Goal: Information Seeking & Learning: Learn about a topic

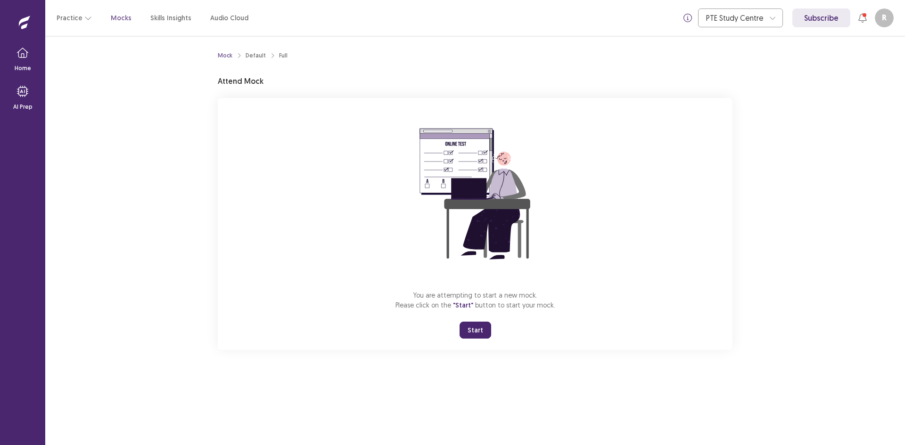
click at [478, 332] on button "Start" at bounding box center [475, 330] width 32 height 17
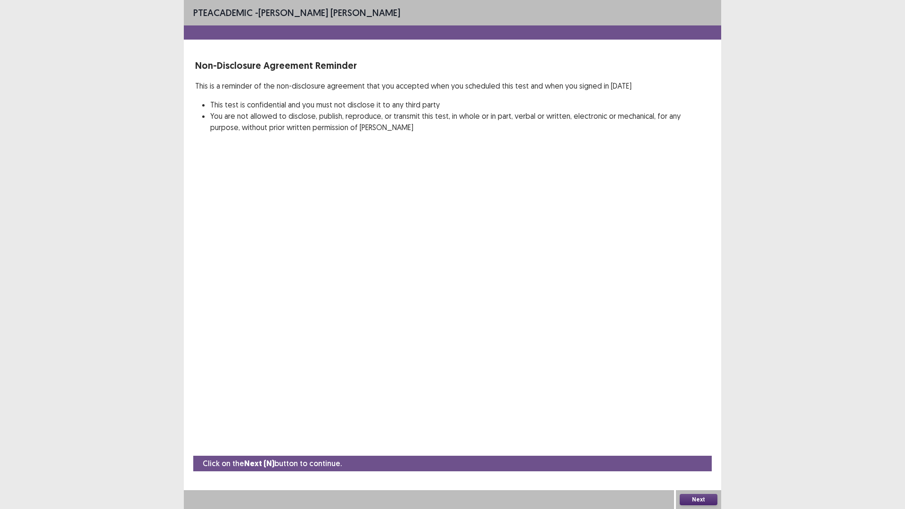
click at [699, 445] on button "Next" at bounding box center [699, 499] width 38 height 11
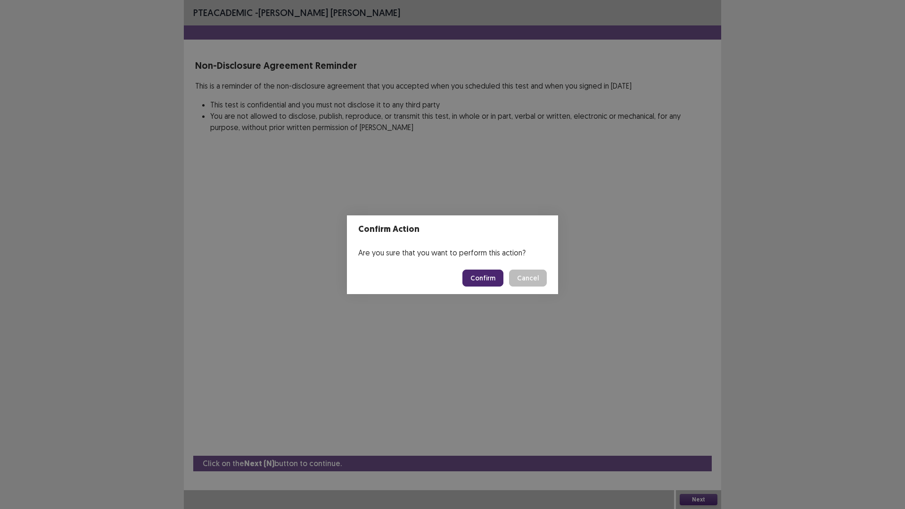
click at [473, 276] on button "Confirm" at bounding box center [482, 278] width 41 height 17
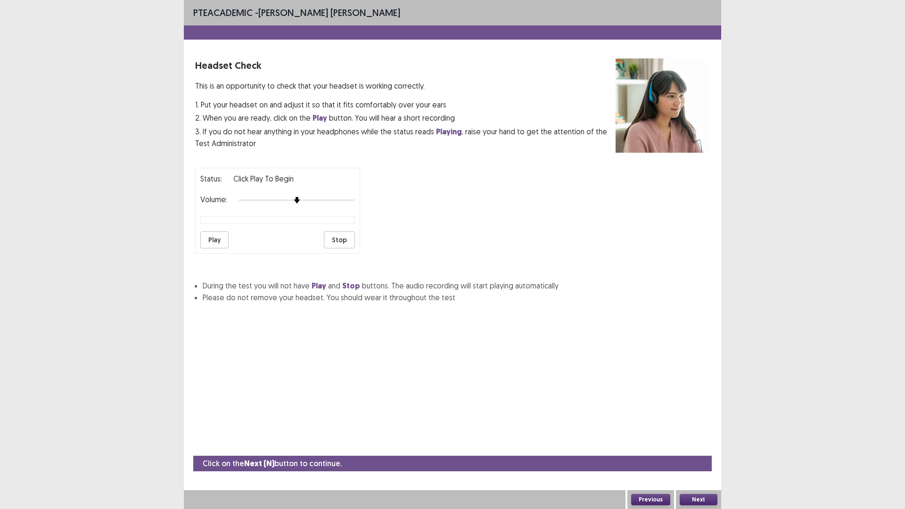
click at [209, 234] on button "Play" at bounding box center [214, 239] width 28 height 17
click at [708, 445] on button "Next" at bounding box center [699, 499] width 38 height 11
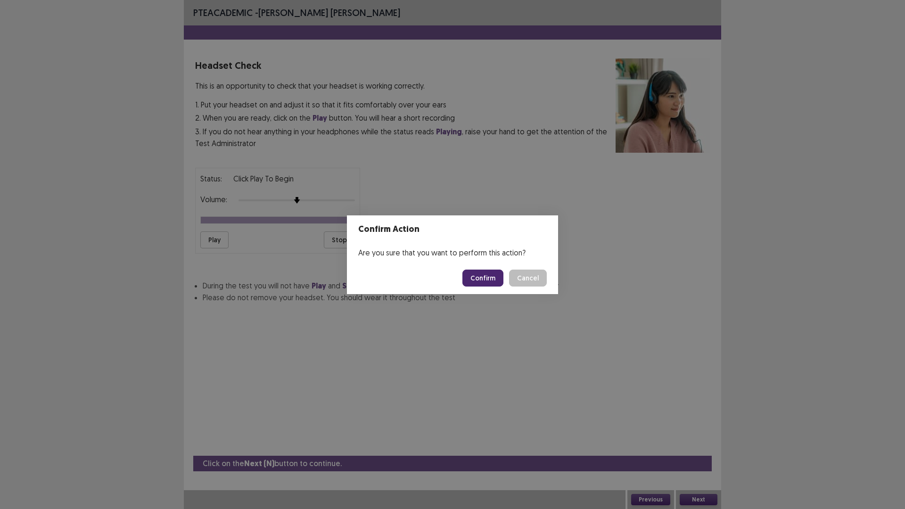
click at [488, 272] on button "Confirm" at bounding box center [482, 278] width 41 height 17
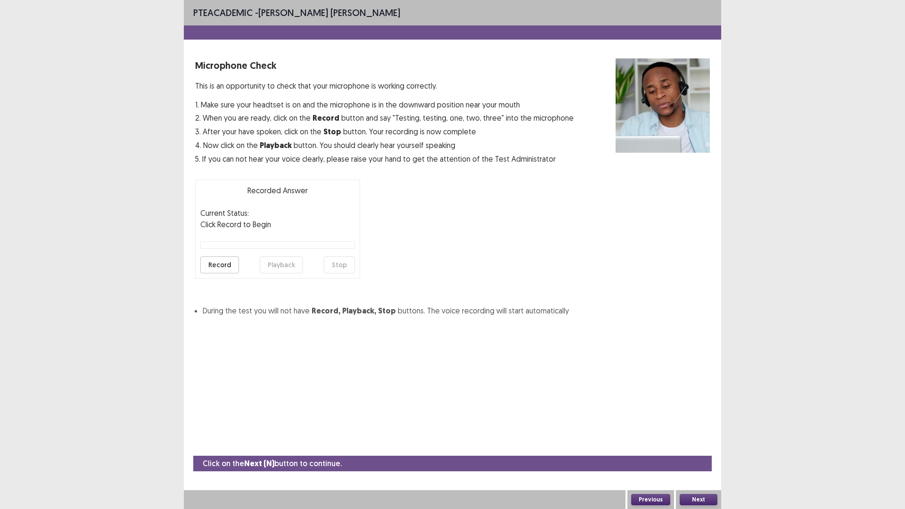
click at [221, 267] on button "Record" at bounding box center [219, 264] width 39 height 17
click at [335, 267] on button "Stop" at bounding box center [339, 264] width 31 height 17
click at [271, 261] on button "Playback" at bounding box center [281, 264] width 43 height 17
click at [279, 268] on button "Playback" at bounding box center [281, 264] width 43 height 17
click at [279, 265] on button "Playback" at bounding box center [281, 264] width 43 height 17
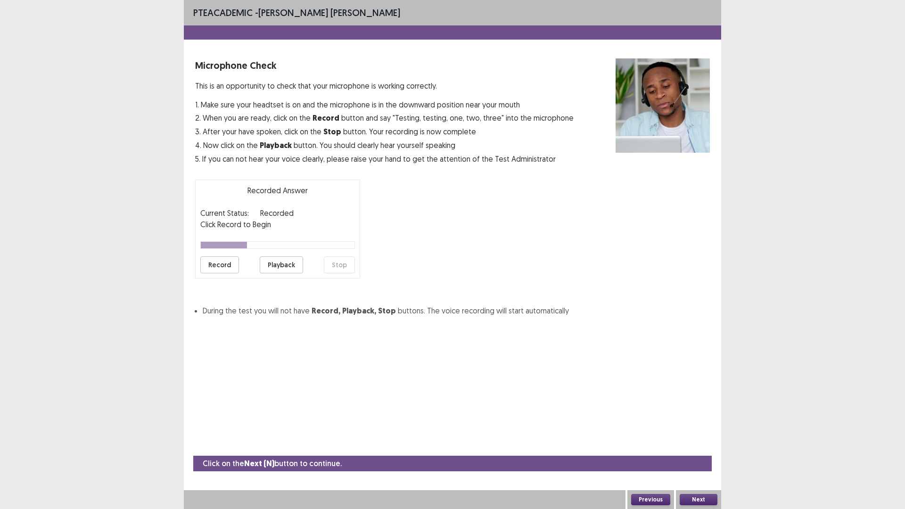
click at [230, 265] on button "Record" at bounding box center [219, 264] width 39 height 17
click at [332, 265] on button "Stop" at bounding box center [339, 264] width 31 height 17
click at [293, 269] on button "Playback" at bounding box center [281, 264] width 43 height 17
click at [270, 261] on button "Playback" at bounding box center [281, 264] width 43 height 17
click at [274, 263] on button "Playback" at bounding box center [281, 264] width 43 height 17
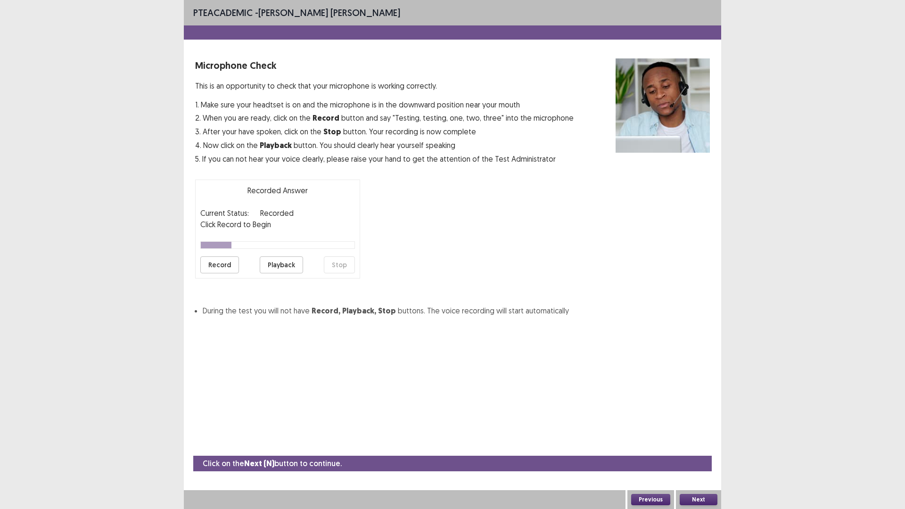
click at [277, 266] on button "Playback" at bounding box center [281, 264] width 43 height 17
click at [694, 445] on button "Next" at bounding box center [699, 499] width 38 height 11
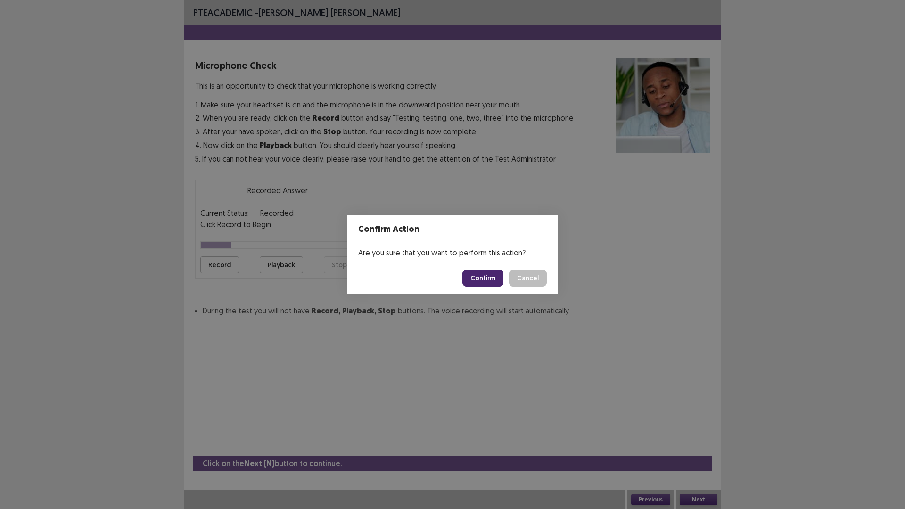
click at [483, 281] on button "Confirm" at bounding box center [482, 278] width 41 height 17
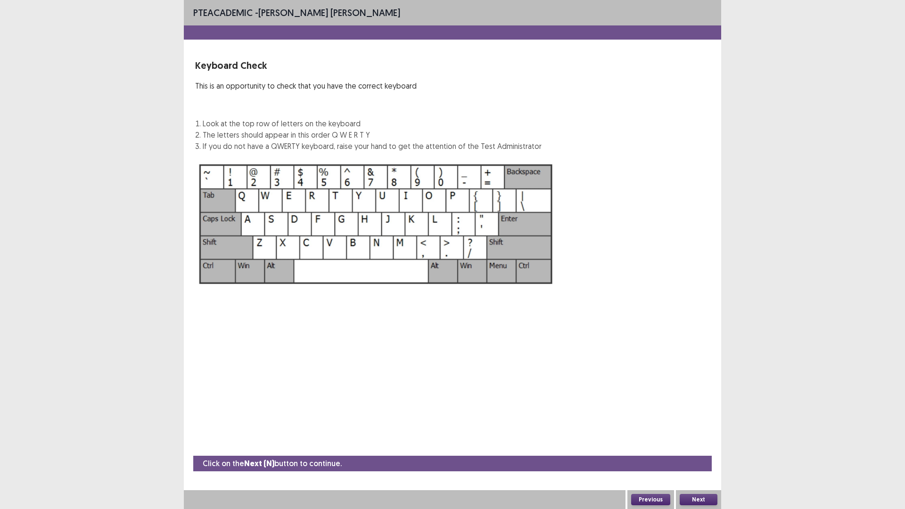
click at [696, 445] on button "Next" at bounding box center [699, 499] width 38 height 11
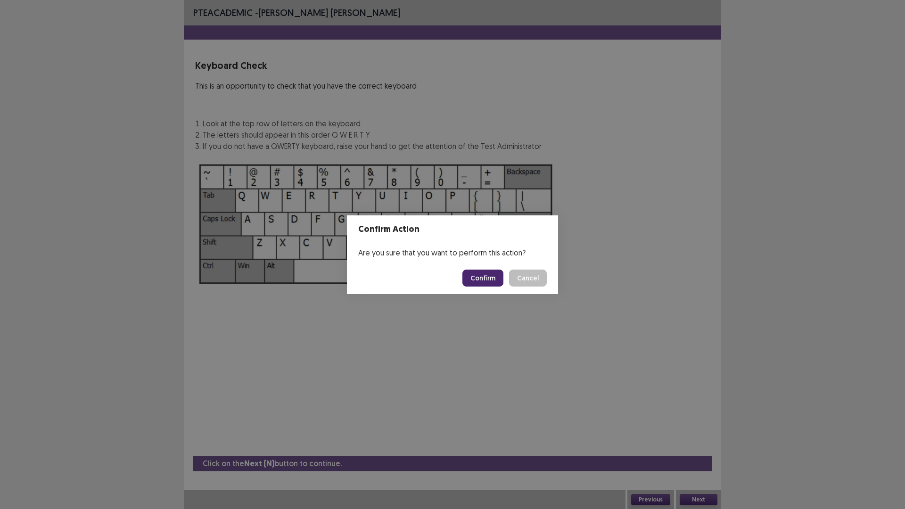
click at [480, 280] on button "Confirm" at bounding box center [482, 278] width 41 height 17
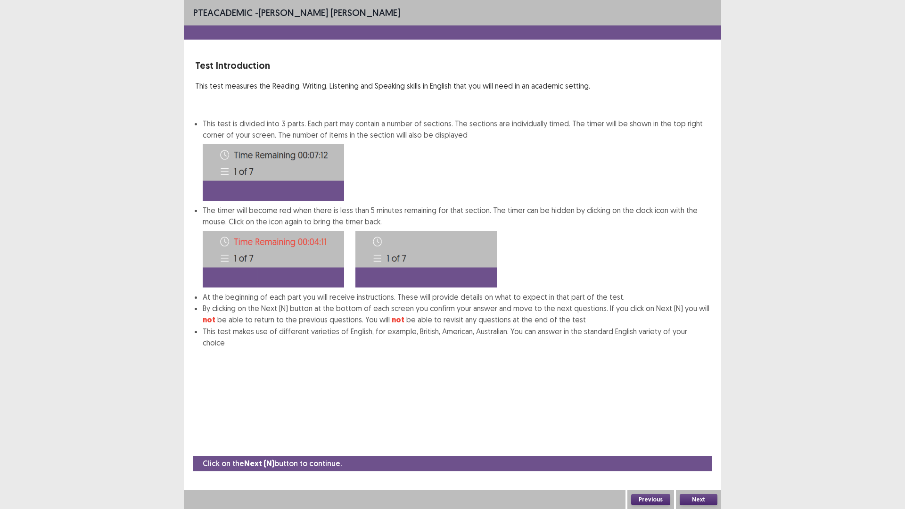
click at [695, 445] on button "Next" at bounding box center [699, 499] width 38 height 11
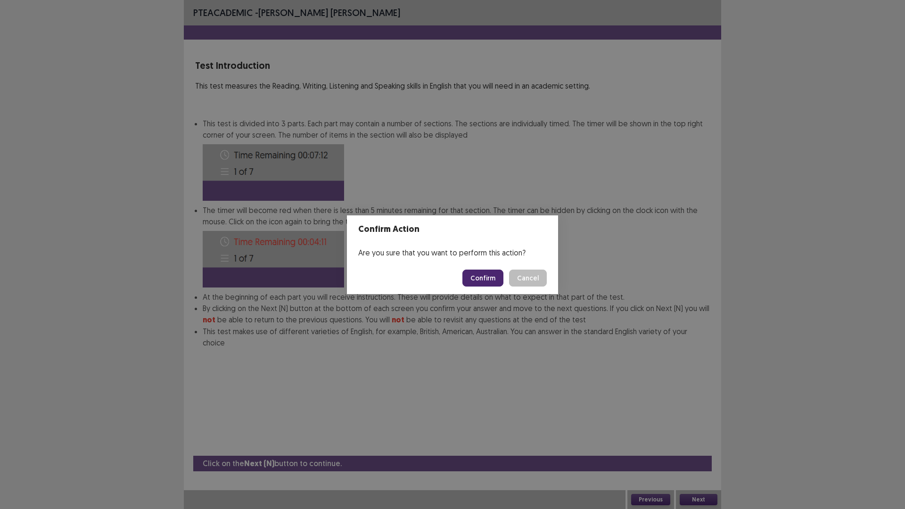
click at [492, 280] on button "Confirm" at bounding box center [482, 278] width 41 height 17
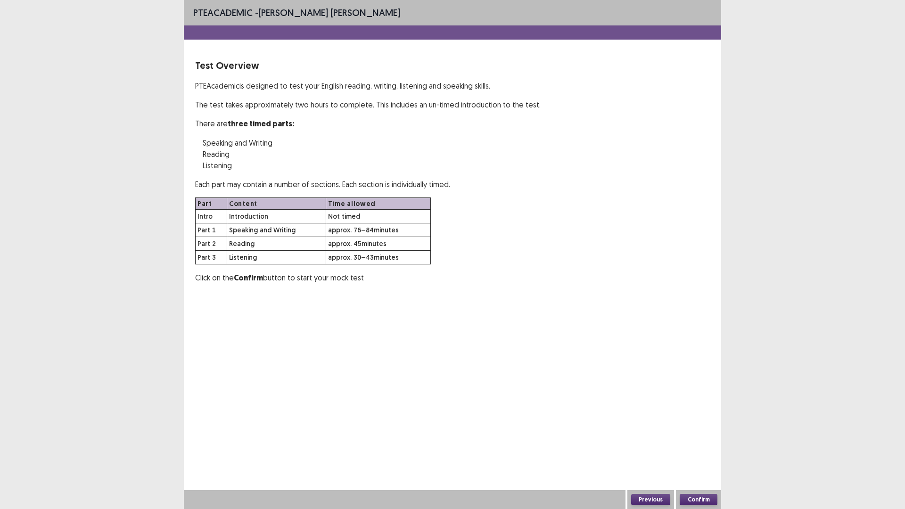
click at [693, 445] on button "Confirm" at bounding box center [699, 499] width 38 height 11
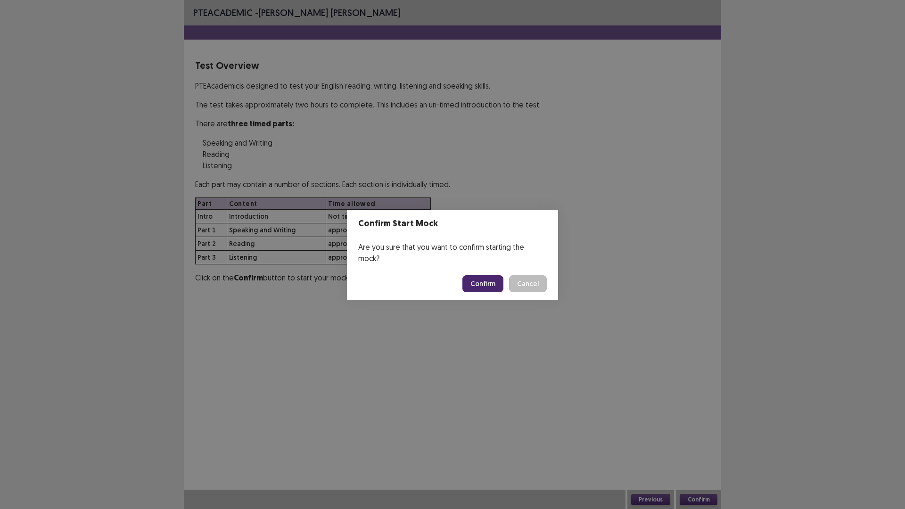
click at [482, 282] on button "Confirm" at bounding box center [482, 283] width 41 height 17
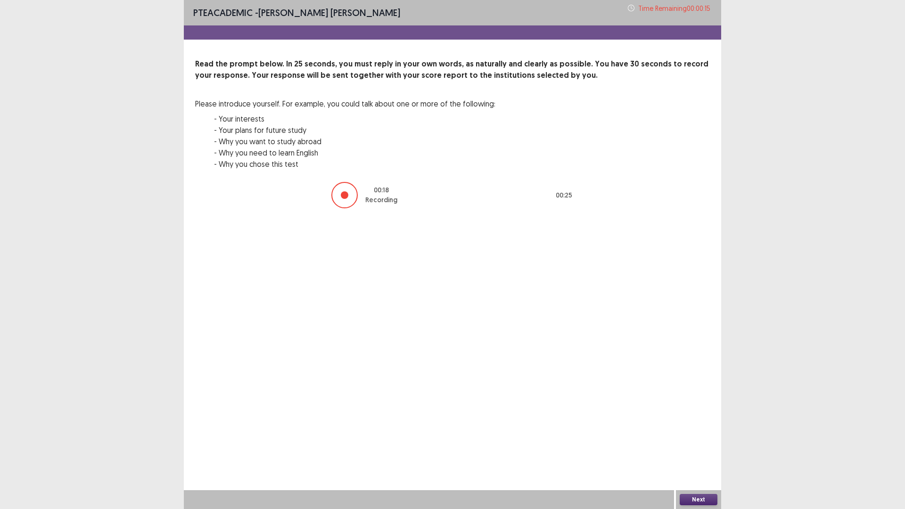
click at [691, 445] on button "Next" at bounding box center [699, 499] width 38 height 11
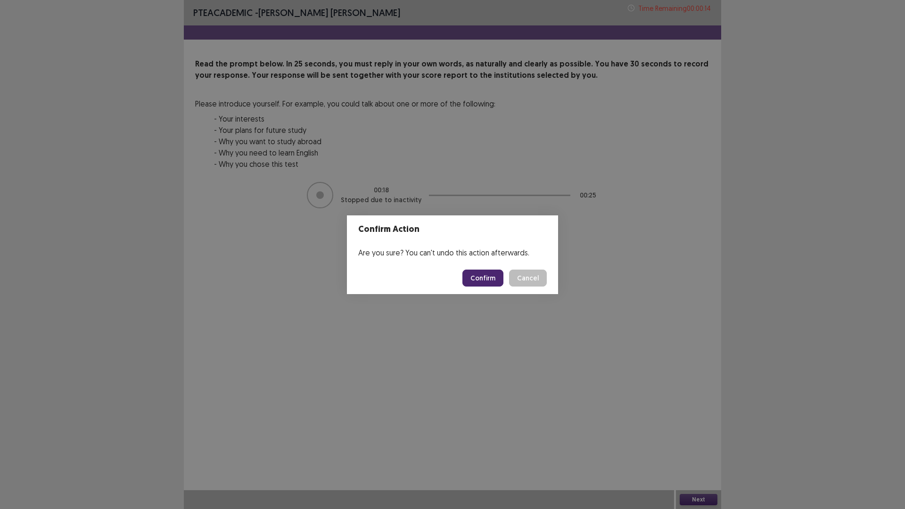
click at [480, 273] on button "Confirm" at bounding box center [482, 278] width 41 height 17
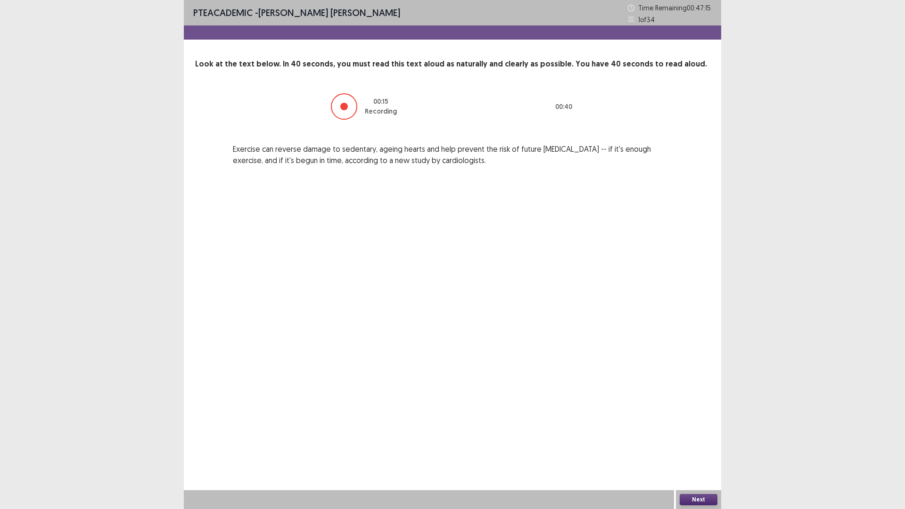
click at [705, 445] on button "Next" at bounding box center [699, 499] width 38 height 11
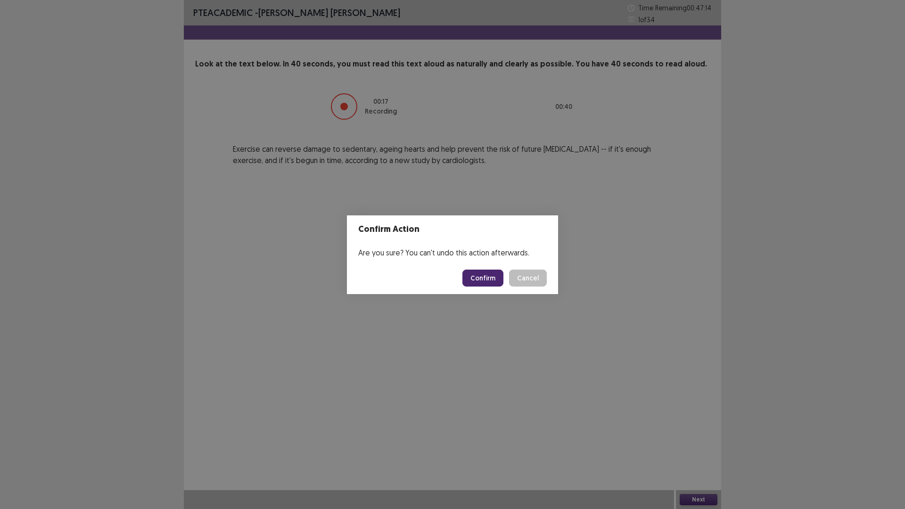
click at [482, 280] on button "Confirm" at bounding box center [482, 278] width 41 height 17
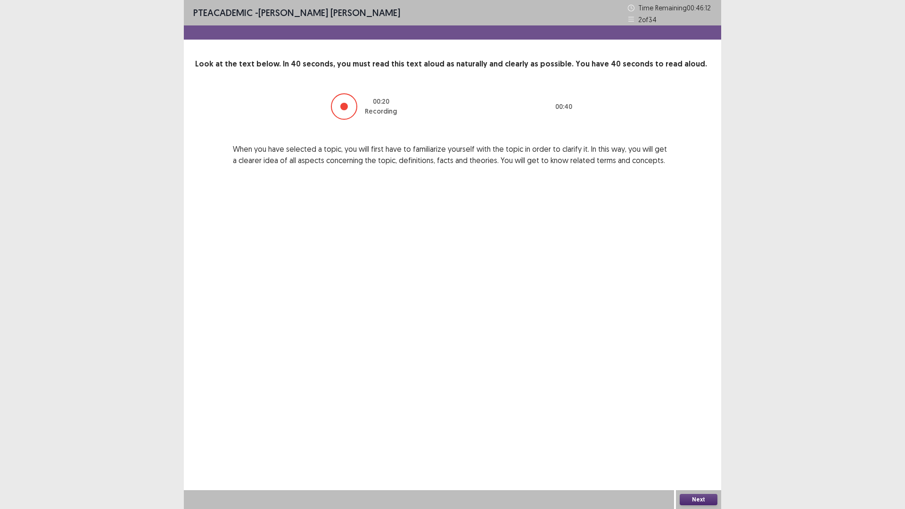
click at [701, 445] on button "Next" at bounding box center [699, 499] width 38 height 11
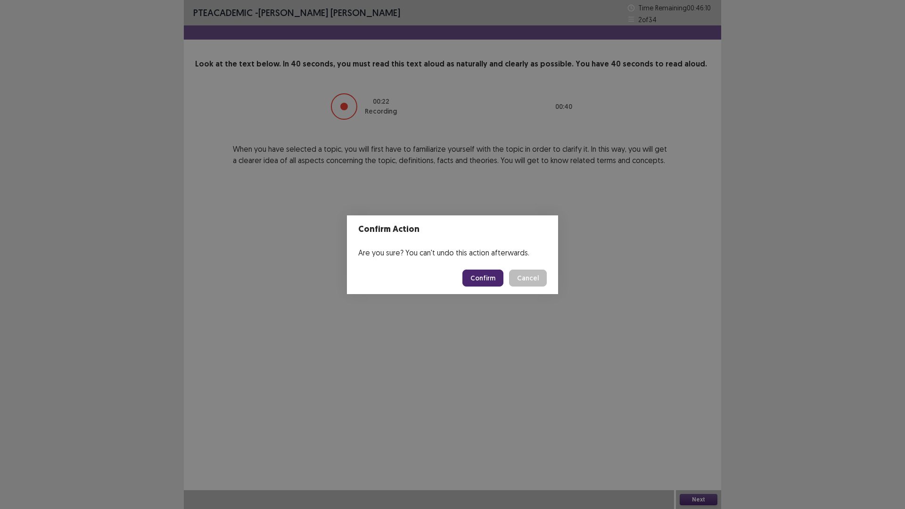
click at [491, 281] on button "Confirm" at bounding box center [482, 278] width 41 height 17
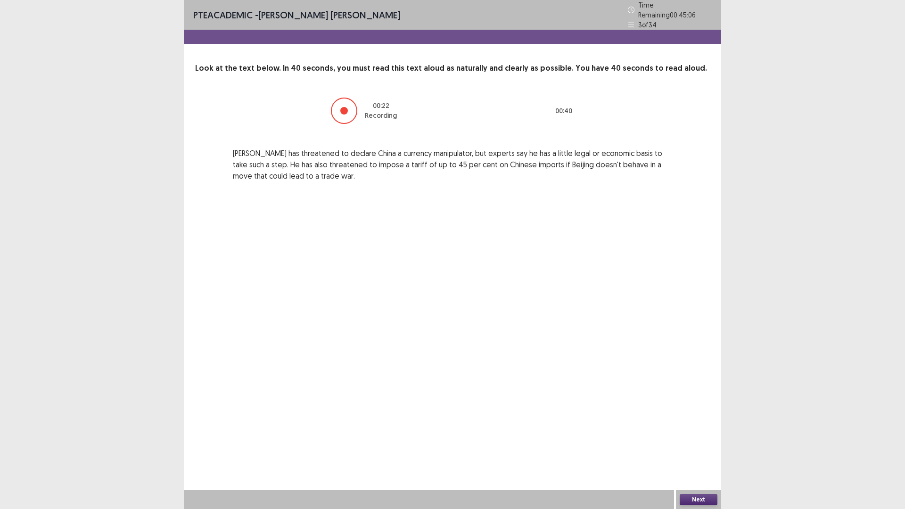
click at [703, 445] on button "Next" at bounding box center [699, 499] width 38 height 11
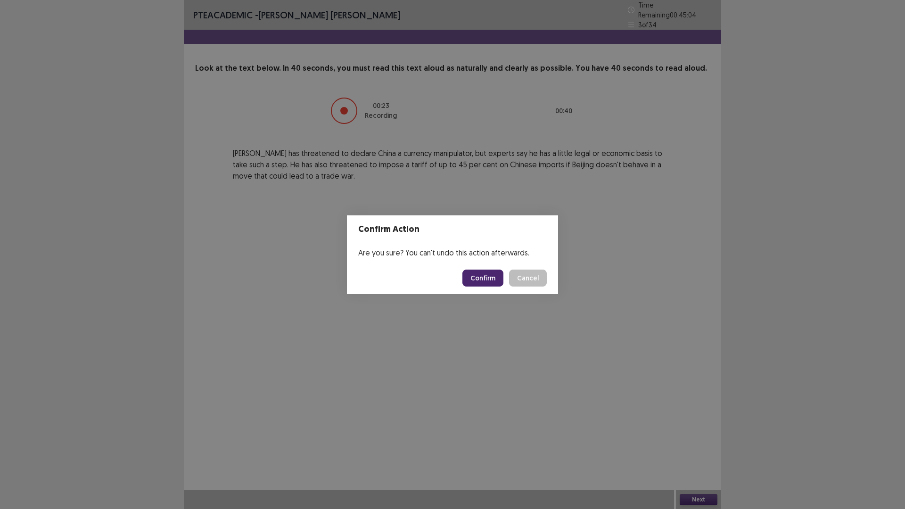
click at [485, 276] on button "Confirm" at bounding box center [482, 278] width 41 height 17
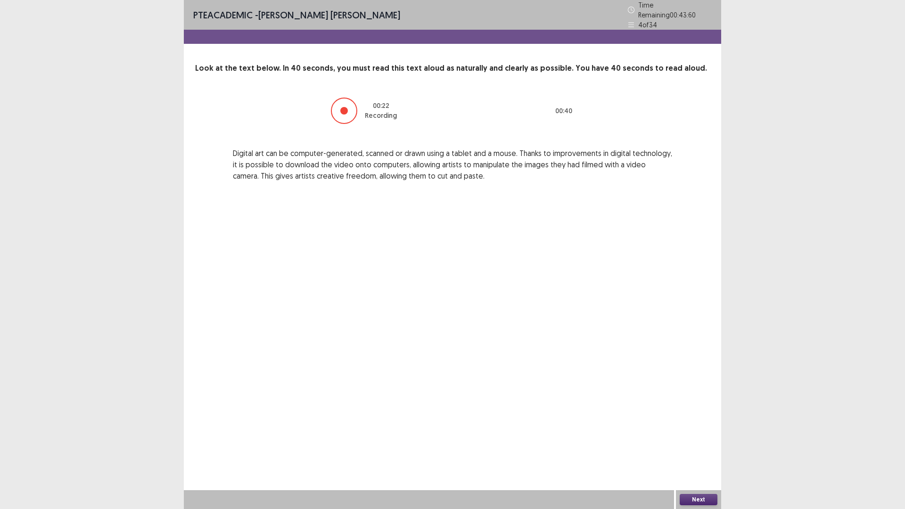
click at [698, 445] on button "Next" at bounding box center [699, 499] width 38 height 11
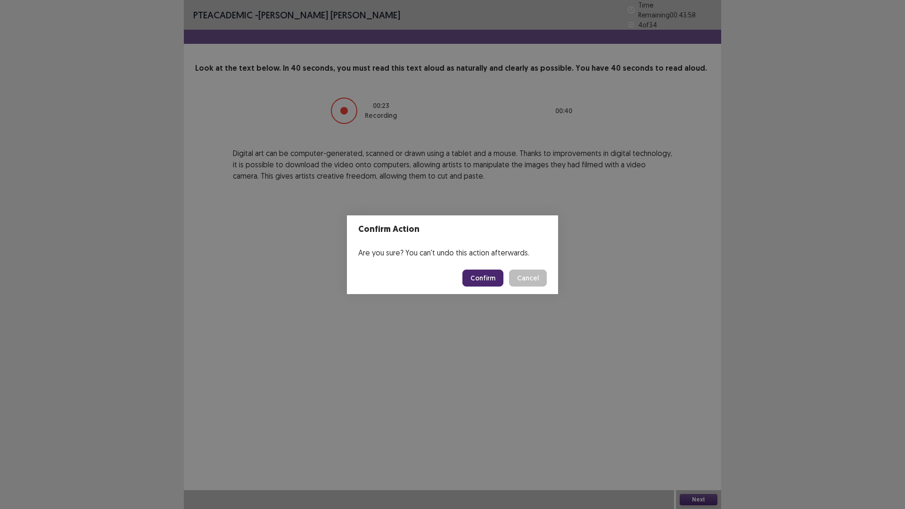
click at [491, 279] on button "Confirm" at bounding box center [482, 278] width 41 height 17
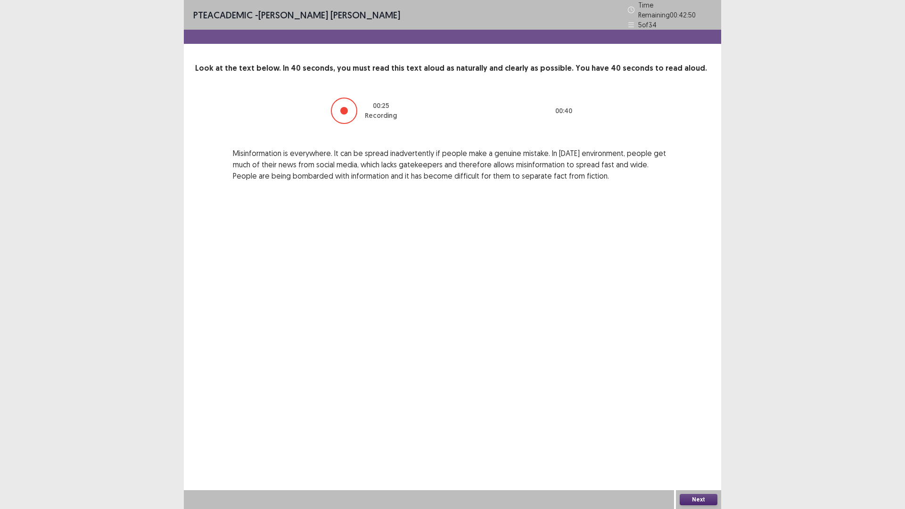
click at [701, 445] on button "Next" at bounding box center [699, 499] width 38 height 11
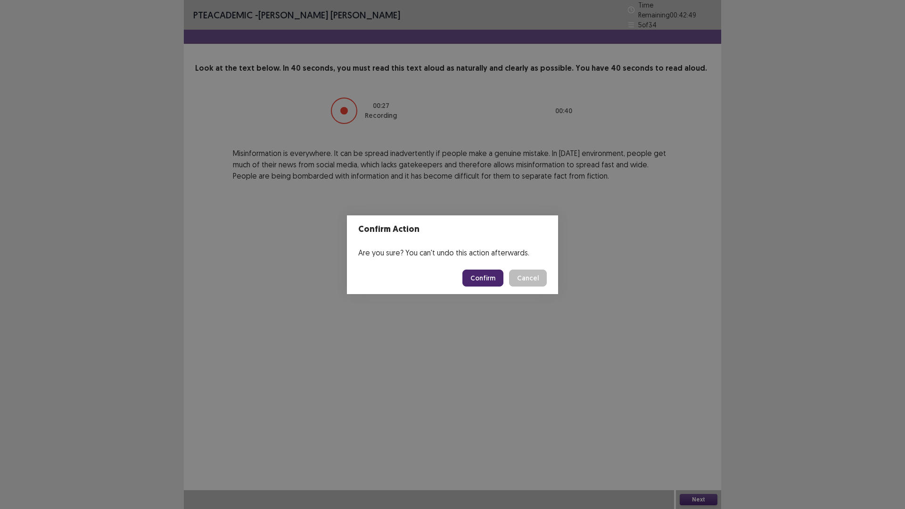
click at [480, 281] on button "Confirm" at bounding box center [482, 278] width 41 height 17
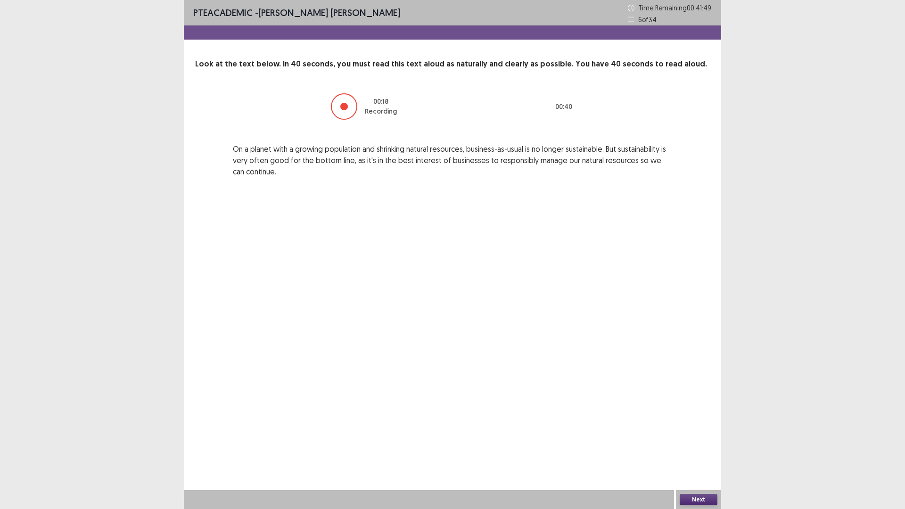
click at [687, 445] on button "Next" at bounding box center [699, 499] width 38 height 11
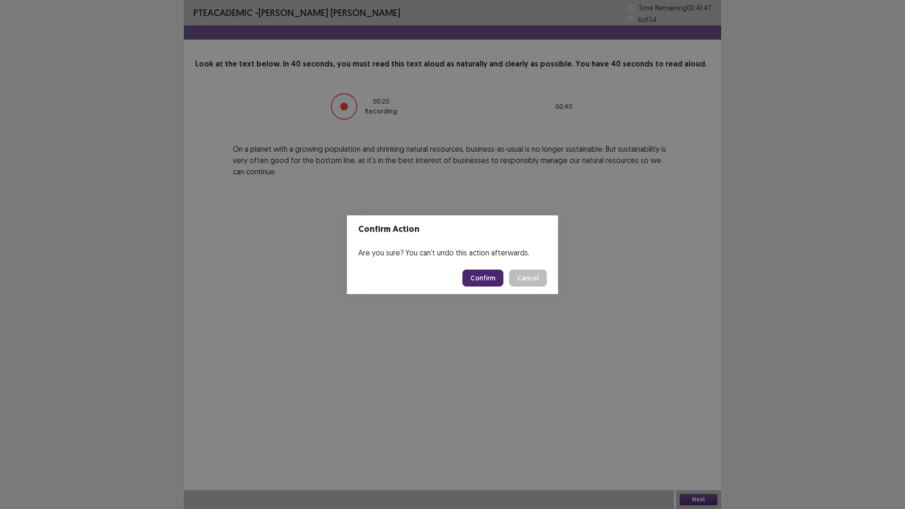
click at [480, 276] on button "Confirm" at bounding box center [482, 278] width 41 height 17
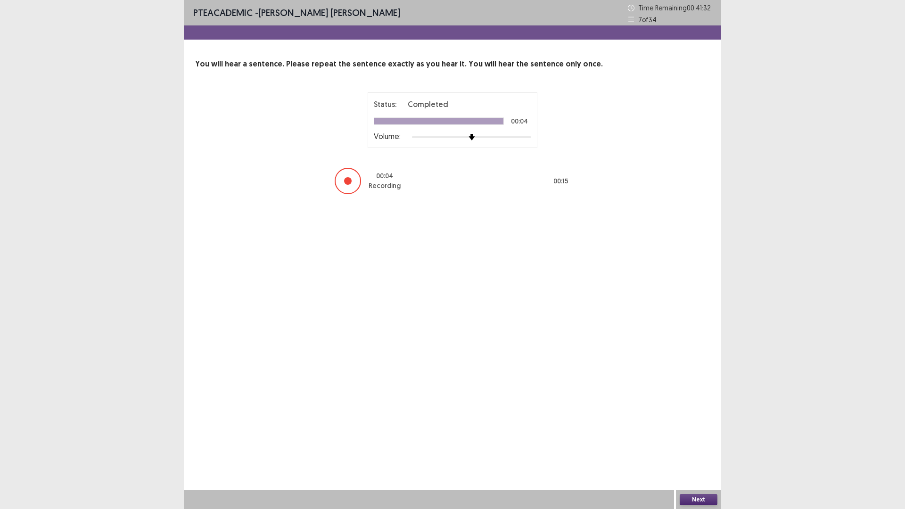
click at [695, 445] on button "Next" at bounding box center [699, 499] width 38 height 11
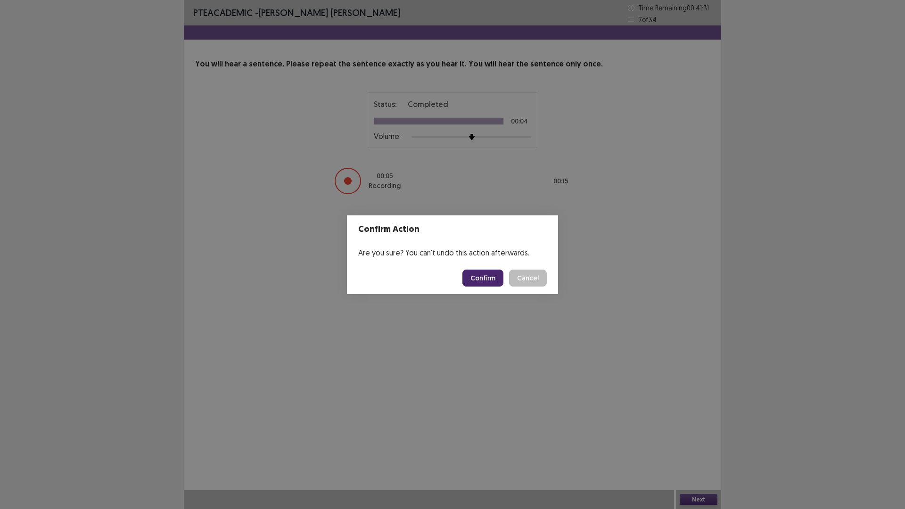
click at [476, 280] on button "Confirm" at bounding box center [482, 278] width 41 height 17
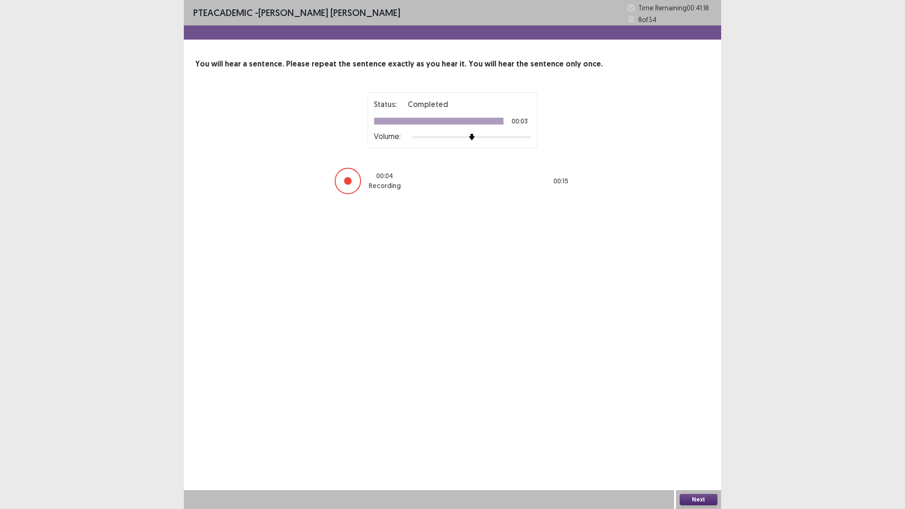
click at [693, 445] on button "Next" at bounding box center [699, 499] width 38 height 11
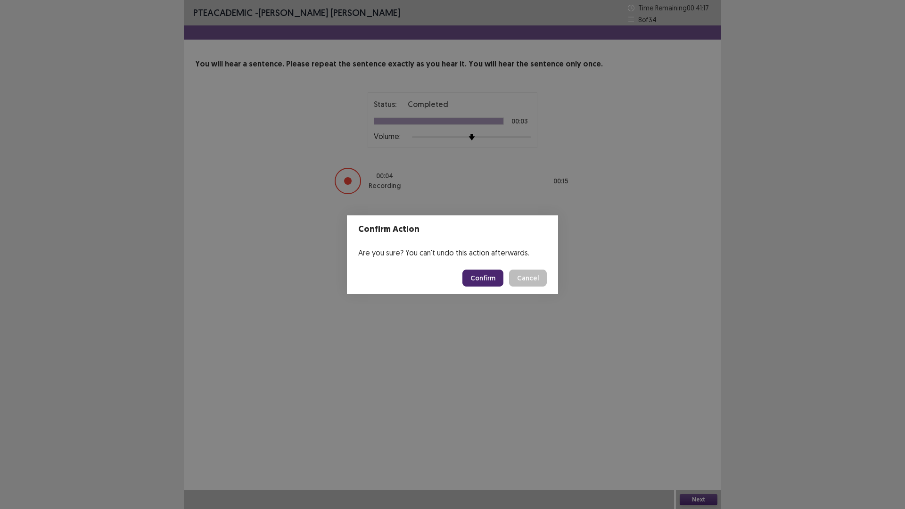
click at [493, 279] on button "Confirm" at bounding box center [482, 278] width 41 height 17
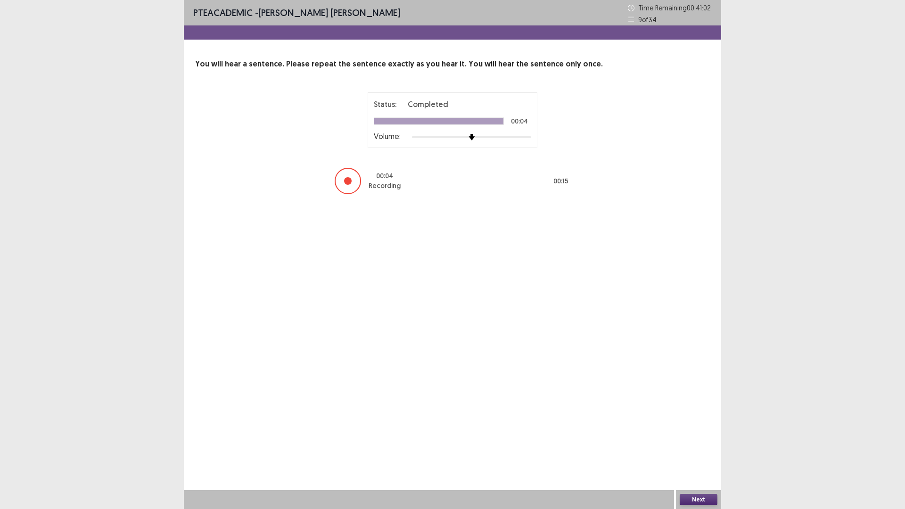
click at [709, 445] on button "Next" at bounding box center [699, 499] width 38 height 11
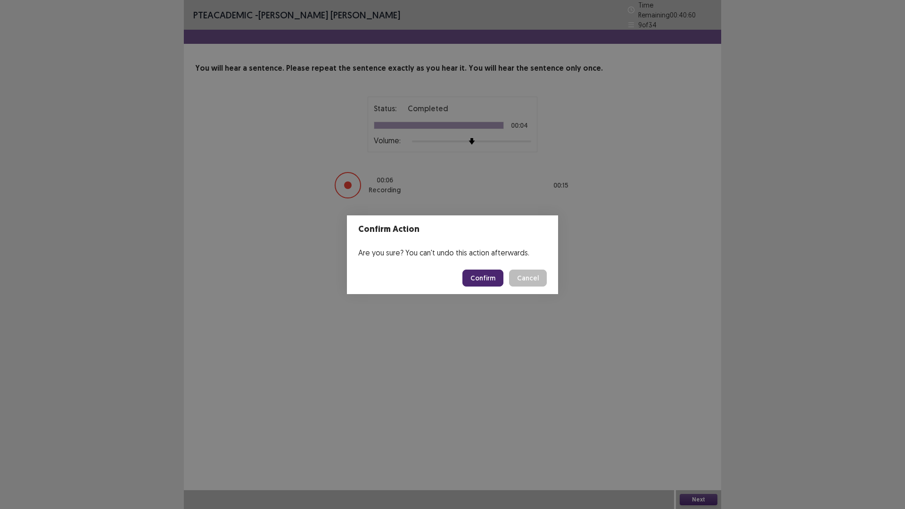
click at [487, 273] on button "Confirm" at bounding box center [482, 278] width 41 height 17
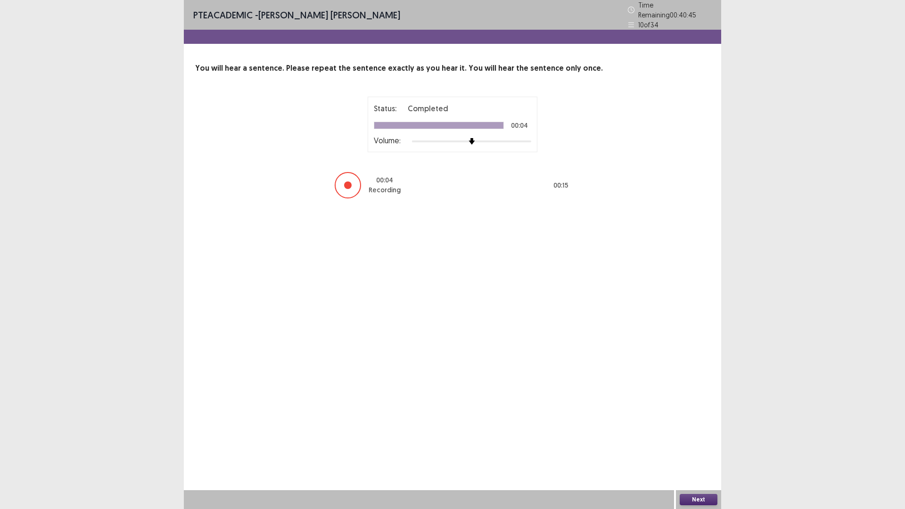
click at [688, 445] on button "Next" at bounding box center [699, 499] width 38 height 11
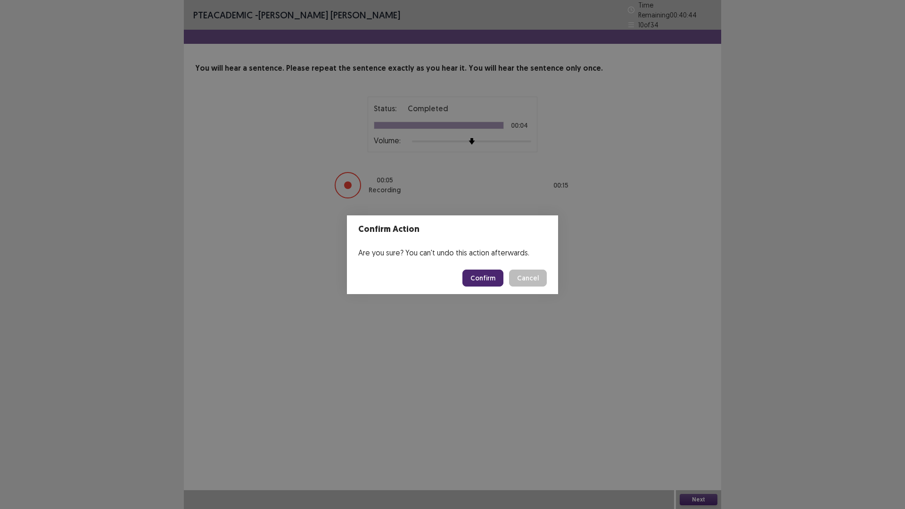
click at [479, 275] on button "Confirm" at bounding box center [482, 278] width 41 height 17
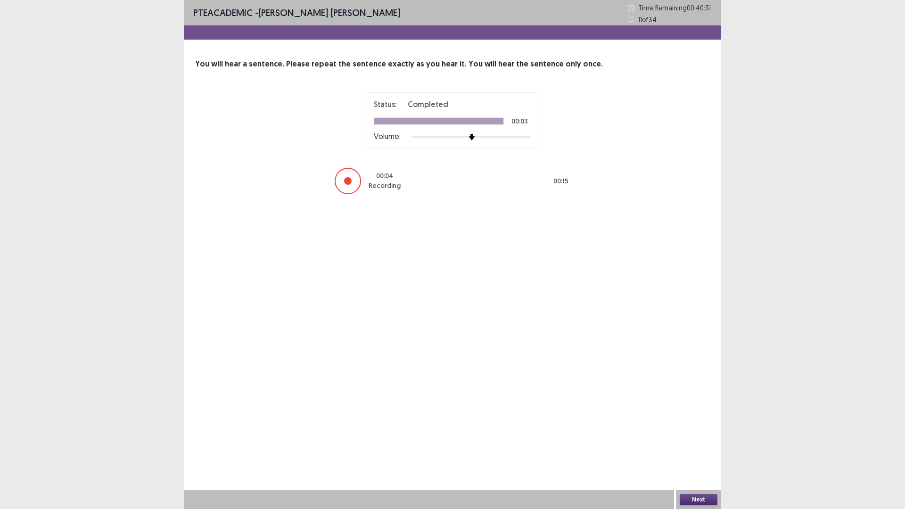
click at [687, 445] on button "Next" at bounding box center [699, 499] width 38 height 11
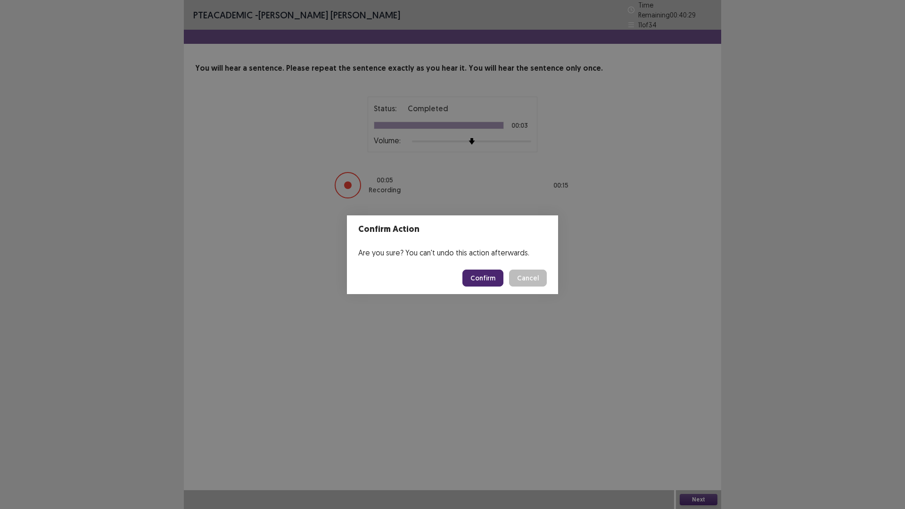
click at [501, 279] on button "Confirm" at bounding box center [482, 278] width 41 height 17
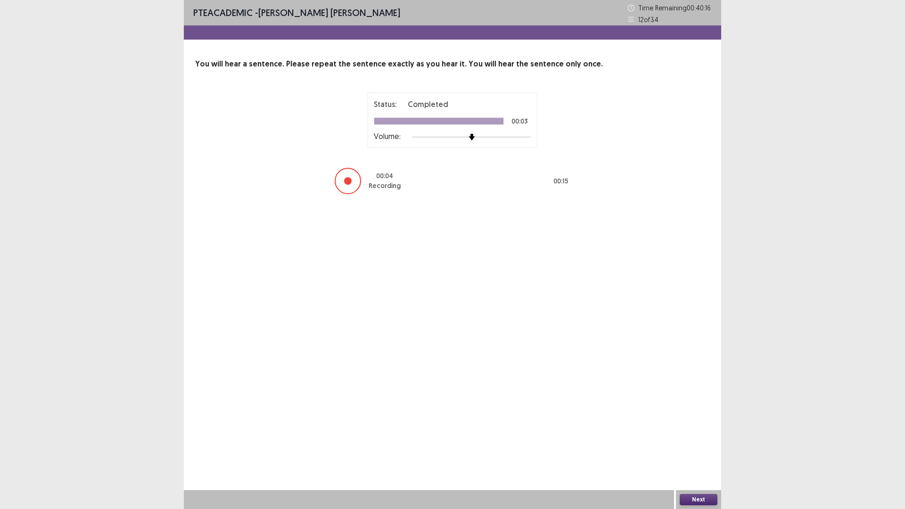
click at [705, 445] on button "Next" at bounding box center [699, 499] width 38 height 11
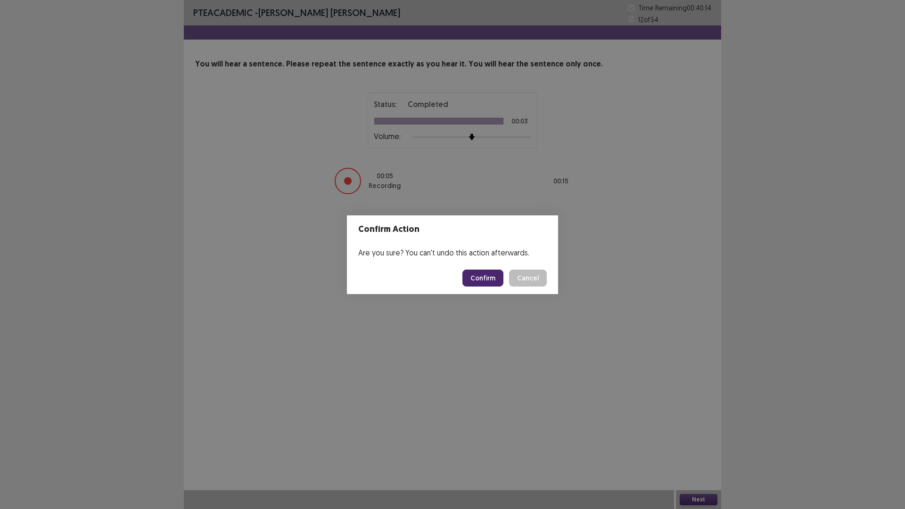
click at [470, 279] on button "Confirm" at bounding box center [482, 278] width 41 height 17
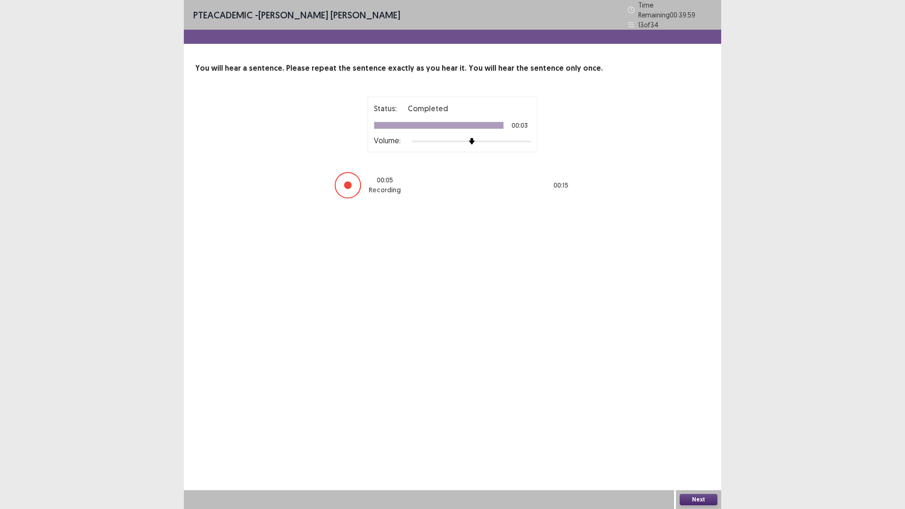
click at [699, 445] on button "Next" at bounding box center [699, 499] width 38 height 11
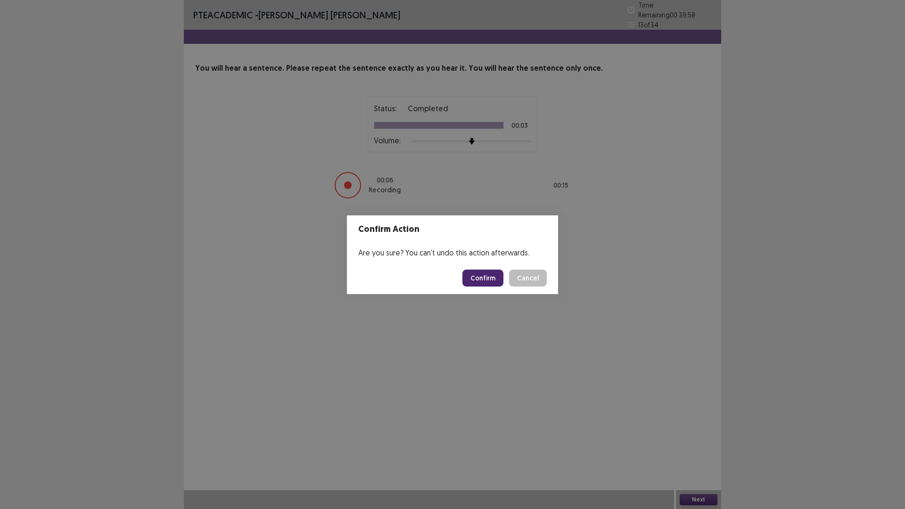
click at [480, 279] on button "Confirm" at bounding box center [482, 278] width 41 height 17
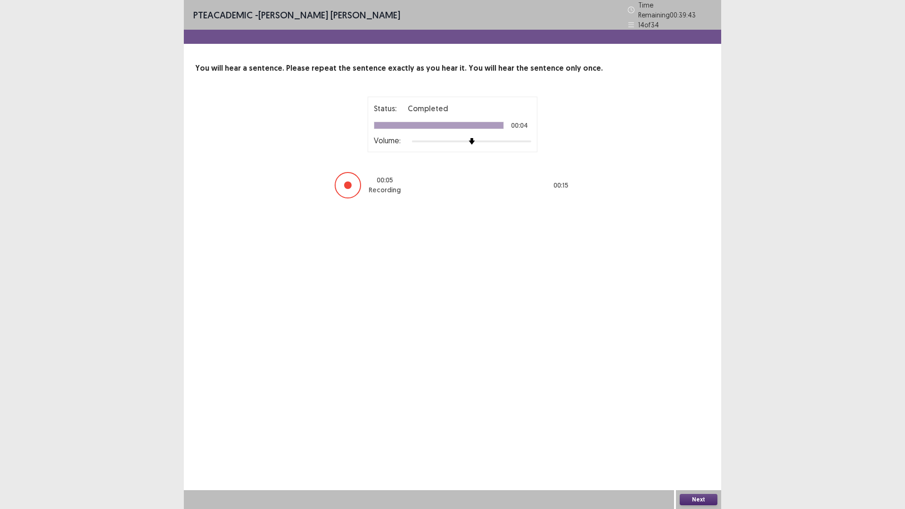
click at [702, 445] on button "Next" at bounding box center [699, 499] width 38 height 11
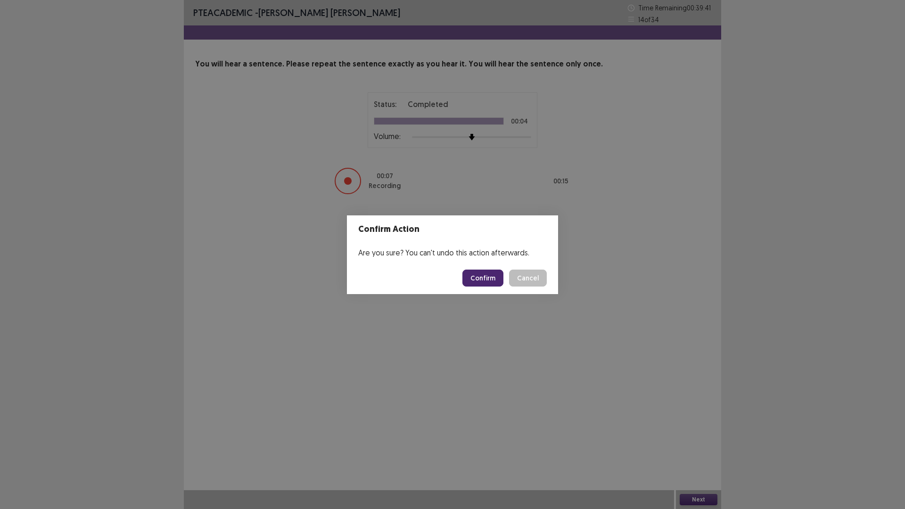
click at [475, 279] on button "Confirm" at bounding box center [482, 278] width 41 height 17
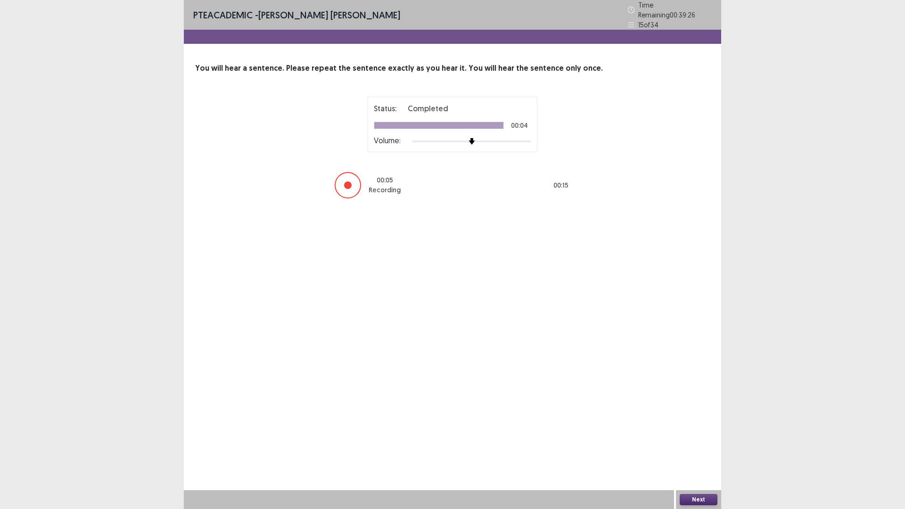
click at [687, 445] on button "Next" at bounding box center [699, 499] width 38 height 11
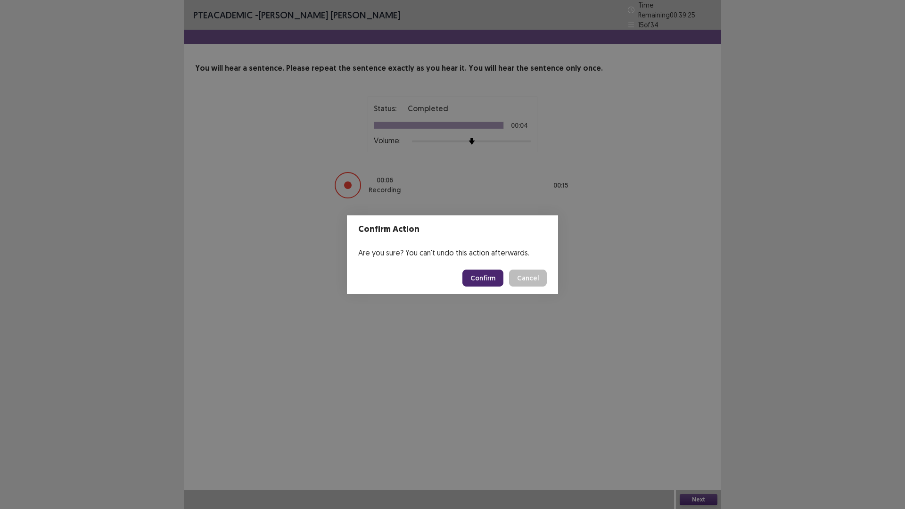
click at [468, 275] on button "Confirm" at bounding box center [482, 278] width 41 height 17
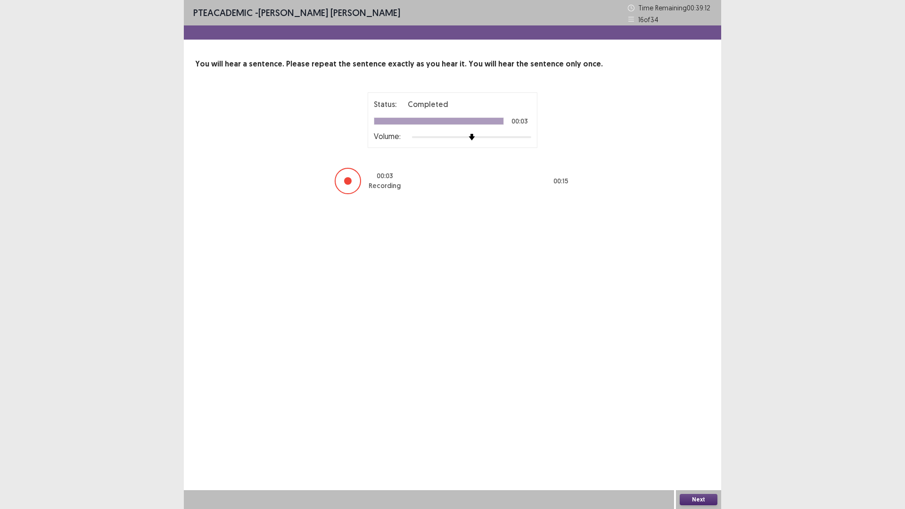
click at [706, 445] on button "Next" at bounding box center [699, 499] width 38 height 11
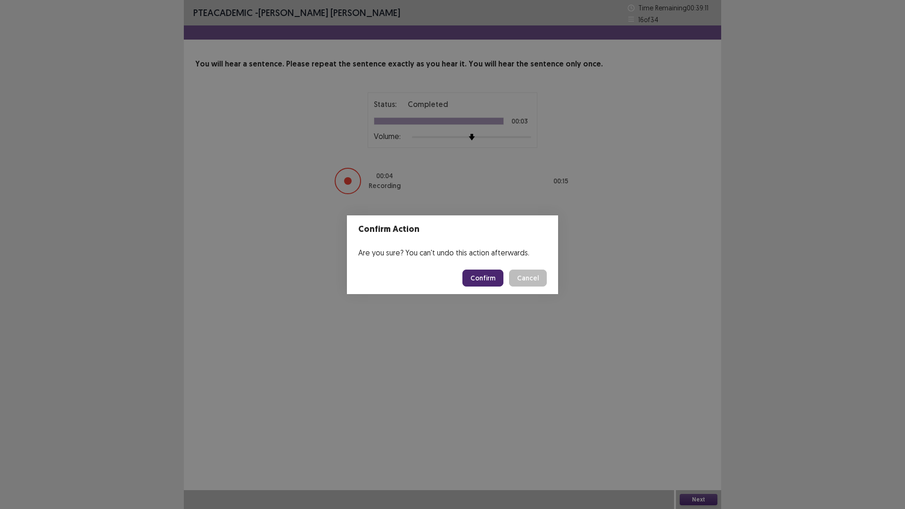
click at [480, 275] on button "Confirm" at bounding box center [482, 278] width 41 height 17
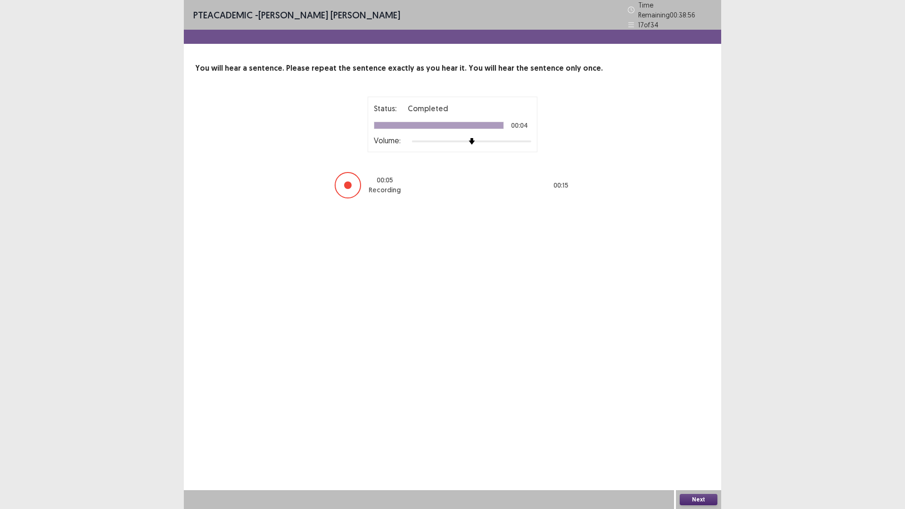
click at [702, 445] on button "Next" at bounding box center [699, 499] width 38 height 11
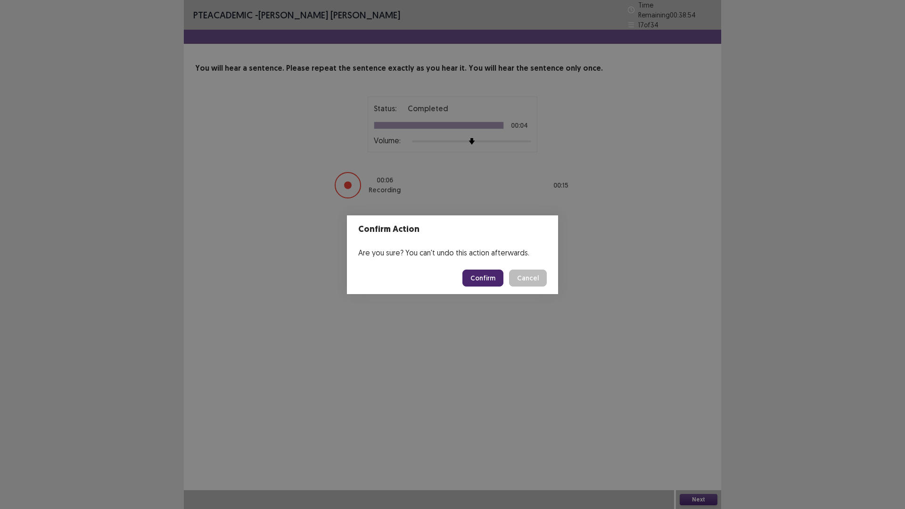
click at [487, 277] on button "Confirm" at bounding box center [482, 278] width 41 height 17
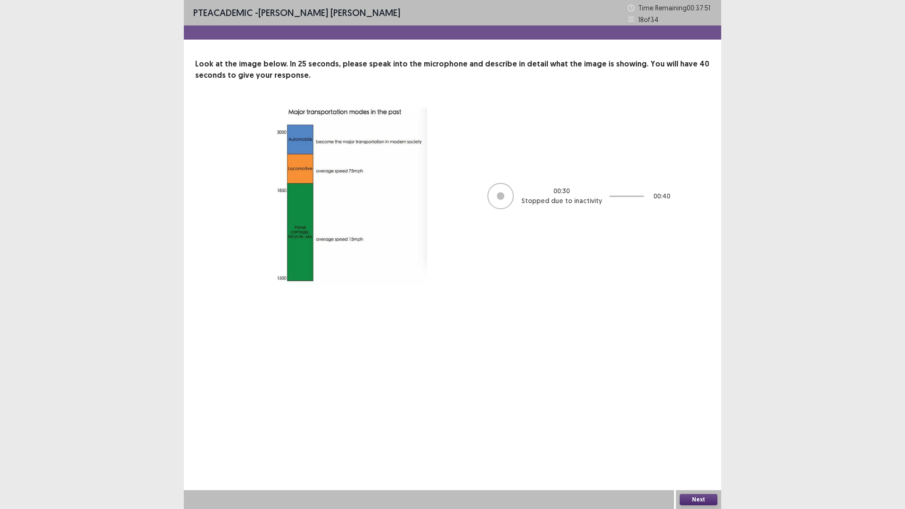
click at [701, 445] on button "Next" at bounding box center [699, 499] width 38 height 11
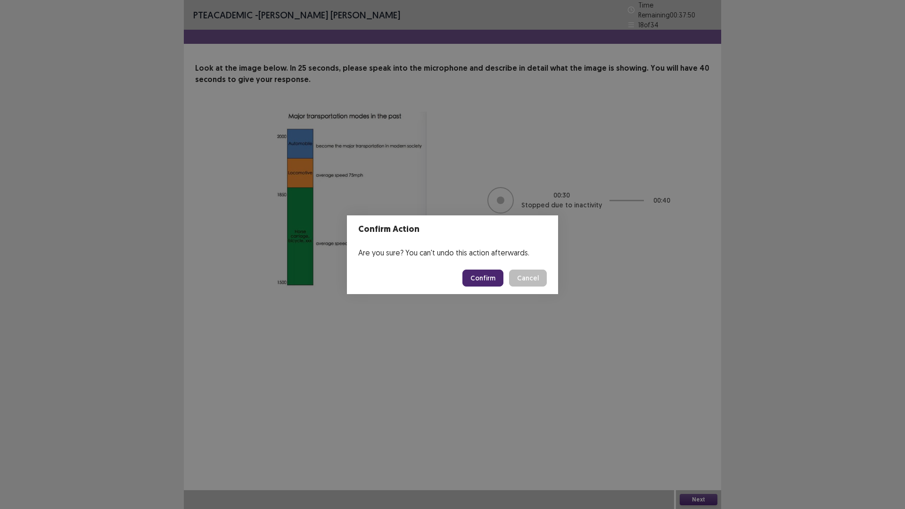
click at [488, 277] on button "Confirm" at bounding box center [482, 278] width 41 height 17
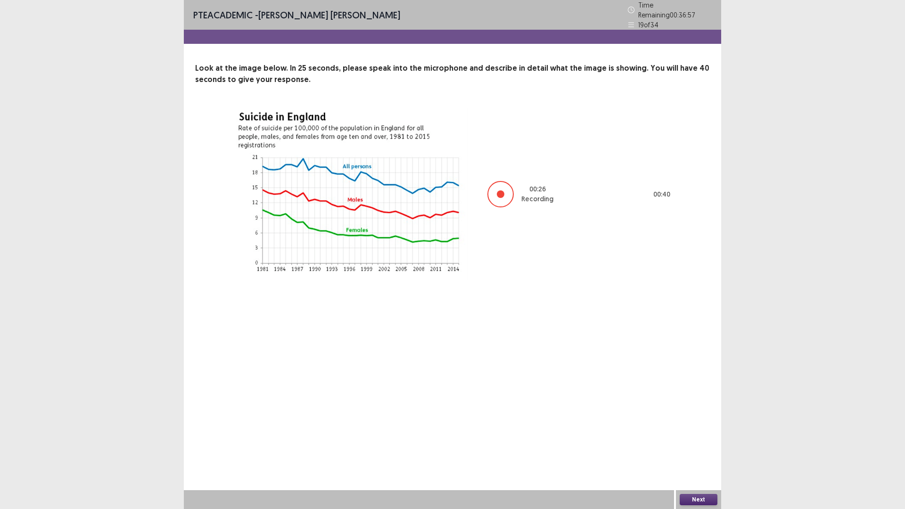
click at [696, 445] on button "Next" at bounding box center [699, 499] width 38 height 11
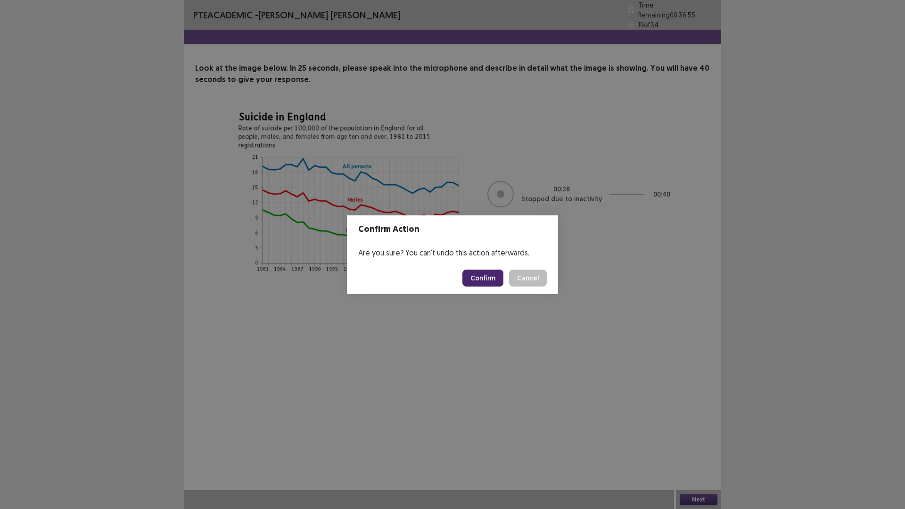
click at [489, 272] on button "Confirm" at bounding box center [482, 278] width 41 height 17
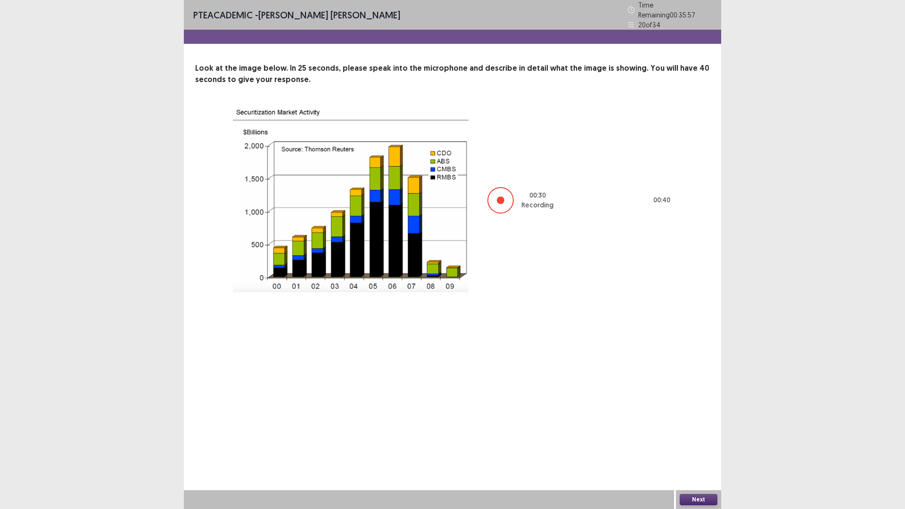
click at [699, 445] on button "Next" at bounding box center [699, 499] width 38 height 11
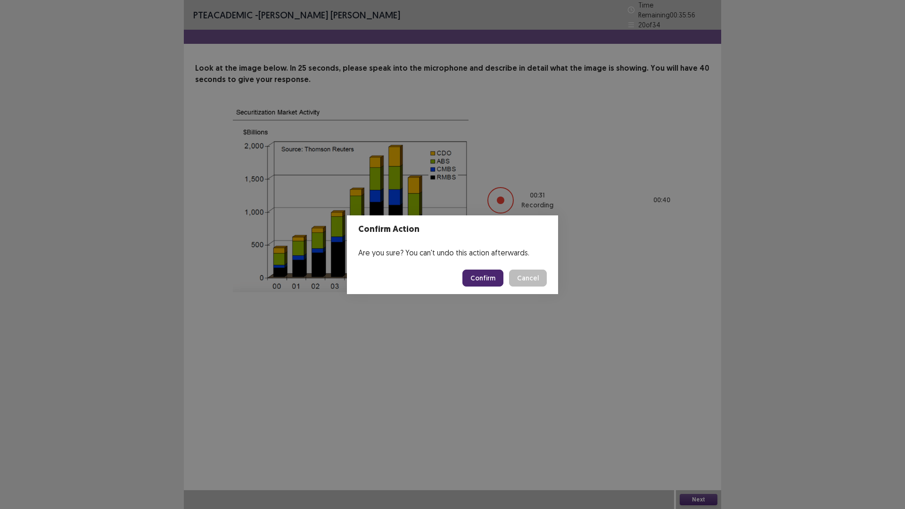
click at [482, 282] on button "Confirm" at bounding box center [482, 278] width 41 height 17
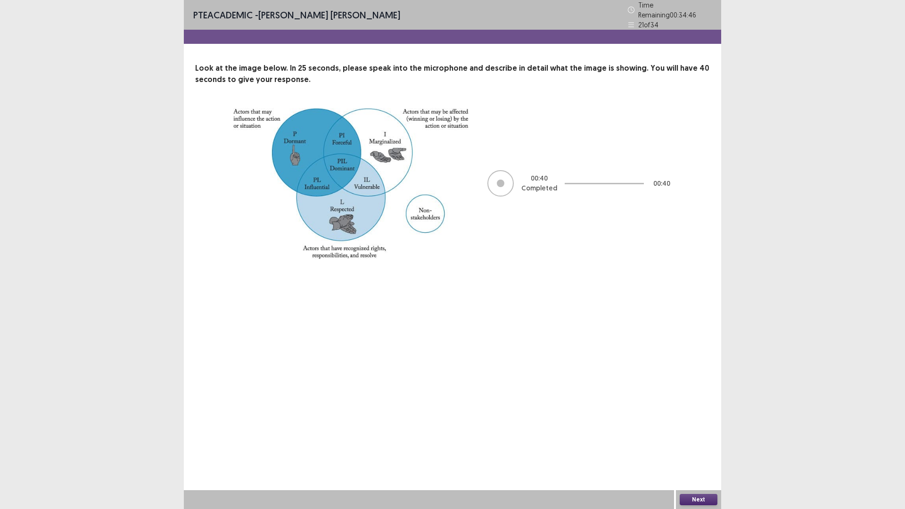
click at [699, 445] on button "Next" at bounding box center [699, 499] width 38 height 11
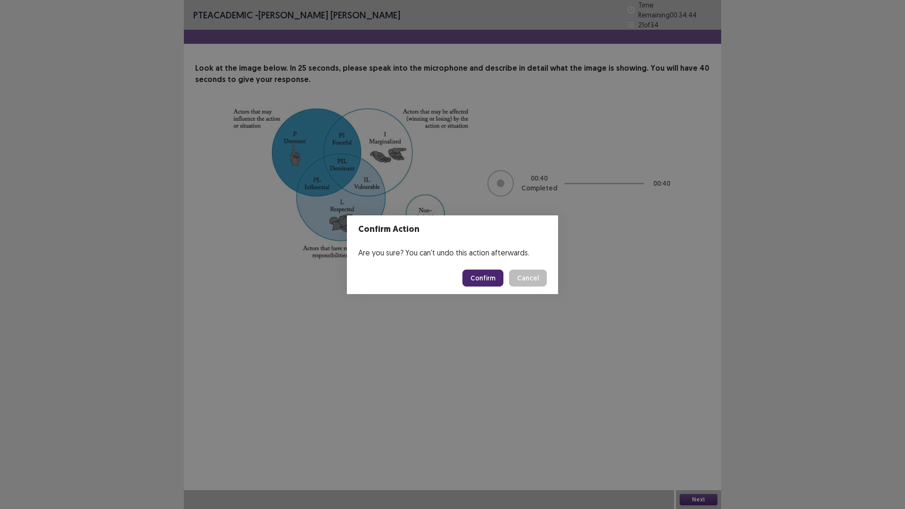
click at [479, 280] on button "Confirm" at bounding box center [482, 278] width 41 height 17
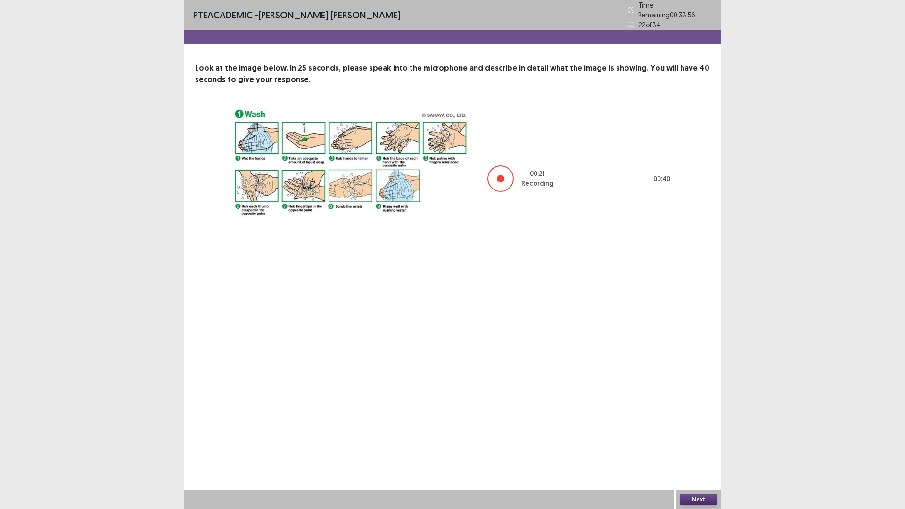
click at [701, 445] on button "Next" at bounding box center [699, 499] width 38 height 11
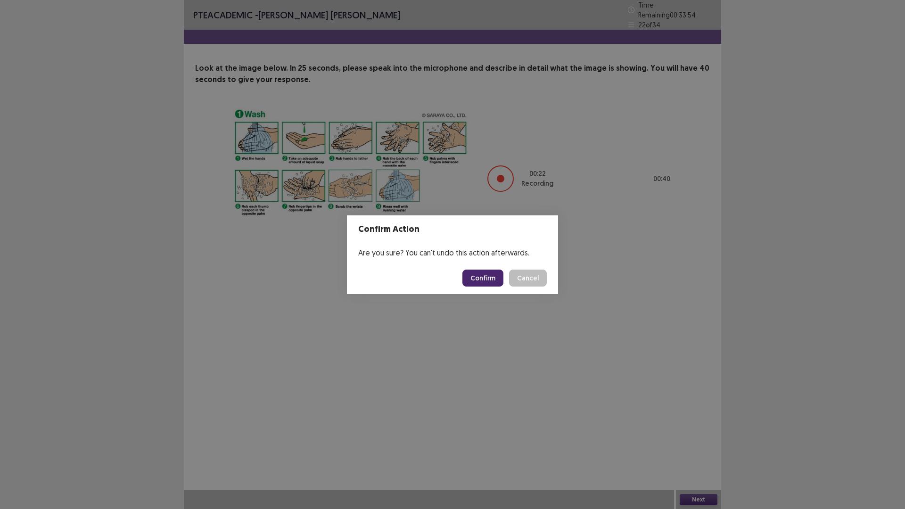
click at [473, 272] on button "Confirm" at bounding box center [482, 278] width 41 height 17
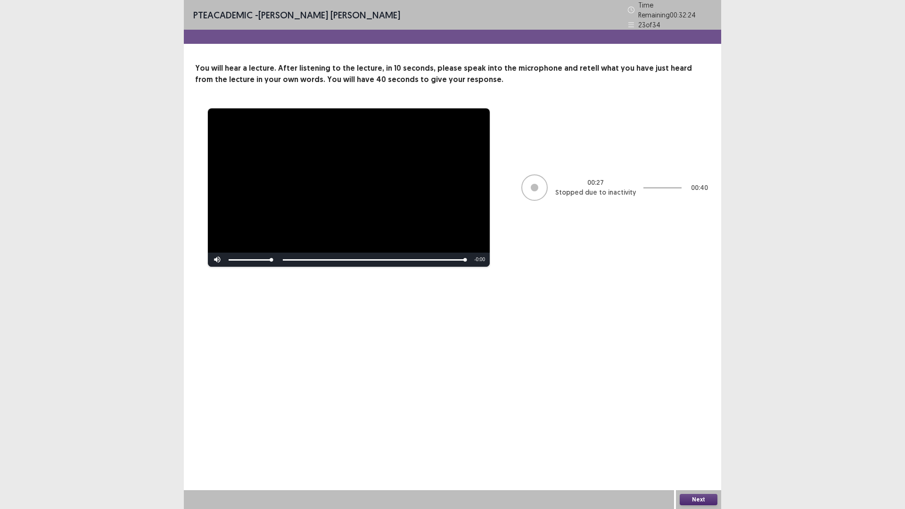
click at [703, 445] on button "Next" at bounding box center [699, 499] width 38 height 11
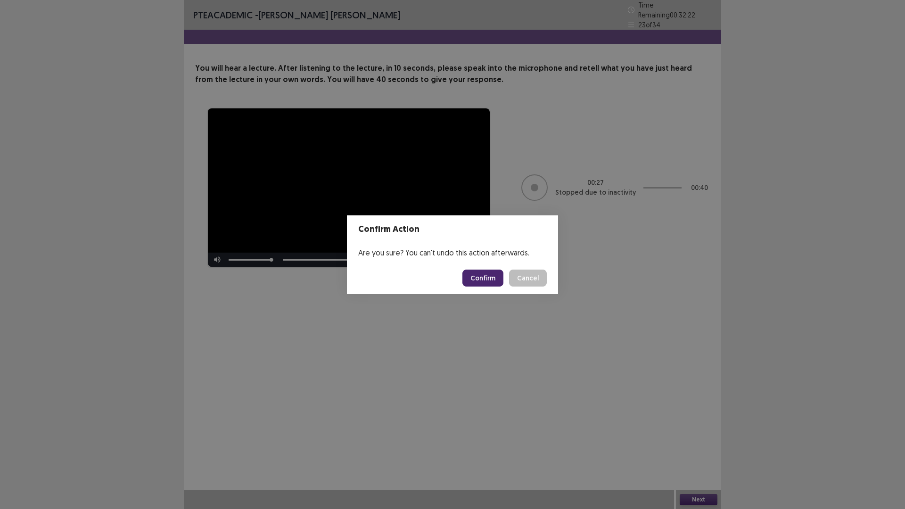
click at [480, 276] on button "Confirm" at bounding box center [482, 278] width 41 height 17
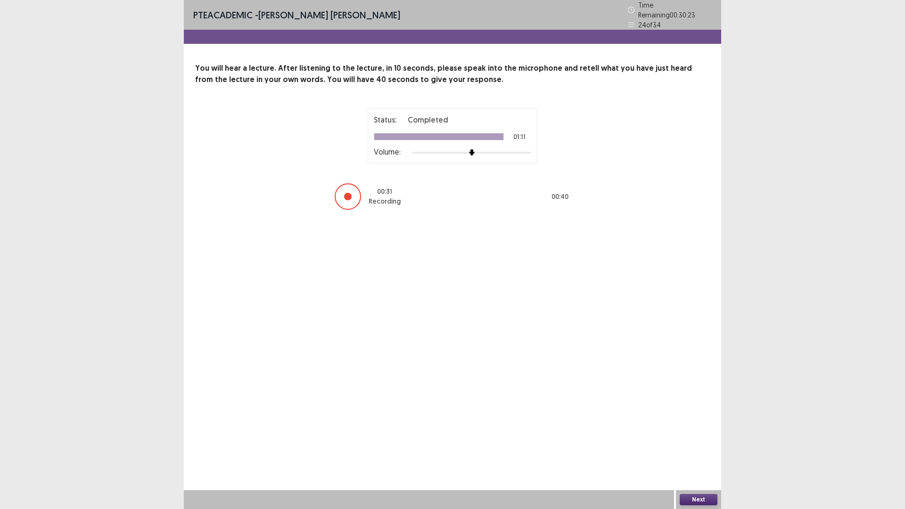
click at [696, 445] on button "Next" at bounding box center [699, 499] width 38 height 11
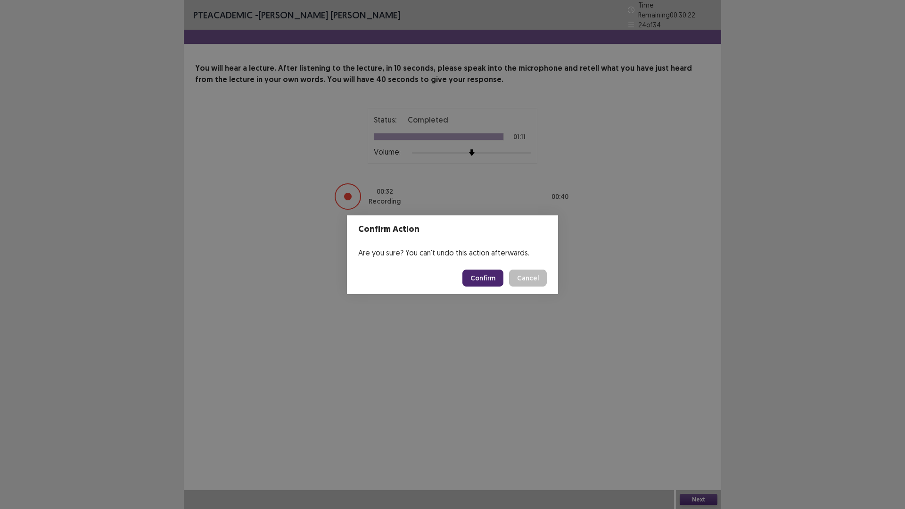
click at [483, 276] on button "Confirm" at bounding box center [482, 278] width 41 height 17
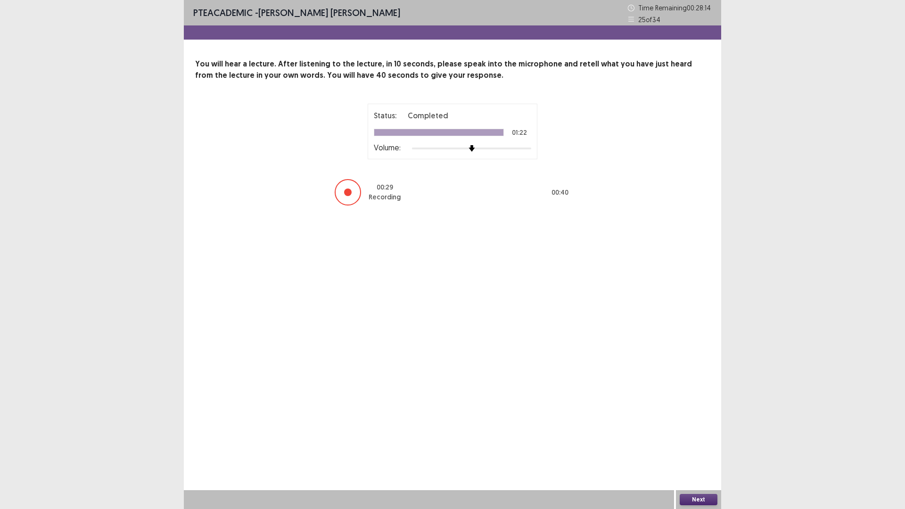
click at [701, 445] on button "Next" at bounding box center [699, 499] width 38 height 11
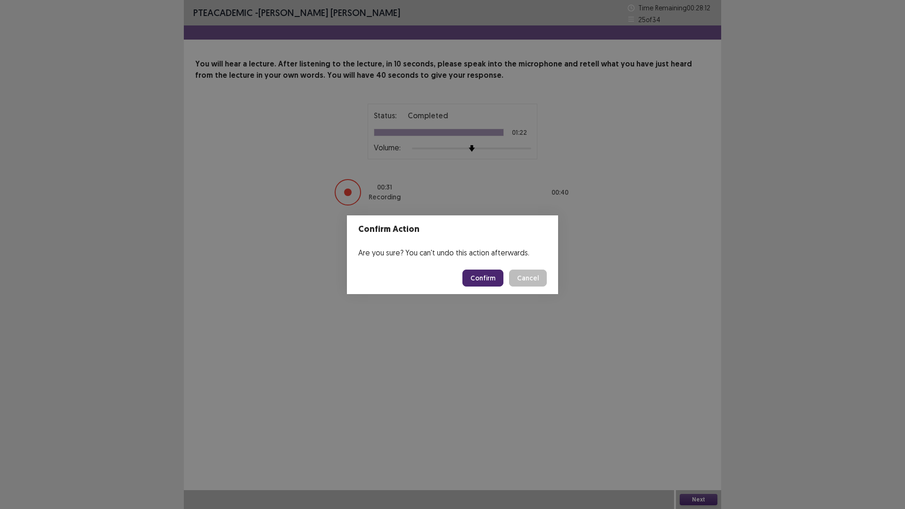
click at [490, 278] on button "Confirm" at bounding box center [482, 278] width 41 height 17
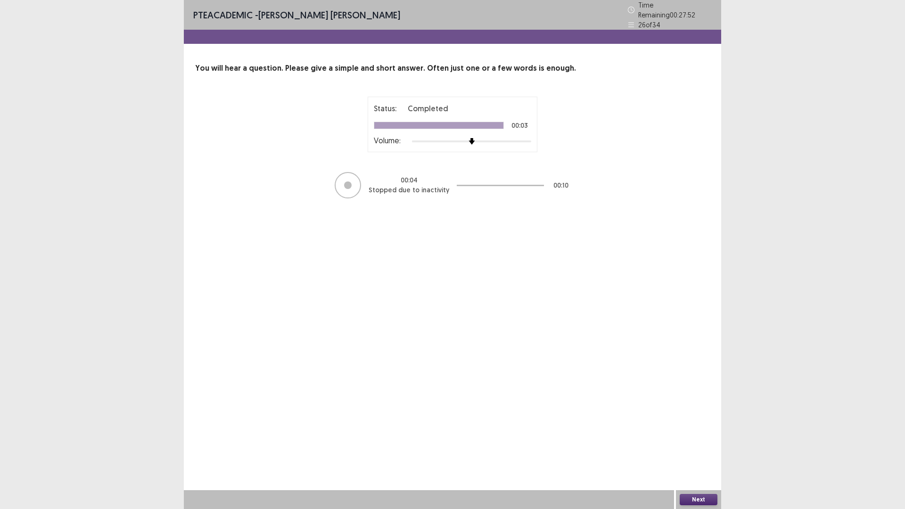
click at [698, 445] on button "Next" at bounding box center [699, 499] width 38 height 11
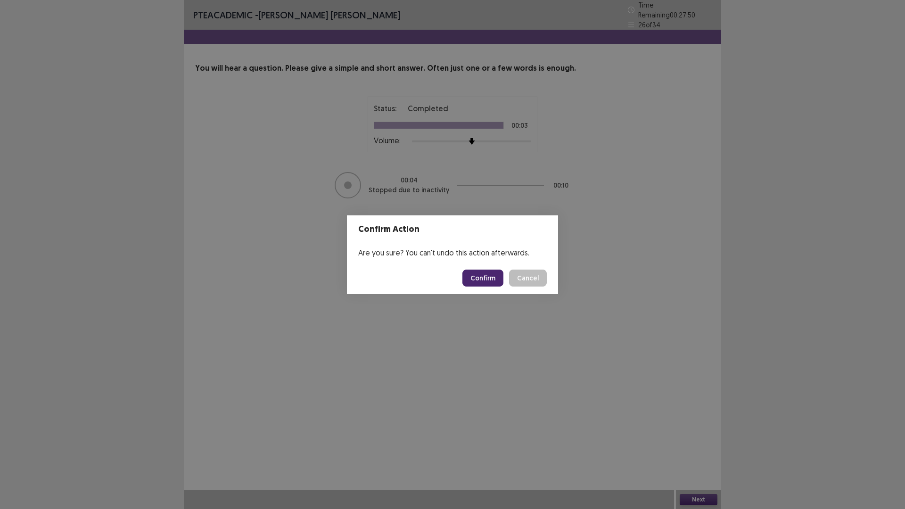
click at [478, 282] on button "Confirm" at bounding box center [482, 278] width 41 height 17
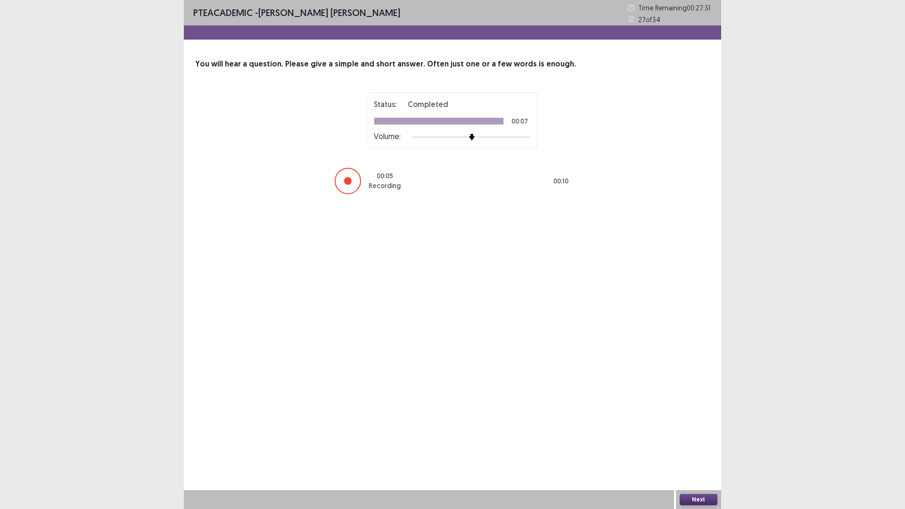
click at [699, 445] on button "Next" at bounding box center [699, 499] width 38 height 11
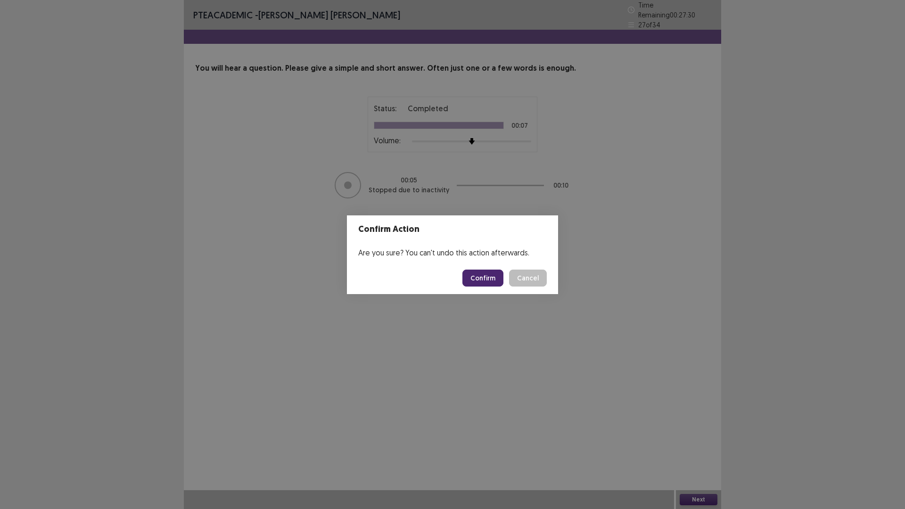
click at [469, 276] on button "Confirm" at bounding box center [482, 278] width 41 height 17
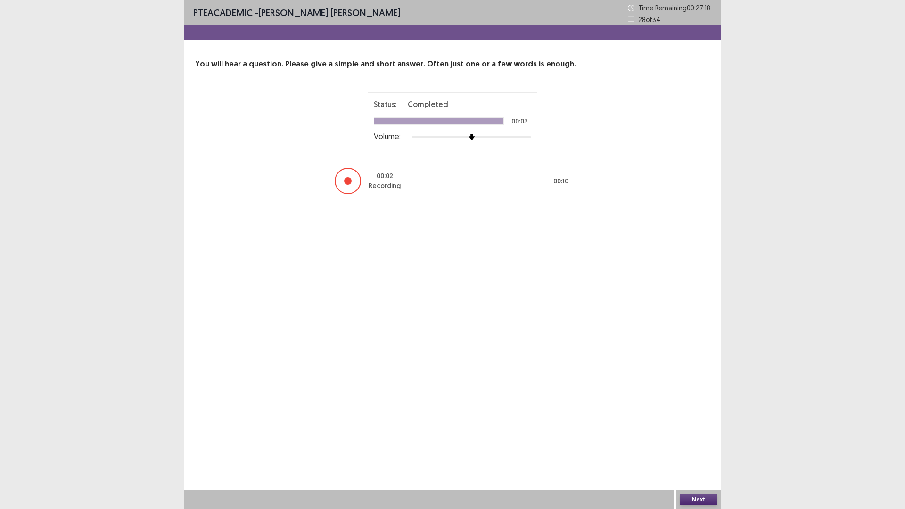
click at [688, 445] on button "Next" at bounding box center [699, 499] width 38 height 11
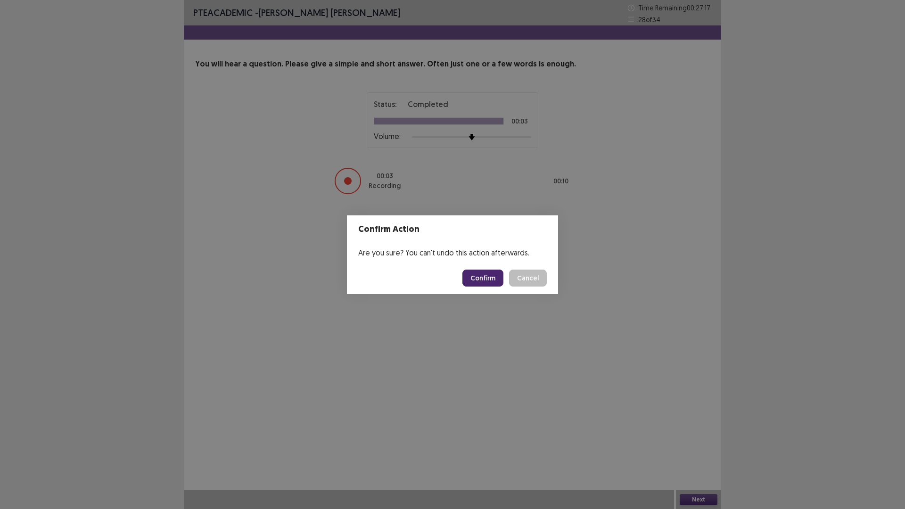
click at [487, 281] on button "Confirm" at bounding box center [482, 278] width 41 height 17
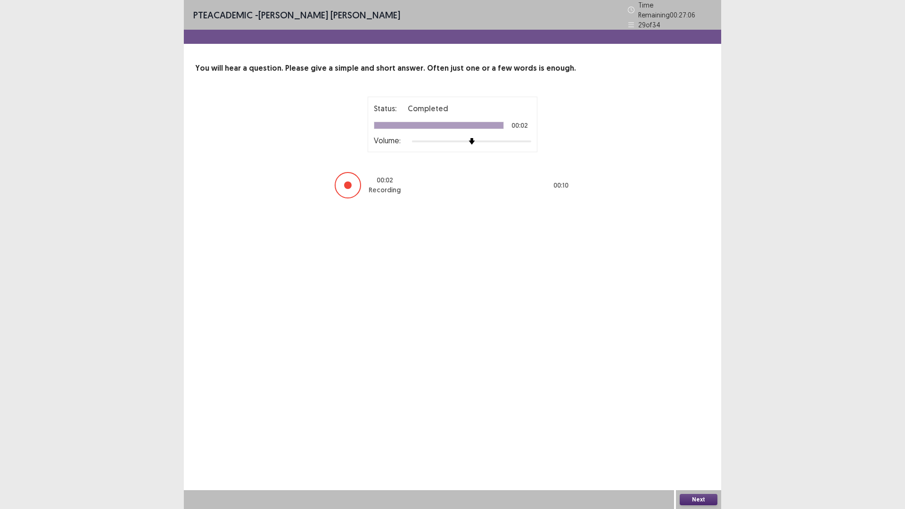
click at [703, 445] on button "Next" at bounding box center [699, 499] width 38 height 11
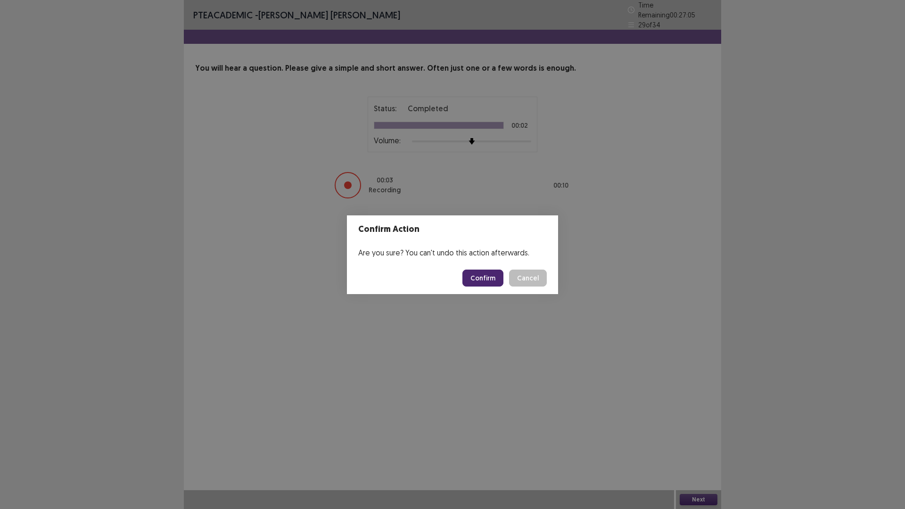
click at [493, 281] on button "Confirm" at bounding box center [482, 278] width 41 height 17
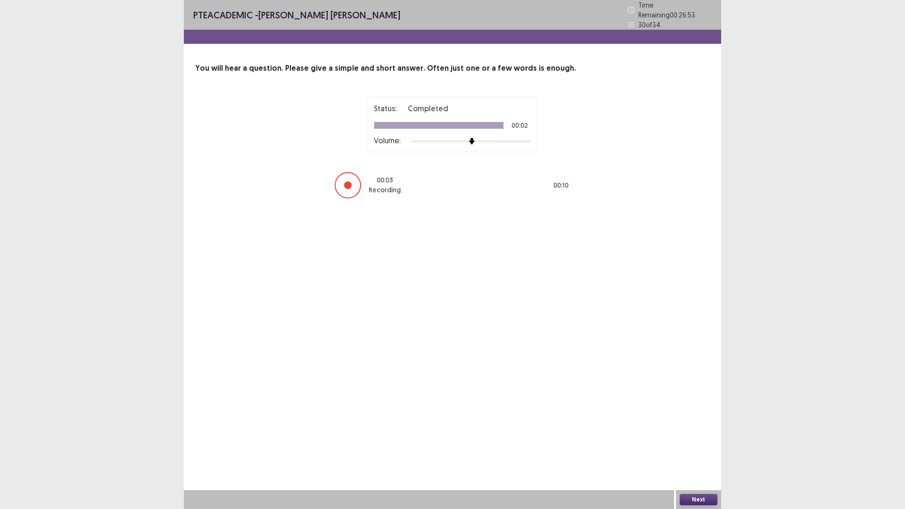
click at [699, 445] on button "Next" at bounding box center [699, 499] width 38 height 11
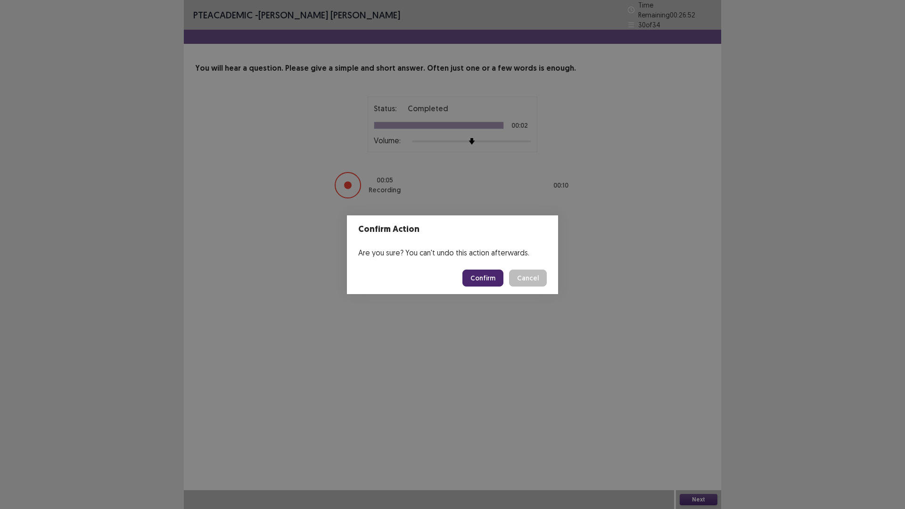
click at [494, 277] on button "Confirm" at bounding box center [482, 278] width 41 height 17
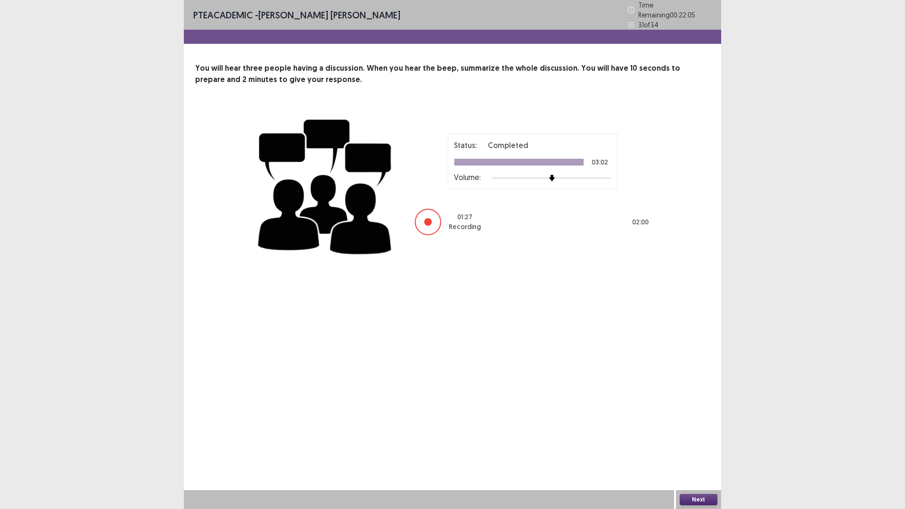
click at [705, 445] on button "Next" at bounding box center [699, 499] width 38 height 11
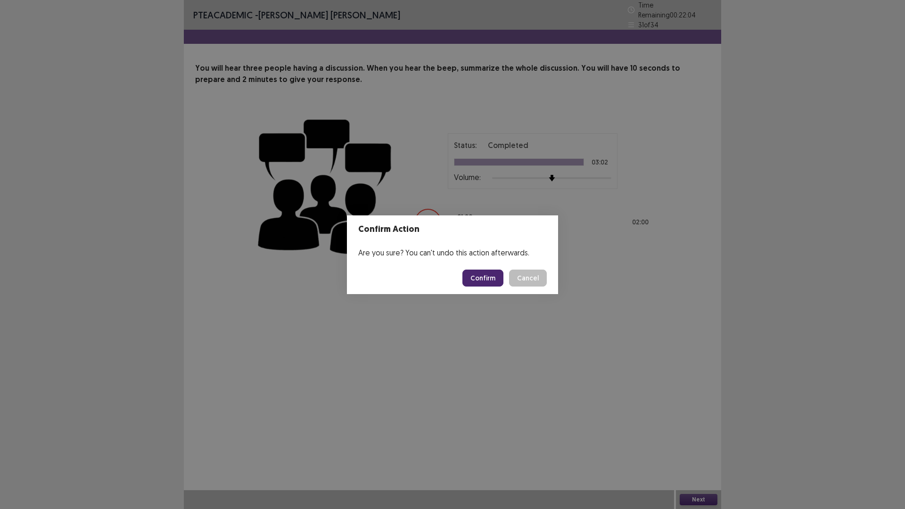
click at [487, 273] on button "Confirm" at bounding box center [482, 278] width 41 height 17
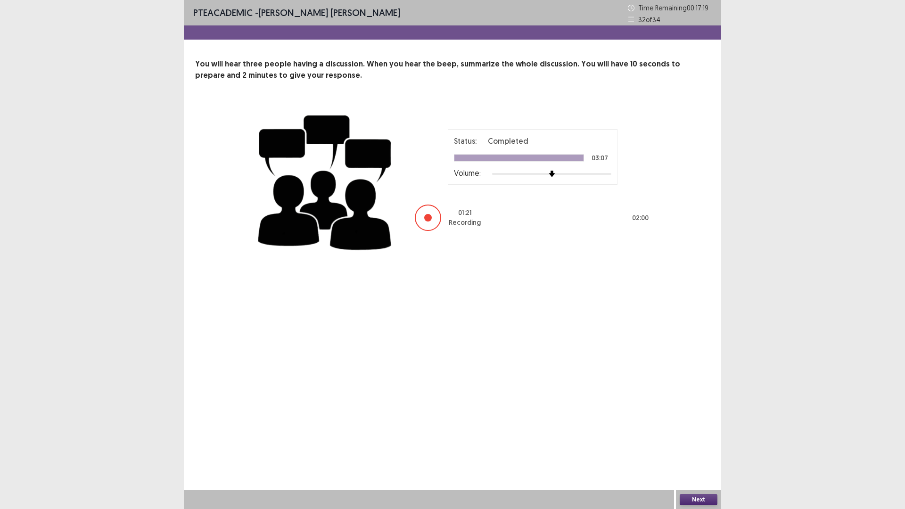
click at [705, 445] on button "Next" at bounding box center [699, 499] width 38 height 11
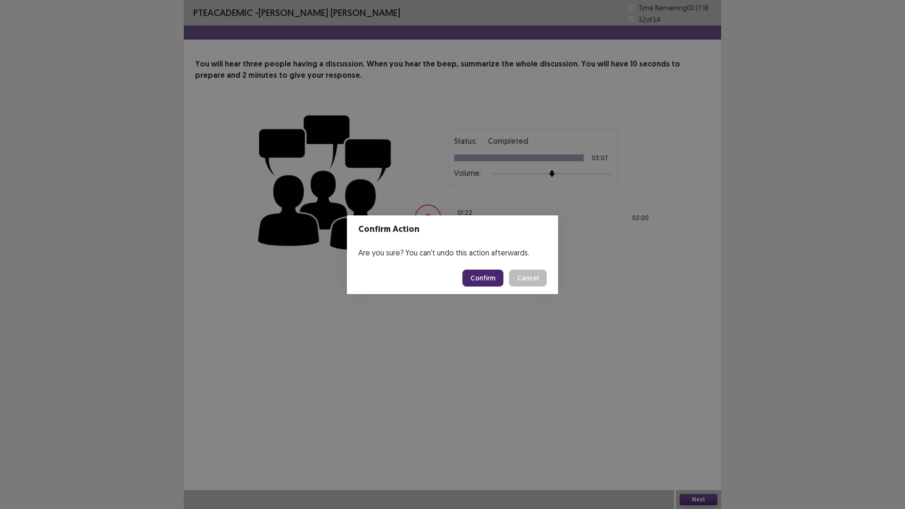
click at [494, 276] on button "Confirm" at bounding box center [482, 278] width 41 height 17
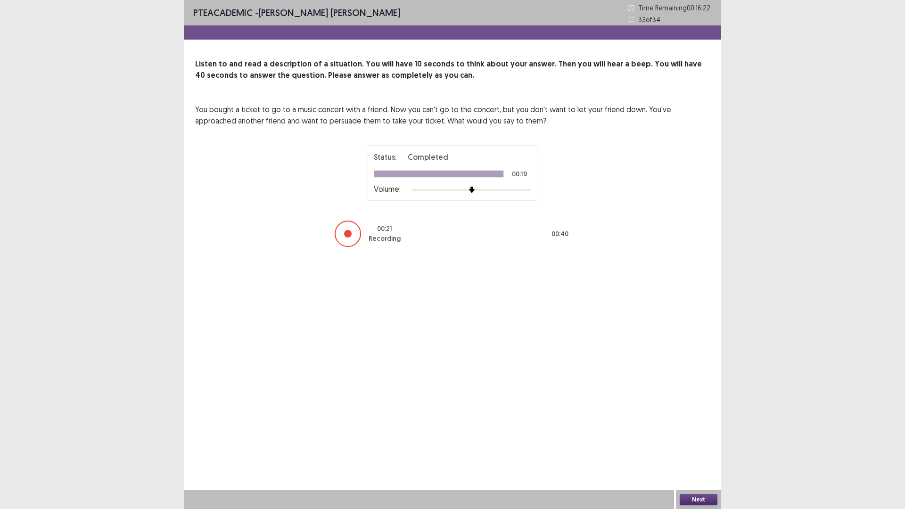
click at [705, 445] on button "Next" at bounding box center [699, 499] width 38 height 11
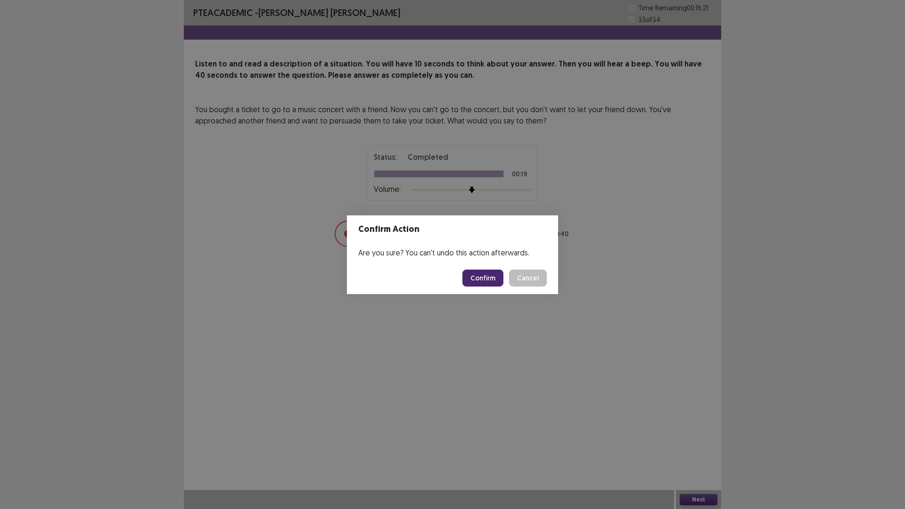
click at [478, 280] on button "Confirm" at bounding box center [482, 278] width 41 height 17
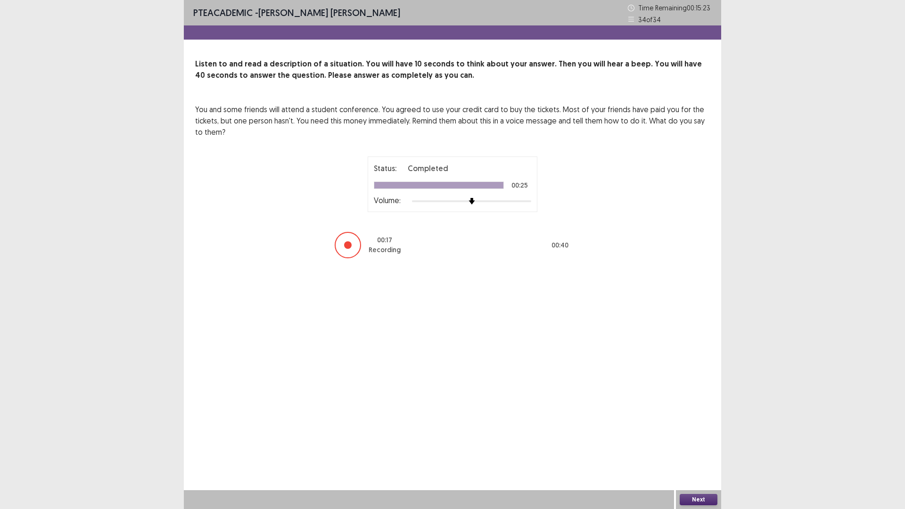
click at [705, 445] on button "Next" at bounding box center [699, 499] width 38 height 11
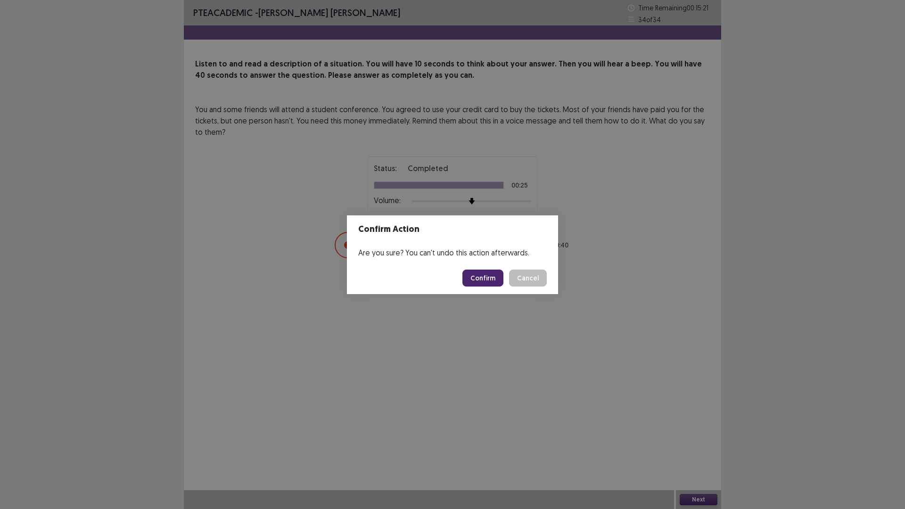
click at [492, 283] on button "Confirm" at bounding box center [482, 278] width 41 height 17
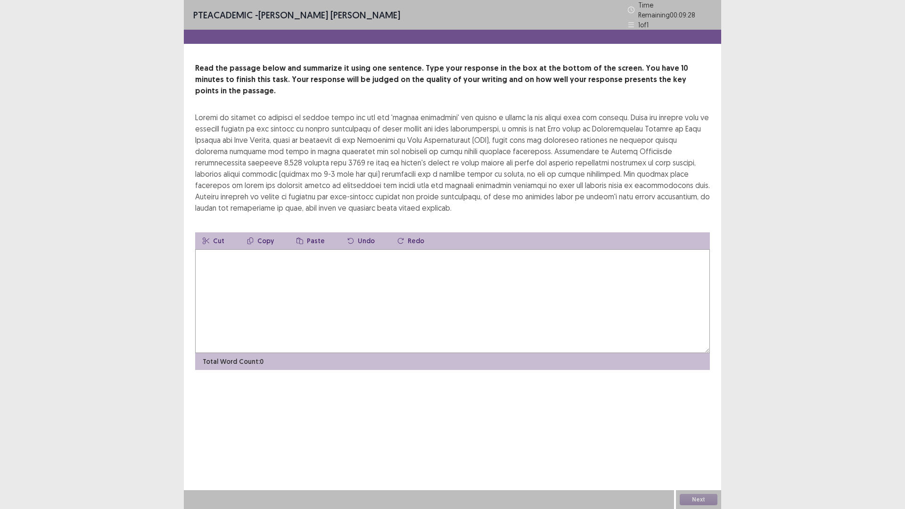
click at [303, 260] on textarea at bounding box center [452, 301] width 515 height 104
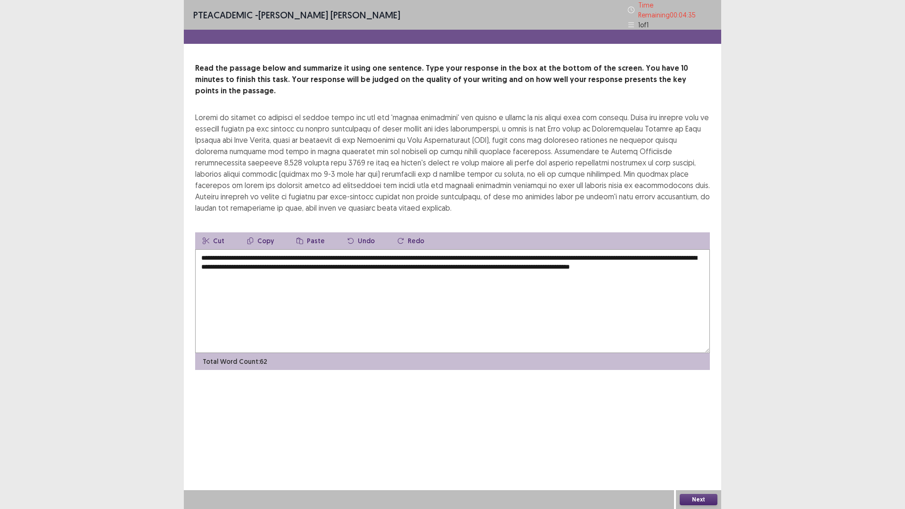
click at [628, 249] on textarea "**********" at bounding box center [452, 301] width 515 height 104
click at [203, 253] on textarea "**********" at bounding box center [452, 301] width 515 height 104
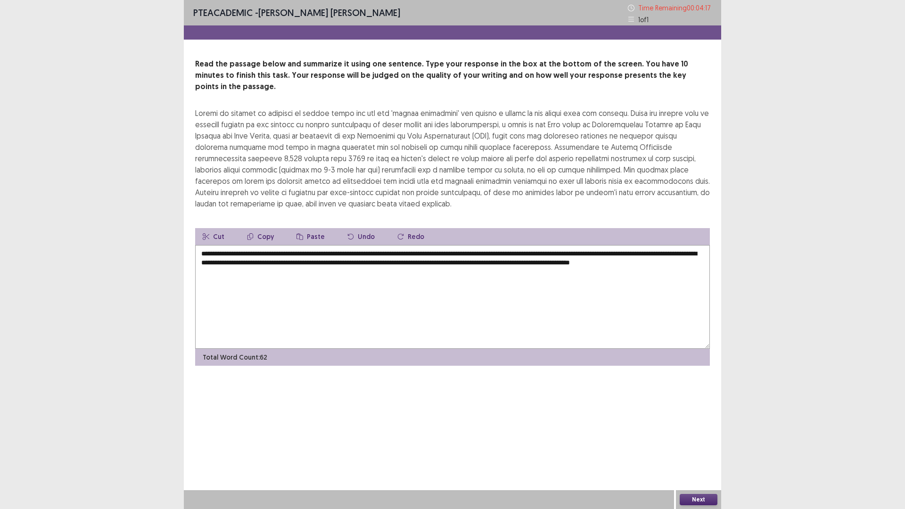
type textarea "**********"
click at [694, 445] on button "Next" at bounding box center [699, 499] width 38 height 11
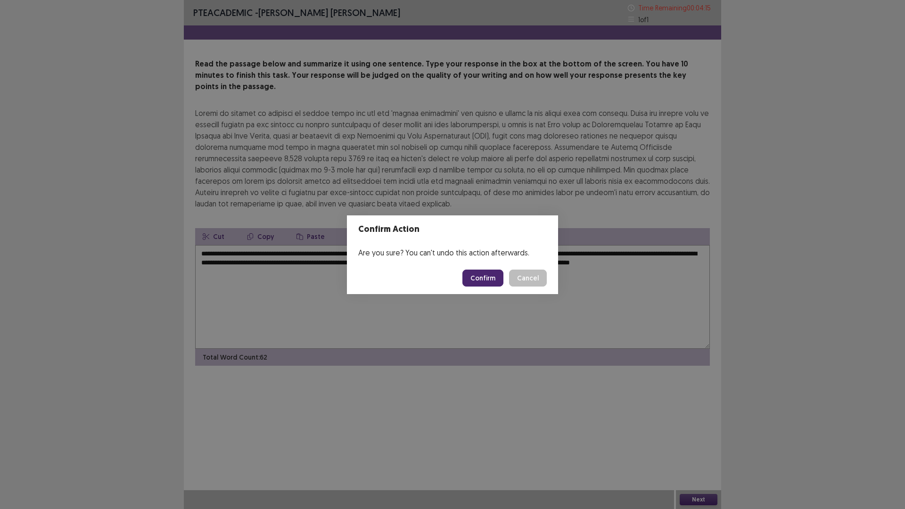
click at [475, 277] on button "Confirm" at bounding box center [482, 278] width 41 height 17
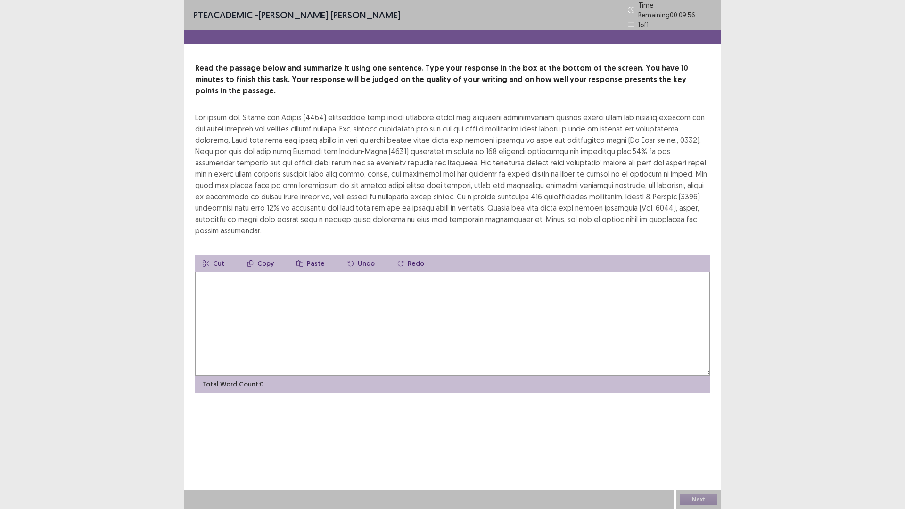
click at [269, 292] on textarea at bounding box center [452, 324] width 515 height 104
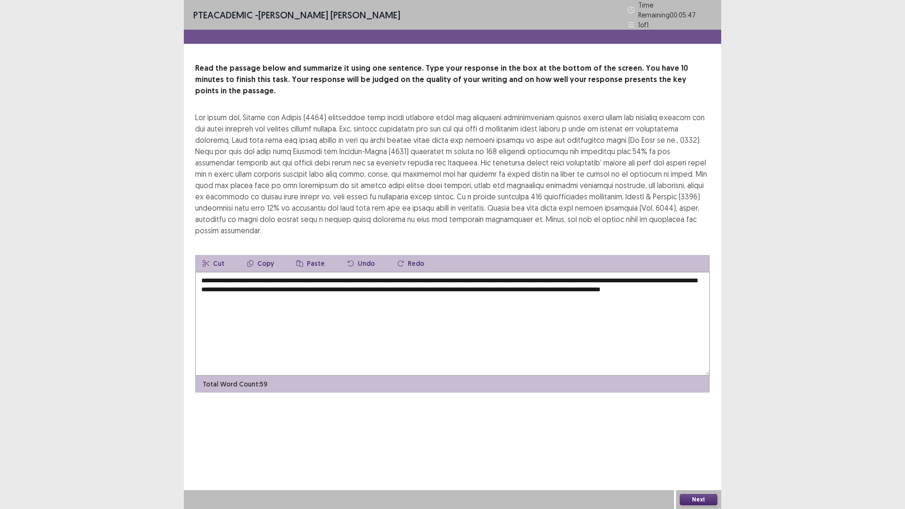
click at [266, 272] on textarea "**********" at bounding box center [452, 324] width 515 height 104
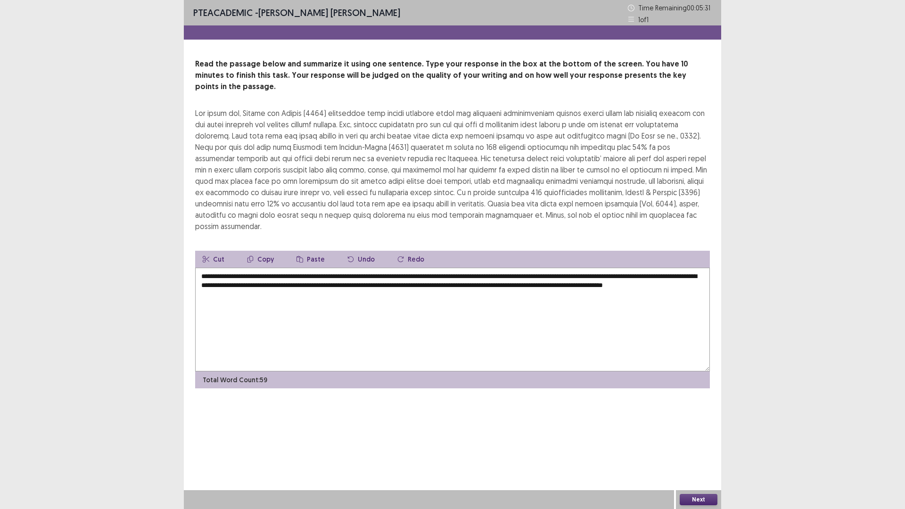
type textarea "**********"
click at [699, 445] on button "Next" at bounding box center [699, 499] width 38 height 11
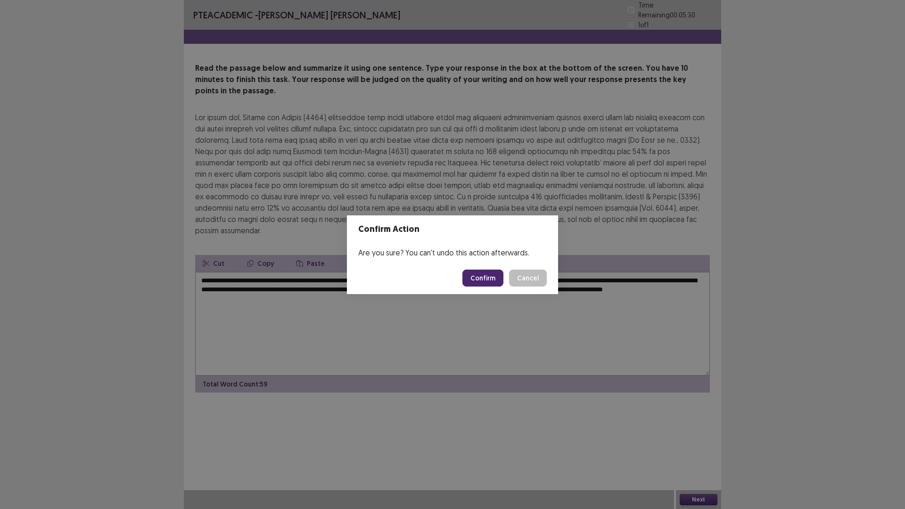
click at [474, 278] on button "Confirm" at bounding box center [482, 278] width 41 height 17
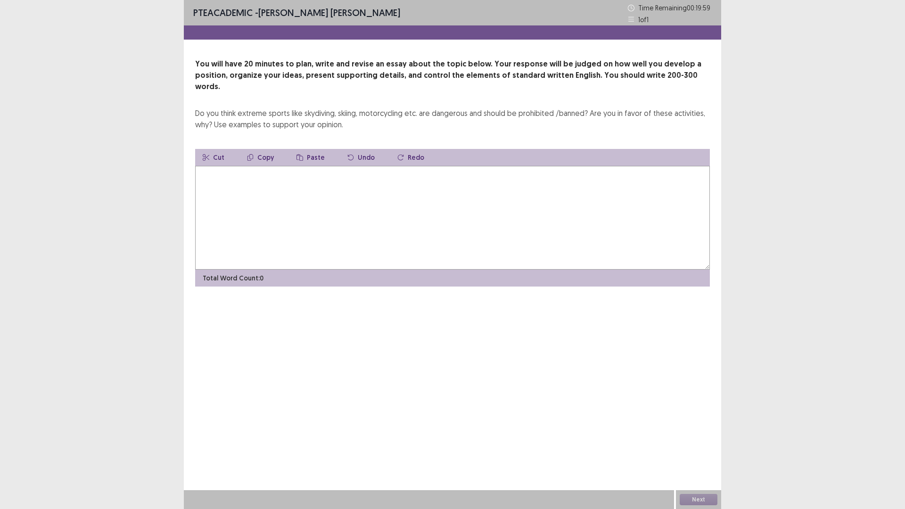
click at [355, 203] on textarea at bounding box center [452, 218] width 515 height 104
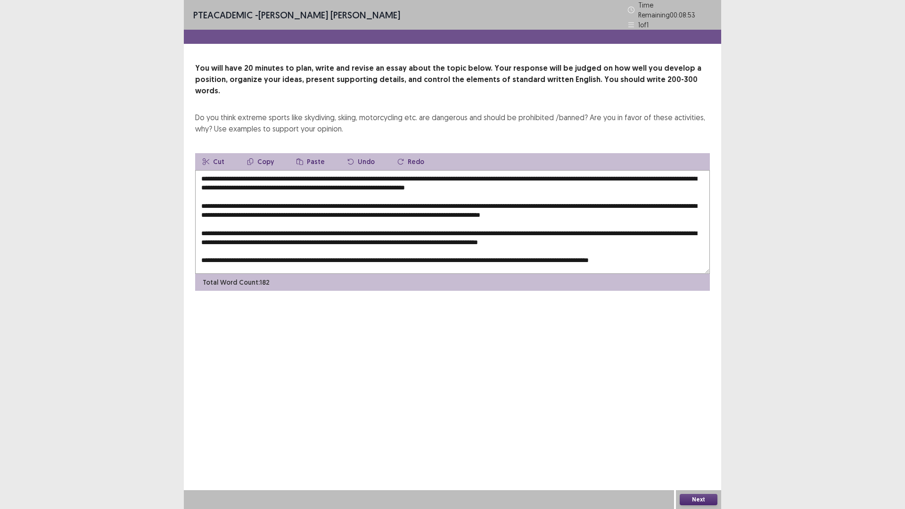
click at [266, 112] on div "Do you think extreme sports like skydiving, skiing, motorcycling etc. are dange…" at bounding box center [452, 123] width 515 height 23
drag, startPoint x: 269, startPoint y: 101, endPoint x: 320, endPoint y: 102, distance: 51.4
click at [320, 112] on div "Do you think extreme sports like skydiving, skiing, motorcycling etc. are dange…" at bounding box center [452, 123] width 515 height 23
click at [278, 170] on textarea at bounding box center [452, 222] width 515 height 104
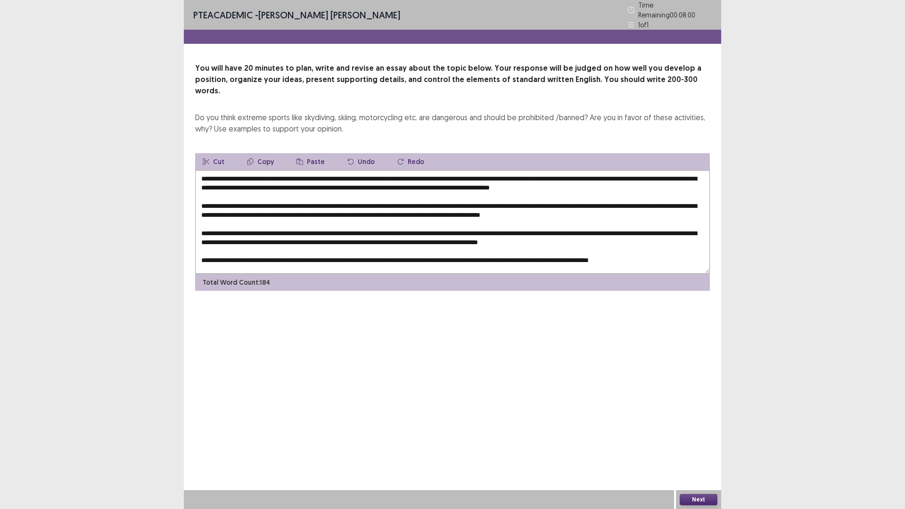
click at [320, 170] on textarea at bounding box center [452, 222] width 515 height 104
click at [340, 170] on textarea at bounding box center [452, 222] width 515 height 104
click at [341, 170] on textarea at bounding box center [452, 222] width 515 height 104
drag, startPoint x: 260, startPoint y: 164, endPoint x: 300, endPoint y: 139, distance: 47.6
click at [379, 170] on textarea at bounding box center [452, 222] width 515 height 104
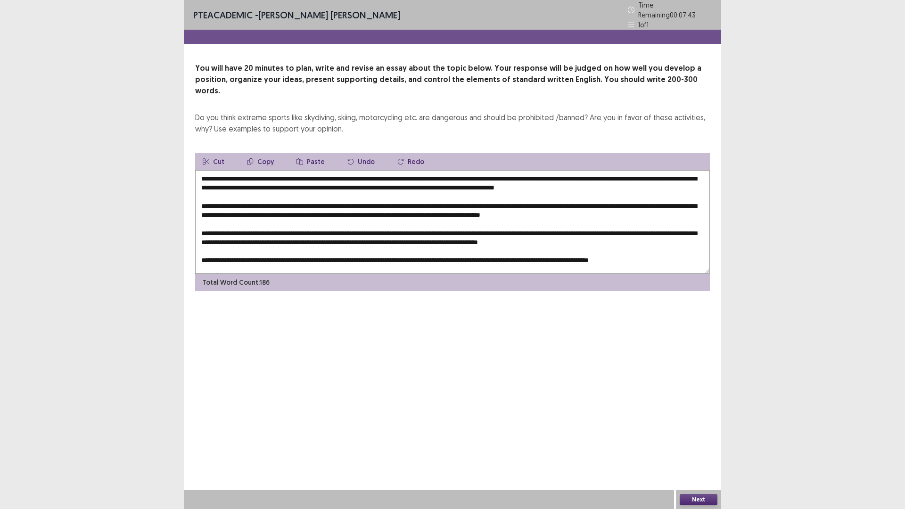
click at [266, 153] on button "Copy" at bounding box center [260, 161] width 42 height 17
drag, startPoint x: 339, startPoint y: 190, endPoint x: 356, endPoint y: 190, distance: 17.4
click at [356, 190] on textarea at bounding box center [452, 222] width 515 height 104
click at [308, 153] on button "Paste" at bounding box center [310, 161] width 43 height 17
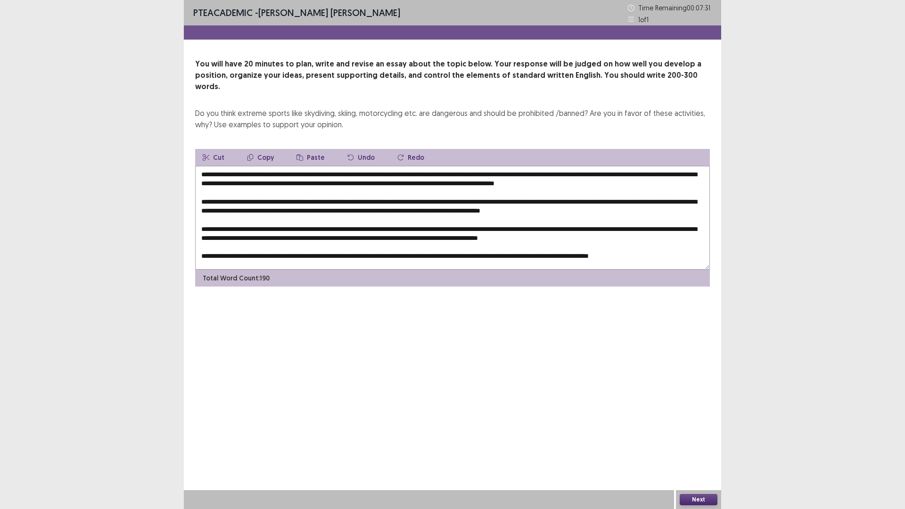
drag, startPoint x: 351, startPoint y: 227, endPoint x: 323, endPoint y: 168, distance: 65.1
click at [367, 226] on textarea at bounding box center [452, 218] width 515 height 104
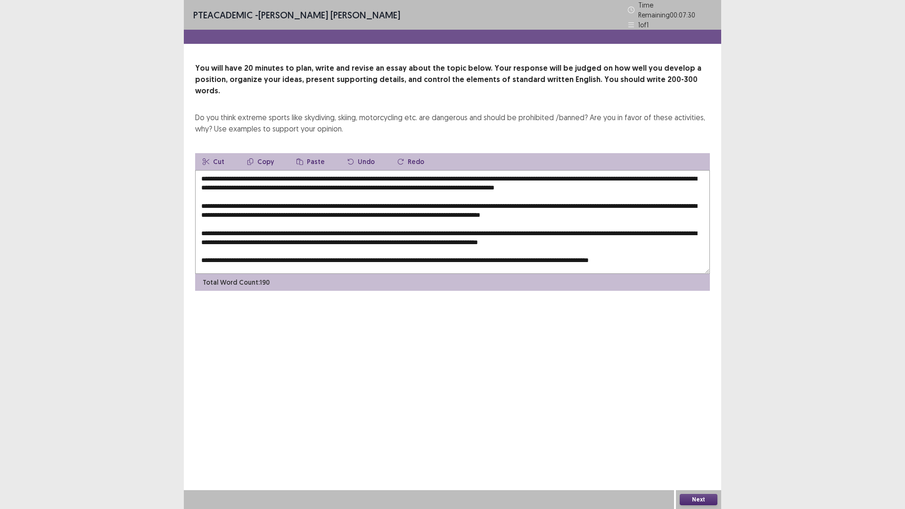
click at [296, 158] on icon "button" at bounding box center [299, 161] width 7 height 7
drag, startPoint x: 200, startPoint y: 244, endPoint x: 217, endPoint y: 244, distance: 17.0
click at [217, 244] on textarea at bounding box center [452, 222] width 515 height 104
click at [297, 158] on icon "button" at bounding box center [299, 161] width 7 height 7
click at [476, 173] on textarea at bounding box center [452, 222] width 515 height 104
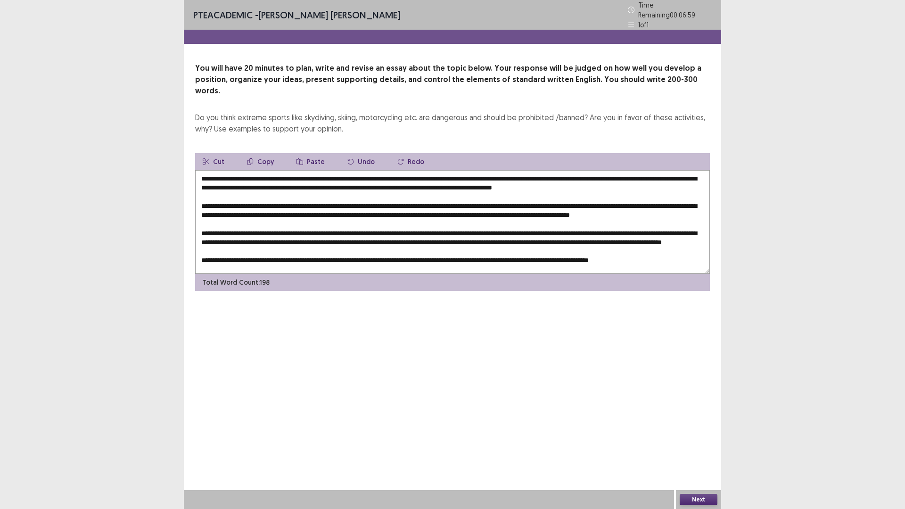
drag, startPoint x: 499, startPoint y: 171, endPoint x: 485, endPoint y: 174, distance: 14.2
click at [485, 174] on textarea at bounding box center [452, 222] width 515 height 104
drag, startPoint x: 663, startPoint y: 172, endPoint x: 648, endPoint y: 172, distance: 14.6
click at [648, 172] on textarea at bounding box center [452, 222] width 515 height 104
click at [626, 170] on textarea at bounding box center [452, 222] width 515 height 104
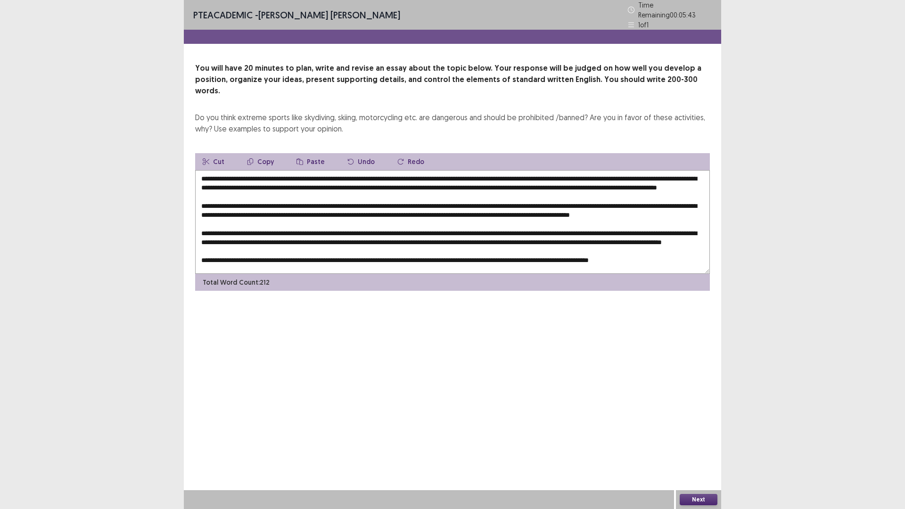
click at [384, 172] on textarea at bounding box center [452, 222] width 515 height 104
drag, startPoint x: 486, startPoint y: 174, endPoint x: 595, endPoint y: 169, distance: 109.0
click at [618, 176] on textarea at bounding box center [452, 222] width 515 height 104
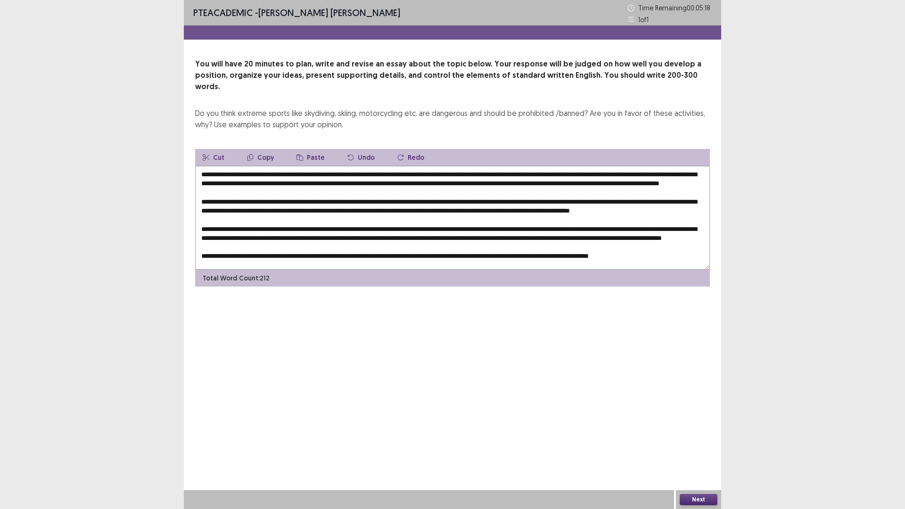
click at [269, 149] on button "Copy" at bounding box center [260, 157] width 42 height 17
drag, startPoint x: 677, startPoint y: 200, endPoint x: 667, endPoint y: 199, distance: 9.9
click at [691, 201] on textarea at bounding box center [452, 218] width 515 height 104
click at [313, 149] on button "Paste" at bounding box center [310, 157] width 43 height 17
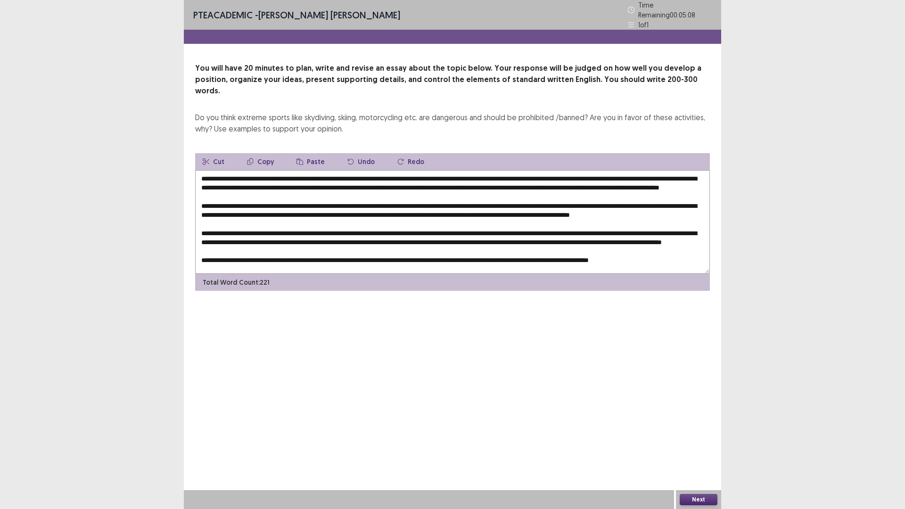
click at [599, 172] on textarea at bounding box center [452, 222] width 515 height 104
click at [294, 208] on textarea at bounding box center [452, 222] width 515 height 104
drag, startPoint x: 452, startPoint y: 209, endPoint x: 492, endPoint y: 208, distance: 40.6
click at [492, 208] on textarea at bounding box center [452, 222] width 515 height 104
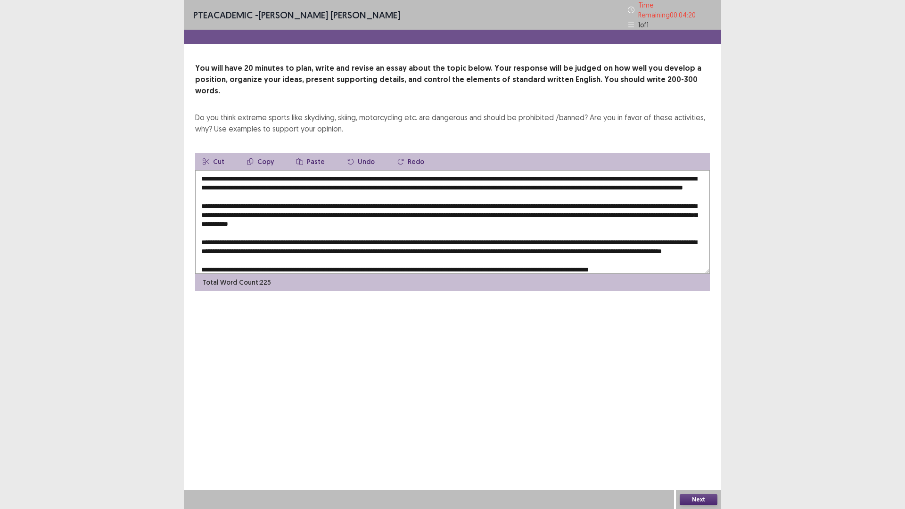
drag, startPoint x: 675, startPoint y: 210, endPoint x: 701, endPoint y: 210, distance: 25.4
click at [701, 210] on textarea at bounding box center [452, 222] width 515 height 104
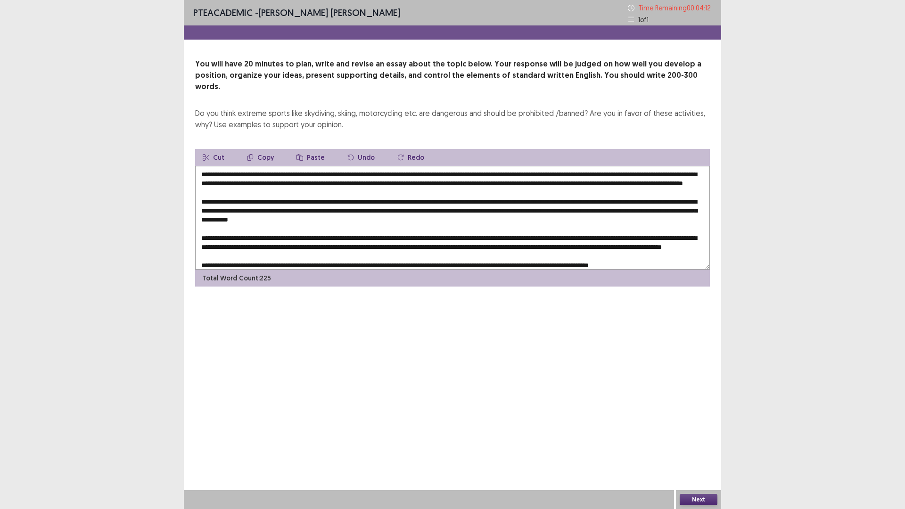
drag, startPoint x: 451, startPoint y: 210, endPoint x: 514, endPoint y: 208, distance: 63.6
click at [514, 208] on textarea at bounding box center [452, 218] width 515 height 104
click at [266, 149] on button "Copy" at bounding box center [260, 157] width 42 height 17
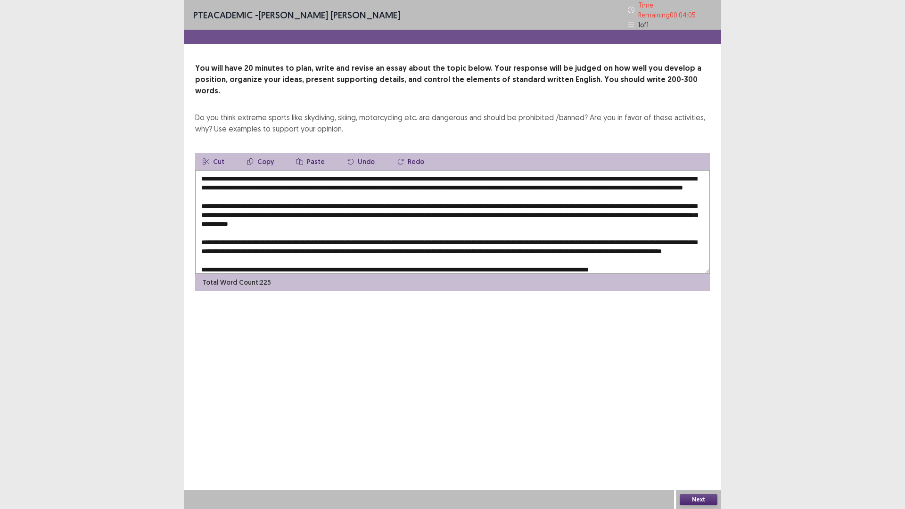
drag, startPoint x: 674, startPoint y: 209, endPoint x: 701, endPoint y: 208, distance: 26.9
click at [701, 208] on textarea at bounding box center [452, 222] width 515 height 104
click at [300, 153] on button "Paste" at bounding box center [310, 161] width 43 height 17
drag, startPoint x: 451, startPoint y: 208, endPoint x: 513, endPoint y: 211, distance: 61.8
click at [513, 211] on textarea at bounding box center [452, 222] width 515 height 104
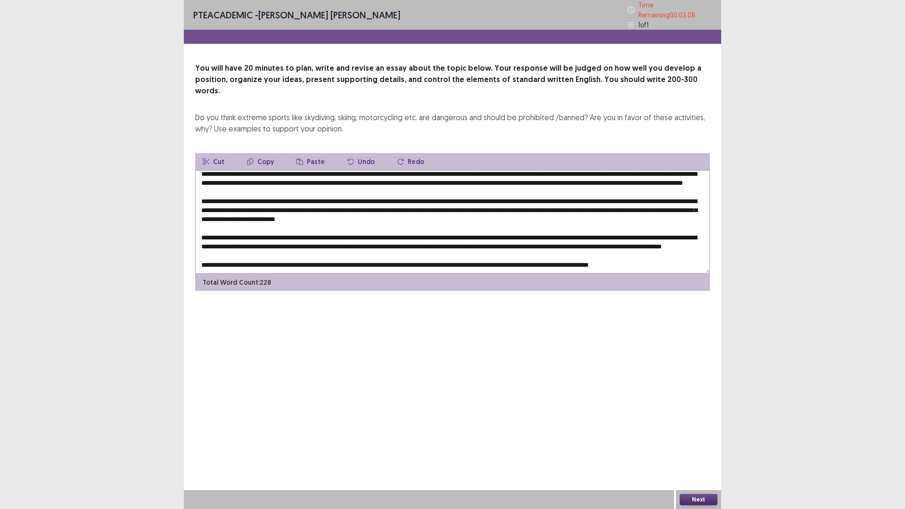
scroll to position [23, 0]
click at [642, 214] on textarea at bounding box center [452, 222] width 515 height 104
drag, startPoint x: 274, startPoint y: 222, endPoint x: 290, endPoint y: 222, distance: 16.0
click at [290, 222] on textarea at bounding box center [452, 222] width 515 height 104
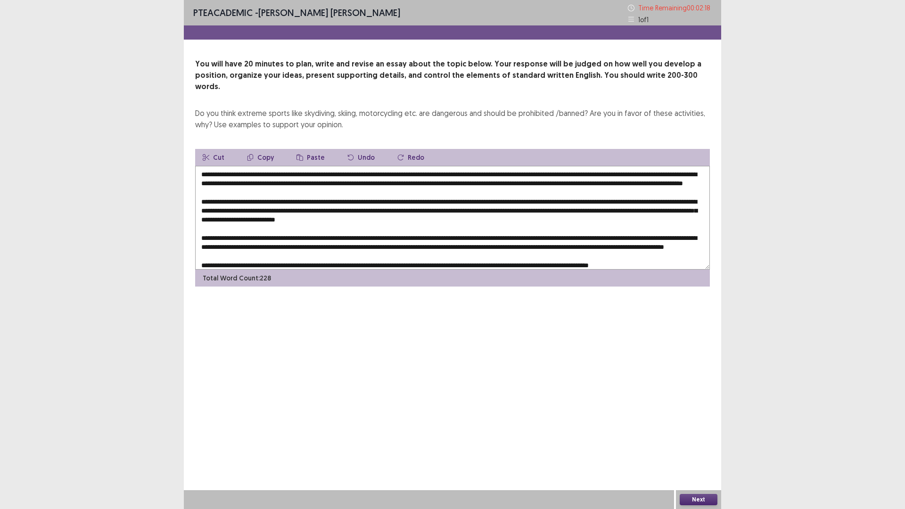
drag, startPoint x: 200, startPoint y: 182, endPoint x: 257, endPoint y: 180, distance: 57.1
click at [257, 180] on textarea at bounding box center [452, 218] width 515 height 104
click at [260, 149] on button "Copy" at bounding box center [260, 157] width 42 height 17
drag, startPoint x: 290, startPoint y: 244, endPoint x: 283, endPoint y: 245, distance: 6.6
click at [283, 245] on textarea at bounding box center [452, 218] width 515 height 104
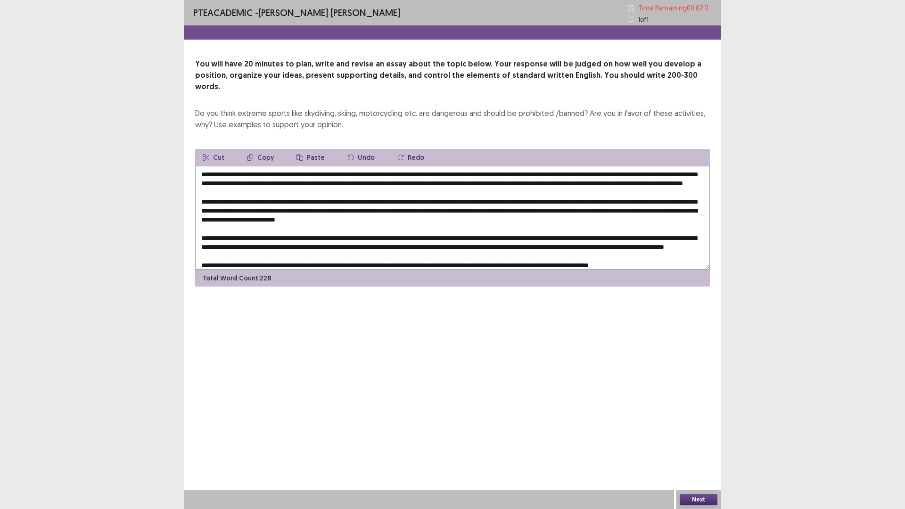
drag, startPoint x: 273, startPoint y: 245, endPoint x: 295, endPoint y: 213, distance: 37.9
click at [290, 239] on textarea at bounding box center [452, 218] width 515 height 104
click at [282, 228] on textarea at bounding box center [452, 218] width 515 height 104
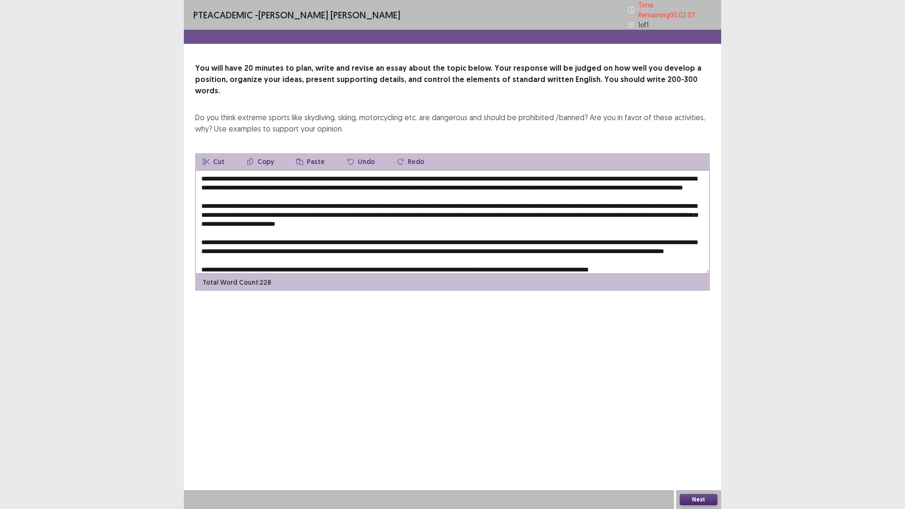
drag, startPoint x: 275, startPoint y: 246, endPoint x: 309, endPoint y: 214, distance: 46.3
click at [293, 241] on textarea at bounding box center [452, 222] width 515 height 104
click at [307, 153] on button "Paste" at bounding box center [310, 161] width 43 height 17
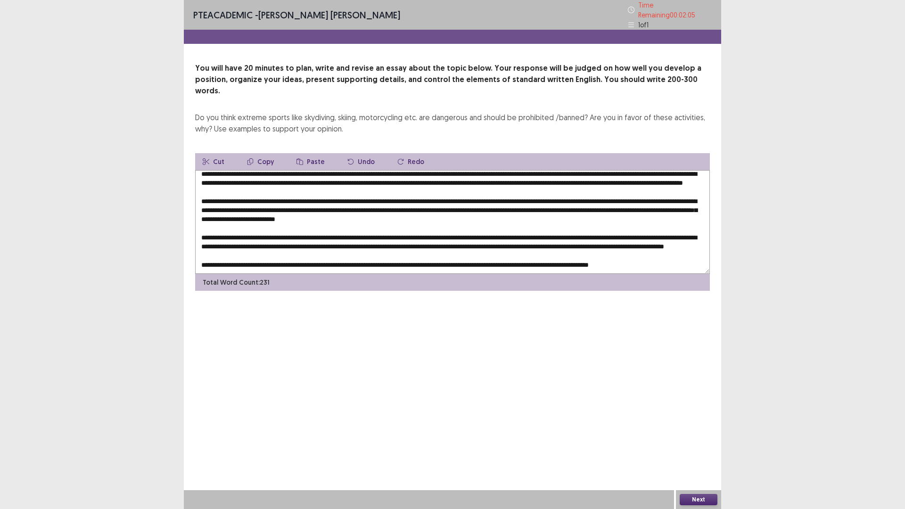
scroll to position [23, 0]
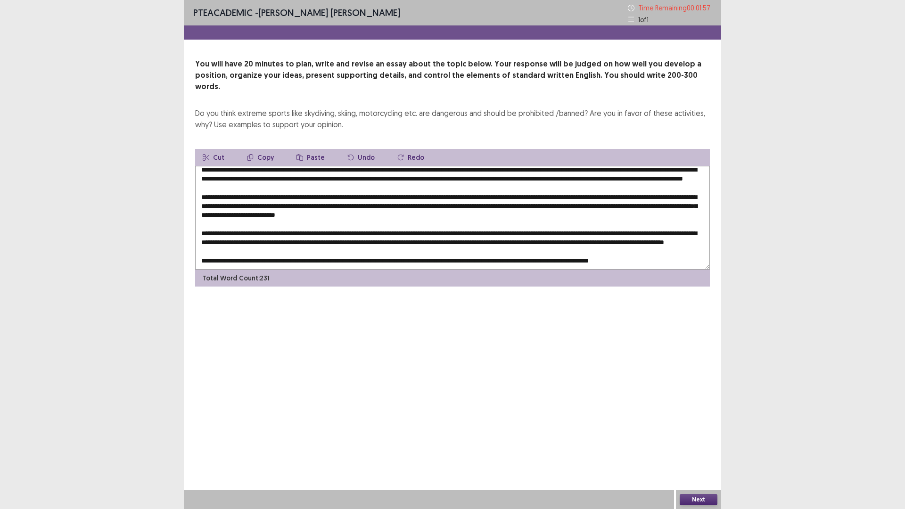
click at [275, 222] on textarea at bounding box center [452, 218] width 515 height 104
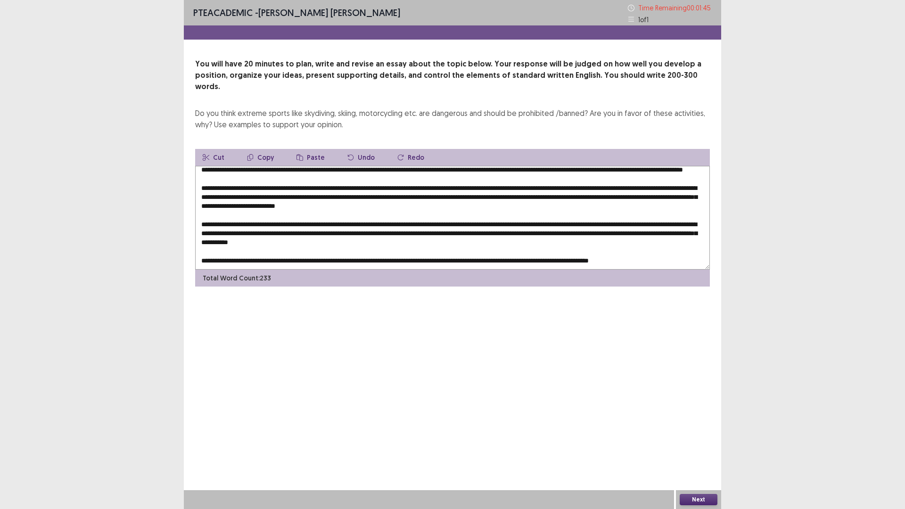
drag, startPoint x: 623, startPoint y: 221, endPoint x: 649, endPoint y: 221, distance: 25.9
click at [649, 221] on textarea at bounding box center [452, 218] width 515 height 104
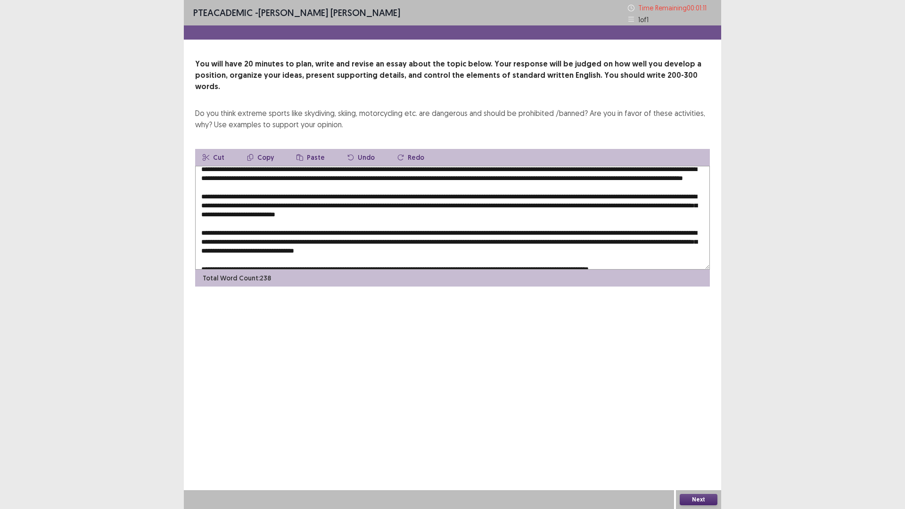
scroll to position [0, 0]
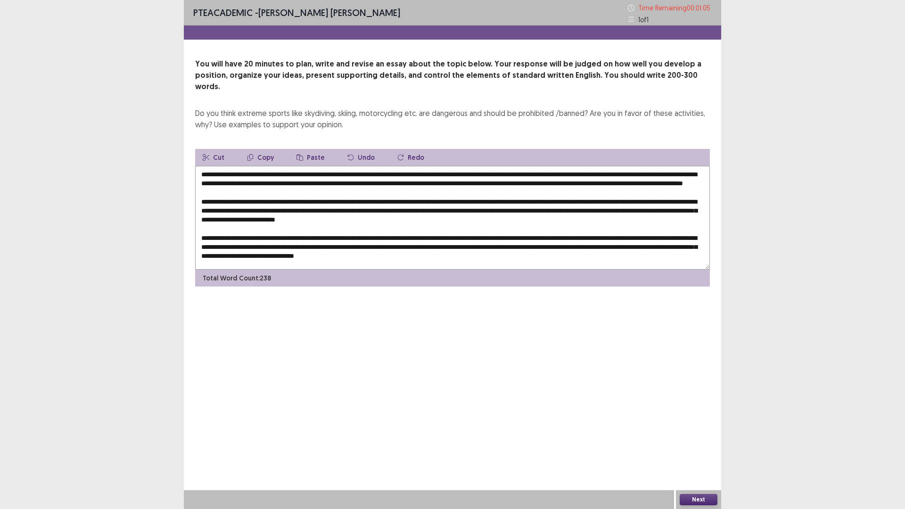
drag, startPoint x: 250, startPoint y: 162, endPoint x: 381, endPoint y: 165, distance: 131.0
click at [381, 166] on textarea at bounding box center [452, 218] width 515 height 104
click at [259, 149] on button "Copy" at bounding box center [260, 157] width 42 height 17
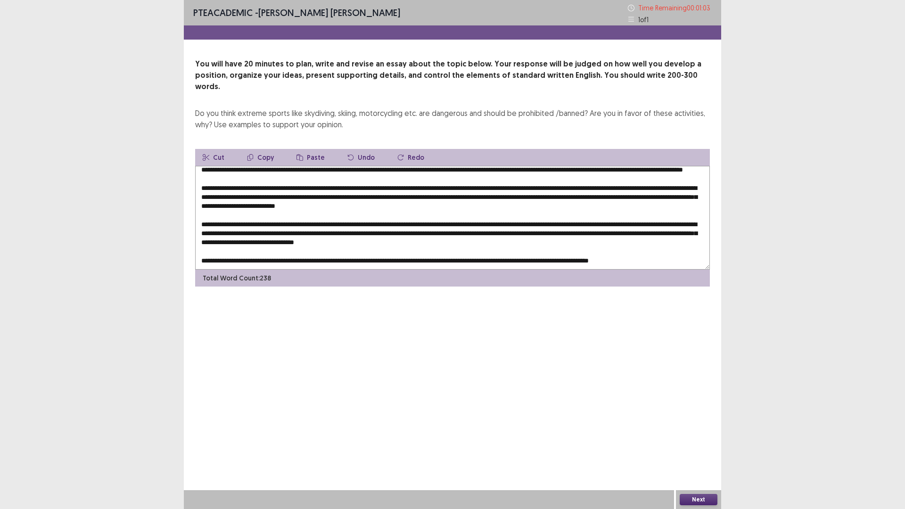
scroll to position [23, 0]
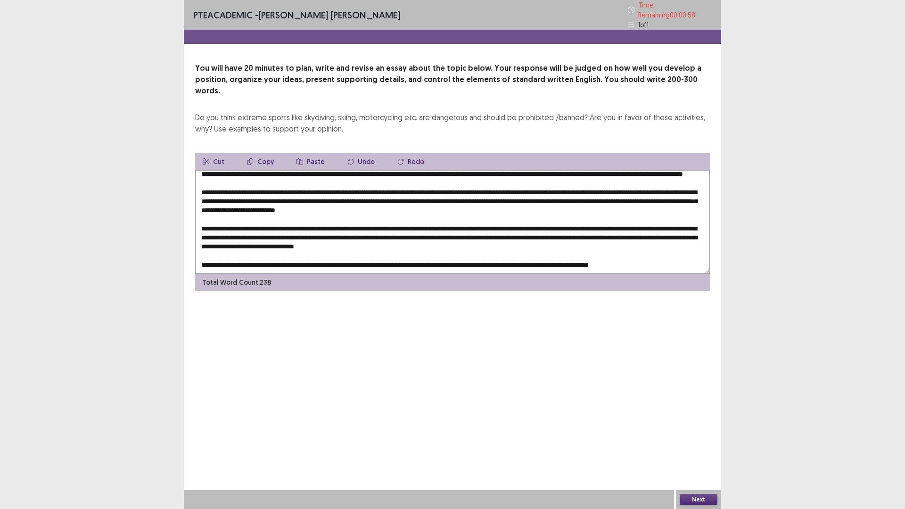
drag, startPoint x: 434, startPoint y: 250, endPoint x: 308, endPoint y: 209, distance: 132.8
click at [451, 248] on textarea at bounding box center [452, 222] width 515 height 104
click at [299, 153] on button "Paste" at bounding box center [310, 161] width 43 height 17
click at [434, 238] on textarea at bounding box center [452, 222] width 515 height 104
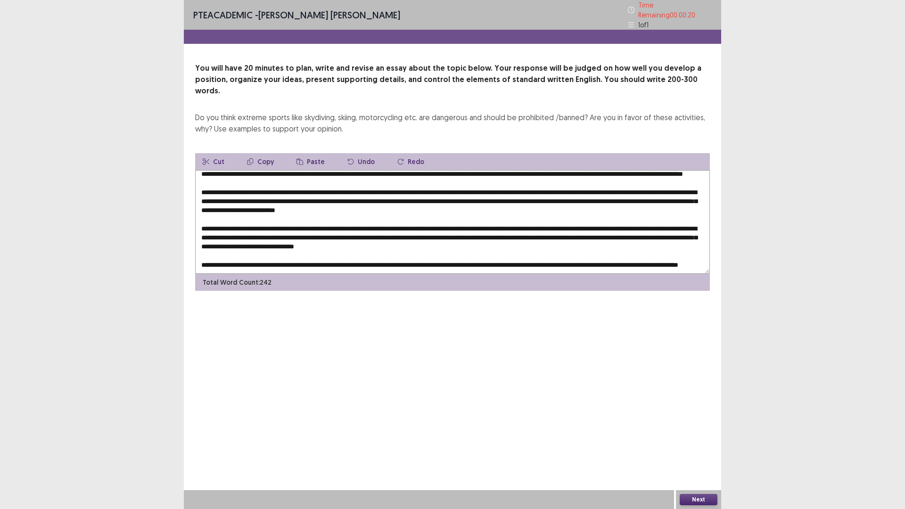
drag, startPoint x: 369, startPoint y: 240, endPoint x: 414, endPoint y: 240, distance: 44.3
click at [414, 240] on textarea at bounding box center [452, 222] width 515 height 104
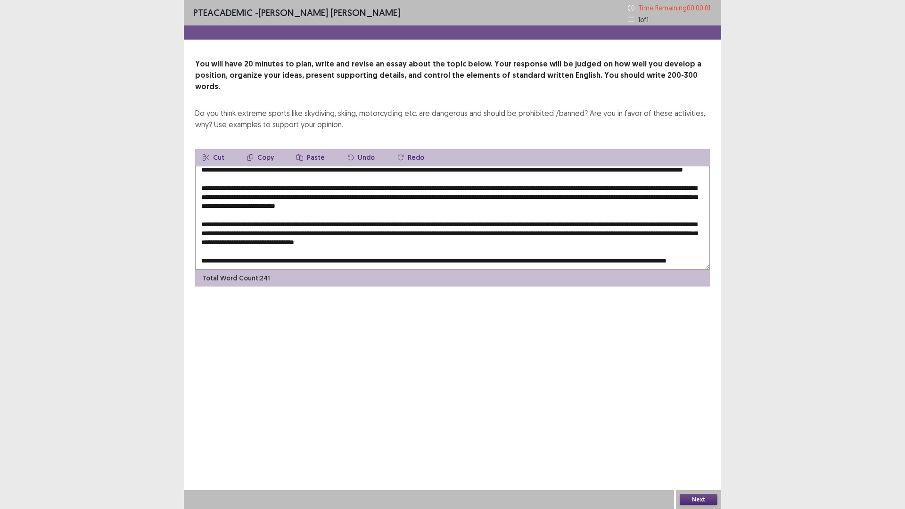
type textarea "**********"
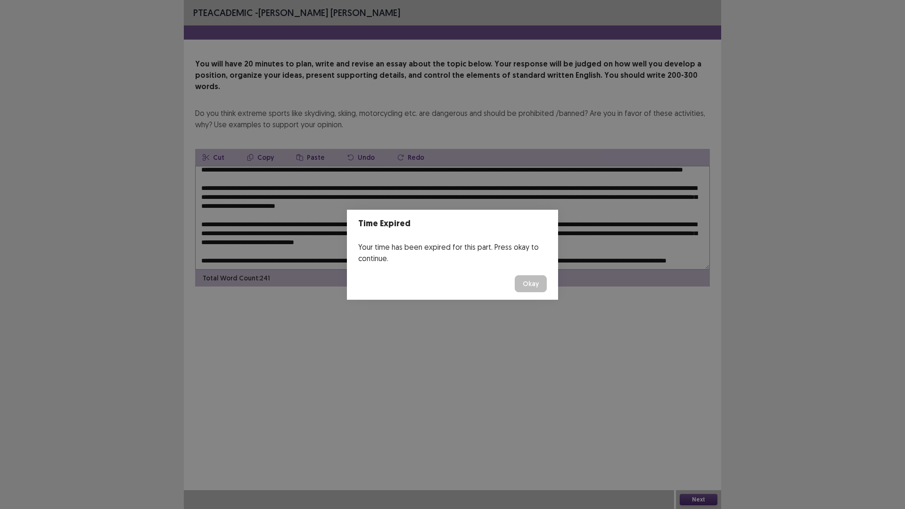
click at [532, 282] on button "Okay" at bounding box center [531, 283] width 32 height 17
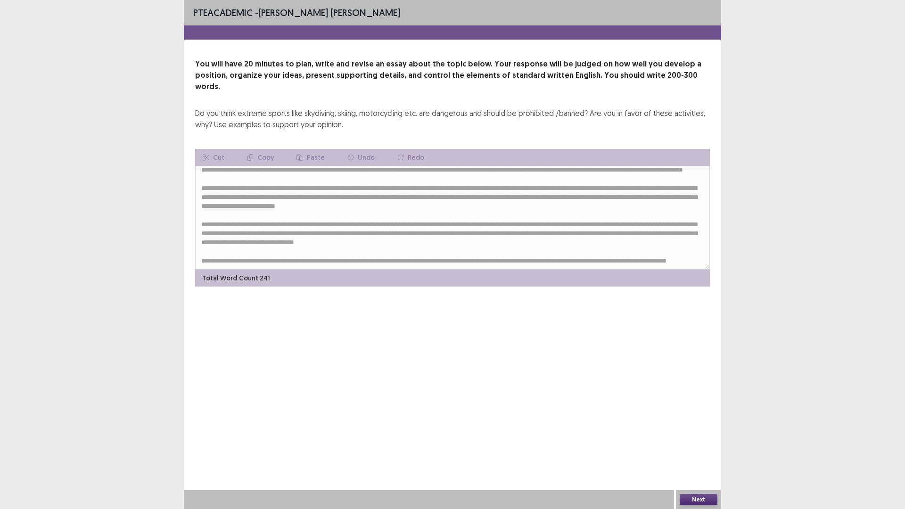
click at [692, 445] on button "Next" at bounding box center [699, 499] width 38 height 11
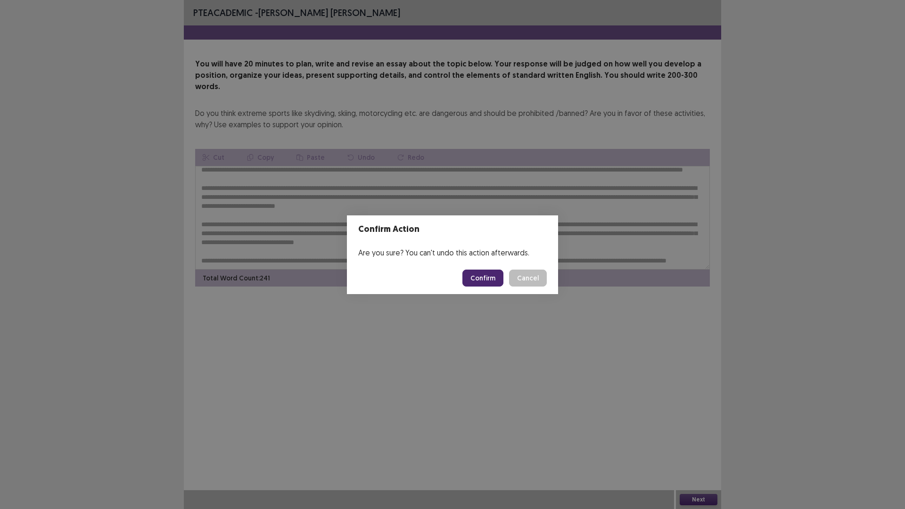
click at [488, 273] on button "Confirm" at bounding box center [482, 278] width 41 height 17
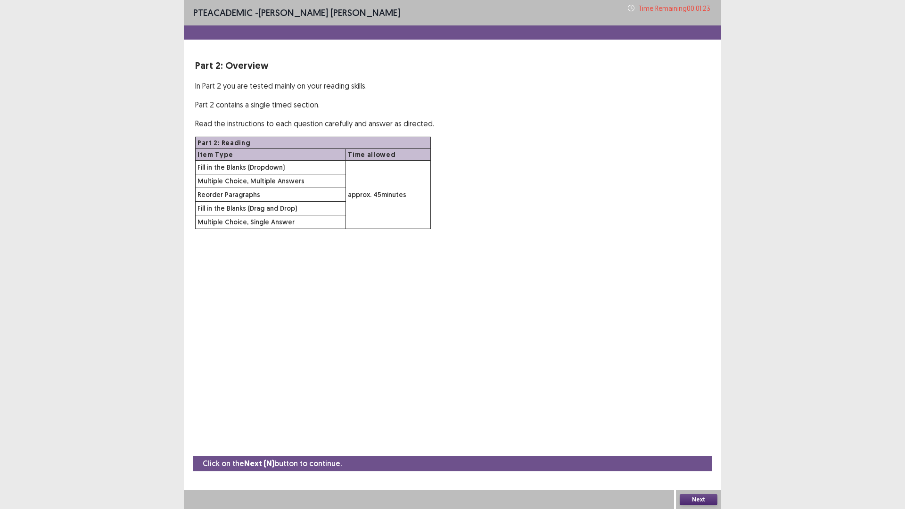
click at [698, 445] on button "Next" at bounding box center [699, 499] width 38 height 11
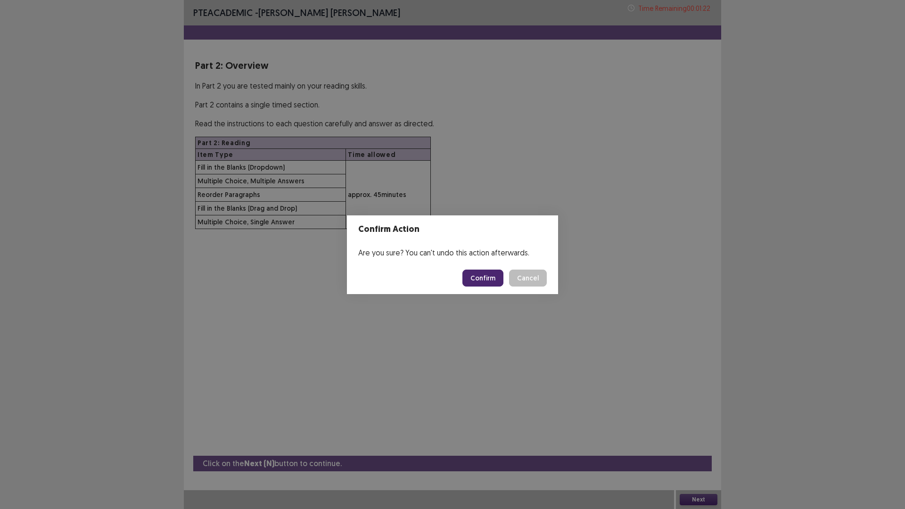
click at [495, 279] on button "Confirm" at bounding box center [482, 278] width 41 height 17
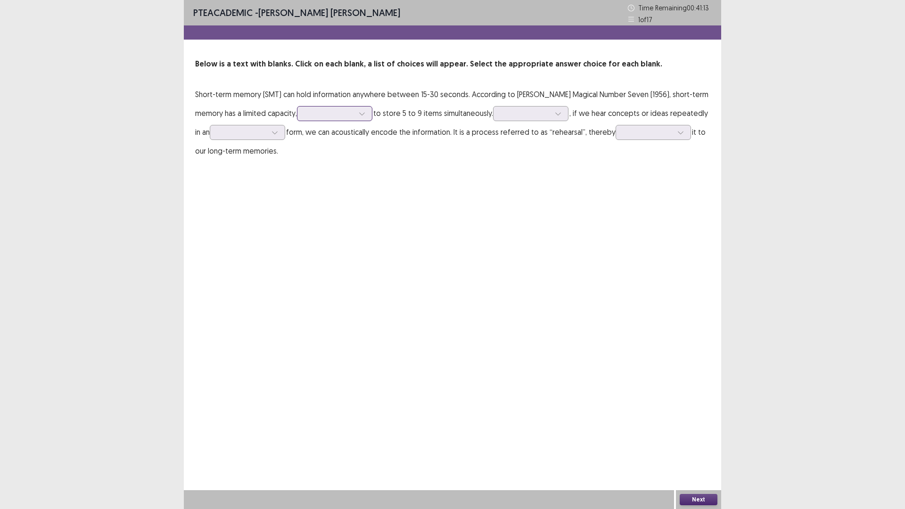
click at [355, 114] on div at bounding box center [362, 113] width 14 height 14
click at [318, 172] on div "being able" at bounding box center [334, 166] width 75 height 26
click at [507, 115] on div at bounding box center [525, 113] width 49 height 9
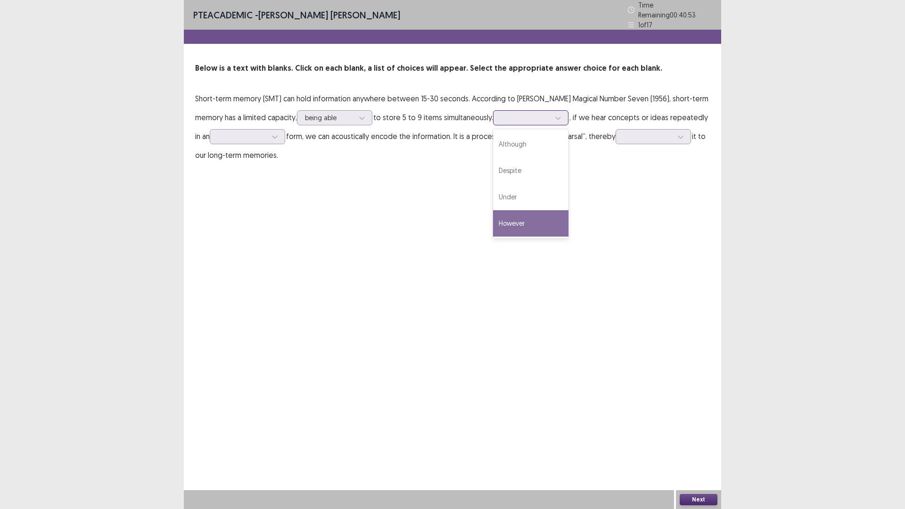
drag, startPoint x: 500, startPoint y: 214, endPoint x: 536, endPoint y: 162, distance: 63.1
click at [503, 210] on div "However" at bounding box center [530, 223] width 75 height 26
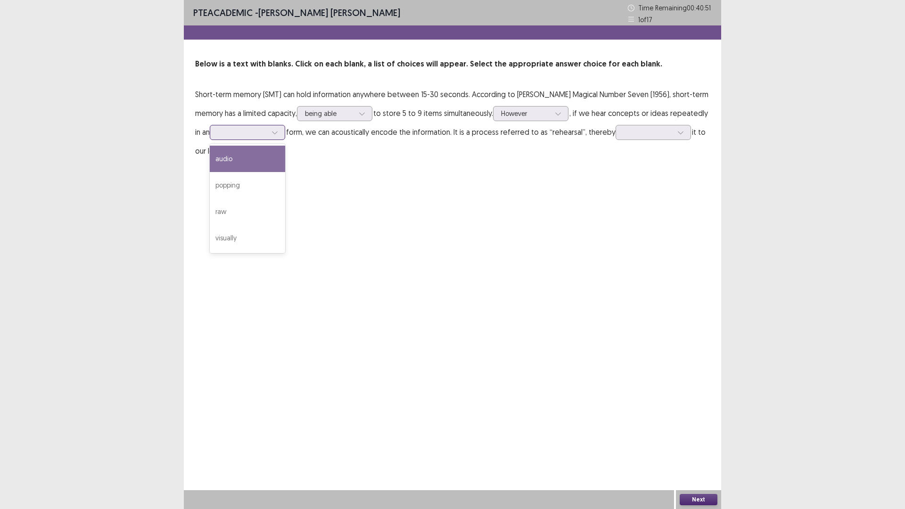
click at [246, 135] on div at bounding box center [242, 132] width 49 height 9
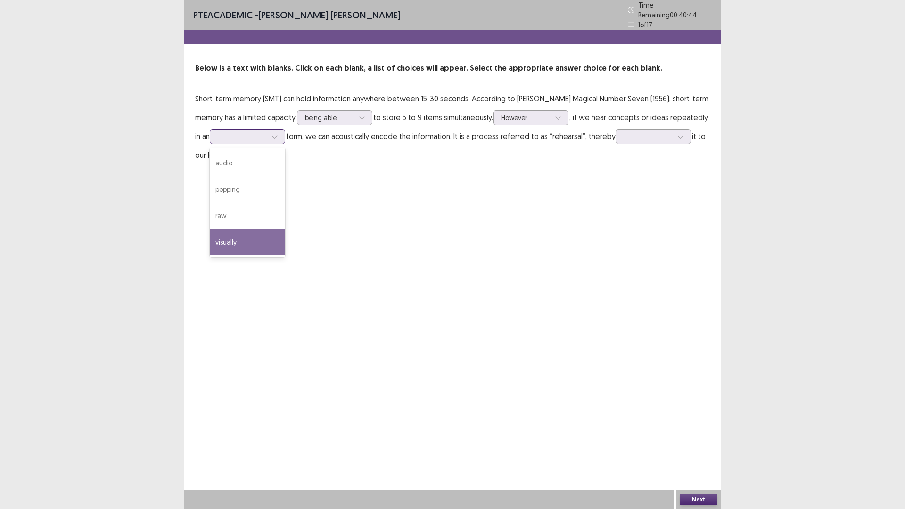
click at [240, 236] on div "visually" at bounding box center [247, 242] width 75 height 26
click at [631, 132] on div at bounding box center [647, 136] width 49 height 9
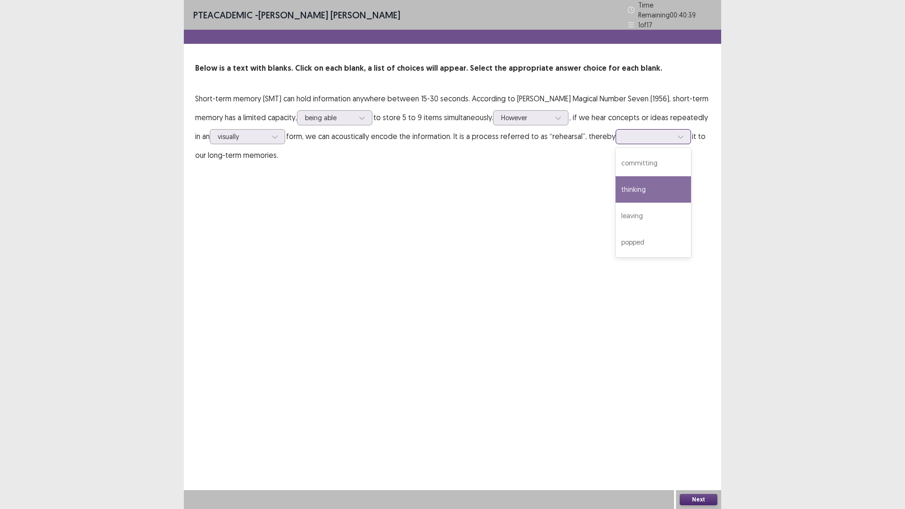
click at [623, 187] on div "thinking" at bounding box center [652, 189] width 75 height 26
click at [702, 445] on button "Next" at bounding box center [699, 499] width 38 height 11
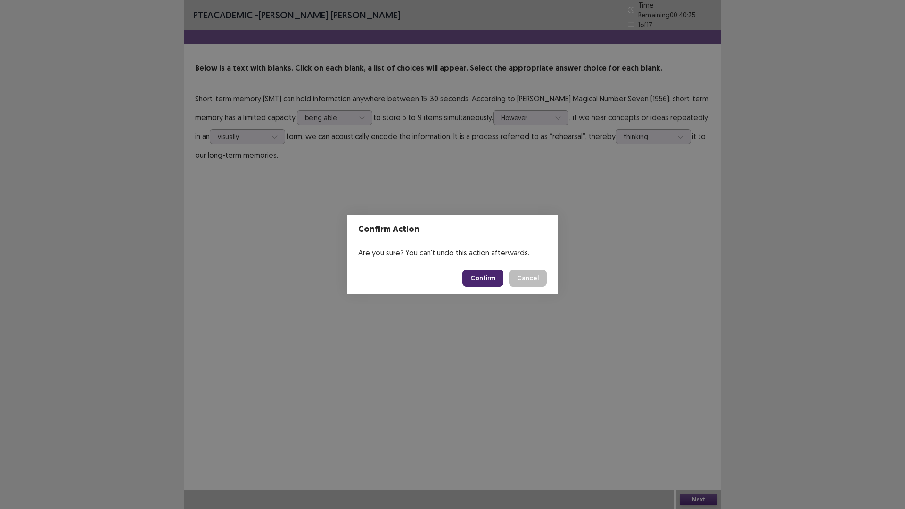
click at [478, 280] on button "Confirm" at bounding box center [482, 278] width 41 height 17
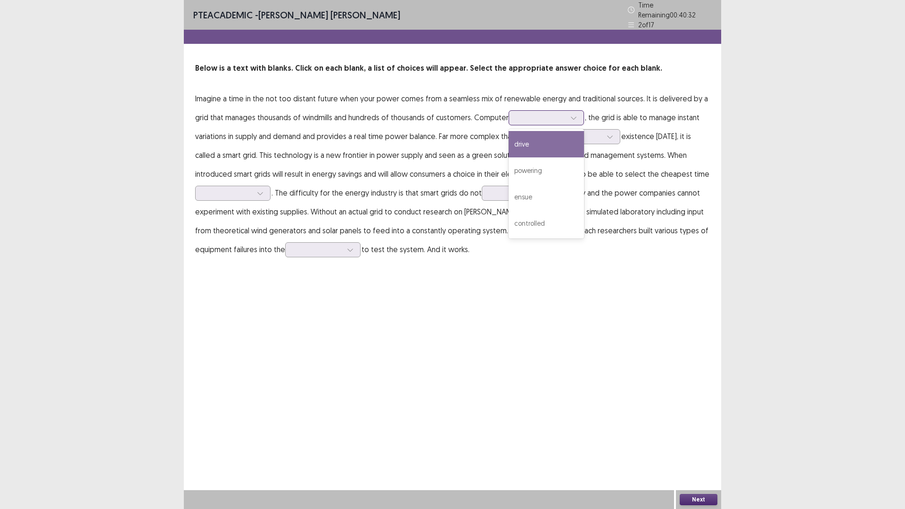
click at [565, 112] on div at bounding box center [541, 117] width 51 height 11
click at [549, 171] on div "powering" at bounding box center [545, 170] width 75 height 26
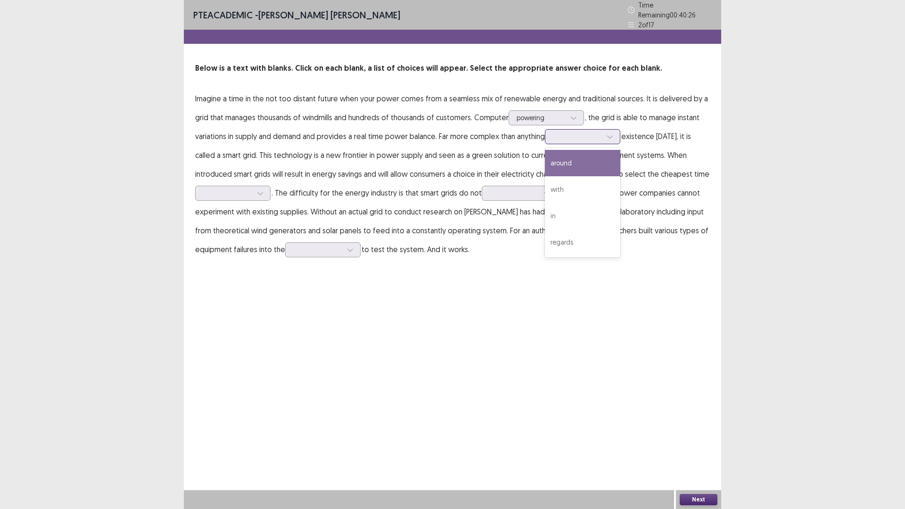
click at [606, 139] on div at bounding box center [610, 137] width 14 height 14
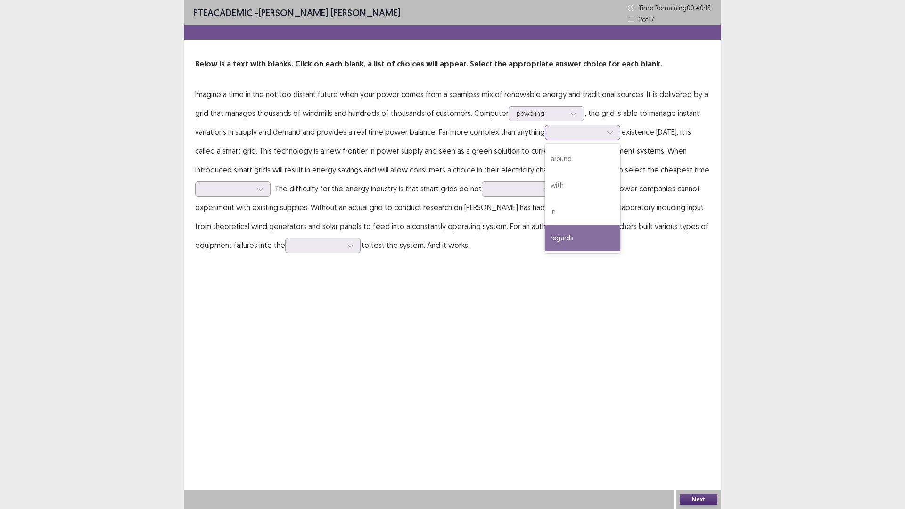
click at [580, 235] on div "regards" at bounding box center [582, 238] width 75 height 26
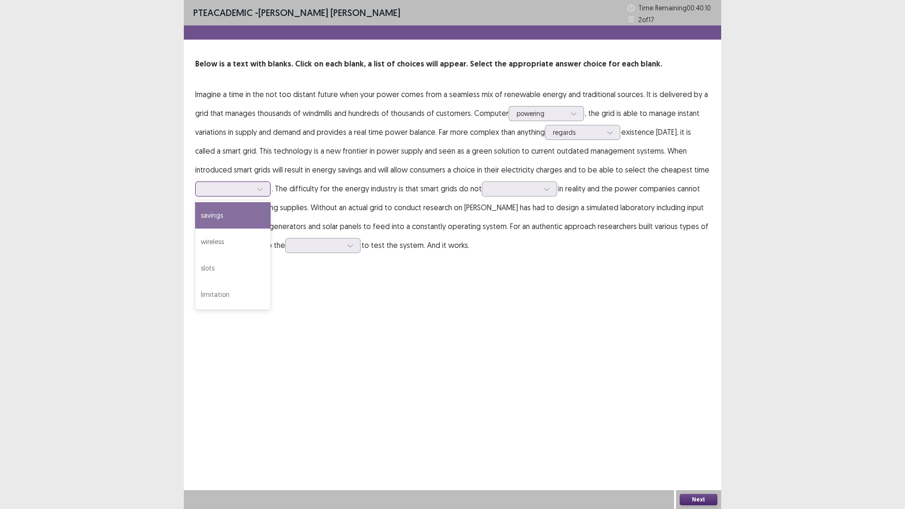
click at [257, 190] on icon at bounding box center [260, 189] width 7 height 7
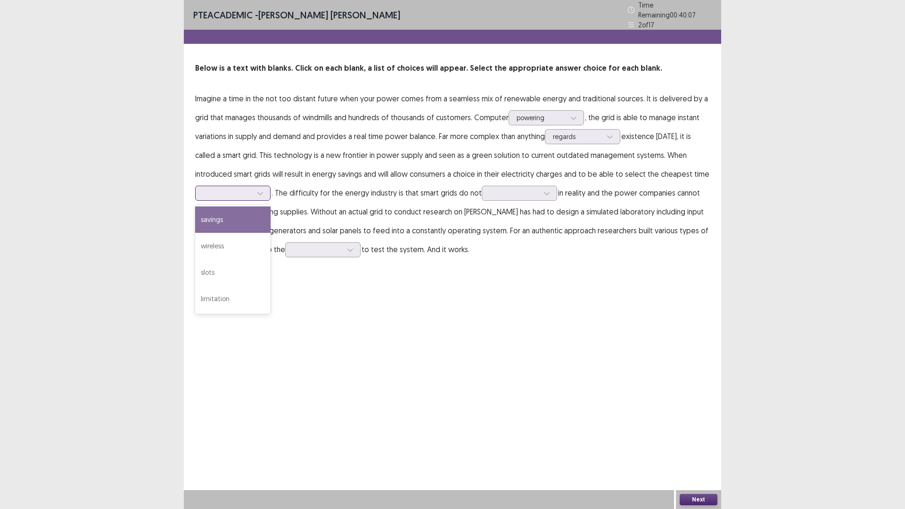
click at [244, 225] on div "savings" at bounding box center [232, 219] width 75 height 26
click at [254, 187] on div at bounding box center [260, 193] width 14 height 14
click at [247, 288] on div "limitation" at bounding box center [232, 299] width 75 height 26
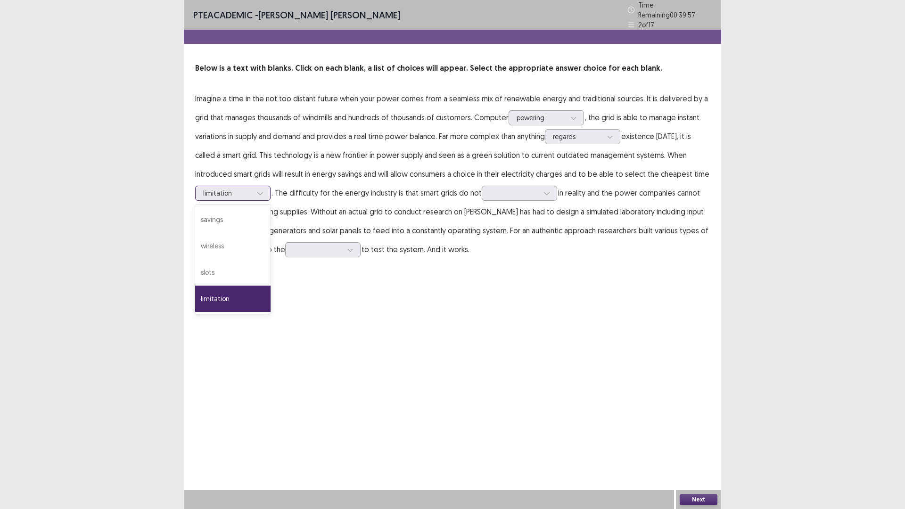
click at [252, 192] on div "limitation" at bounding box center [227, 193] width 51 height 14
click at [245, 269] on div "slots" at bounding box center [232, 272] width 75 height 26
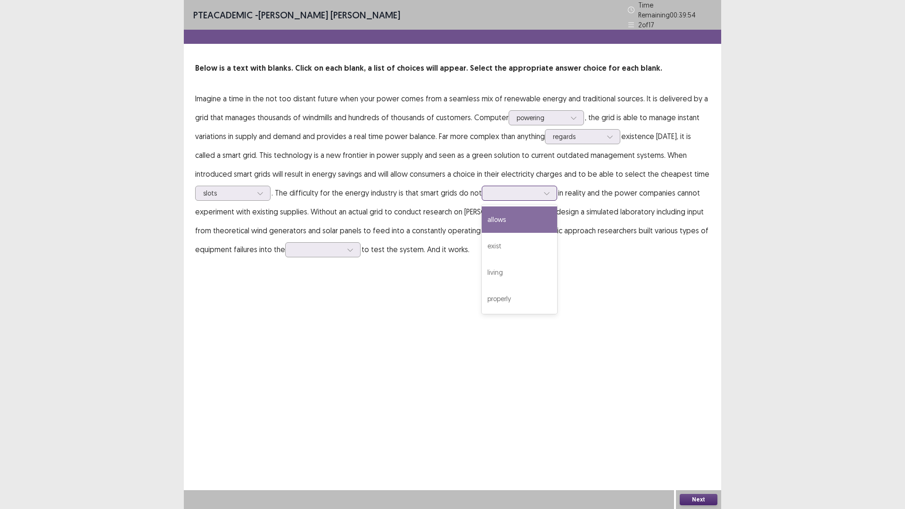
click at [505, 189] on div at bounding box center [514, 192] width 49 height 9
click at [500, 242] on div "exist" at bounding box center [519, 246] width 75 height 26
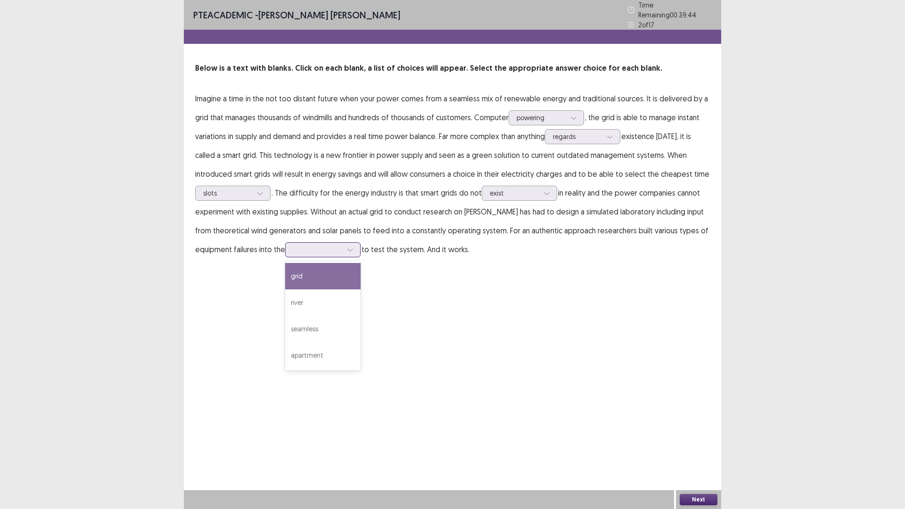
click at [348, 247] on icon at bounding box center [350, 249] width 7 height 7
click at [318, 271] on div "grid" at bounding box center [322, 276] width 75 height 26
click at [704, 445] on button "Next" at bounding box center [699, 499] width 38 height 11
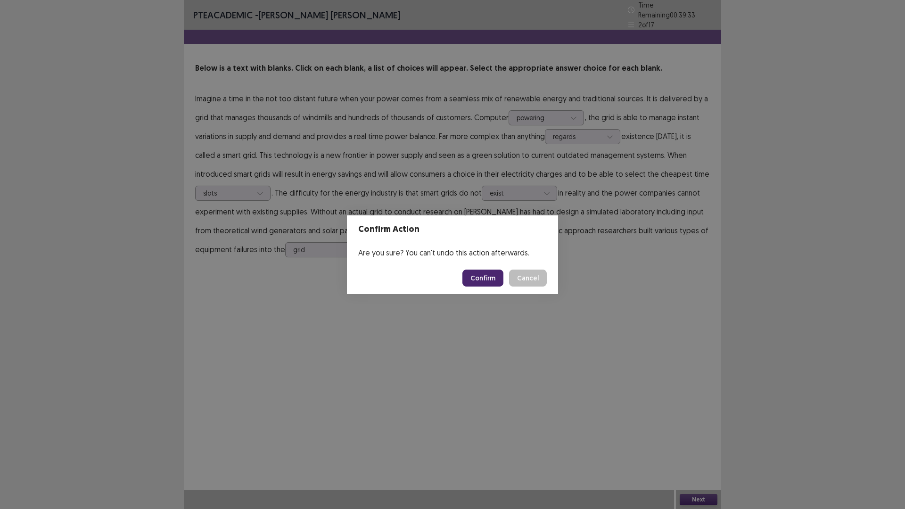
click at [492, 281] on button "Confirm" at bounding box center [482, 278] width 41 height 17
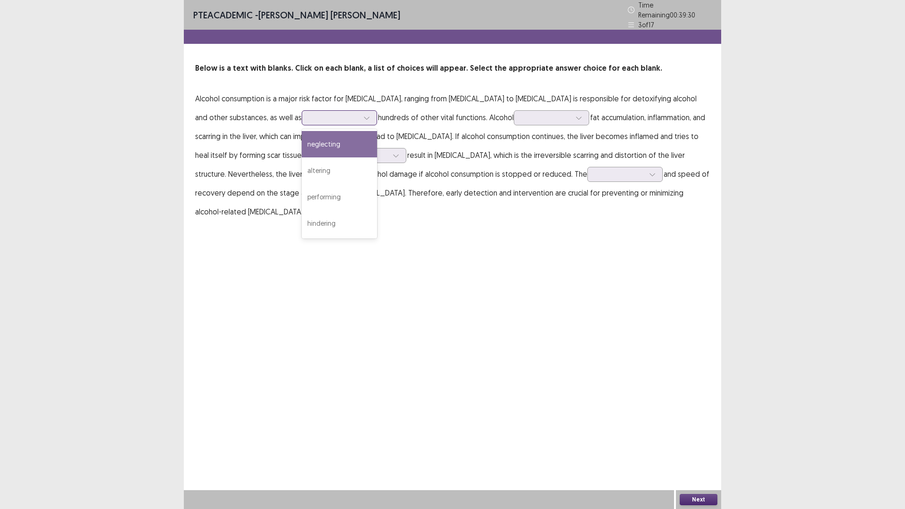
click at [313, 115] on div at bounding box center [334, 117] width 49 height 9
click at [315, 193] on div "performing" at bounding box center [339, 197] width 75 height 26
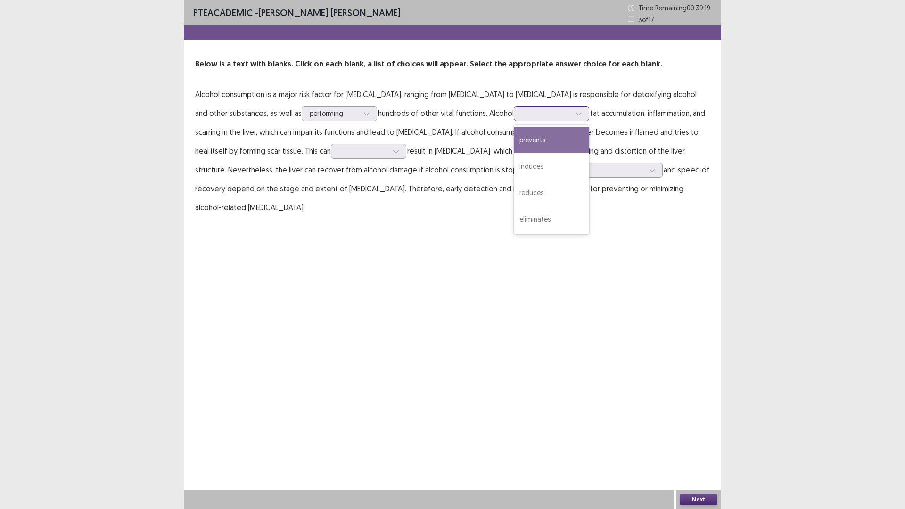
click at [533, 116] on div at bounding box center [546, 113] width 49 height 9
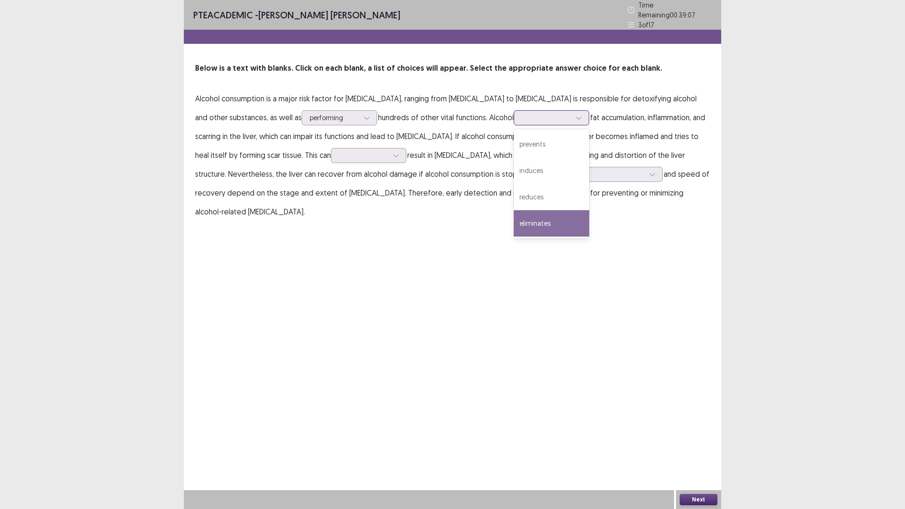
click at [529, 213] on div "eliminates" at bounding box center [551, 223] width 75 height 26
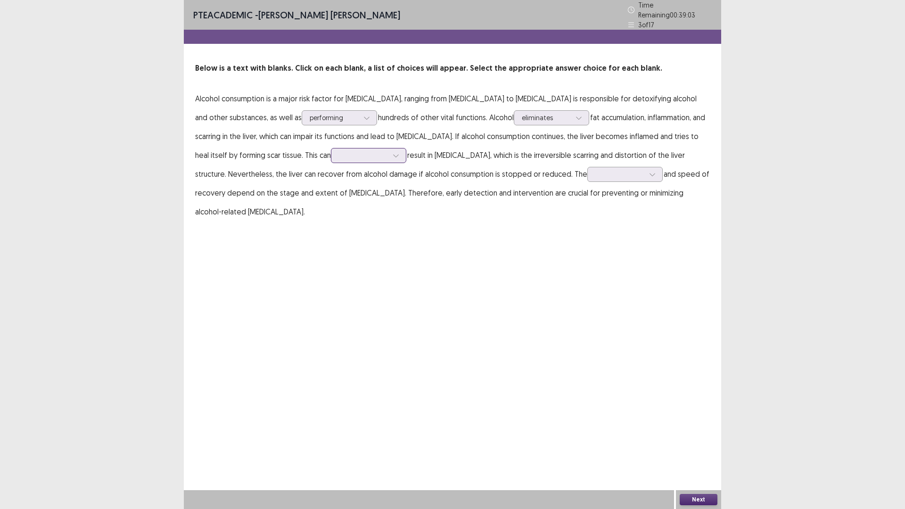
click at [339, 156] on div at bounding box center [363, 155] width 49 height 9
click at [337, 203] on div "immediately" at bounding box center [368, 208] width 75 height 26
click at [595, 171] on div at bounding box center [619, 174] width 49 height 9
click at [587, 254] on div "growth" at bounding box center [624, 253] width 75 height 26
click at [698, 445] on button "Next" at bounding box center [699, 499] width 38 height 11
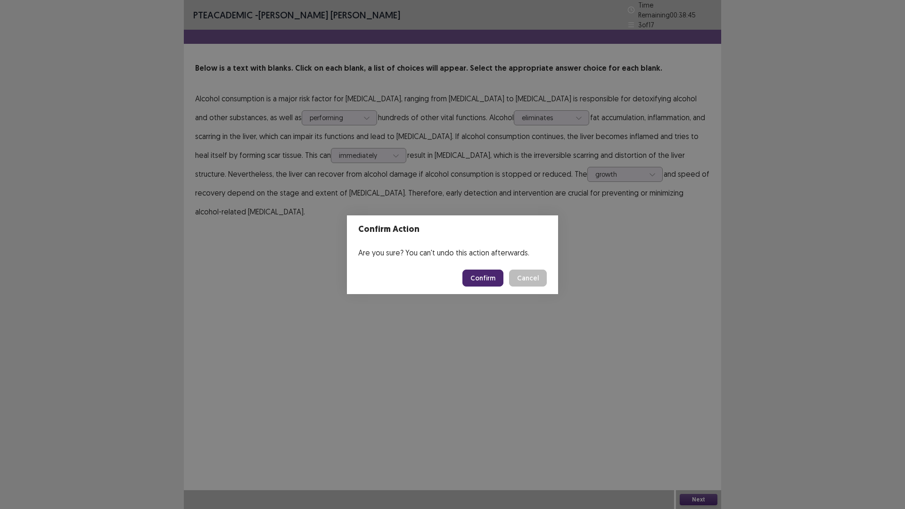
click at [494, 278] on button "Confirm" at bounding box center [482, 278] width 41 height 17
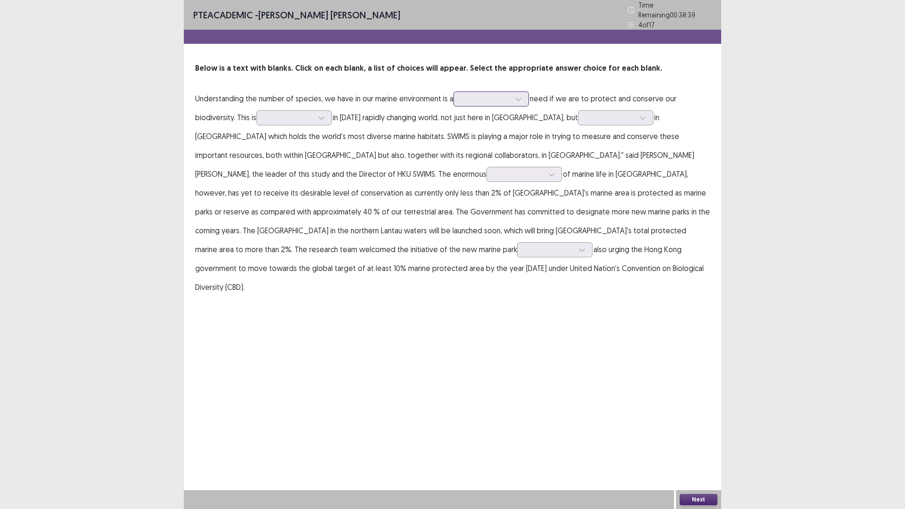
click at [504, 96] on div at bounding box center [485, 98] width 49 height 9
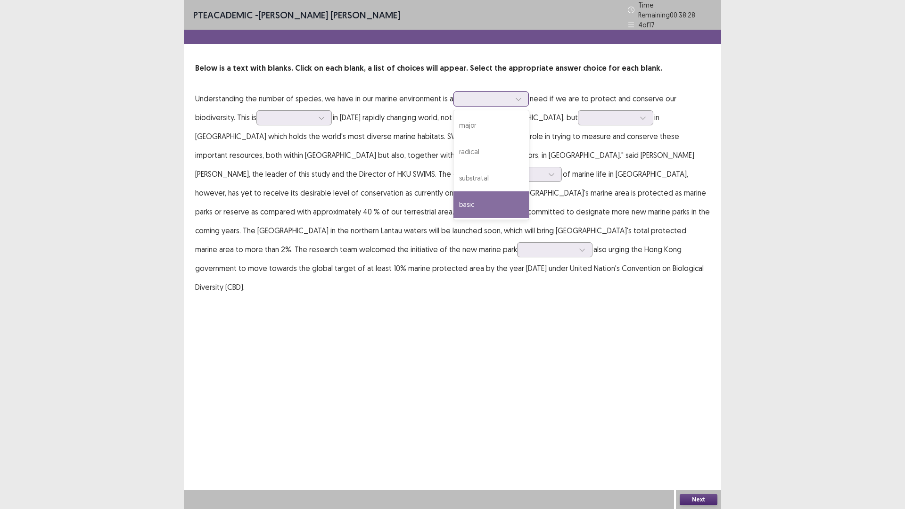
click at [500, 203] on div "basic" at bounding box center [490, 204] width 75 height 26
click at [516, 92] on div at bounding box center [518, 99] width 14 height 14
click at [500, 129] on div "major" at bounding box center [490, 125] width 75 height 26
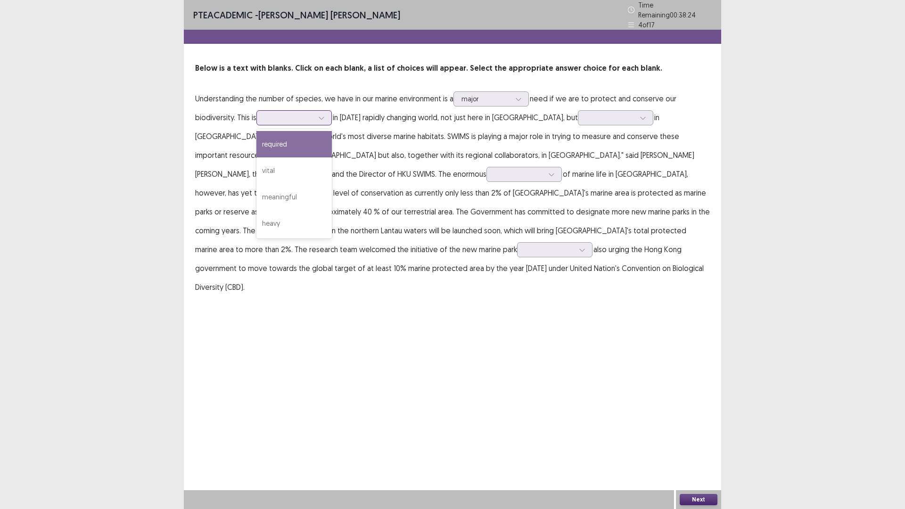
click at [313, 113] on div at bounding box center [288, 117] width 49 height 9
click at [315, 145] on div "required" at bounding box center [293, 144] width 75 height 26
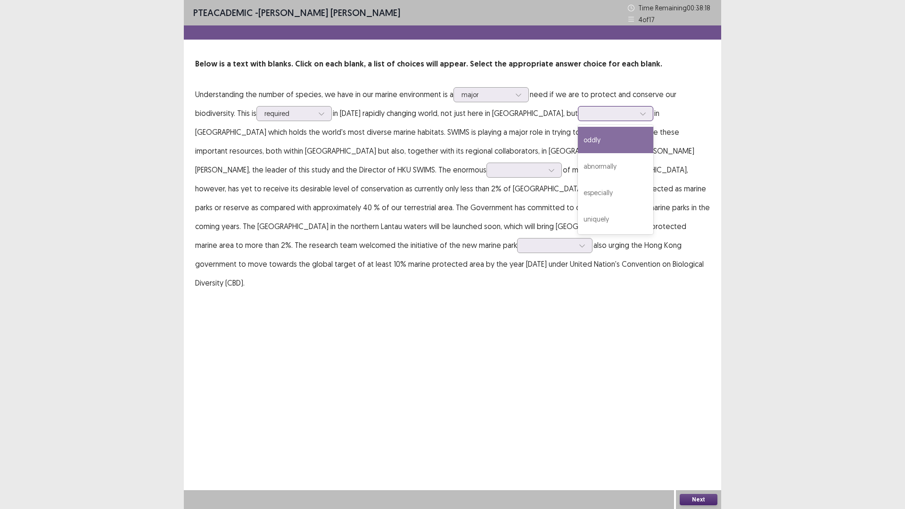
click at [599, 112] on div at bounding box center [610, 113] width 49 height 9
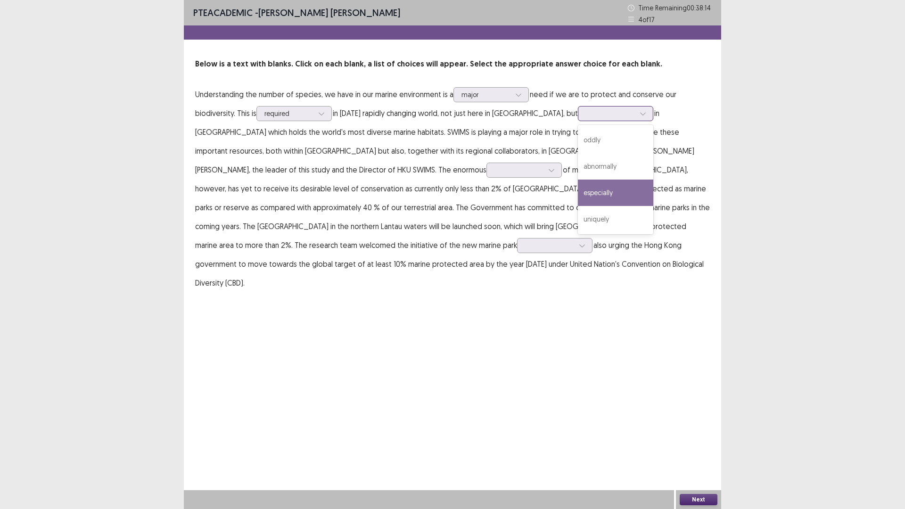
click at [595, 194] on div "especially" at bounding box center [615, 193] width 75 height 26
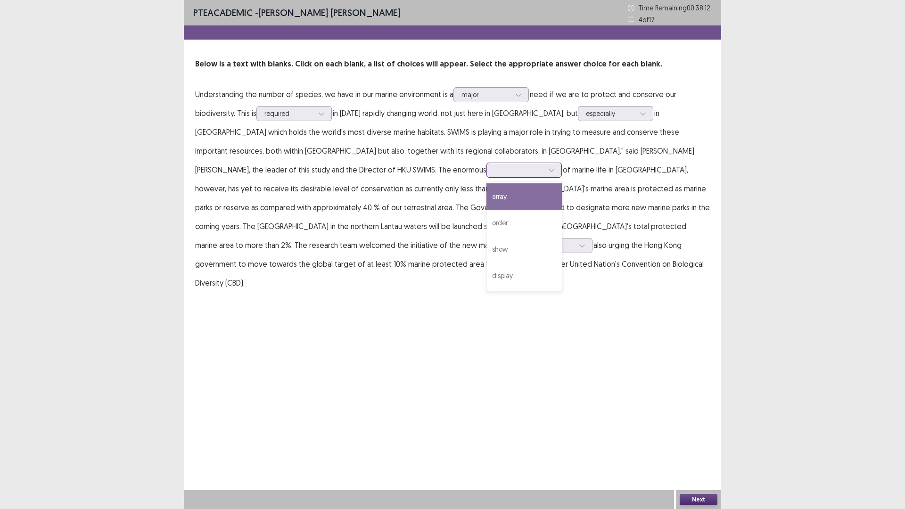
click at [544, 175] on div at bounding box center [551, 170] width 14 height 14
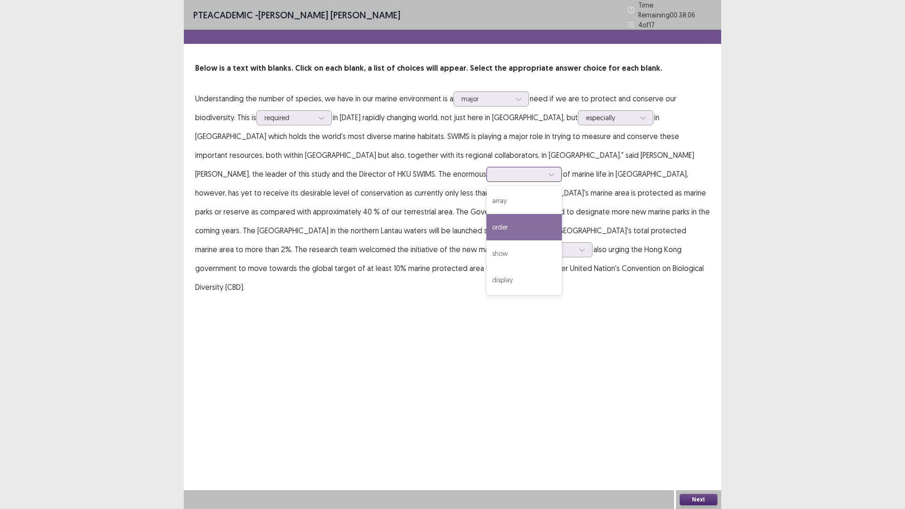
click at [486, 218] on div "order" at bounding box center [523, 227] width 75 height 26
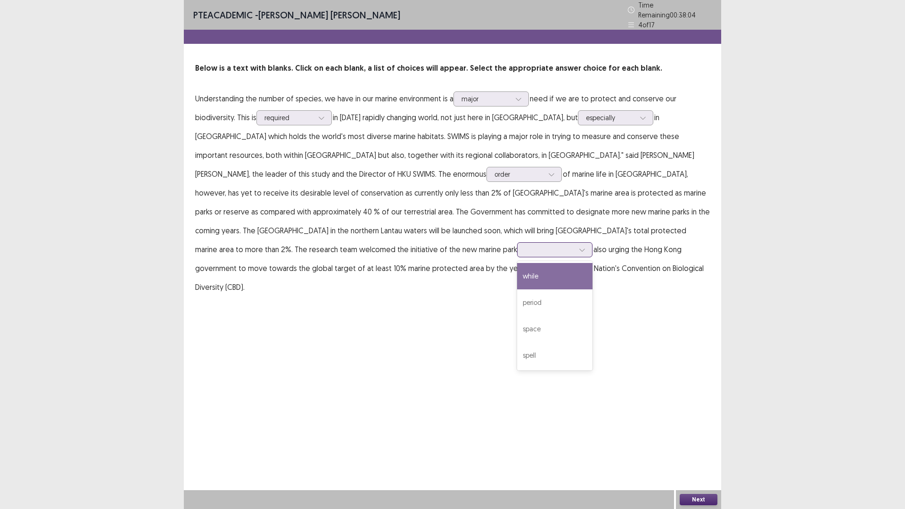
click at [575, 248] on div at bounding box center [582, 250] width 14 height 14
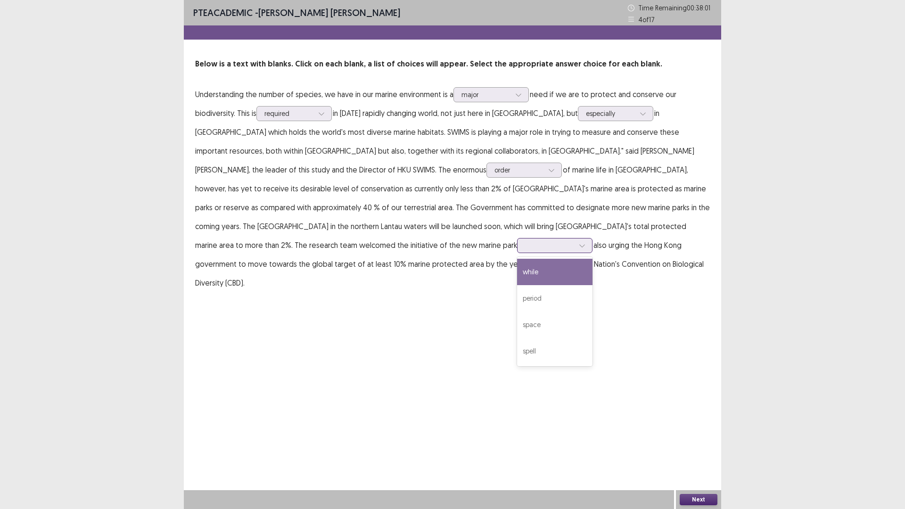
click at [517, 283] on div "while" at bounding box center [554, 272] width 75 height 26
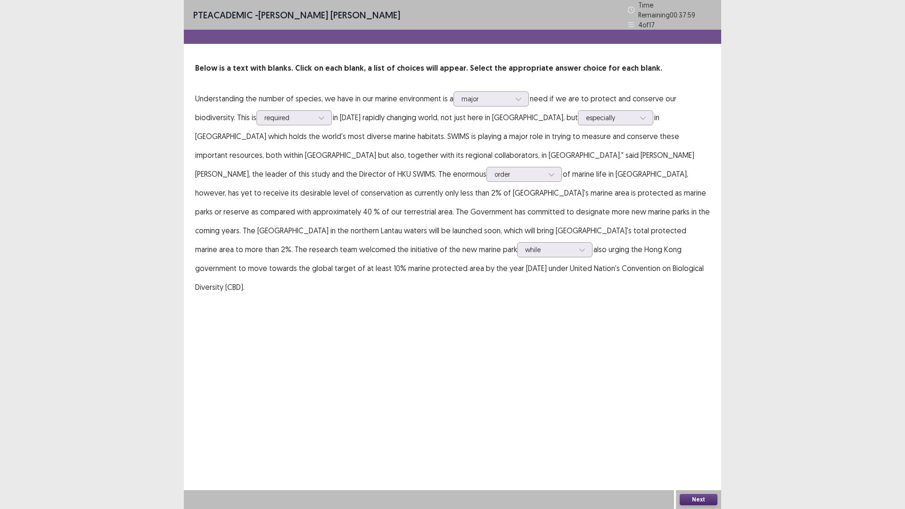
click at [691, 445] on button "Next" at bounding box center [699, 499] width 38 height 11
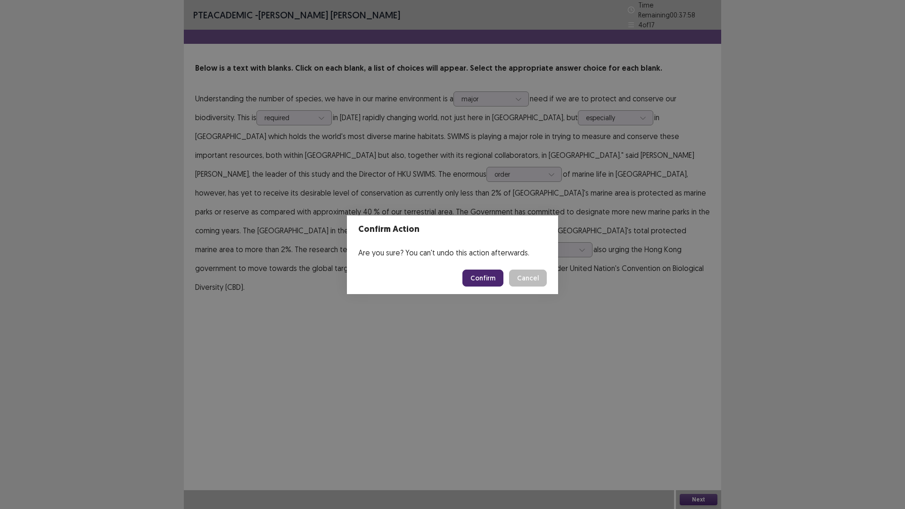
click at [487, 272] on button "Confirm" at bounding box center [482, 278] width 41 height 17
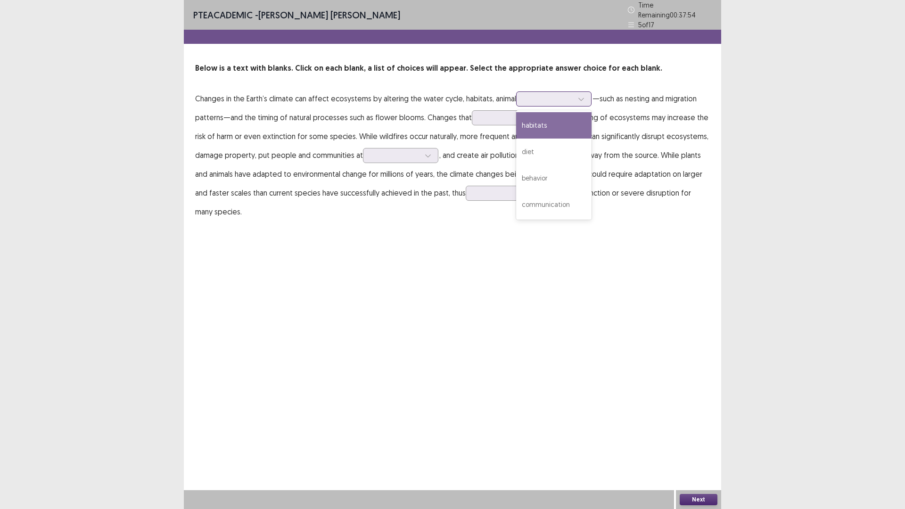
click at [563, 94] on div at bounding box center [548, 98] width 49 height 9
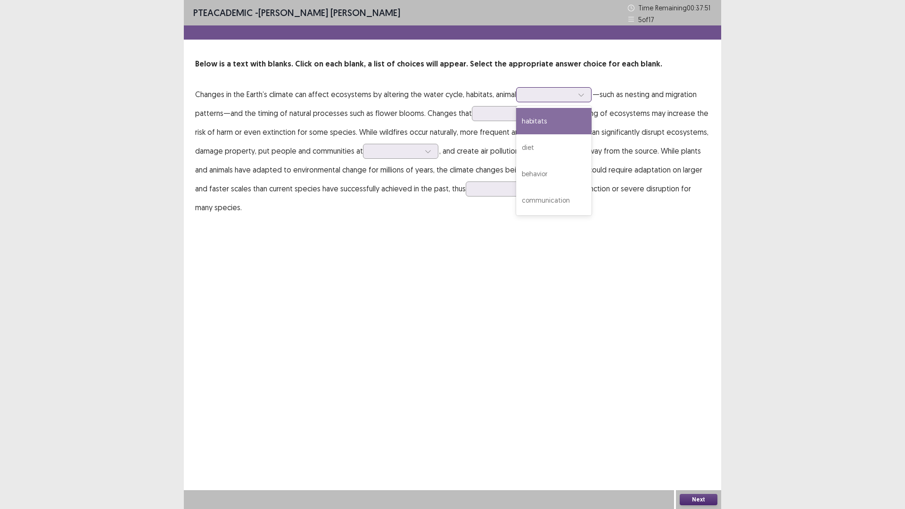
click at [560, 121] on div "habitats" at bounding box center [553, 121] width 75 height 26
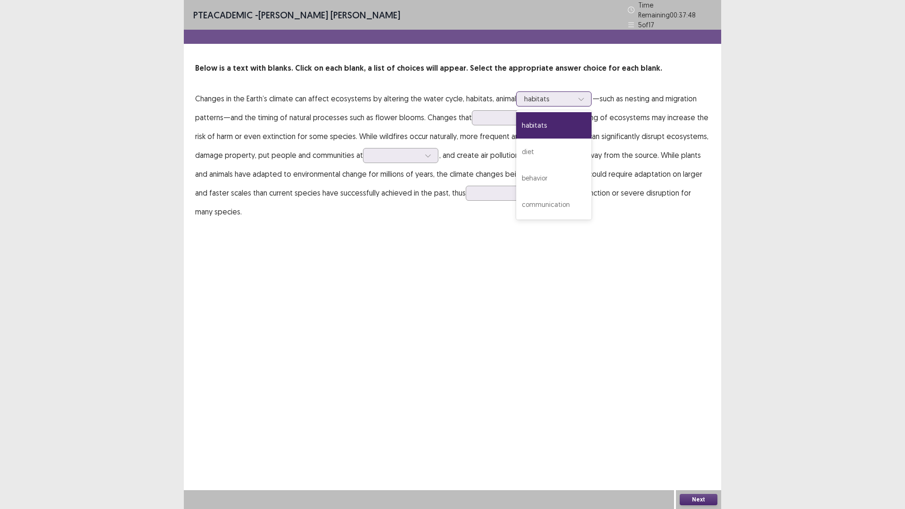
click at [567, 94] on div at bounding box center [548, 98] width 49 height 9
click at [565, 175] on div "behavior" at bounding box center [553, 178] width 75 height 26
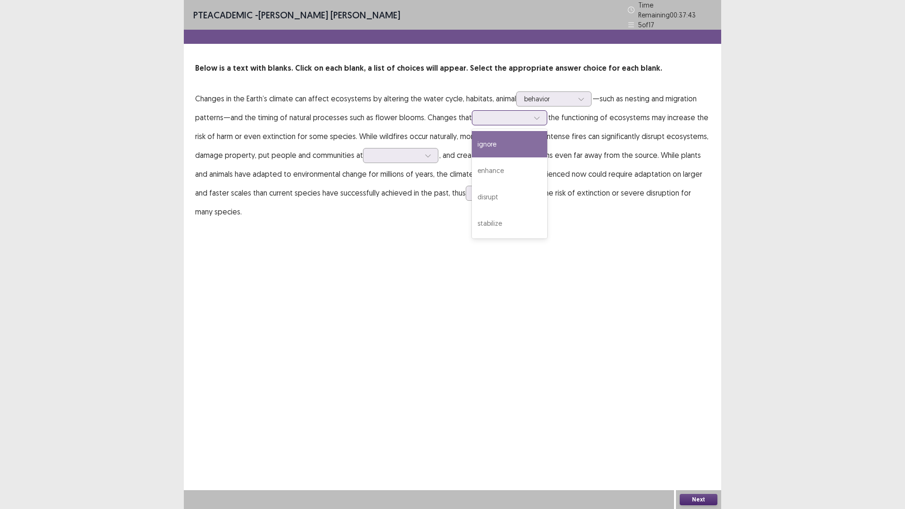
click at [512, 113] on div at bounding box center [504, 117] width 49 height 9
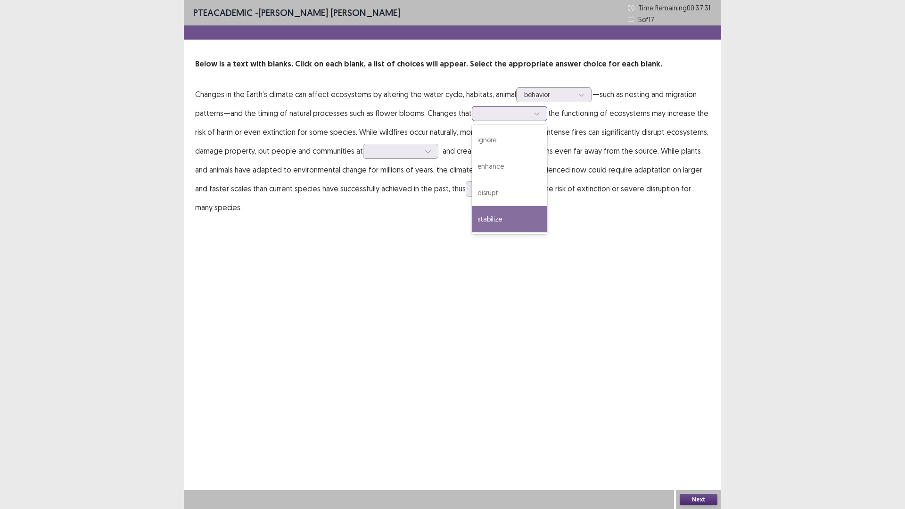
click at [513, 220] on div "stabilize" at bounding box center [509, 219] width 75 height 26
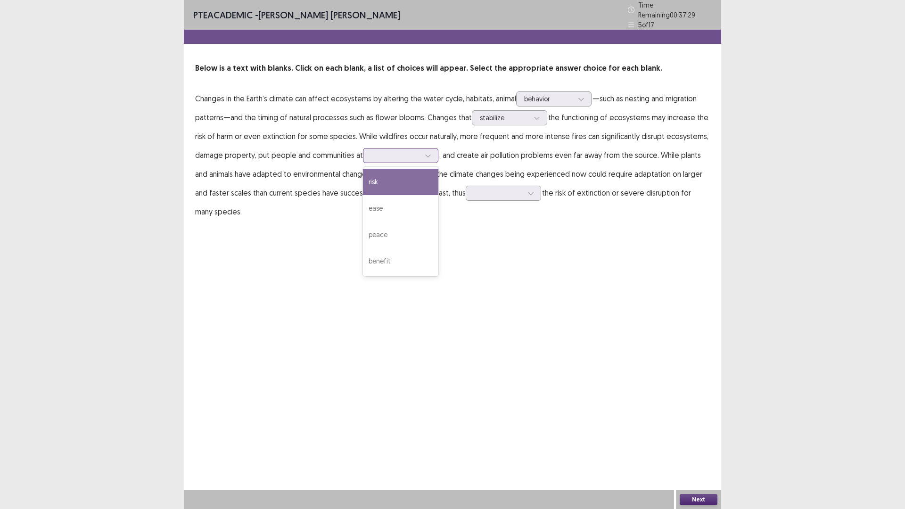
click at [418, 151] on div at bounding box center [395, 155] width 49 height 9
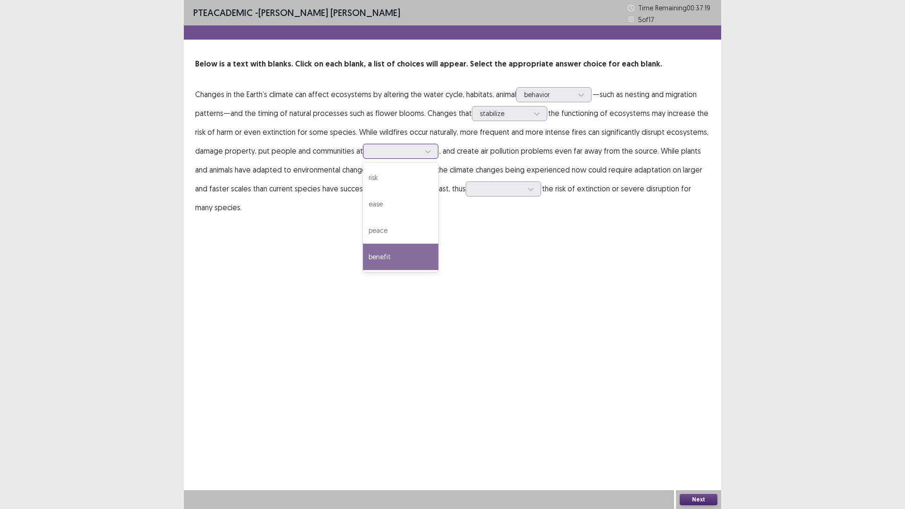
click at [414, 258] on div "benefit" at bounding box center [400, 257] width 75 height 26
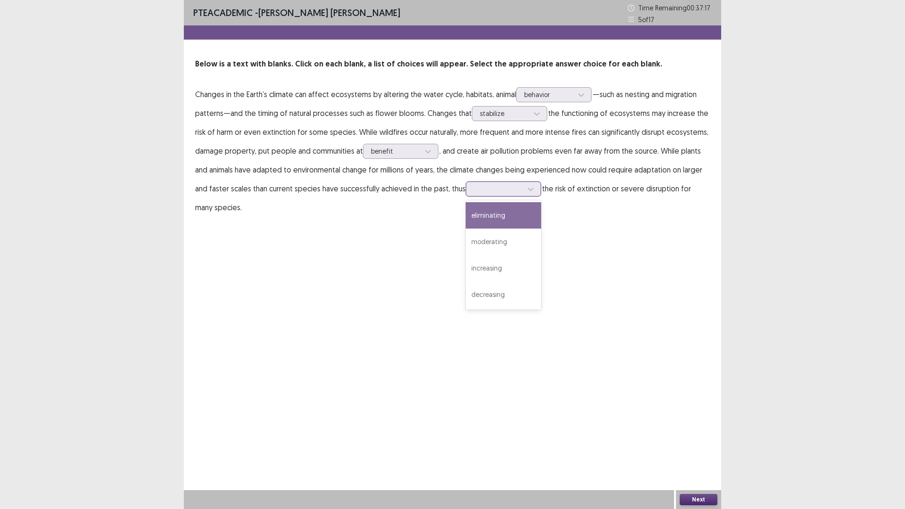
click at [506, 192] on div at bounding box center [498, 188] width 49 height 9
click at [505, 292] on div "decreasing" at bounding box center [503, 294] width 75 height 26
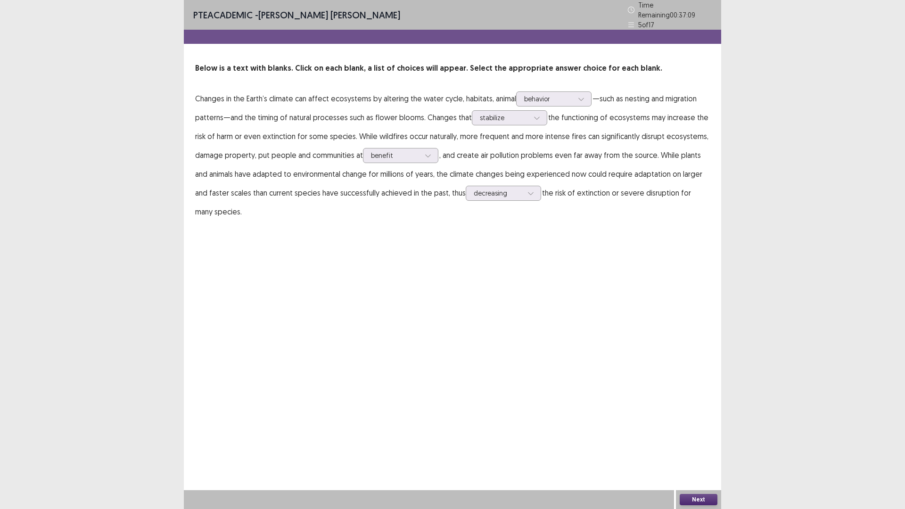
click at [691, 445] on button "Next" at bounding box center [699, 499] width 38 height 11
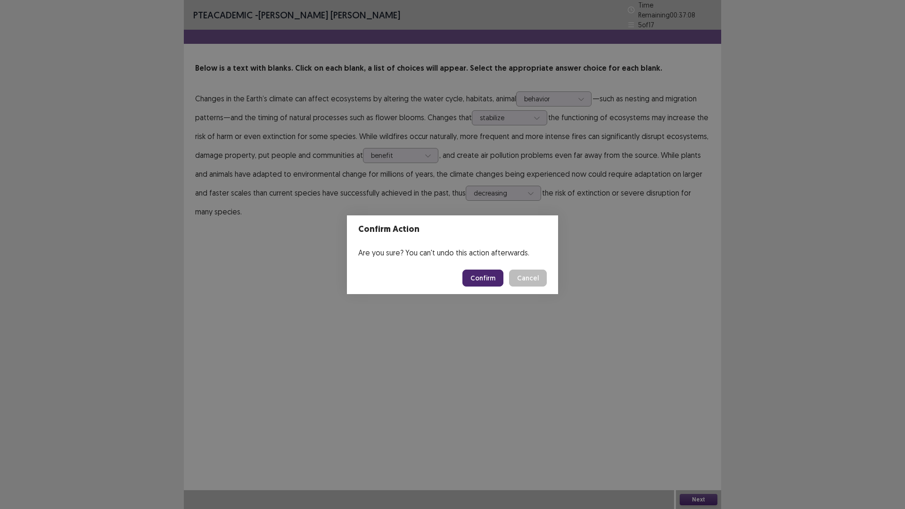
click at [491, 273] on button "Confirm" at bounding box center [482, 278] width 41 height 17
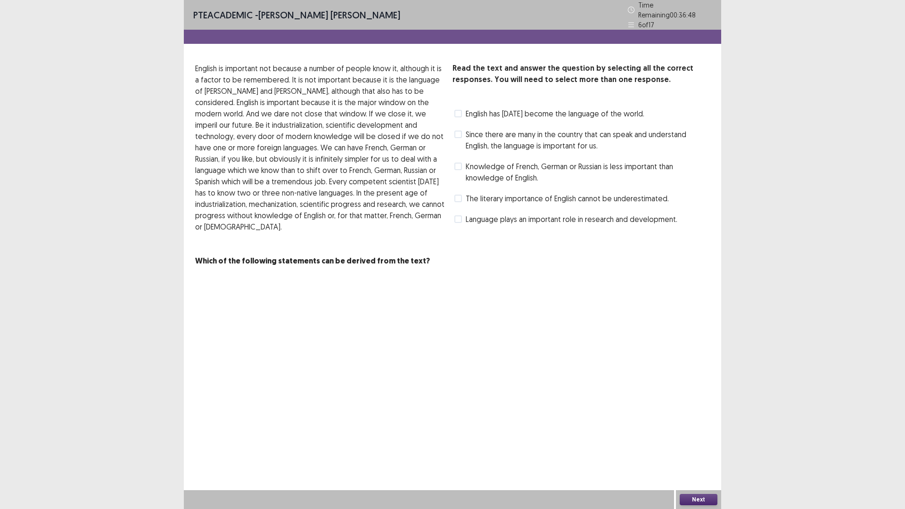
click at [569, 108] on span "English has [DATE] become the language of the world." at bounding box center [555, 113] width 179 height 11
click at [697, 445] on button "Next" at bounding box center [699, 499] width 38 height 11
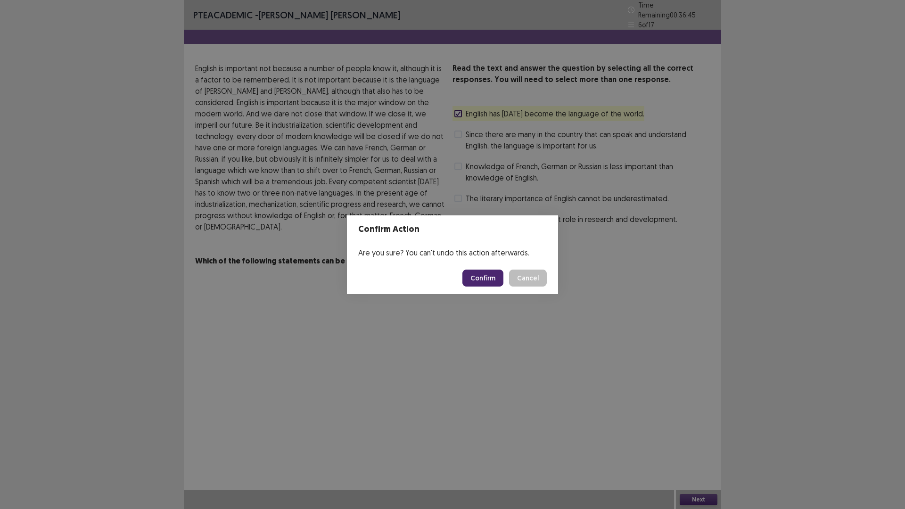
click at [502, 279] on button "Confirm" at bounding box center [482, 278] width 41 height 17
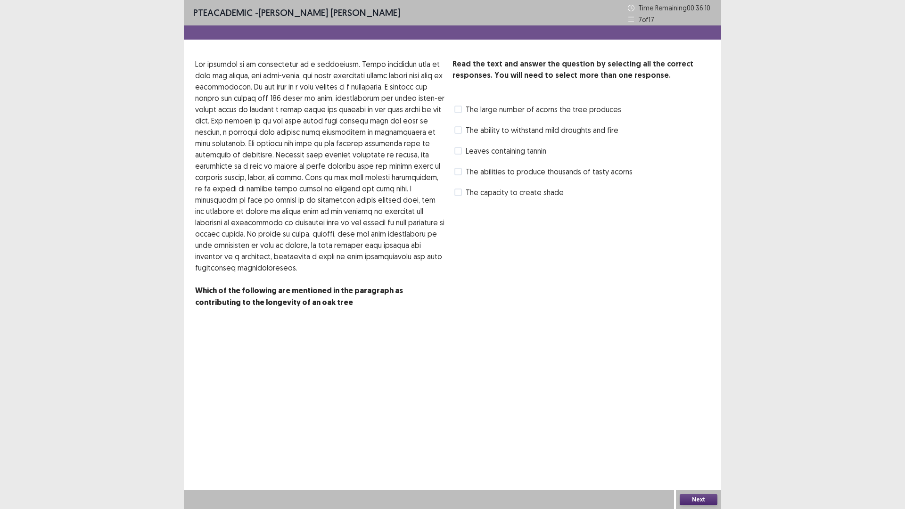
click at [476, 106] on span "The large number of acorns the tree produces" at bounding box center [544, 109] width 156 height 11
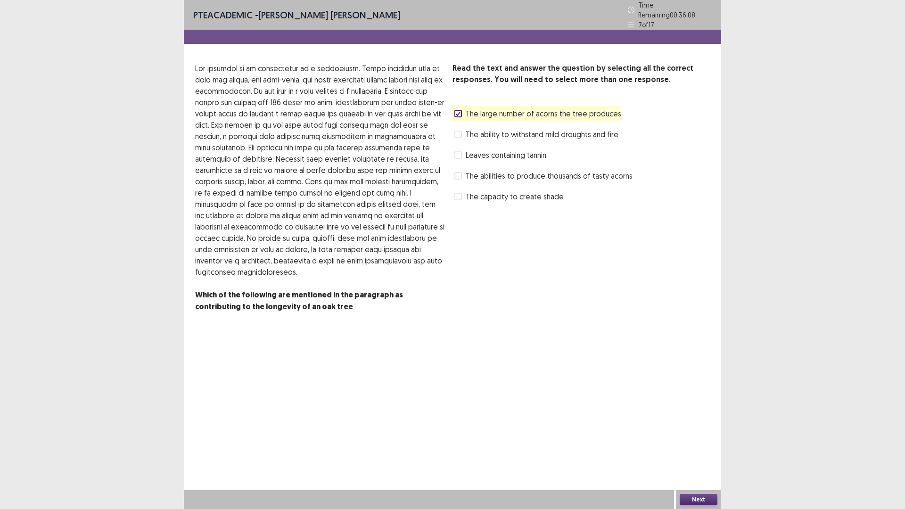
click at [693, 445] on div "Next" at bounding box center [698, 499] width 45 height 19
drag, startPoint x: 706, startPoint y: 503, endPoint x: 701, endPoint y: 494, distance: 10.8
click at [701, 445] on button "Next" at bounding box center [699, 499] width 38 height 11
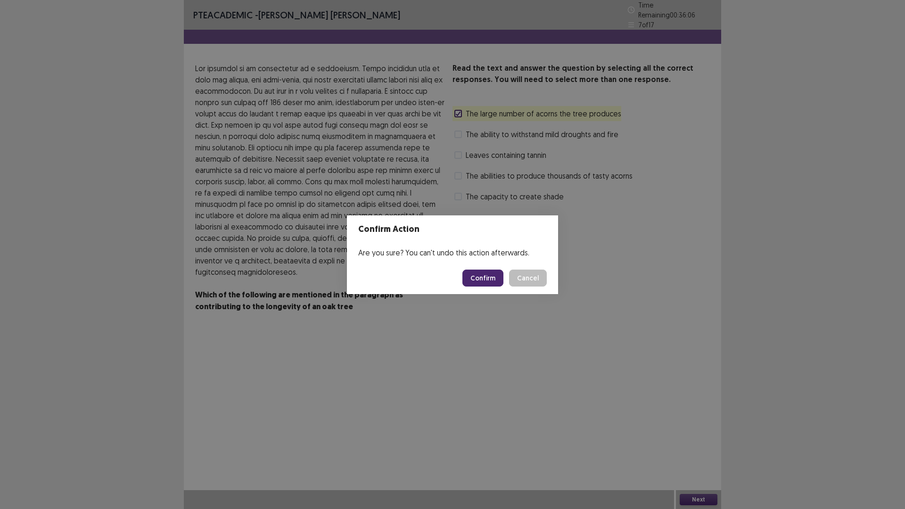
click at [483, 277] on button "Confirm" at bounding box center [482, 278] width 41 height 17
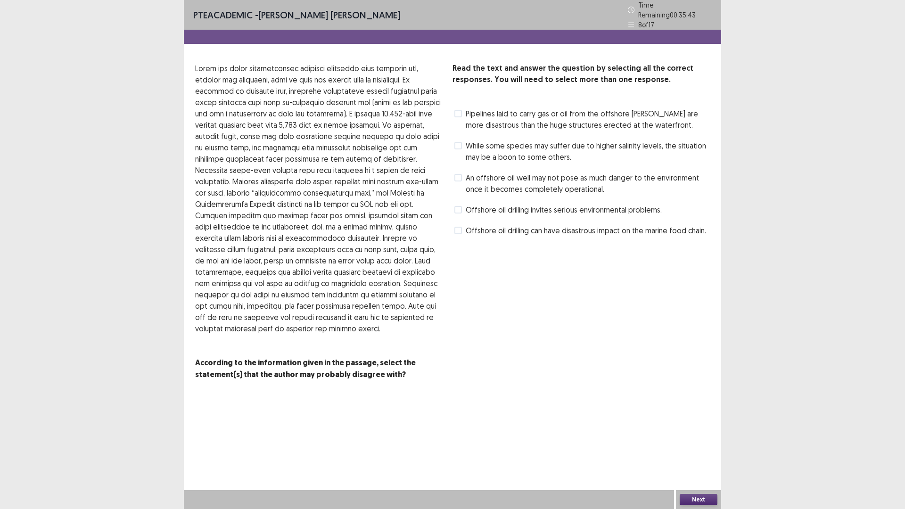
click at [596, 145] on span "While some species may suffer due to higher salinity levels, the situation may …" at bounding box center [588, 151] width 244 height 23
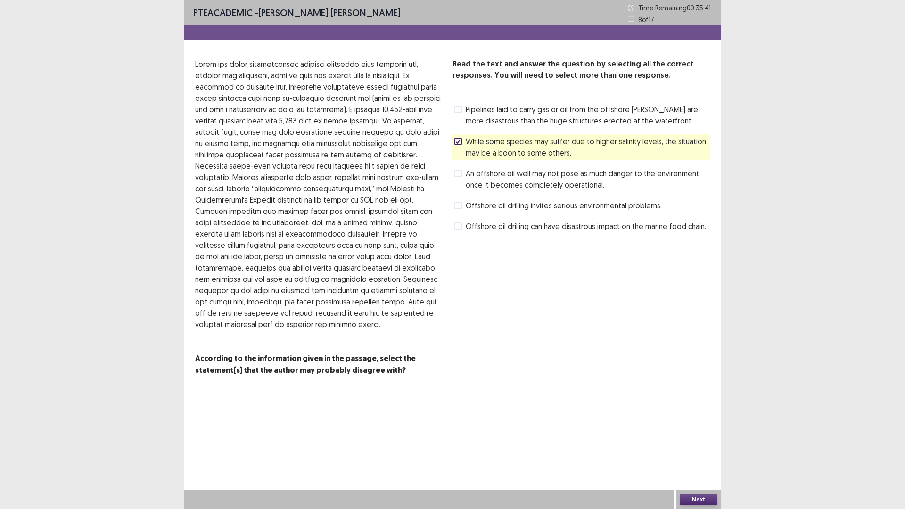
click at [701, 445] on button "Next" at bounding box center [699, 499] width 38 height 11
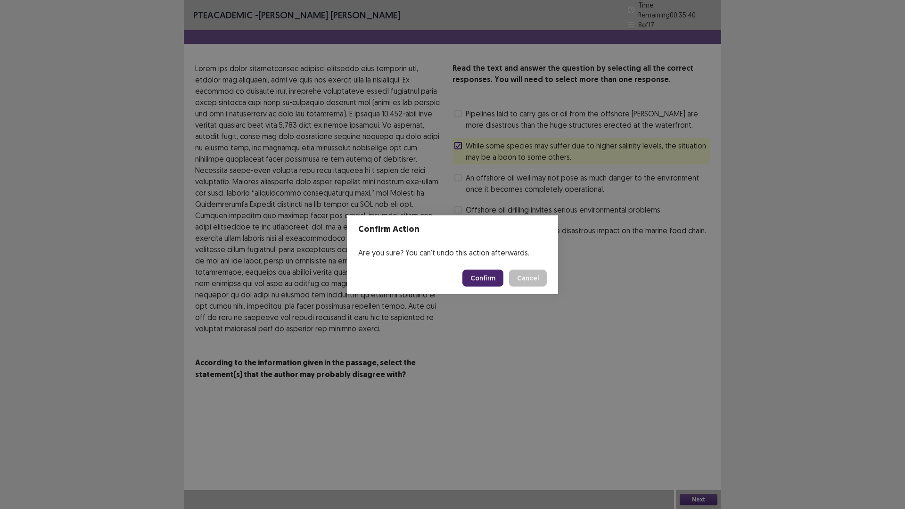
click at [475, 278] on button "Confirm" at bounding box center [482, 278] width 41 height 17
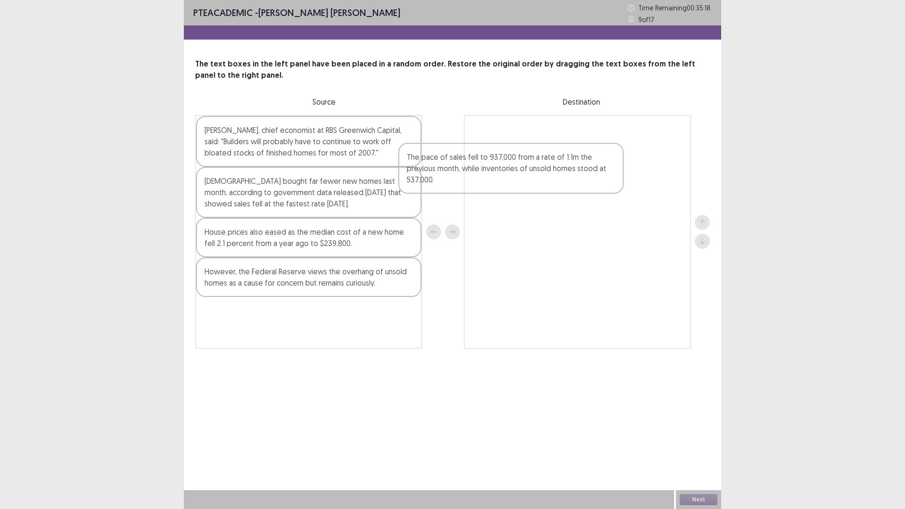
drag, startPoint x: 299, startPoint y: 289, endPoint x: 504, endPoint y: 172, distance: 236.4
click at [504, 172] on div "[PERSON_NAME], chief economist at RBS Greenwich Capital, said: "Builders will p…" at bounding box center [452, 232] width 515 height 234
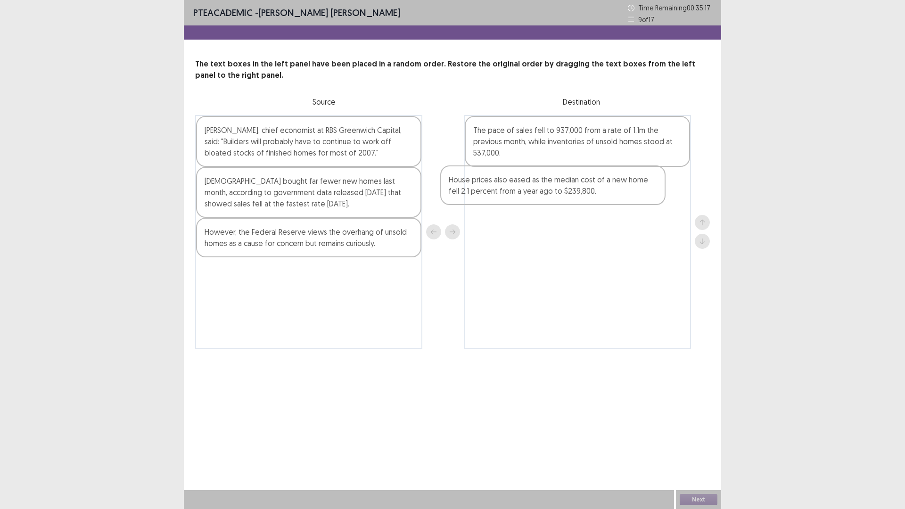
drag, startPoint x: 331, startPoint y: 242, endPoint x: 582, endPoint y: 188, distance: 256.5
click at [582, 188] on div "[PERSON_NAME], chief economist at RBS Greenwich Capital, said: "Builders will p…" at bounding box center [452, 232] width 515 height 234
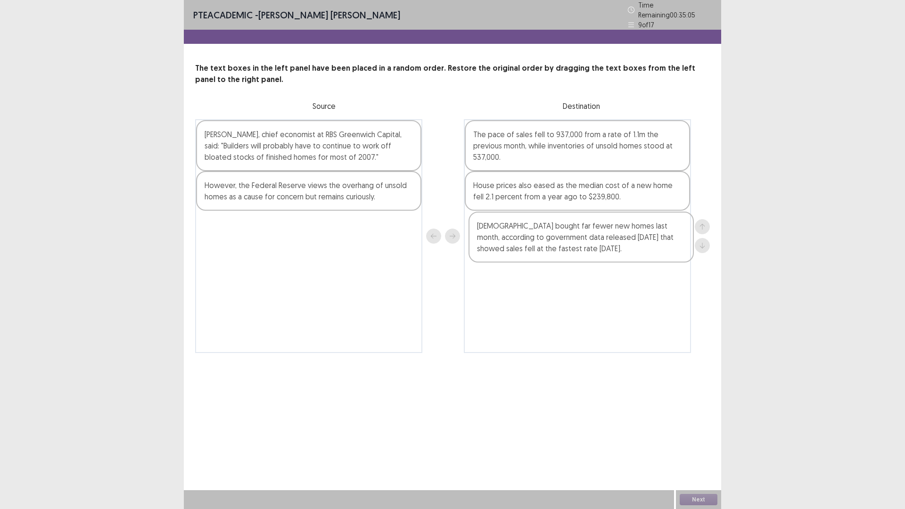
drag, startPoint x: 313, startPoint y: 195, endPoint x: 588, endPoint y: 239, distance: 278.4
click at [589, 239] on div "[PERSON_NAME], chief economist at RBS Greenwich Capital, said: "Builders will p…" at bounding box center [452, 236] width 515 height 234
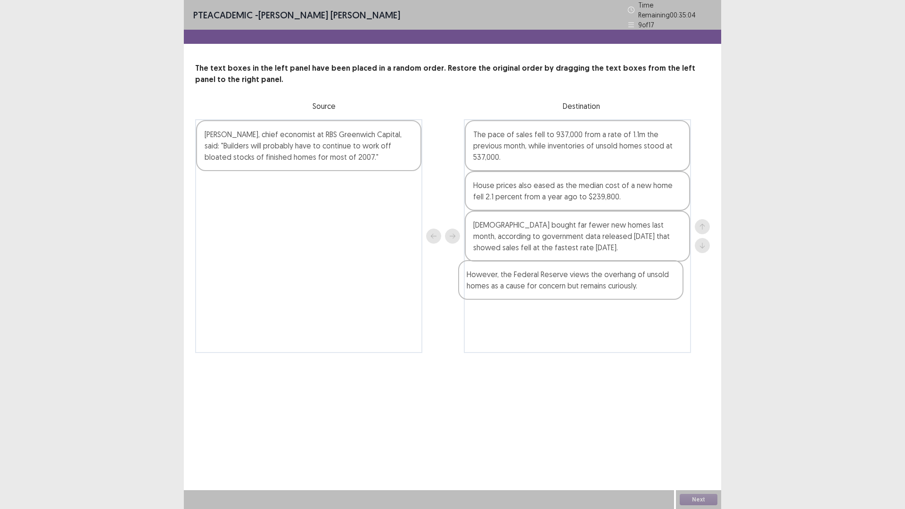
drag, startPoint x: 328, startPoint y: 184, endPoint x: 598, endPoint y: 279, distance: 286.2
click at [598, 279] on div "[PERSON_NAME], chief economist at RBS Greenwich Capital, said: "Builders will p…" at bounding box center [452, 236] width 515 height 234
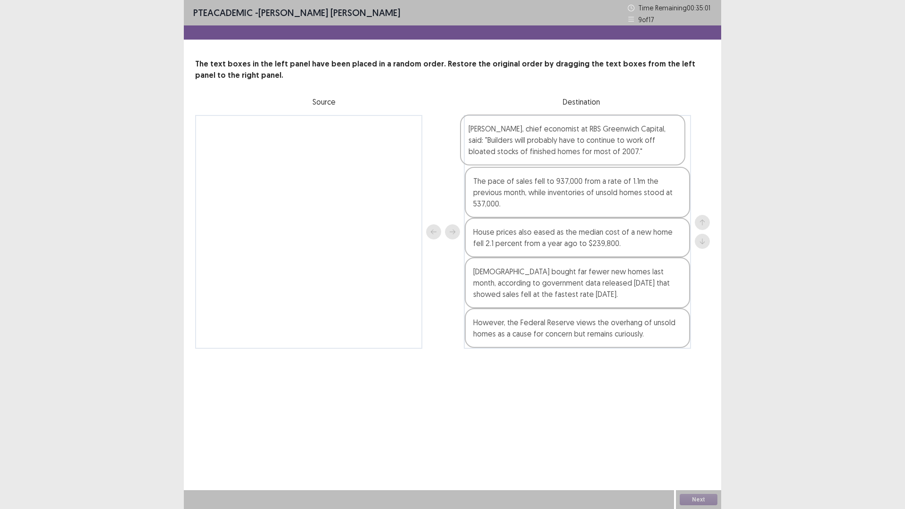
drag, startPoint x: 328, startPoint y: 139, endPoint x: 594, endPoint y: 138, distance: 266.7
click at [594, 138] on div "[PERSON_NAME], chief economist at RBS Greenwich Capital, said: "Builders will p…" at bounding box center [452, 232] width 515 height 234
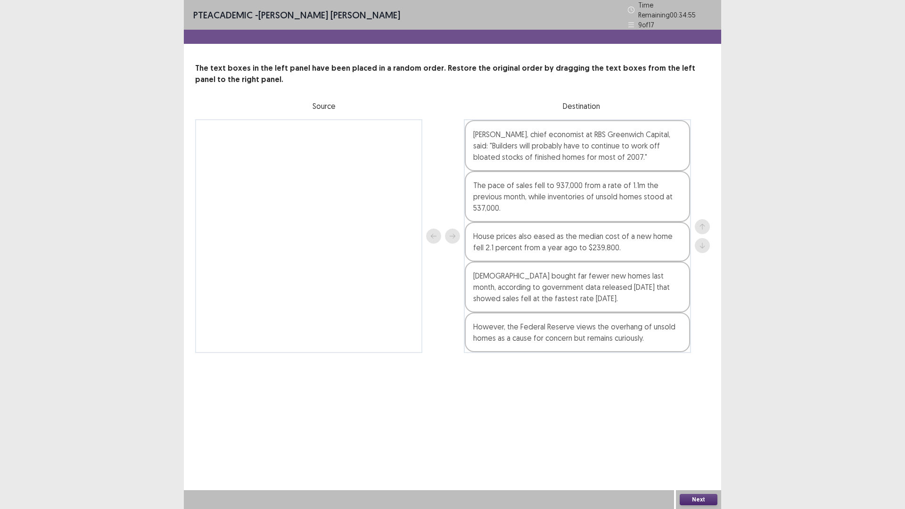
click at [700, 445] on button "Next" at bounding box center [699, 499] width 38 height 11
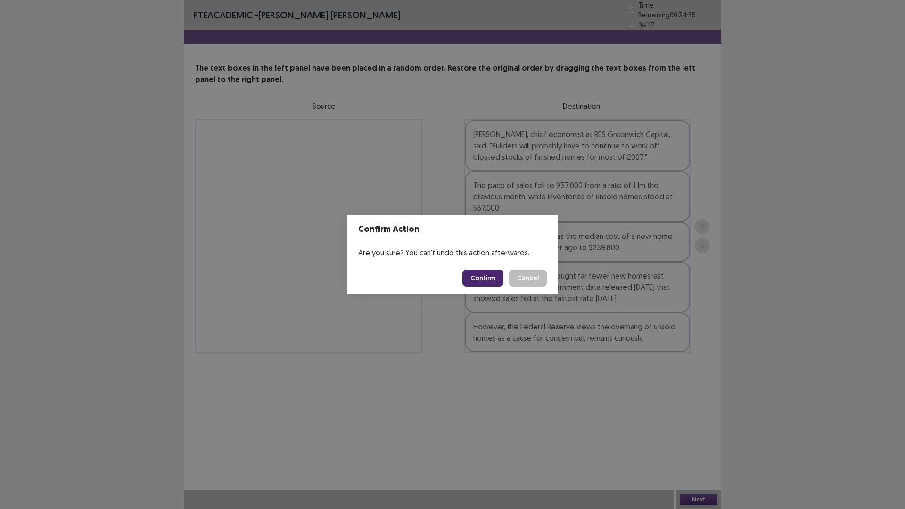
click at [479, 280] on button "Confirm" at bounding box center [482, 278] width 41 height 17
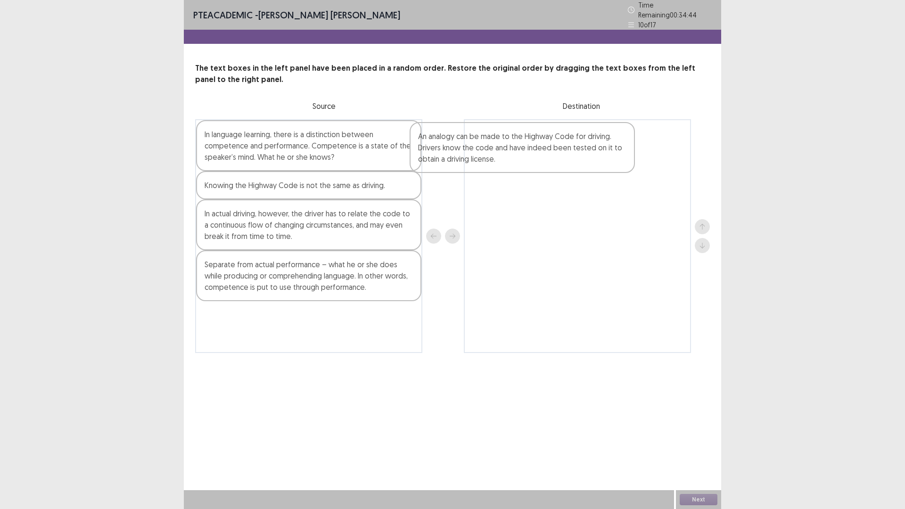
drag, startPoint x: 321, startPoint y: 227, endPoint x: 540, endPoint y: 153, distance: 230.5
click at [540, 153] on div "In language learning, there is a distinction between competence and performance…" at bounding box center [452, 236] width 515 height 234
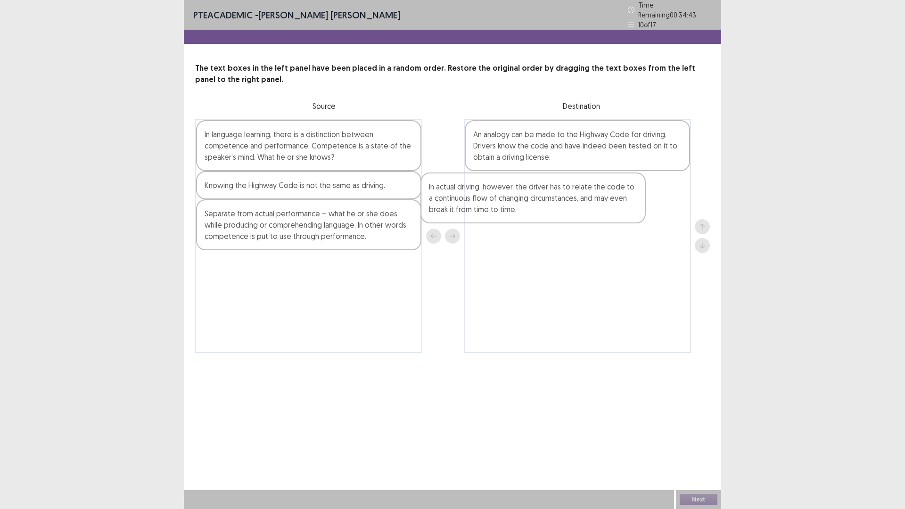
drag, startPoint x: 299, startPoint y: 223, endPoint x: 567, endPoint y: 197, distance: 269.5
click at [567, 197] on div "In language learning, there is a distinction between competence and performance…" at bounding box center [452, 236] width 515 height 234
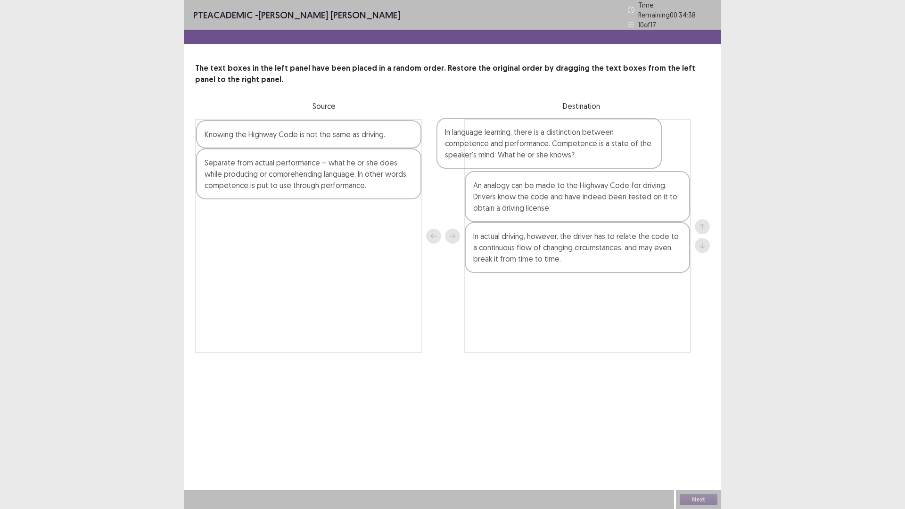
drag, startPoint x: 290, startPoint y: 150, endPoint x: 548, endPoint y: 156, distance: 257.4
click at [555, 154] on div "In language learning, there is a distinction between competence and performance…" at bounding box center [452, 236] width 515 height 234
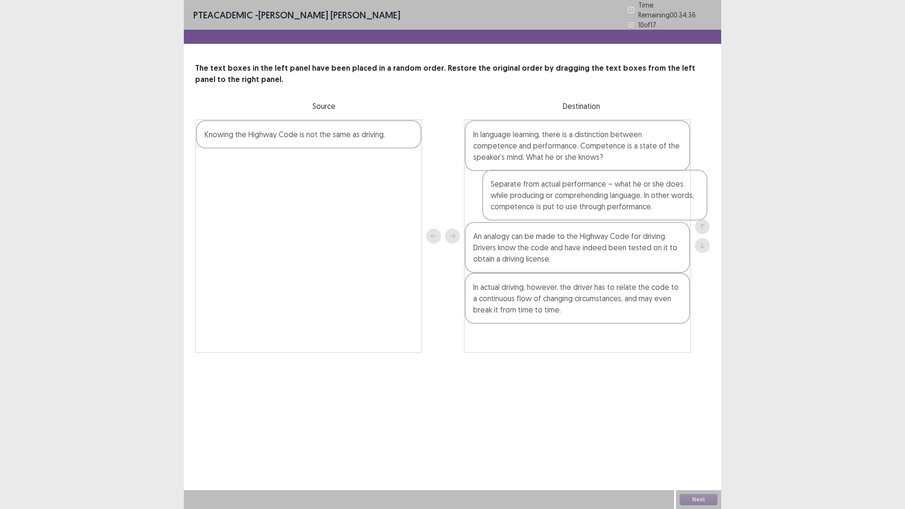
drag, startPoint x: 296, startPoint y: 166, endPoint x: 587, endPoint y: 191, distance: 291.9
click at [587, 191] on div "Knowing the Highway Code is not the same as driving. Separate from actual perfo…" at bounding box center [452, 236] width 515 height 234
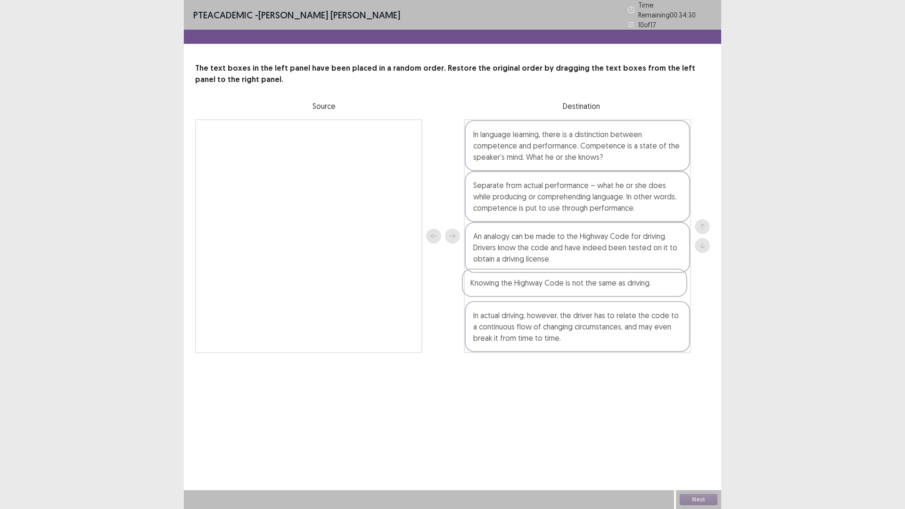
drag, startPoint x: 319, startPoint y: 139, endPoint x: 588, endPoint y: 295, distance: 310.8
click at [588, 295] on div "Knowing the Highway Code is not the same as driving. In language learning, ther…" at bounding box center [452, 236] width 515 height 234
click at [687, 445] on button "Next" at bounding box center [699, 499] width 38 height 11
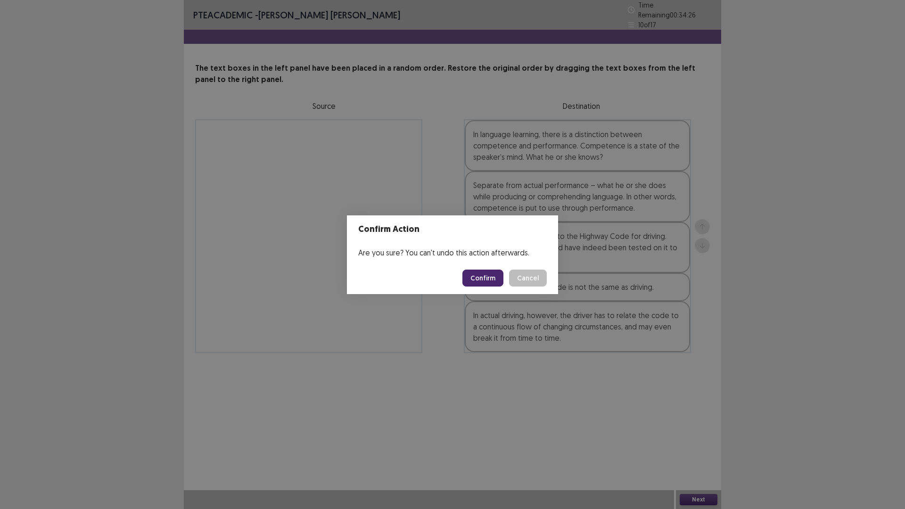
click at [488, 277] on button "Confirm" at bounding box center [482, 278] width 41 height 17
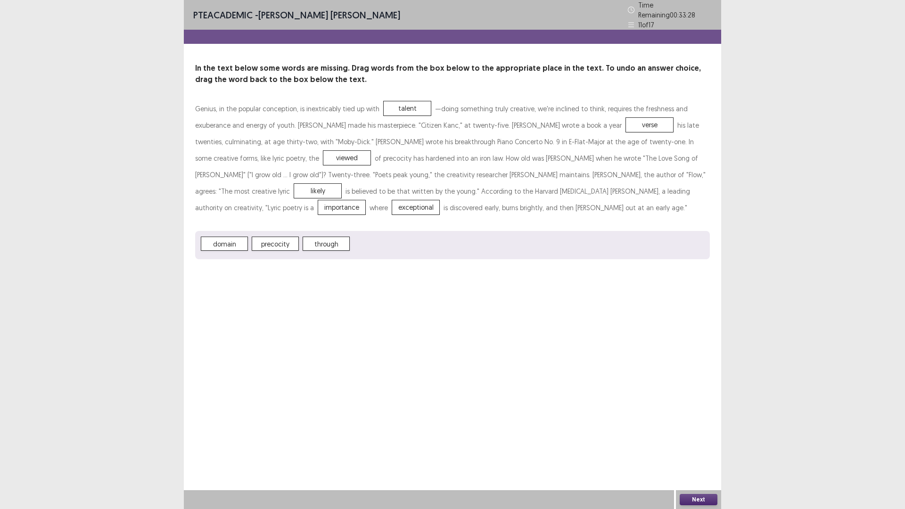
click at [702, 445] on button "Next" at bounding box center [699, 499] width 38 height 11
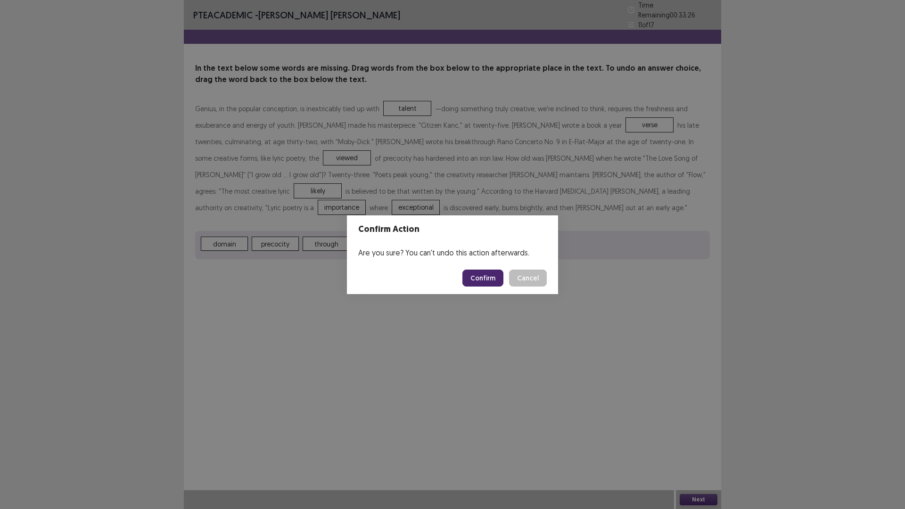
click at [490, 280] on button "Confirm" at bounding box center [482, 278] width 41 height 17
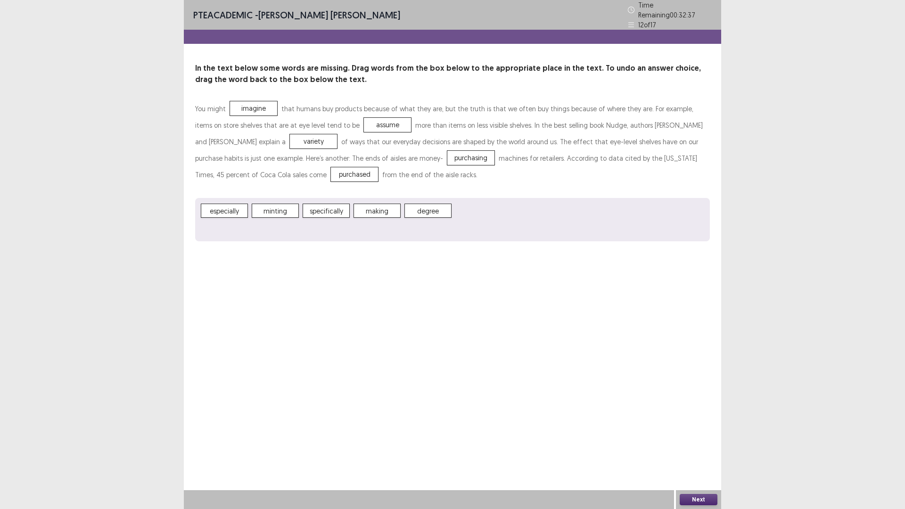
click at [697, 445] on button "Next" at bounding box center [699, 499] width 38 height 11
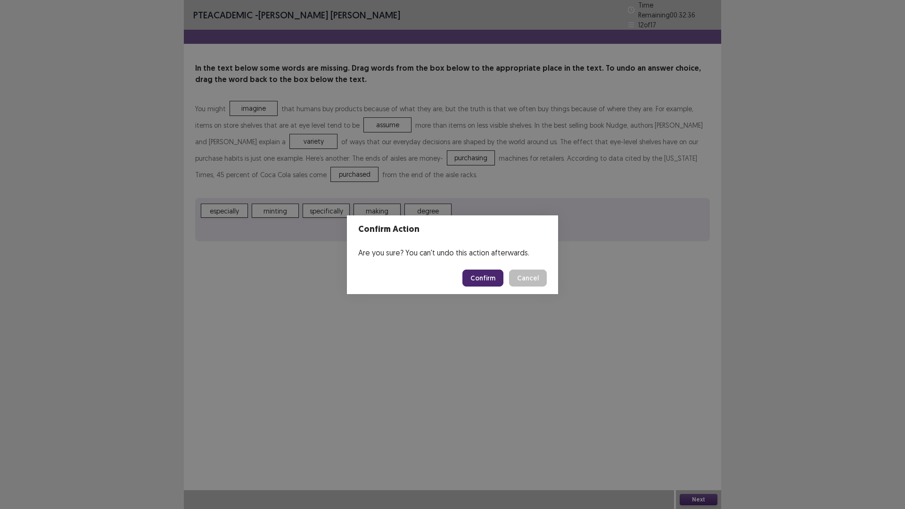
click at [476, 273] on button "Confirm" at bounding box center [482, 278] width 41 height 17
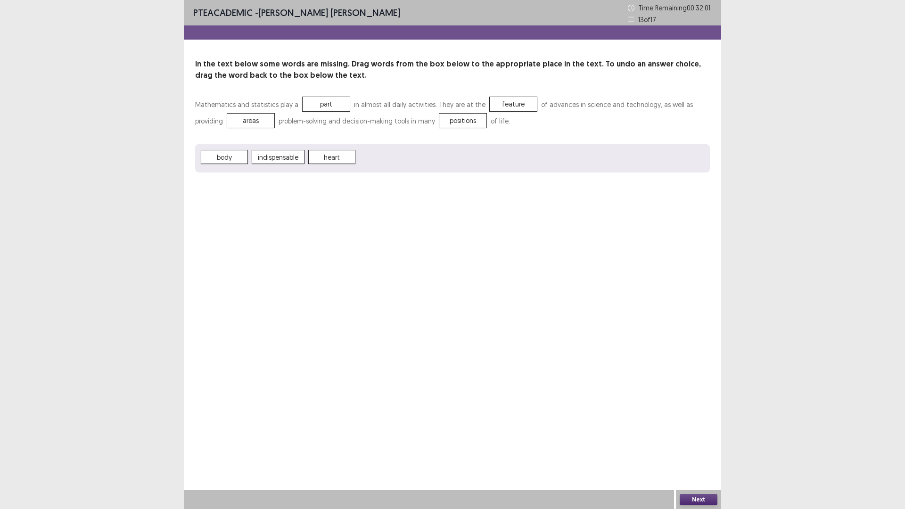
click at [704, 445] on button "Next" at bounding box center [699, 499] width 38 height 11
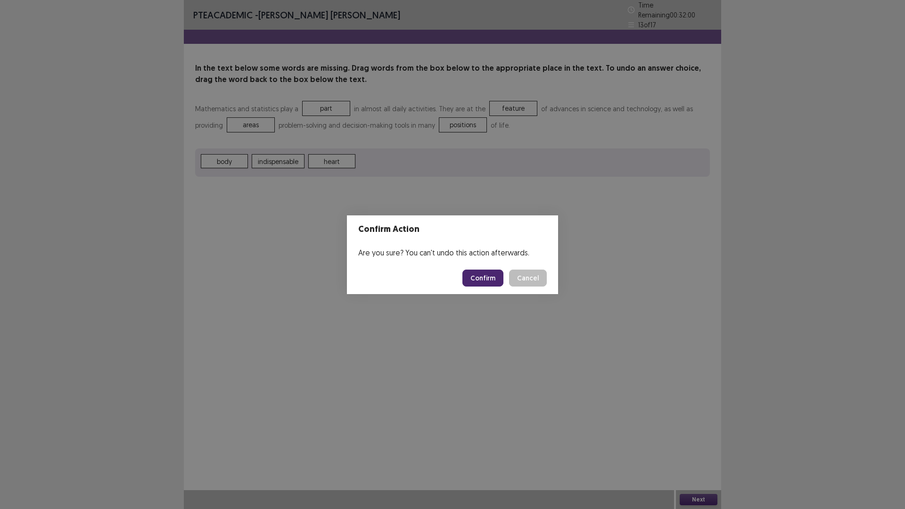
click at [492, 276] on button "Confirm" at bounding box center [482, 278] width 41 height 17
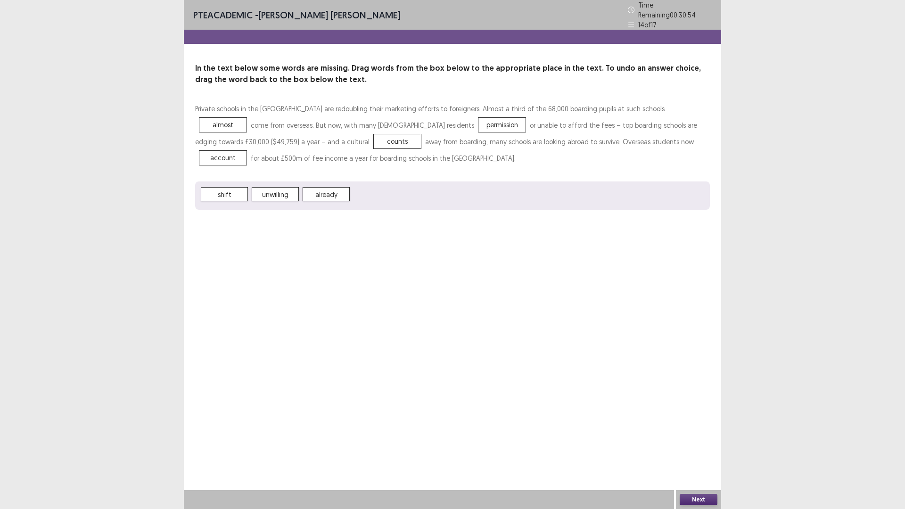
click at [707, 445] on button "Next" at bounding box center [699, 499] width 38 height 11
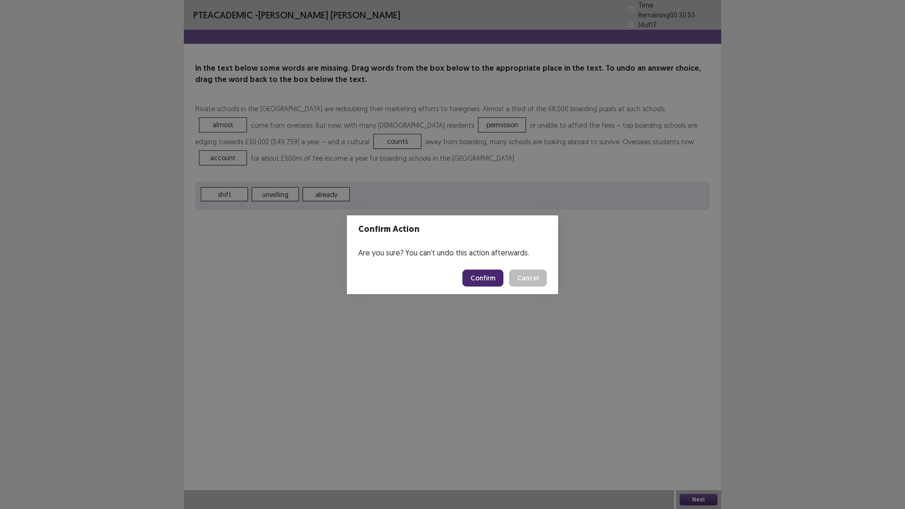
click at [487, 278] on button "Confirm" at bounding box center [482, 278] width 41 height 17
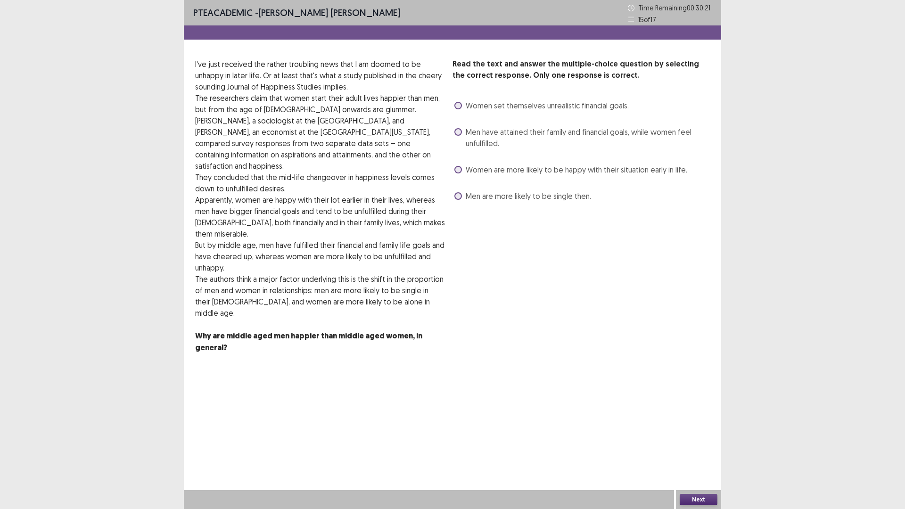
click at [461, 172] on label "Women are more likely to be happy with their situation early in life." at bounding box center [570, 169] width 233 height 11
click at [699, 445] on button "Next" at bounding box center [699, 499] width 38 height 11
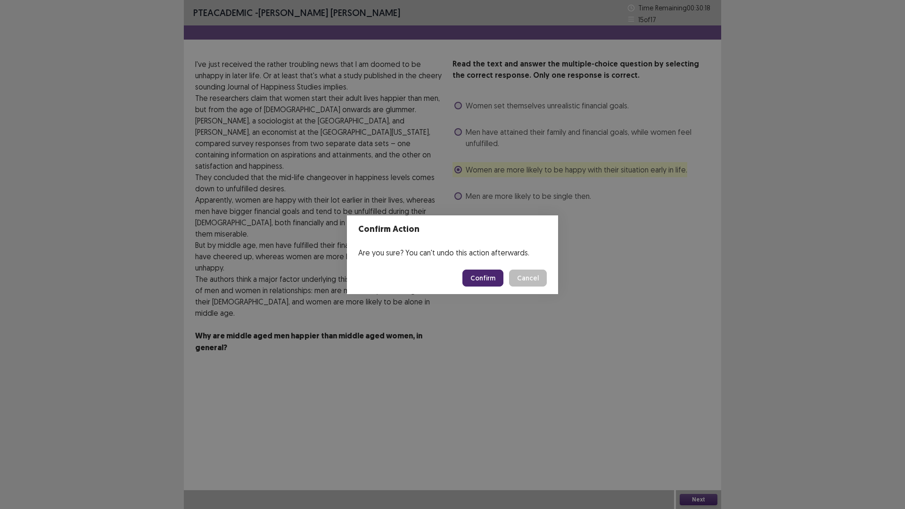
click at [487, 279] on button "Confirm" at bounding box center [482, 278] width 41 height 17
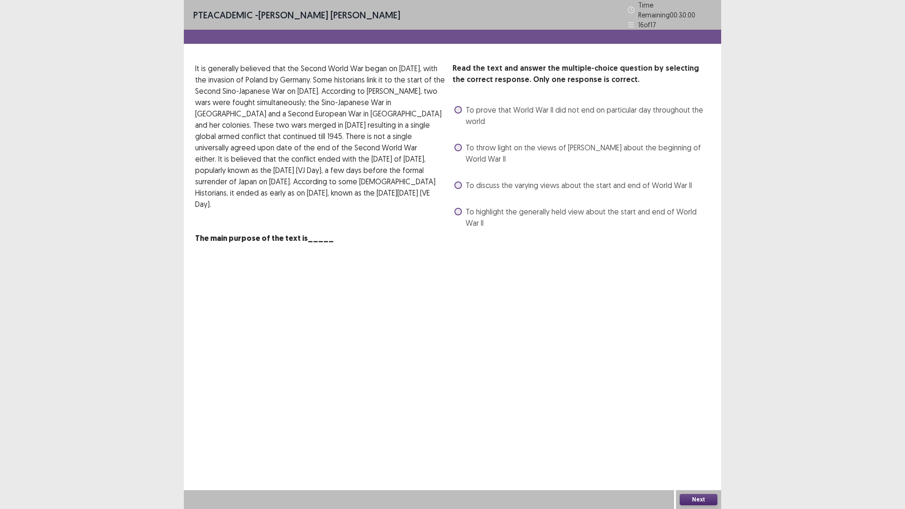
click at [456, 181] on span at bounding box center [458, 185] width 8 height 8
click at [694, 445] on button "Next" at bounding box center [699, 499] width 38 height 11
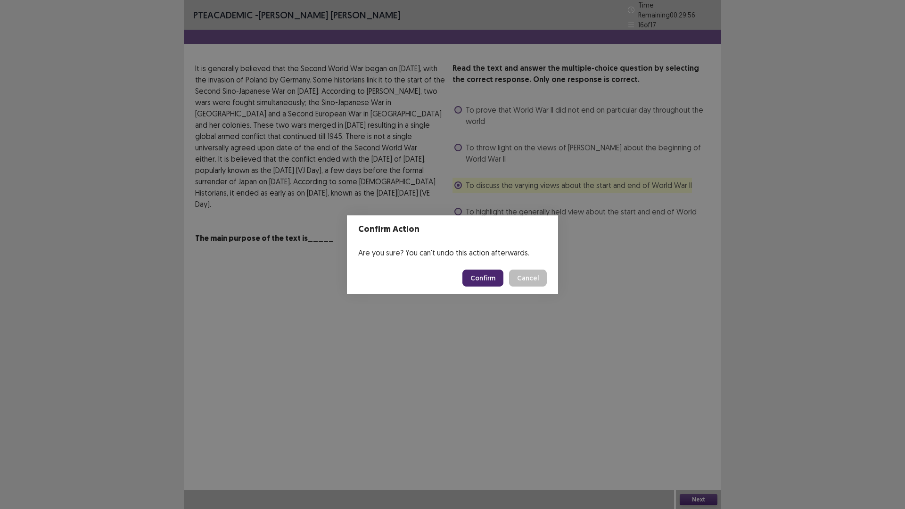
click at [526, 279] on button "Cancel" at bounding box center [528, 278] width 38 height 17
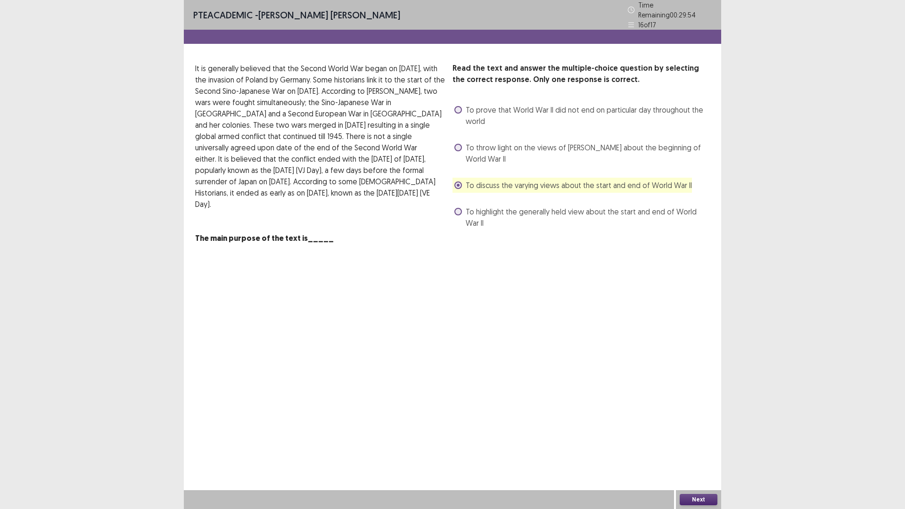
click at [461, 210] on label "To highlight the generally held view about the start and end of World War II" at bounding box center [581, 217] width 255 height 23
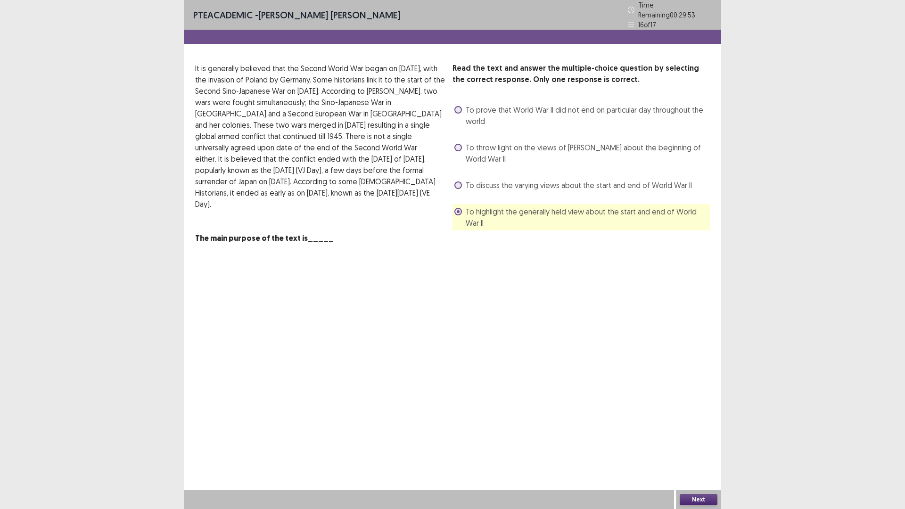
click at [702, 445] on button "Next" at bounding box center [699, 499] width 38 height 11
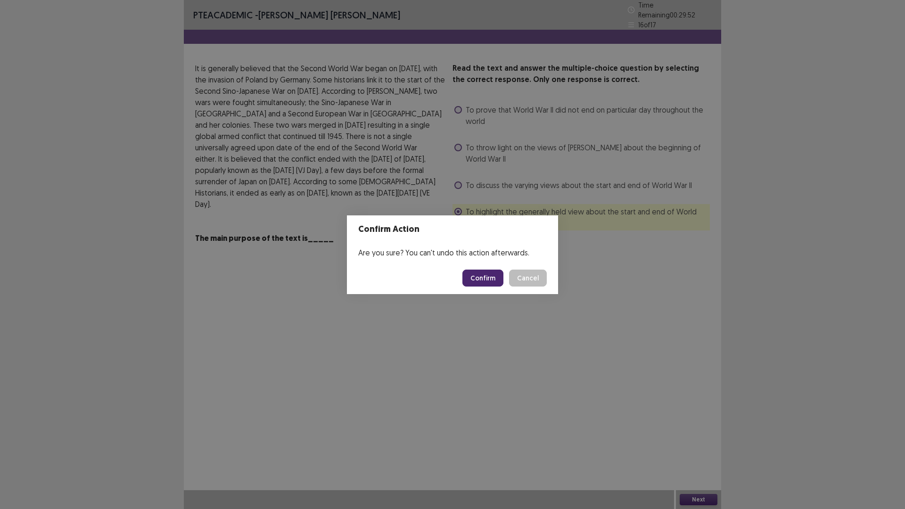
click at [491, 278] on button "Confirm" at bounding box center [482, 278] width 41 height 17
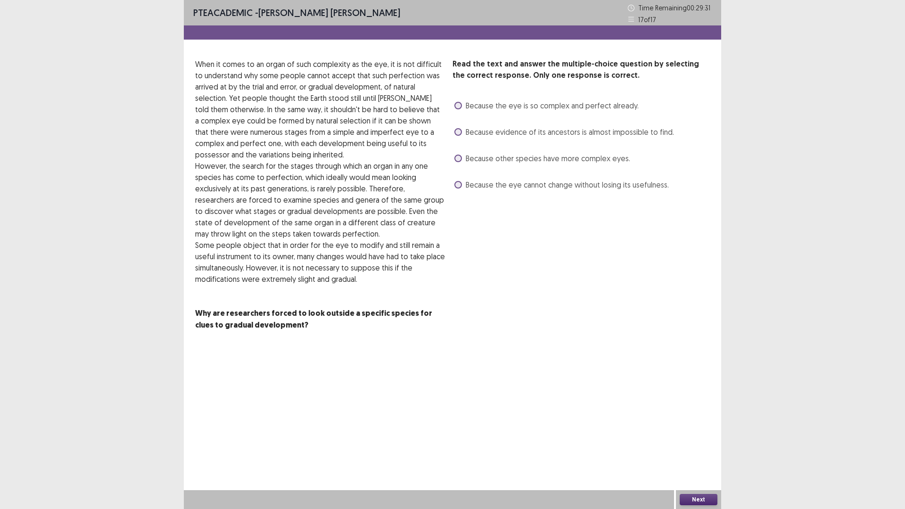
click at [458, 131] on span at bounding box center [458, 132] width 8 height 8
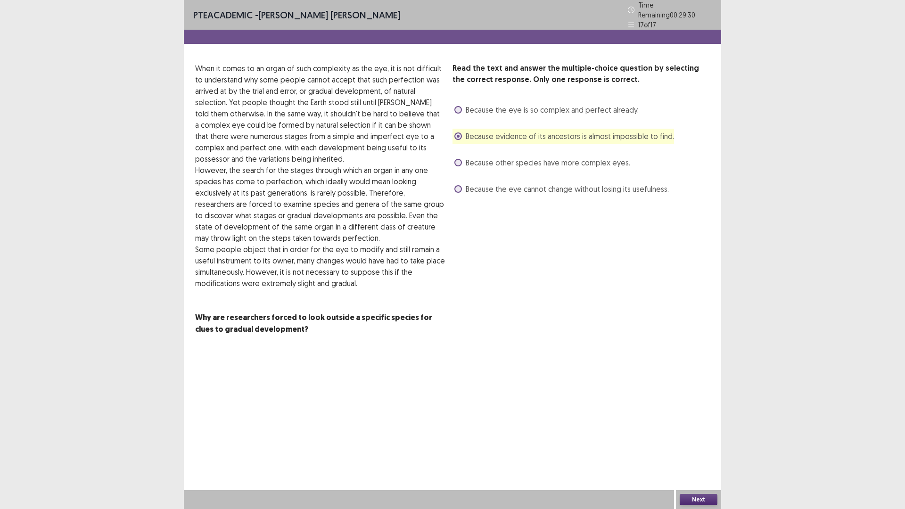
click at [692, 445] on button "Next" at bounding box center [699, 499] width 38 height 11
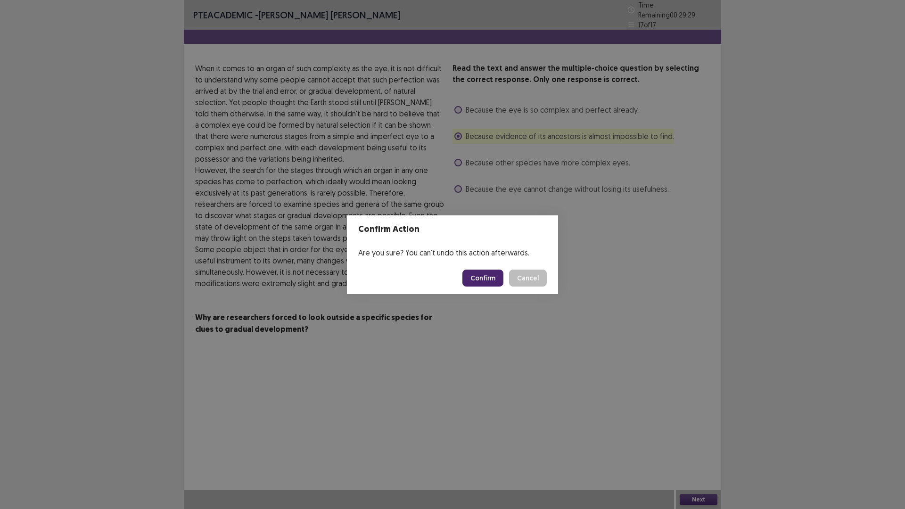
click at [492, 272] on button "Confirm" at bounding box center [482, 278] width 41 height 17
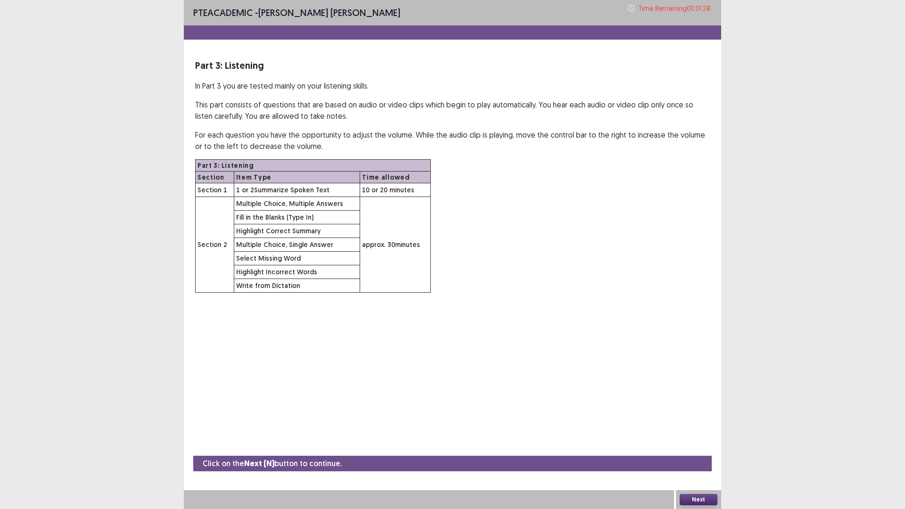
click at [705, 445] on button "Next" at bounding box center [699, 499] width 38 height 11
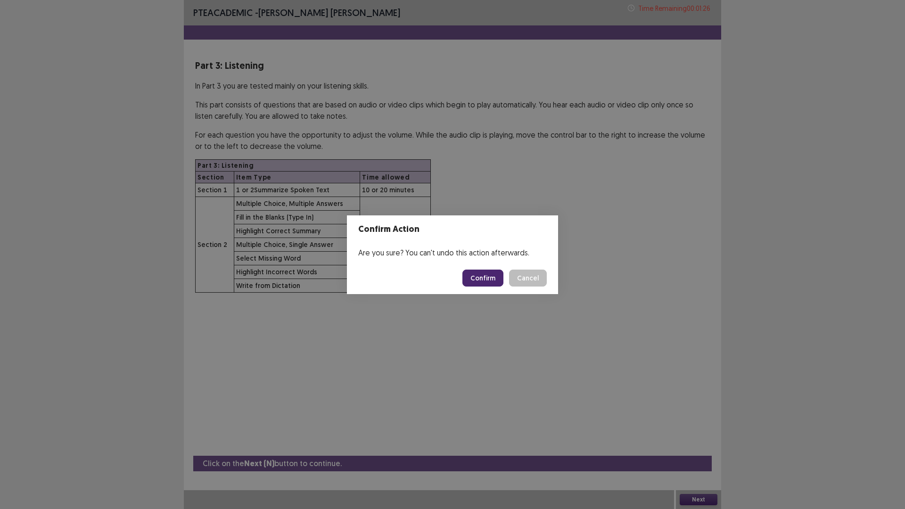
click at [479, 280] on button "Confirm" at bounding box center [482, 278] width 41 height 17
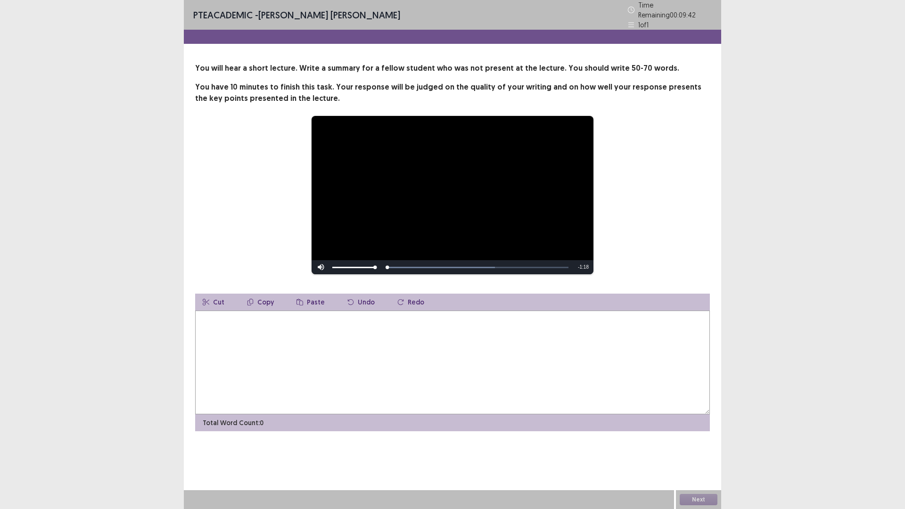
click at [290, 332] on textarea at bounding box center [452, 363] width 515 height 104
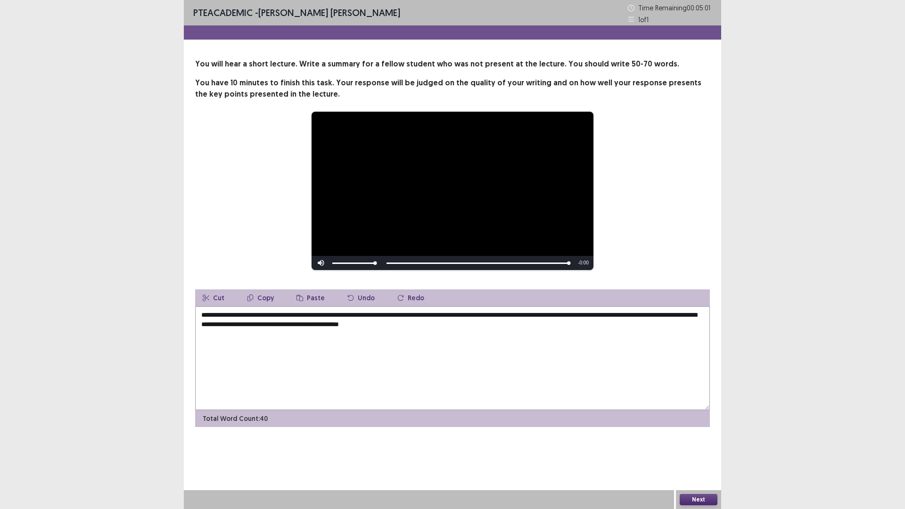
drag, startPoint x: 410, startPoint y: 320, endPoint x: 390, endPoint y: 326, distance: 21.4
click at [390, 326] on textarea "**********" at bounding box center [452, 358] width 515 height 104
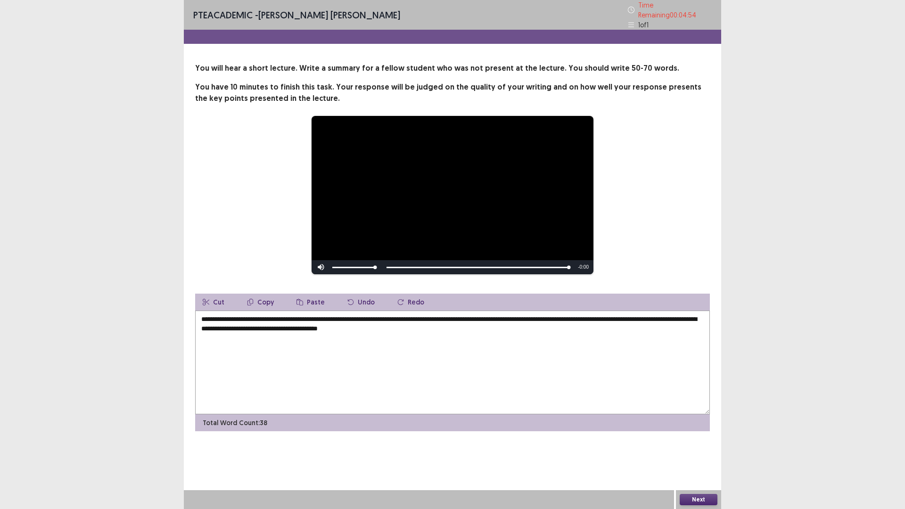
click at [485, 336] on textarea "**********" at bounding box center [452, 363] width 515 height 104
type textarea "**********"
click at [689, 445] on button "Next" at bounding box center [699, 499] width 38 height 11
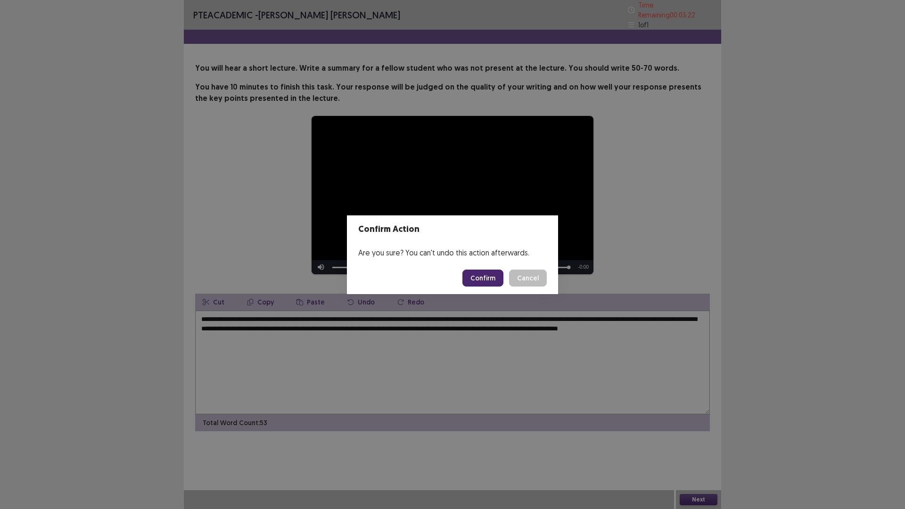
click at [487, 282] on button "Confirm" at bounding box center [482, 278] width 41 height 17
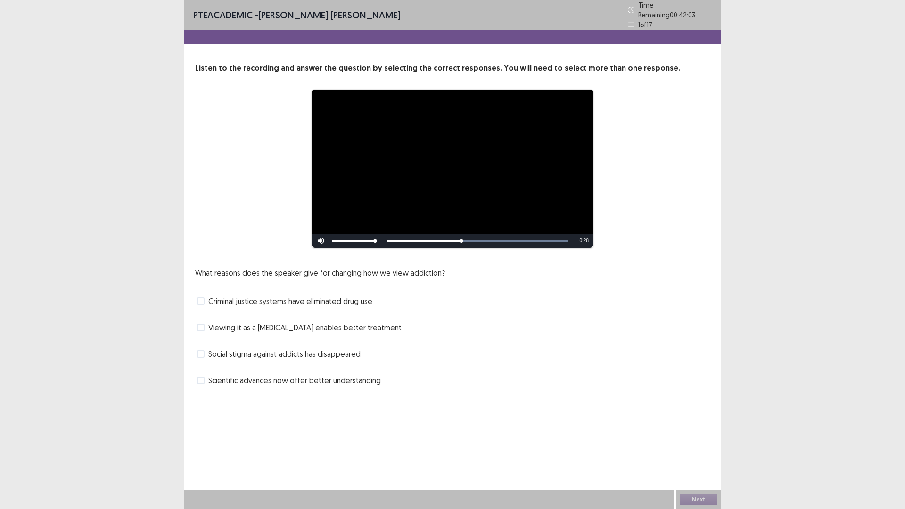
click at [324, 300] on span "Criminal justice systems have eliminated drug use" at bounding box center [290, 300] width 164 height 11
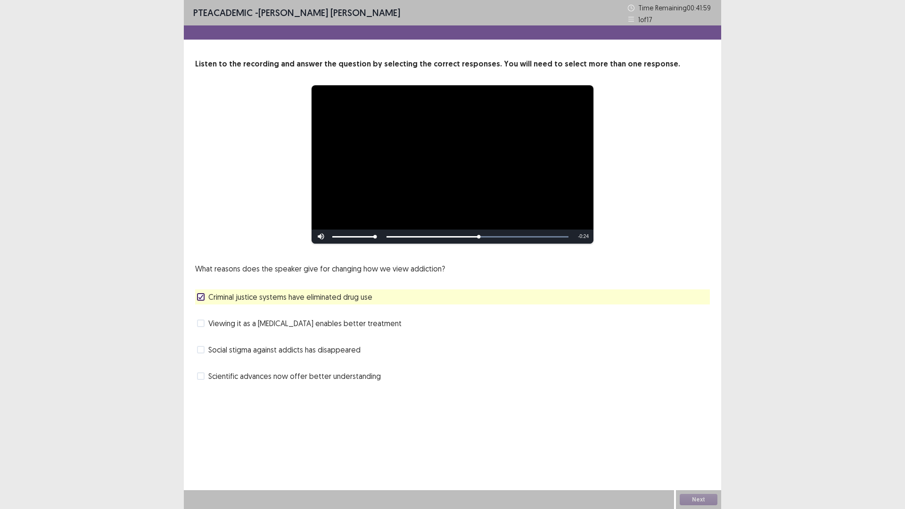
click at [236, 323] on span "Viewing it as a [MEDICAL_DATA] enables better treatment" at bounding box center [304, 323] width 193 height 11
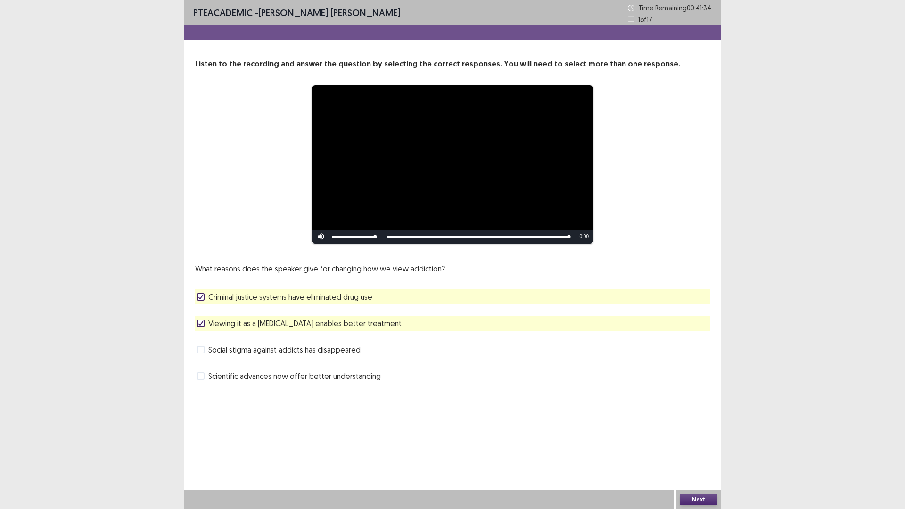
click at [686, 445] on button "Next" at bounding box center [699, 499] width 38 height 11
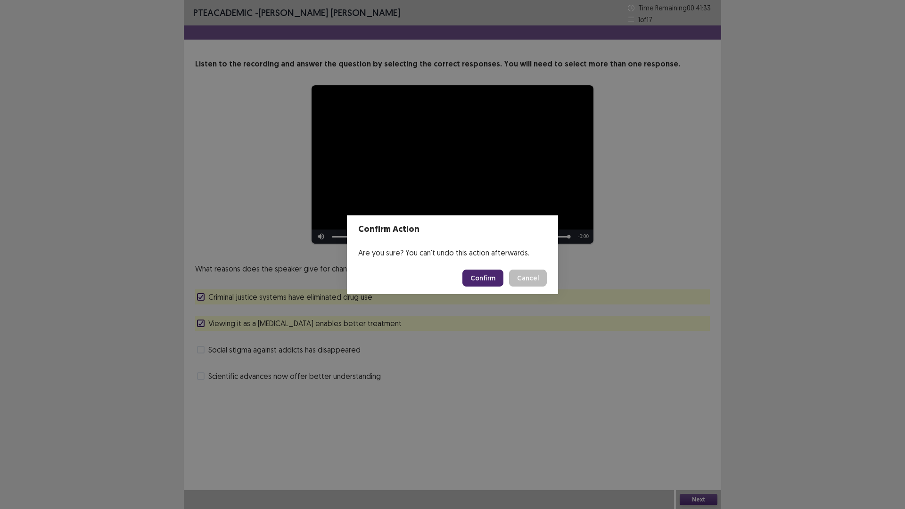
click at [490, 284] on button "Confirm" at bounding box center [482, 278] width 41 height 17
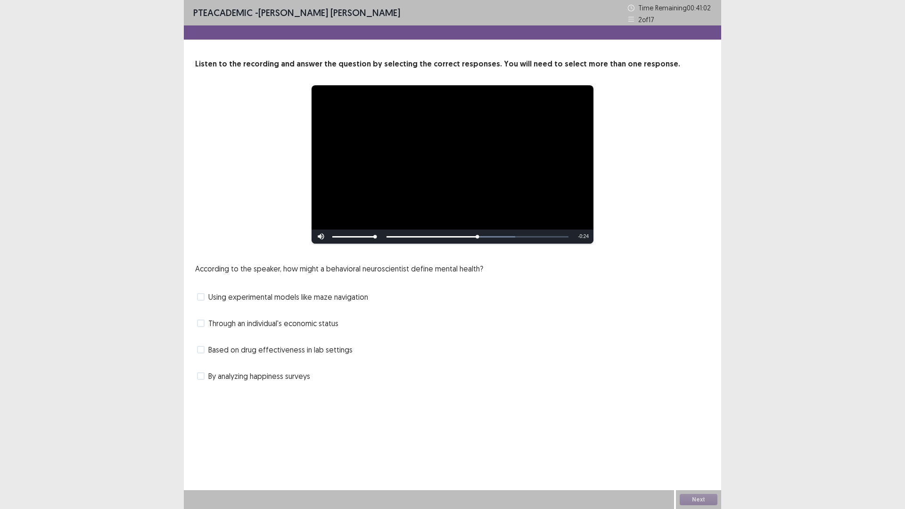
click at [207, 352] on label "Based on drug effectiveness in lab settings" at bounding box center [275, 349] width 156 height 11
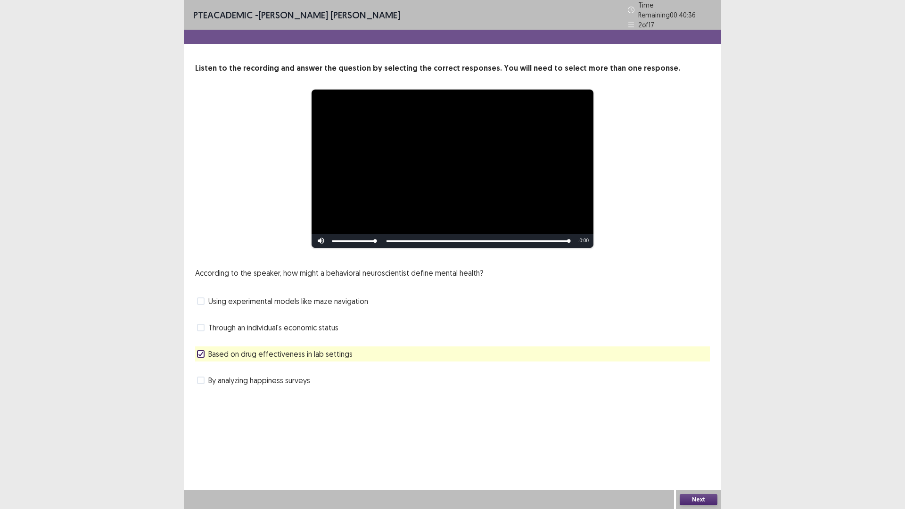
click at [686, 445] on button "Next" at bounding box center [699, 499] width 38 height 11
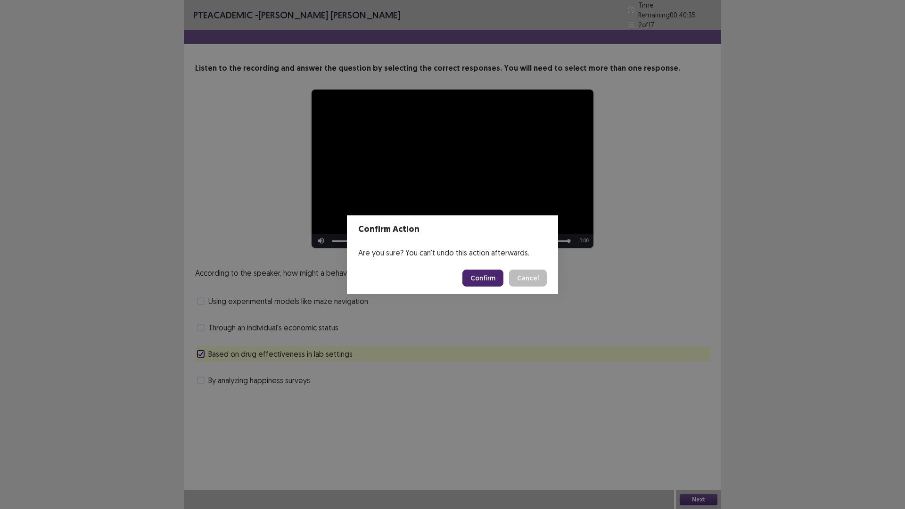
click at [495, 279] on button "Confirm" at bounding box center [482, 278] width 41 height 17
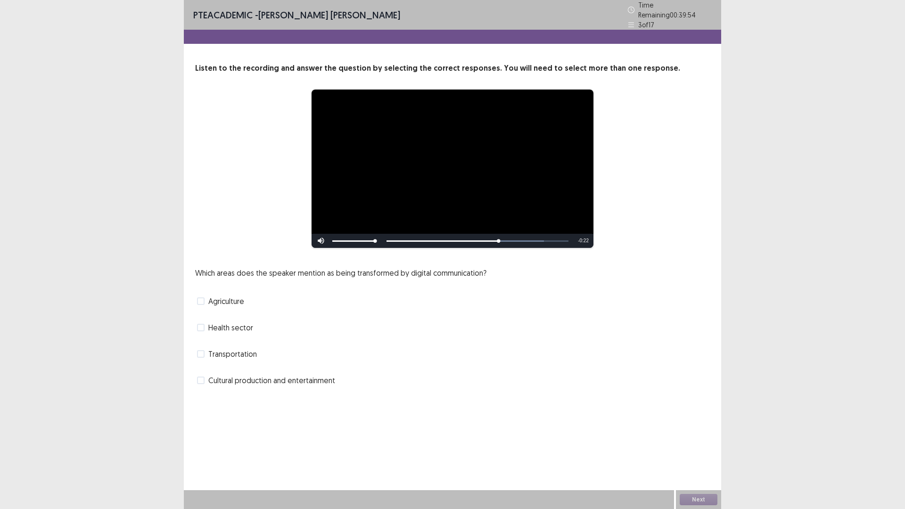
click at [233, 375] on span "Cultural production and entertainment" at bounding box center [271, 380] width 127 height 11
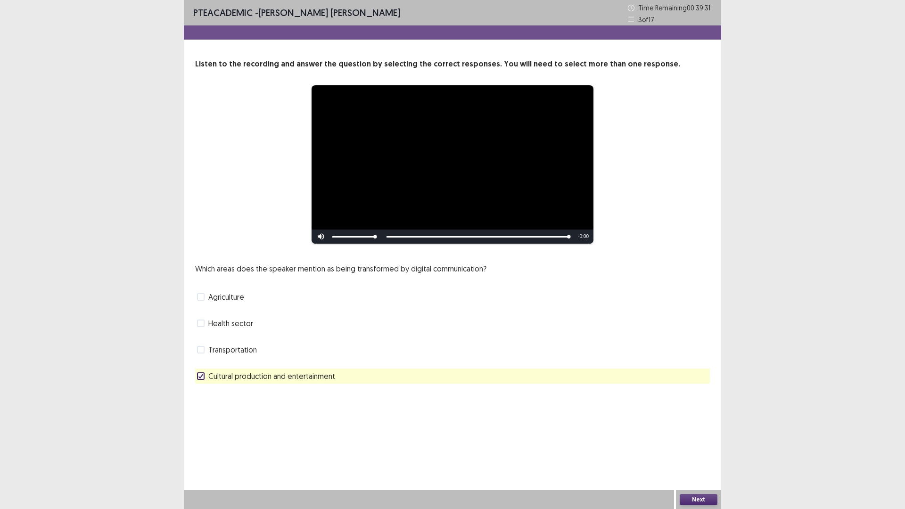
click at [698, 445] on button "Next" at bounding box center [699, 499] width 38 height 11
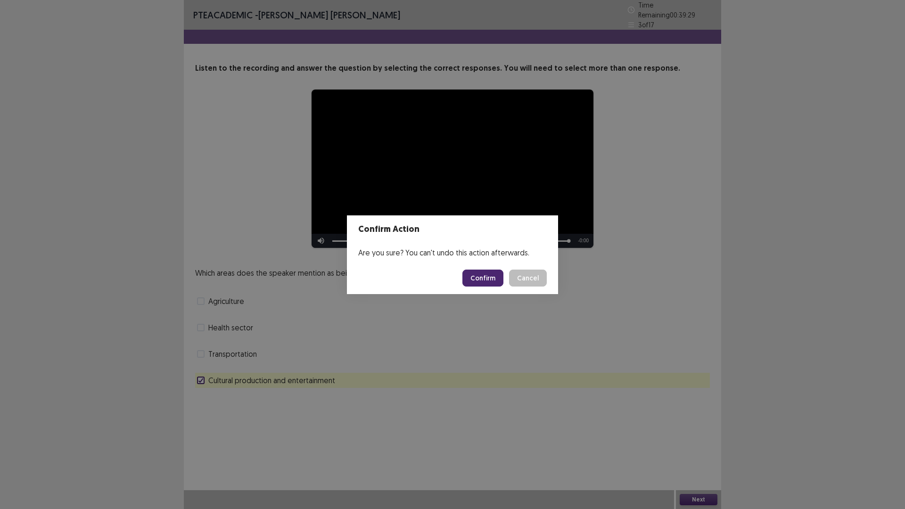
click at [493, 277] on button "Confirm" at bounding box center [482, 278] width 41 height 17
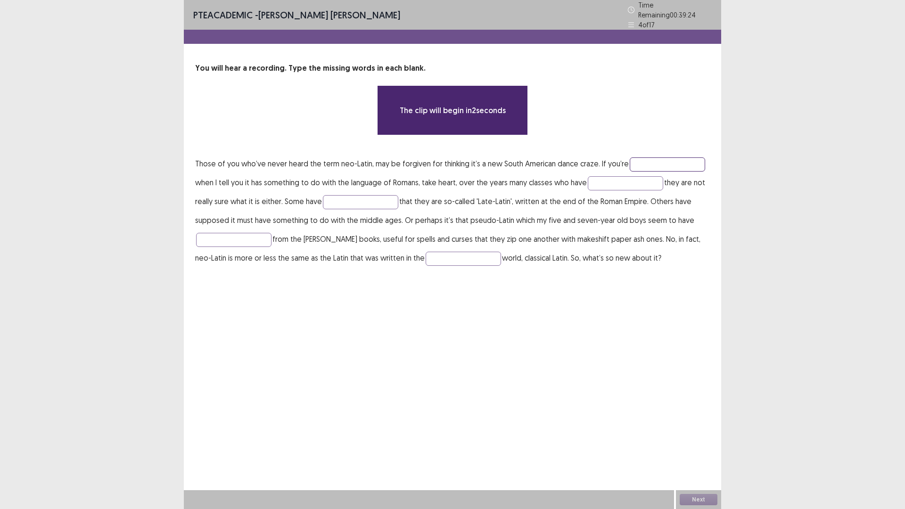
click at [662, 161] on input "text" at bounding box center [667, 164] width 75 height 14
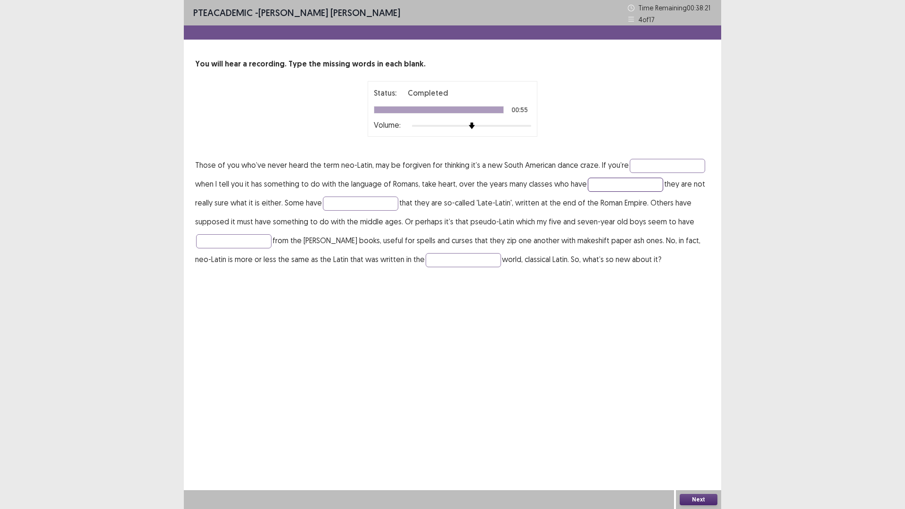
click at [632, 184] on input "text" at bounding box center [625, 185] width 75 height 14
type input "*******"
click at [453, 256] on input "text" at bounding box center [463, 260] width 75 height 14
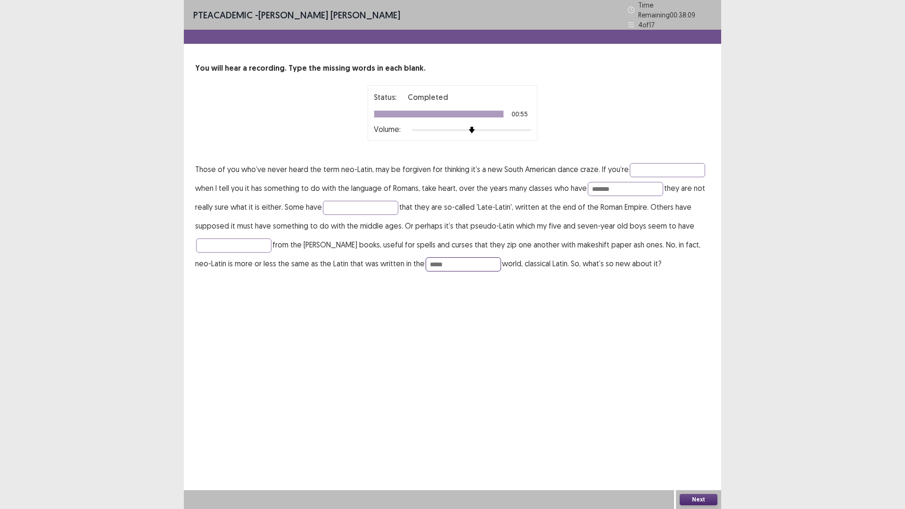
type input "*****"
click at [689, 445] on div "Next" at bounding box center [698, 499] width 45 height 19
click at [690, 445] on button "Next" at bounding box center [699, 499] width 38 height 11
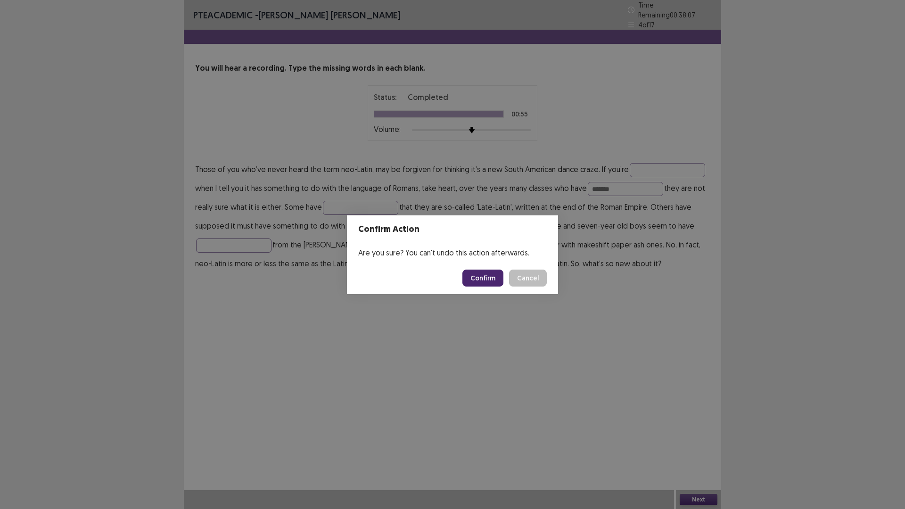
click at [492, 280] on button "Confirm" at bounding box center [482, 278] width 41 height 17
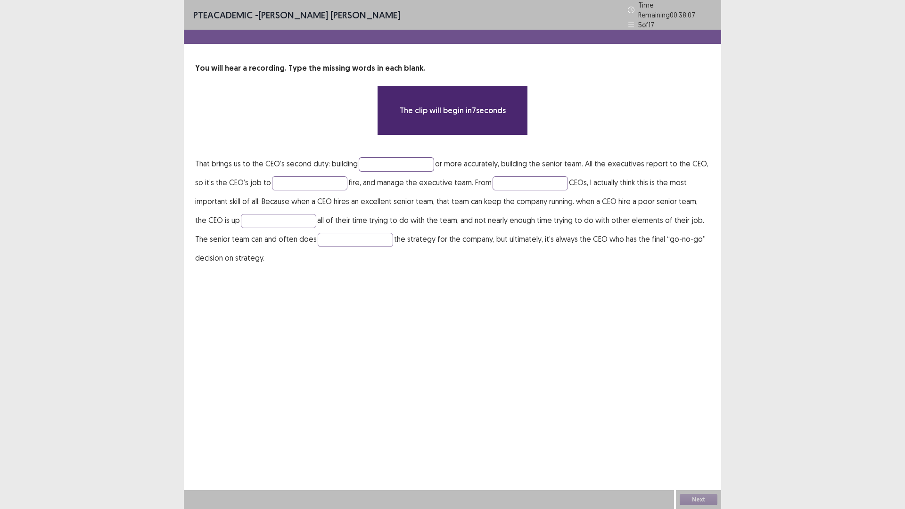
click at [376, 157] on input "text" at bounding box center [396, 164] width 75 height 14
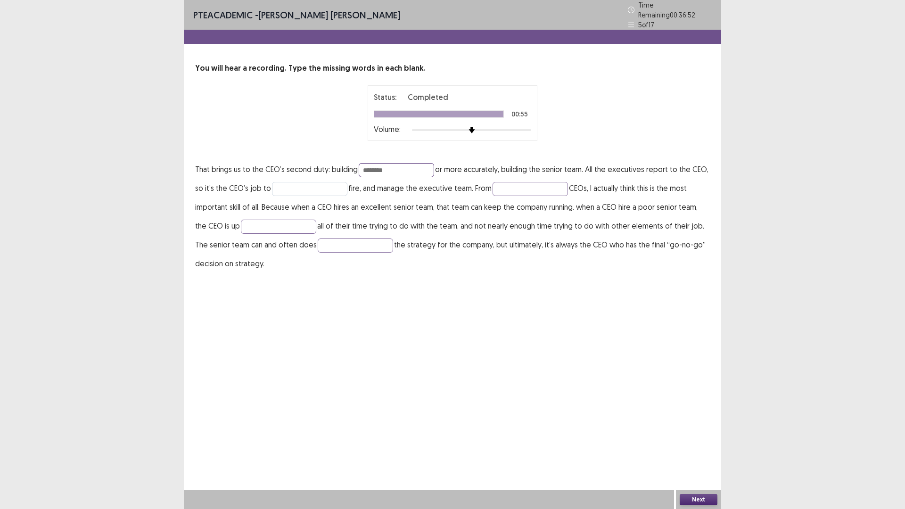
type input "********"
click at [334, 187] on input "text" at bounding box center [309, 189] width 75 height 14
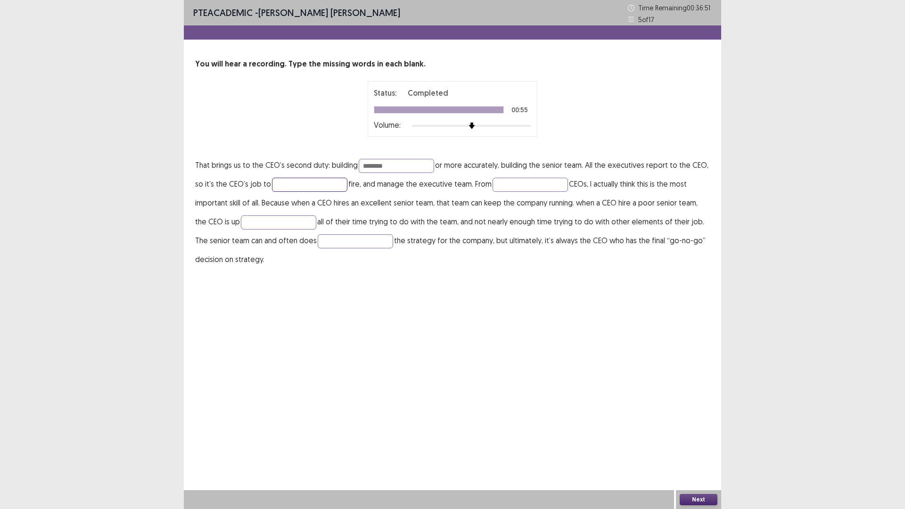
type input "*"
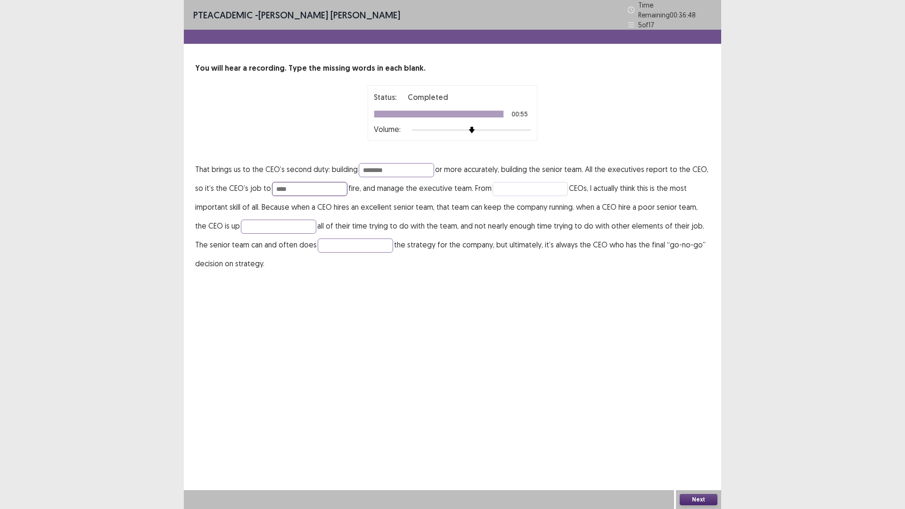
type input "****"
click at [537, 186] on input "text" at bounding box center [529, 189] width 75 height 14
type input "********"
click at [707, 445] on button "Next" at bounding box center [699, 499] width 38 height 11
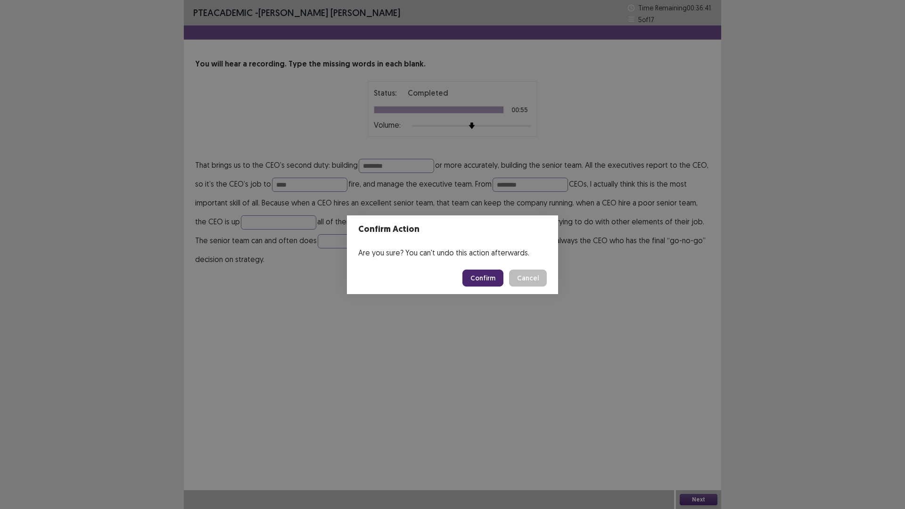
click at [491, 280] on button "Confirm" at bounding box center [482, 278] width 41 height 17
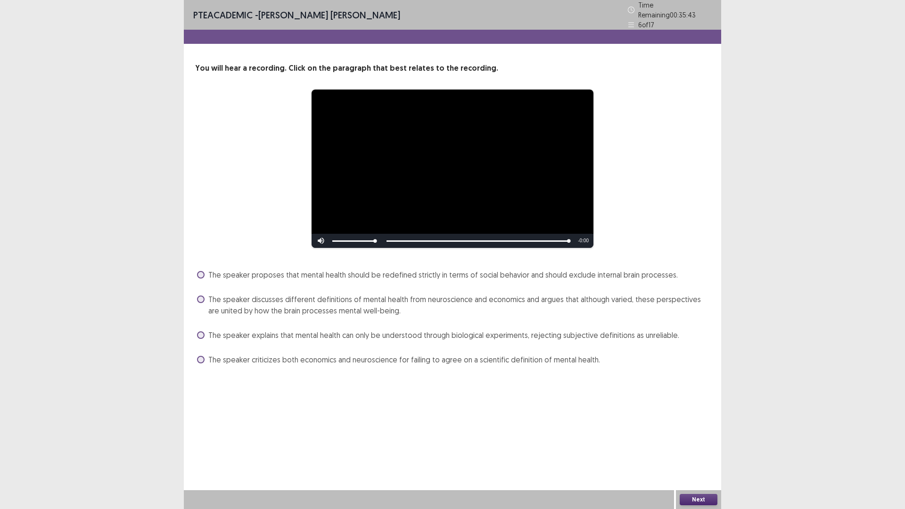
click at [377, 270] on span "The speaker proposes that mental health should be redefined strictly in terms o…" at bounding box center [442, 274] width 469 height 11
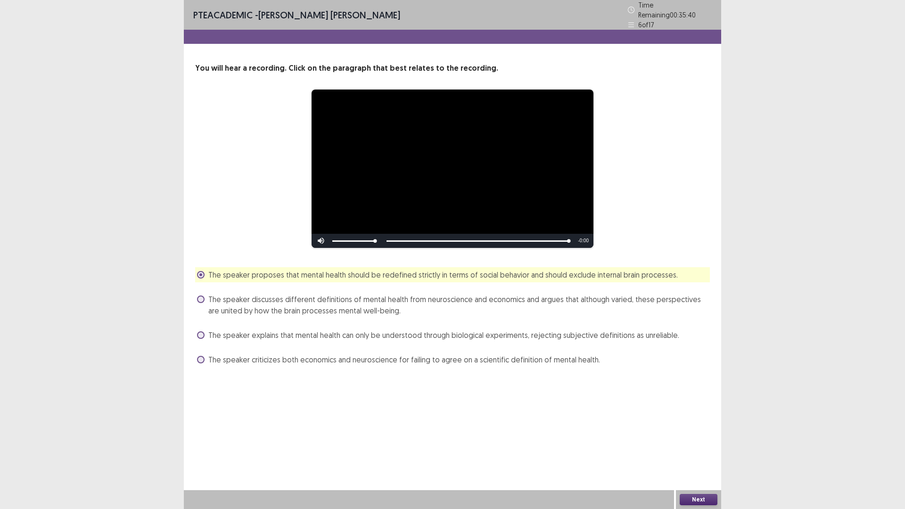
drag, startPoint x: 699, startPoint y: 500, endPoint x: 696, endPoint y: 495, distance: 5.4
click at [696, 445] on button "Next" at bounding box center [699, 499] width 38 height 11
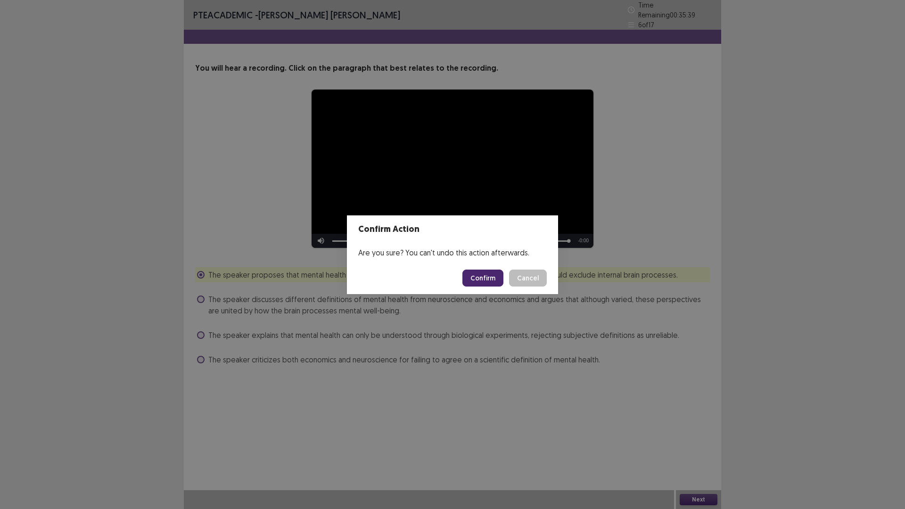
click at [478, 277] on button "Confirm" at bounding box center [482, 278] width 41 height 17
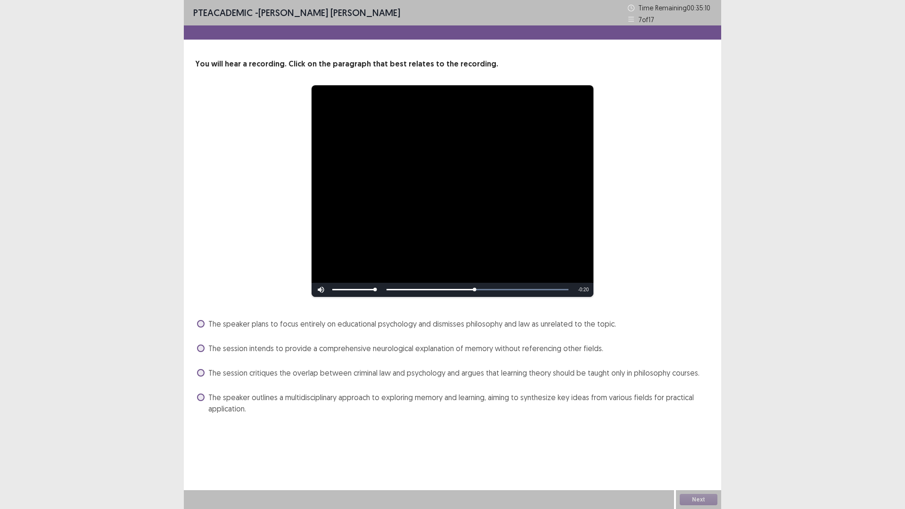
click at [290, 352] on span "The session intends to provide a comprehensive neurological explanation of memo…" at bounding box center [405, 348] width 395 height 11
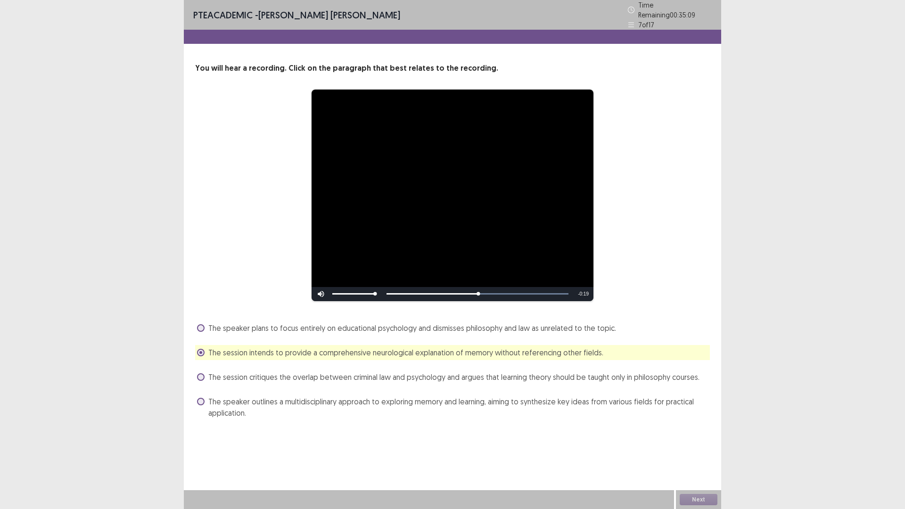
click at [290, 323] on span "The speaker plans to focus entirely on educational psychology and dismisses phi…" at bounding box center [412, 327] width 408 height 11
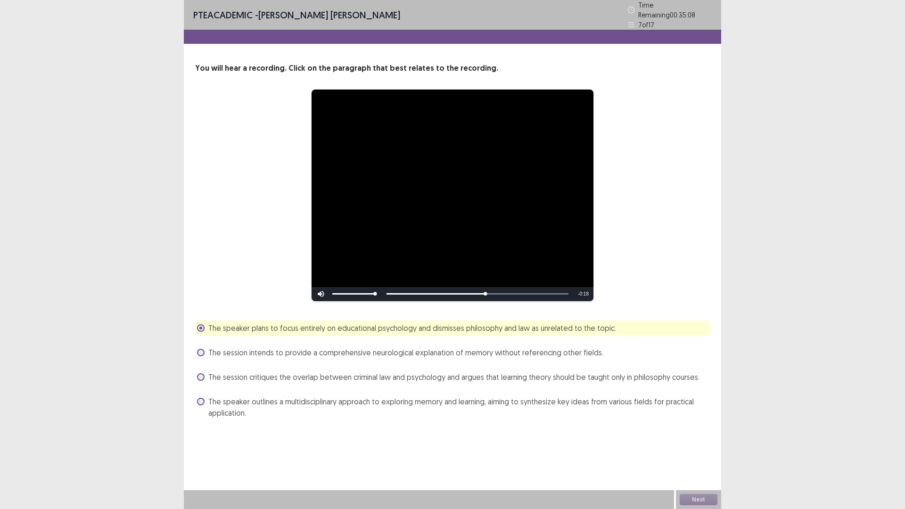
click at [298, 352] on span "The session intends to provide a comprehensive neurological explanation of memo…" at bounding box center [405, 352] width 395 height 11
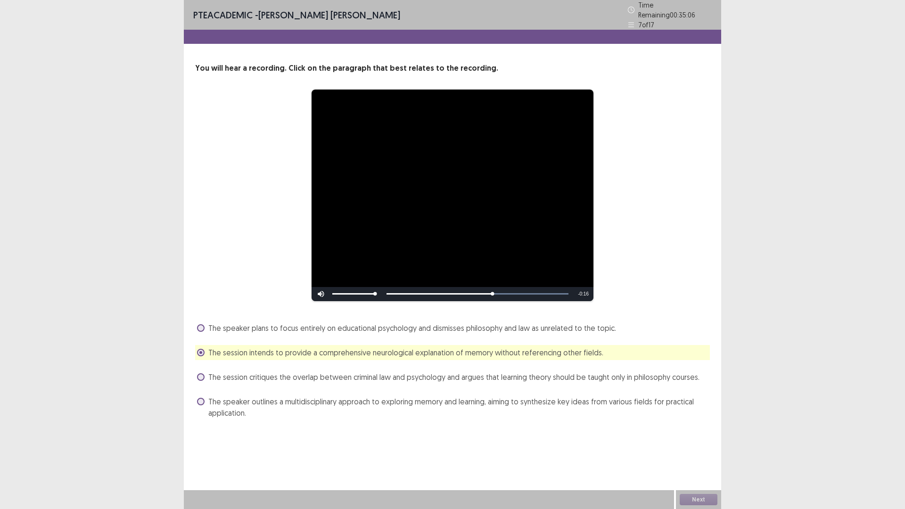
click at [306, 326] on span "The speaker plans to focus entirely on educational psychology and dismisses phi…" at bounding box center [412, 327] width 408 height 11
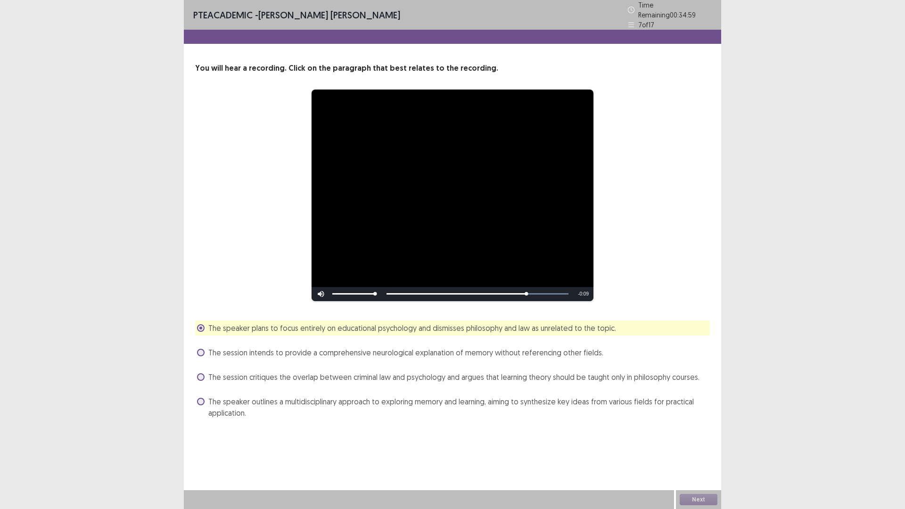
click at [444, 353] on span "The session intends to provide a comprehensive neurological explanation of memo…" at bounding box center [405, 352] width 395 height 11
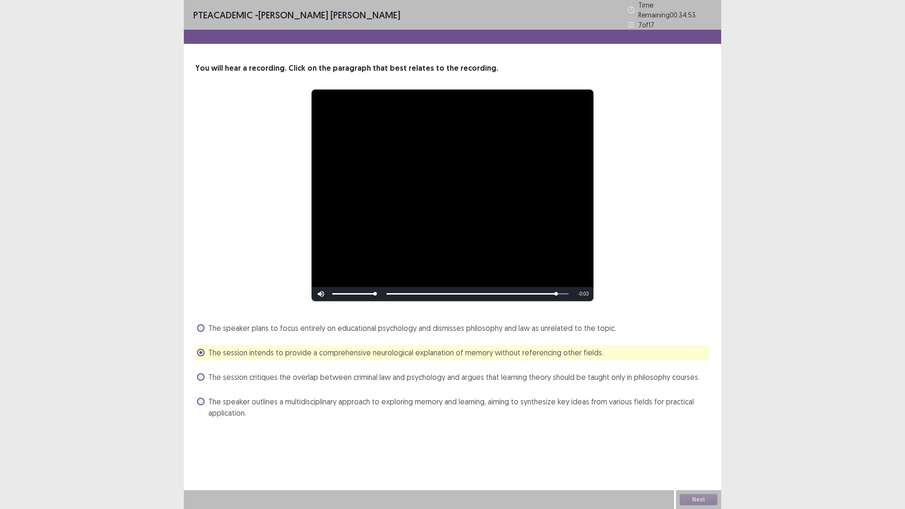
click at [497, 374] on span "The session critiques the overlap between criminal law and psychology and argue…" at bounding box center [453, 376] width 491 height 11
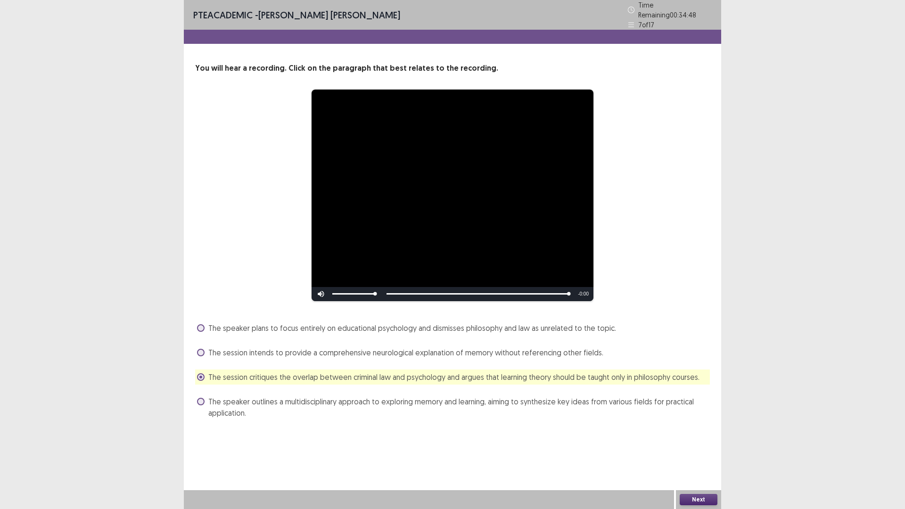
click at [704, 445] on button "Next" at bounding box center [699, 499] width 38 height 11
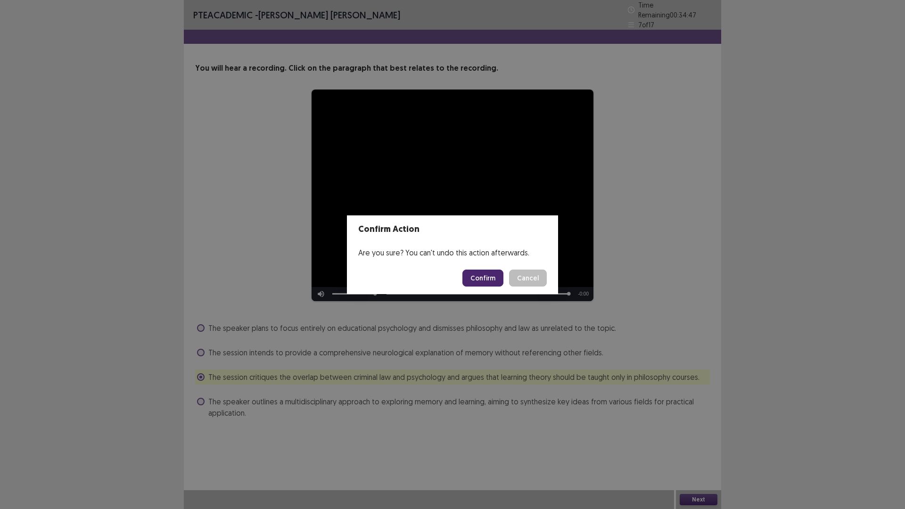
click at [482, 278] on button "Confirm" at bounding box center [482, 278] width 41 height 17
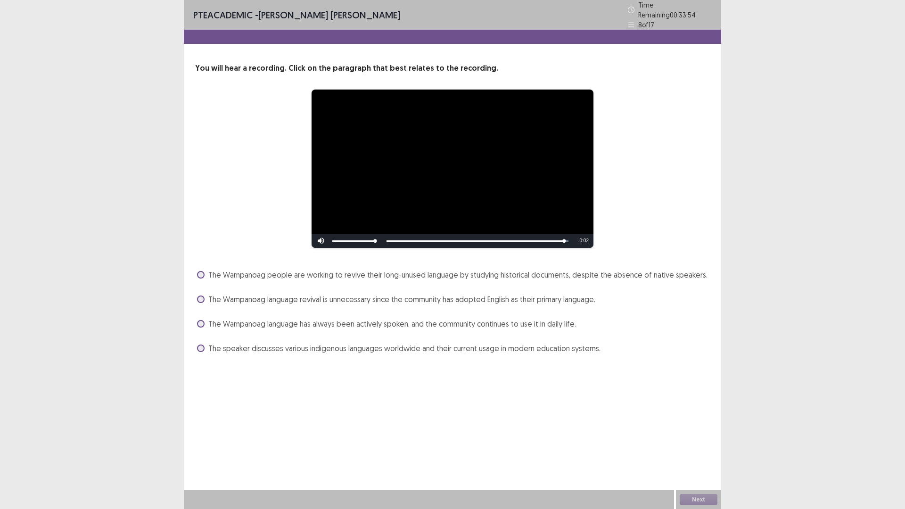
click at [320, 344] on span "The speaker discusses various indigenous languages worldwide and their current …" at bounding box center [404, 348] width 392 height 11
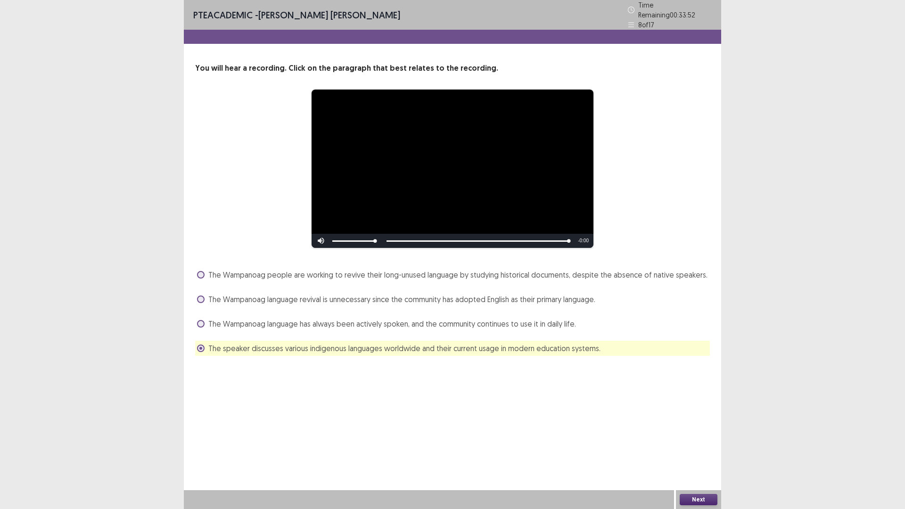
click at [688, 445] on button "Next" at bounding box center [699, 499] width 38 height 11
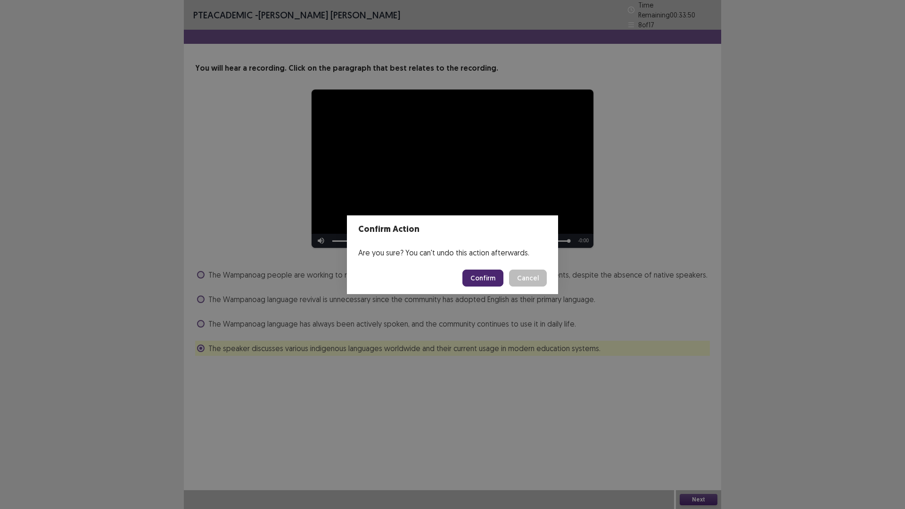
click at [479, 279] on button "Confirm" at bounding box center [482, 278] width 41 height 17
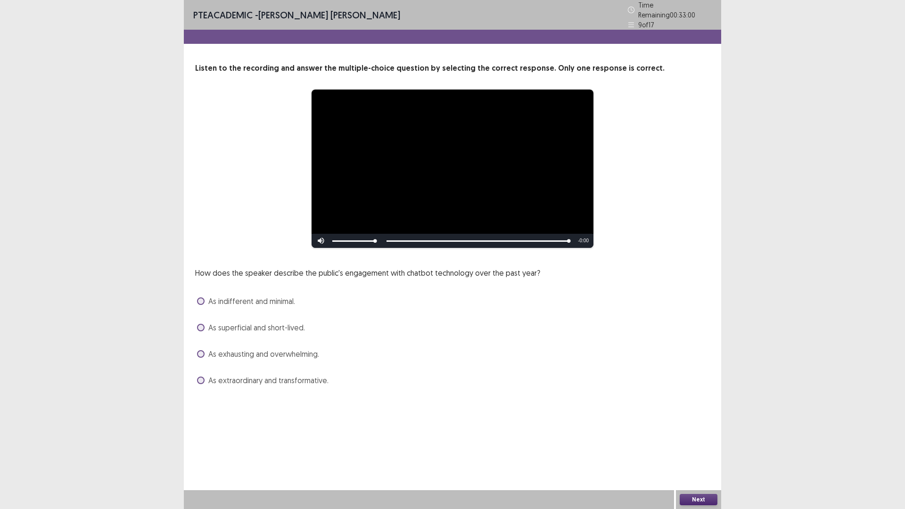
click at [254, 376] on span "As extraordinary and transformative." at bounding box center [268, 380] width 120 height 11
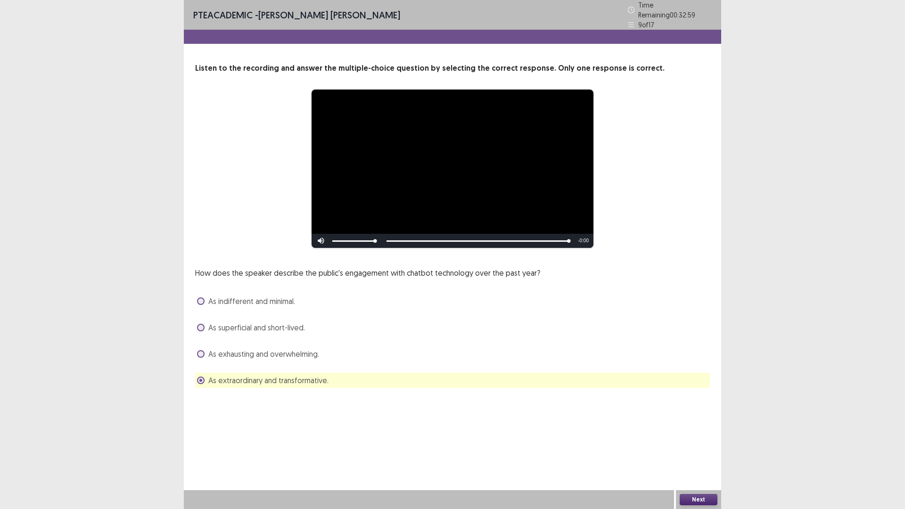
click at [254, 346] on div "As exhausting and overwhelming." at bounding box center [452, 353] width 515 height 15
click at [254, 348] on span "As exhausting and overwhelming." at bounding box center [263, 353] width 111 height 11
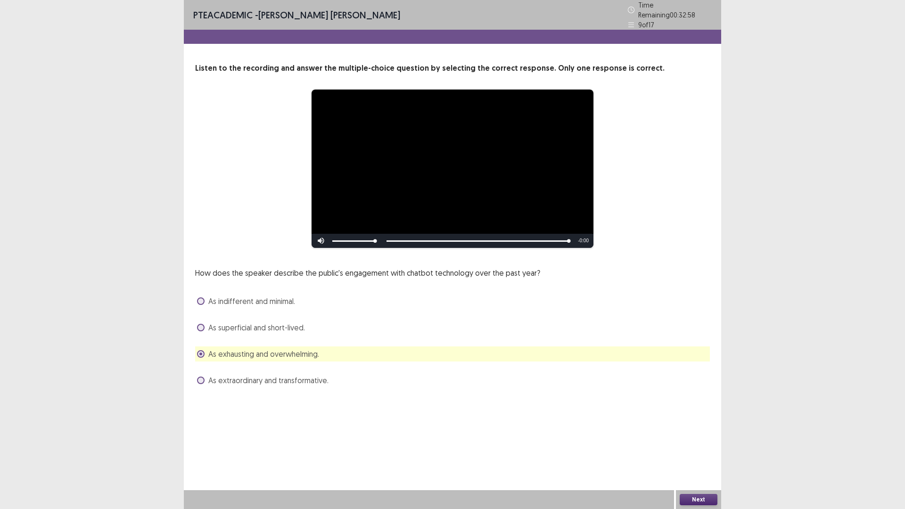
click at [253, 378] on span "As extraordinary and transformative." at bounding box center [268, 380] width 120 height 11
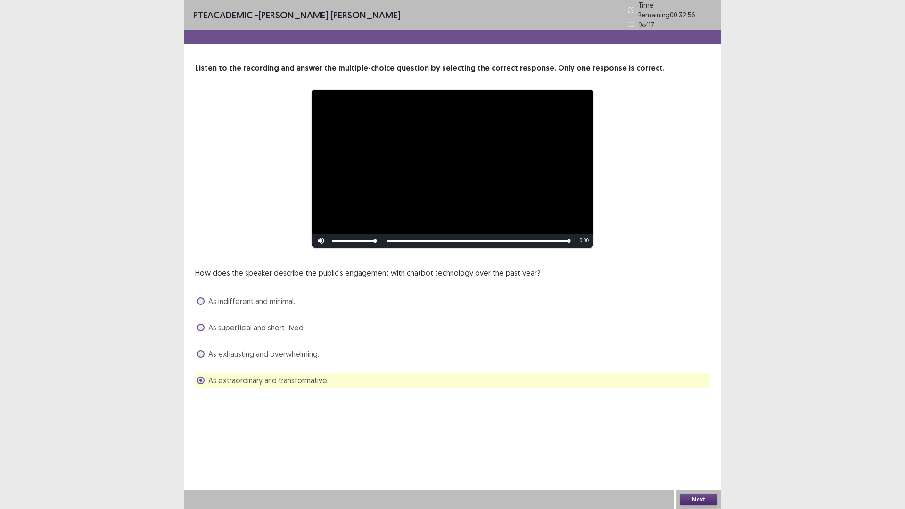
click at [698, 445] on button "Next" at bounding box center [699, 499] width 38 height 11
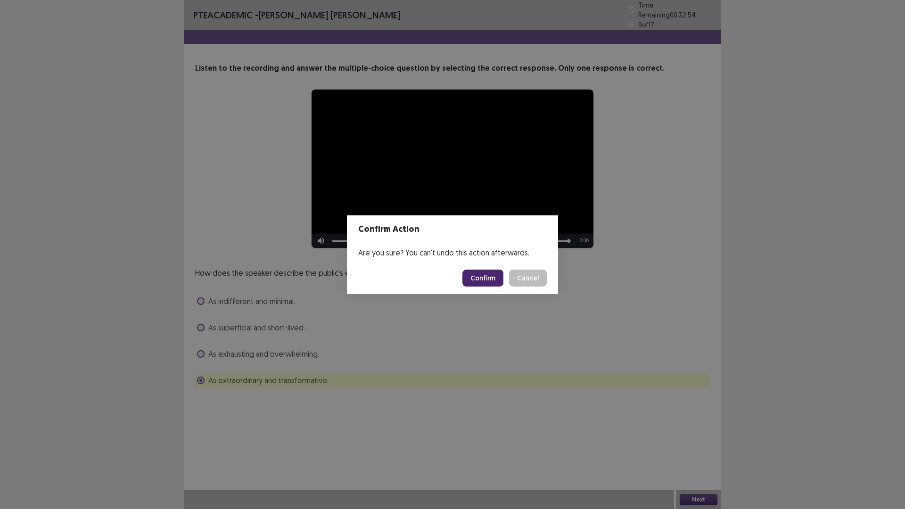
click at [491, 279] on button "Confirm" at bounding box center [482, 278] width 41 height 17
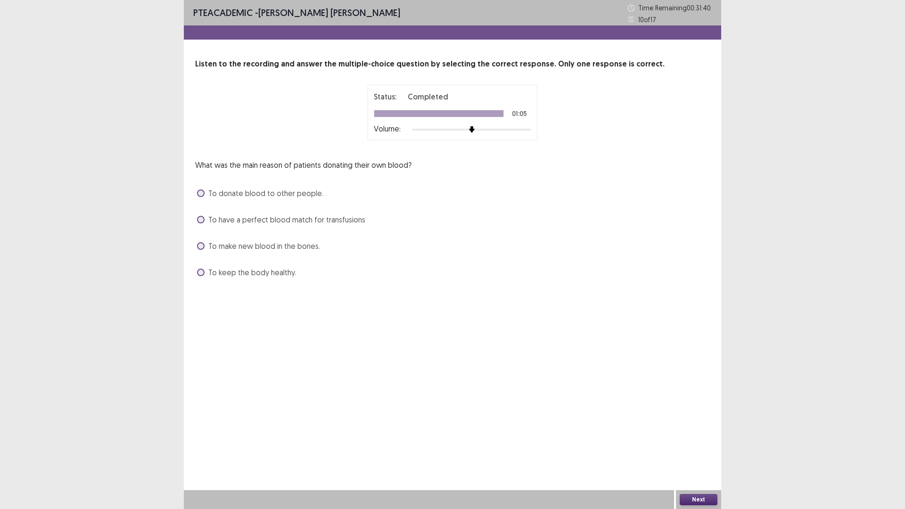
click at [250, 276] on span "To keep the body healthy." at bounding box center [252, 272] width 88 height 11
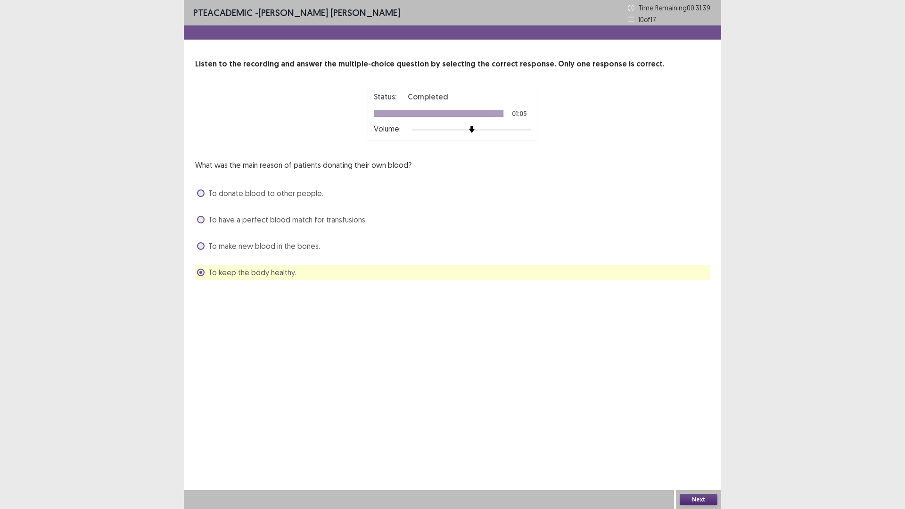
click at [306, 190] on span "To donate blood to other people." at bounding box center [265, 193] width 115 height 11
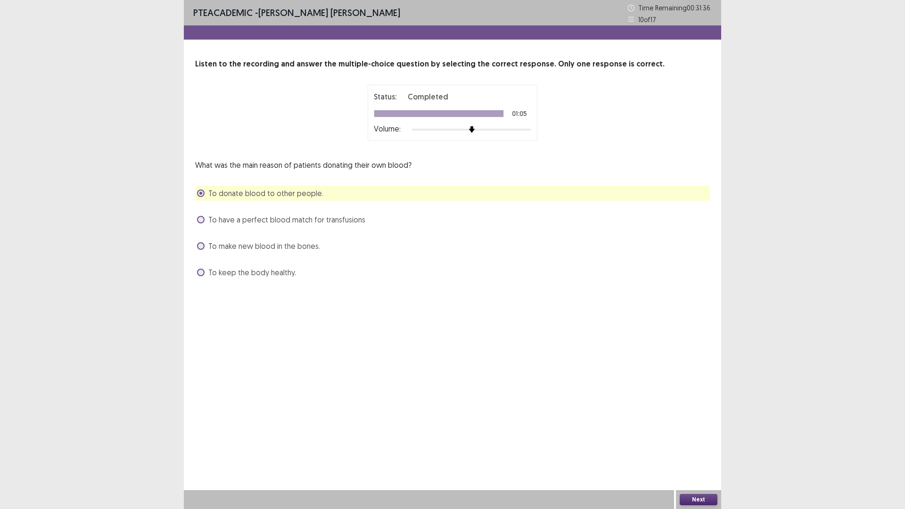
click at [704, 445] on button "Next" at bounding box center [699, 499] width 38 height 11
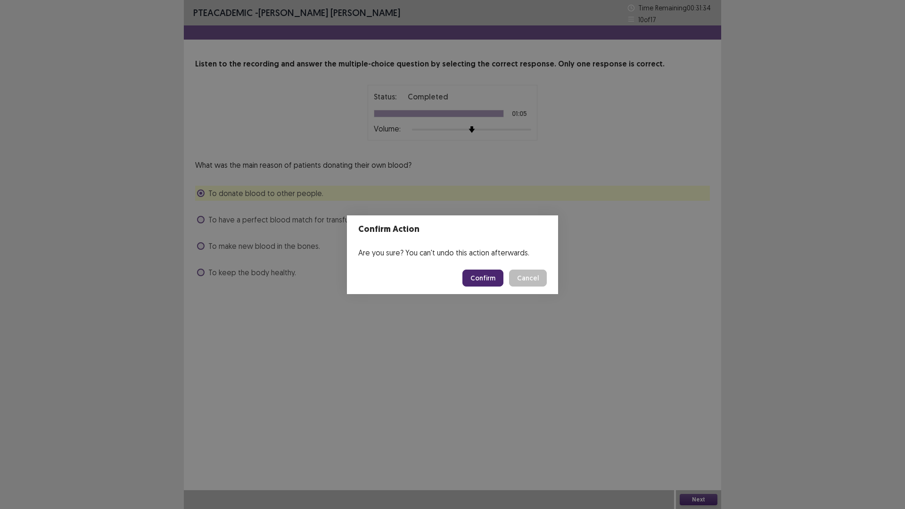
click at [483, 276] on button "Confirm" at bounding box center [482, 278] width 41 height 17
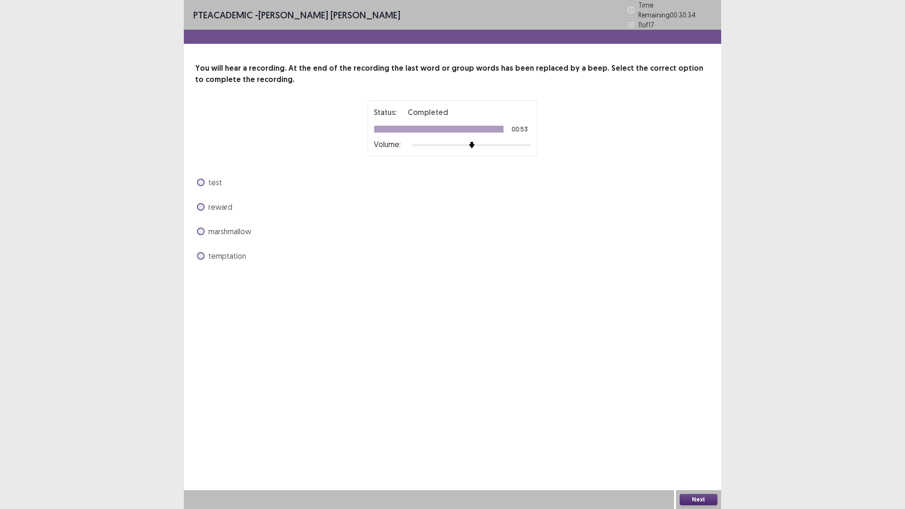
click at [211, 177] on span "test" at bounding box center [215, 182] width 14 height 11
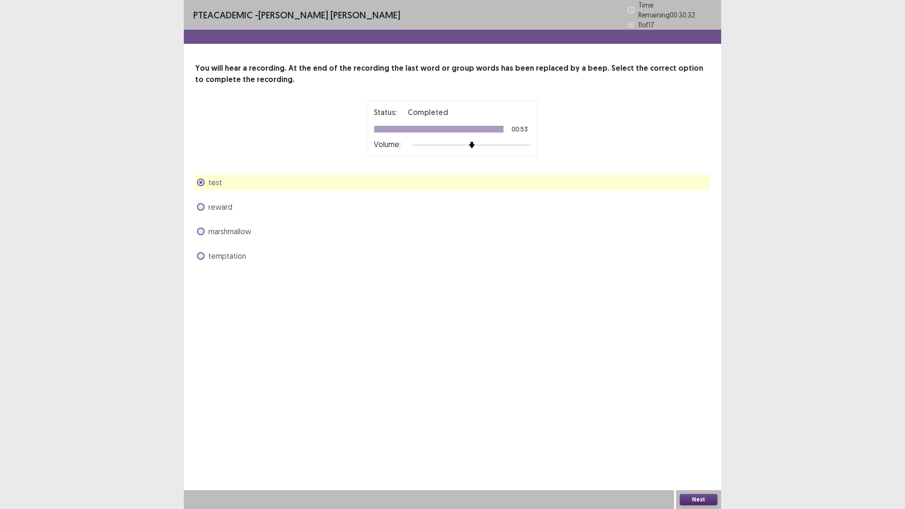
click at [700, 445] on button "Next" at bounding box center [699, 499] width 38 height 11
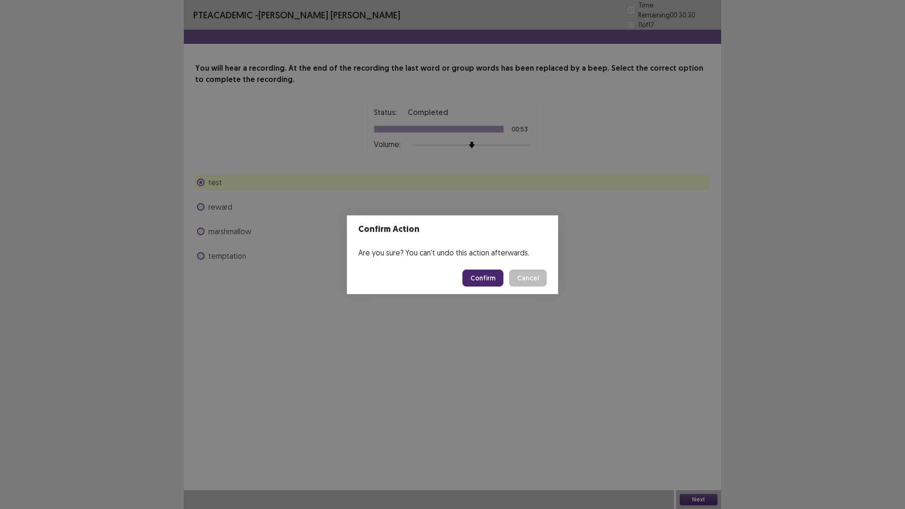
click at [482, 280] on button "Confirm" at bounding box center [482, 278] width 41 height 17
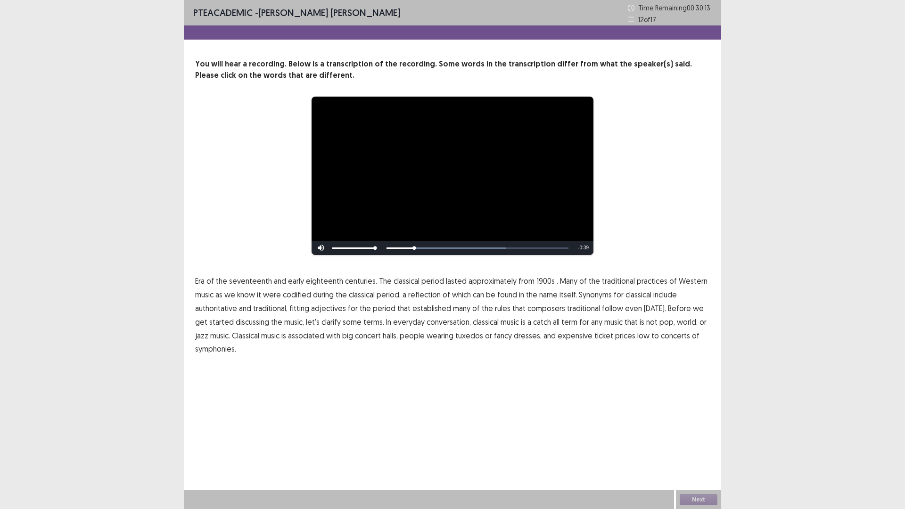
click at [541, 282] on span "1900s" at bounding box center [545, 280] width 18 height 11
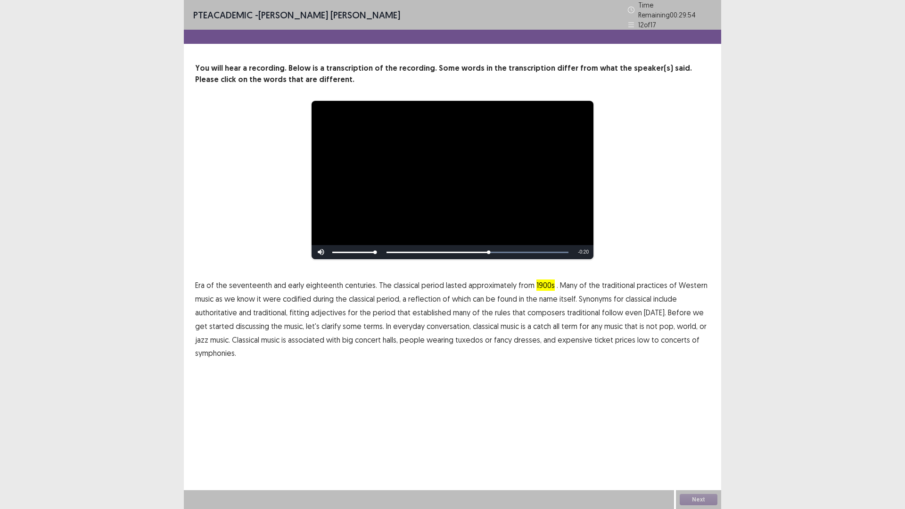
click at [572, 310] on span "traditional" at bounding box center [583, 312] width 33 height 11
click at [535, 322] on span "catch" at bounding box center [542, 325] width 18 height 11
click at [357, 337] on span "concert" at bounding box center [368, 339] width 26 height 11
click at [695, 445] on button "Next" at bounding box center [699, 499] width 38 height 11
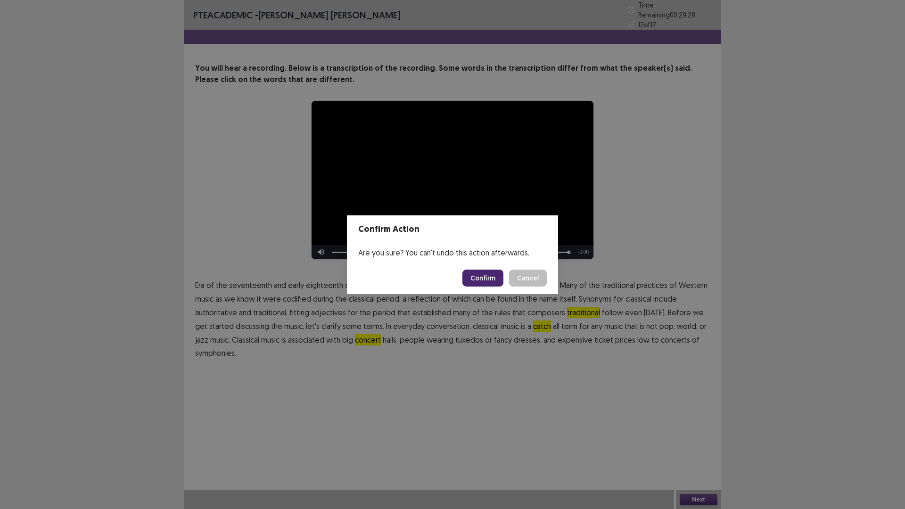
click at [476, 274] on button "Confirm" at bounding box center [482, 278] width 41 height 17
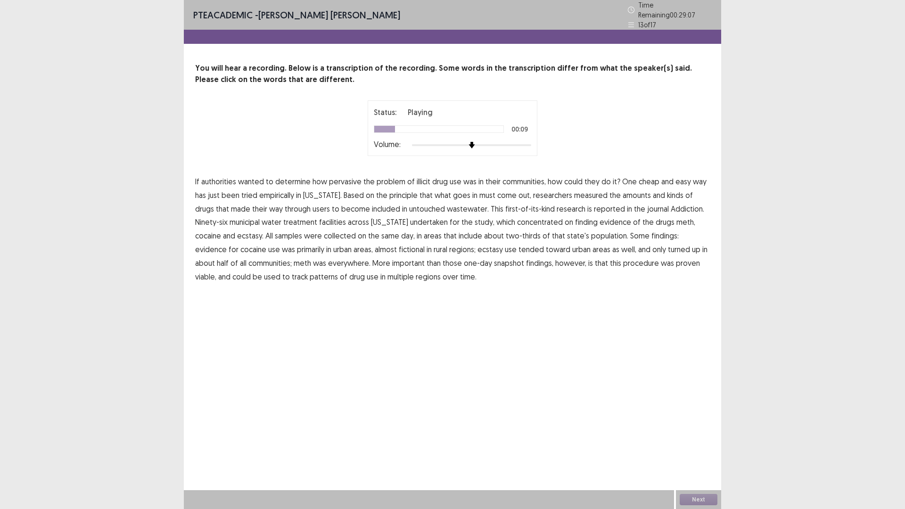
click at [281, 194] on span "empirically" at bounding box center [276, 194] width 35 height 11
click at [409, 206] on span "untouched" at bounding box center [427, 208] width 36 height 11
click at [419, 220] on span "undertaken" at bounding box center [429, 221] width 38 height 11
click at [484, 236] on span "about" at bounding box center [494, 235] width 20 height 11
click at [399, 247] on span "fictional" at bounding box center [412, 249] width 26 height 11
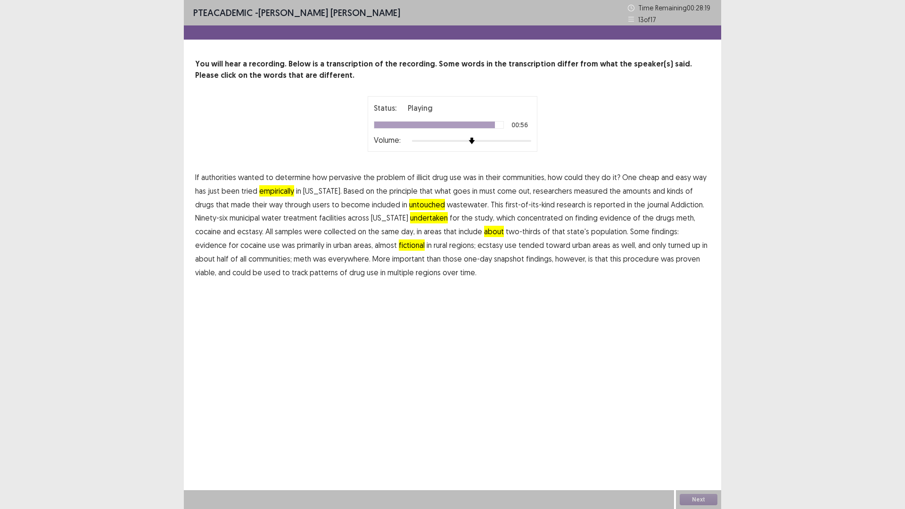
click at [623, 262] on span "procedure" at bounding box center [641, 258] width 36 height 11
click at [700, 445] on button "Next" at bounding box center [699, 499] width 38 height 11
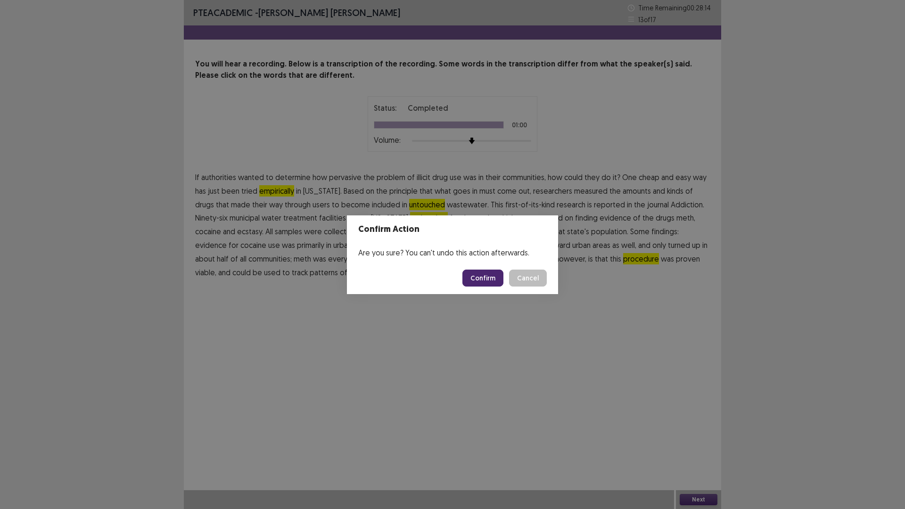
click at [473, 273] on button "Confirm" at bounding box center [482, 278] width 41 height 17
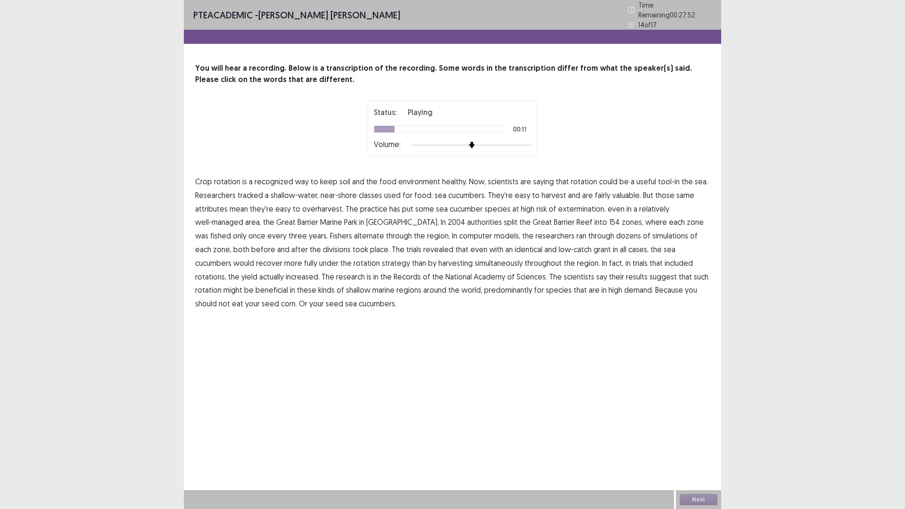
click at [367, 193] on span "classes" at bounding box center [371, 194] width 24 height 11
click at [577, 204] on span "extermination," at bounding box center [582, 208] width 48 height 11
click at [354, 234] on span "alternate" at bounding box center [369, 235] width 30 height 11
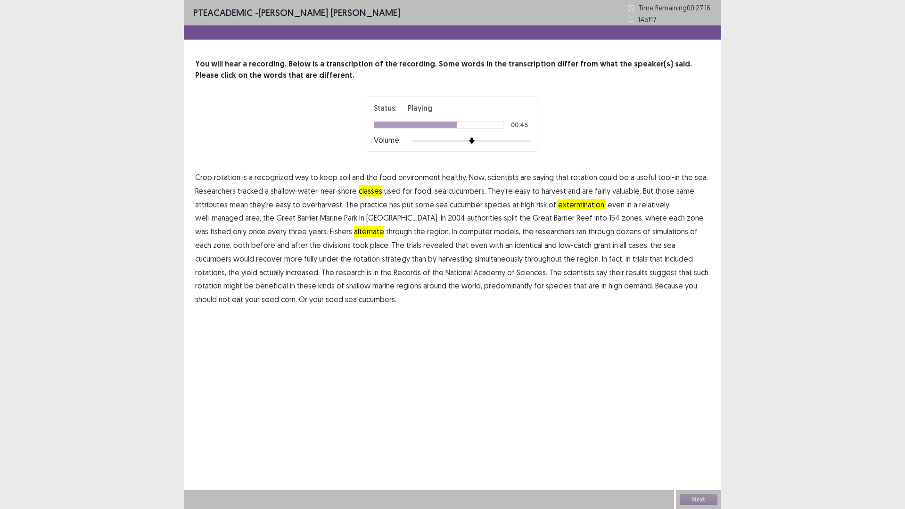
click at [593, 246] on span "grant" at bounding box center [601, 244] width 17 height 11
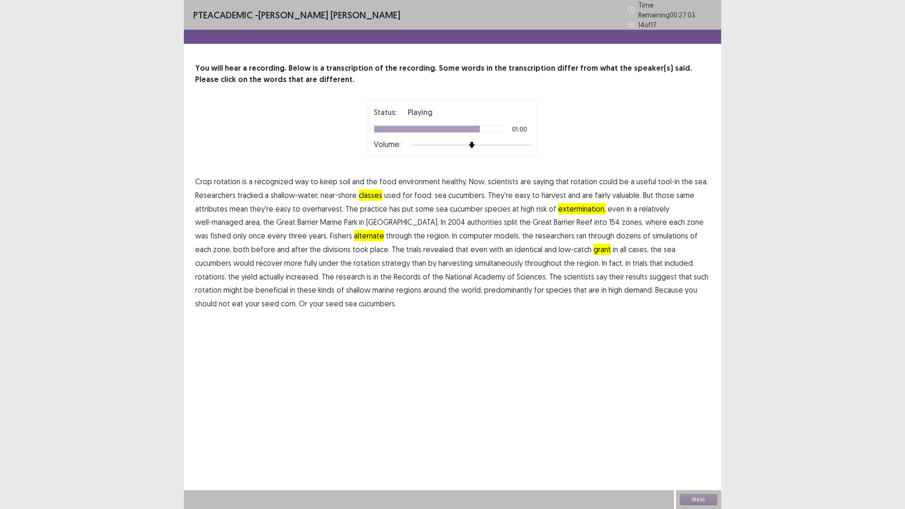
click at [393, 272] on span "Records" at bounding box center [406, 276] width 27 height 11
click at [484, 286] on span "predominantly" at bounding box center [508, 289] width 48 height 11
click at [703, 445] on button "Next" at bounding box center [699, 499] width 38 height 11
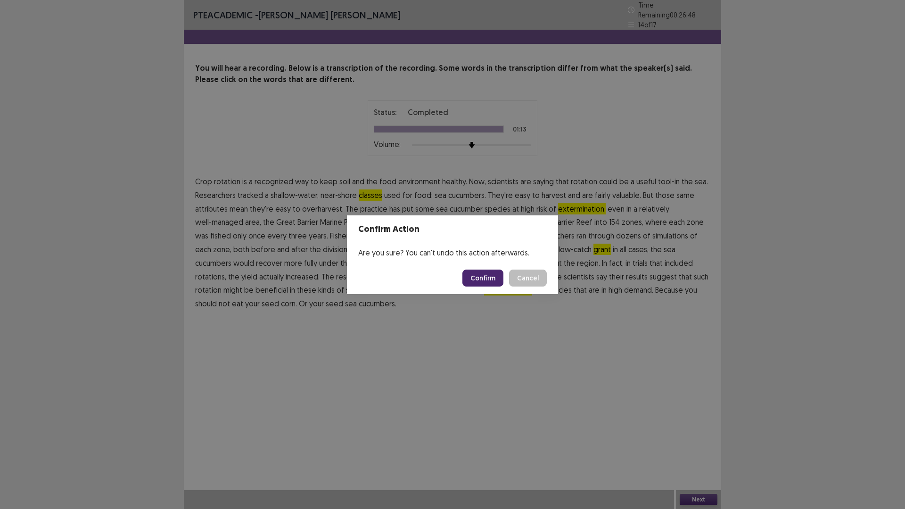
click at [492, 277] on button "Confirm" at bounding box center [482, 278] width 41 height 17
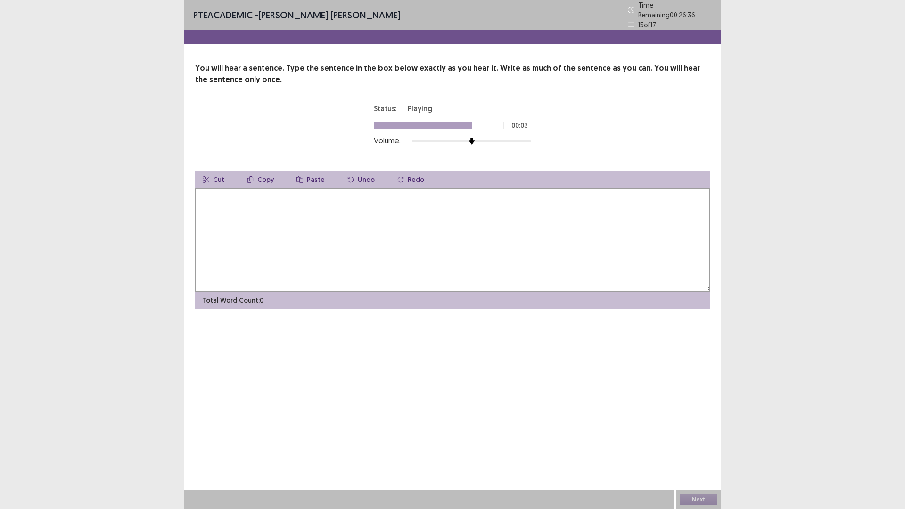
click at [303, 213] on textarea at bounding box center [452, 240] width 515 height 104
type textarea "**********"
click at [697, 445] on button "Next" at bounding box center [699, 499] width 38 height 11
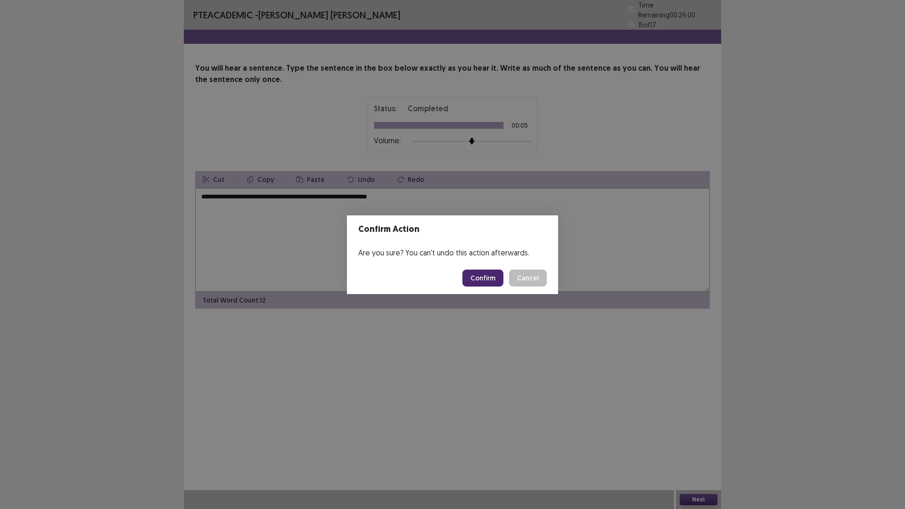
click at [476, 280] on button "Confirm" at bounding box center [482, 278] width 41 height 17
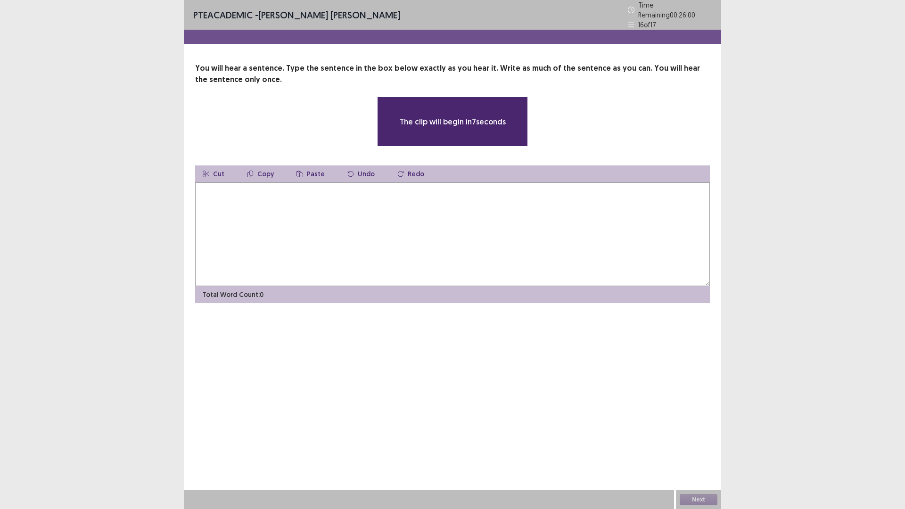
click at [309, 207] on textarea at bounding box center [452, 234] width 515 height 104
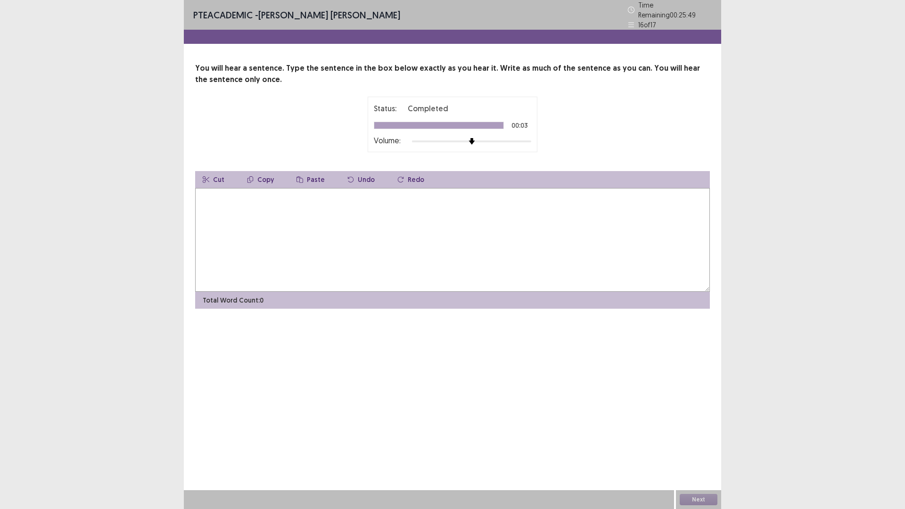
type textarea "*"
click at [228, 191] on textarea "**********" at bounding box center [452, 240] width 515 height 104
type textarea "**********"
click at [694, 445] on button "Next" at bounding box center [699, 499] width 38 height 11
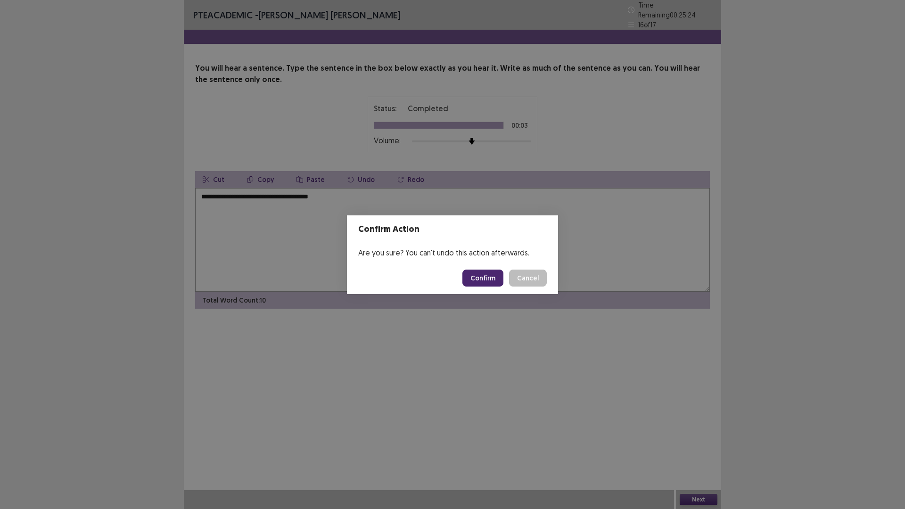
click at [492, 279] on button "Confirm" at bounding box center [482, 278] width 41 height 17
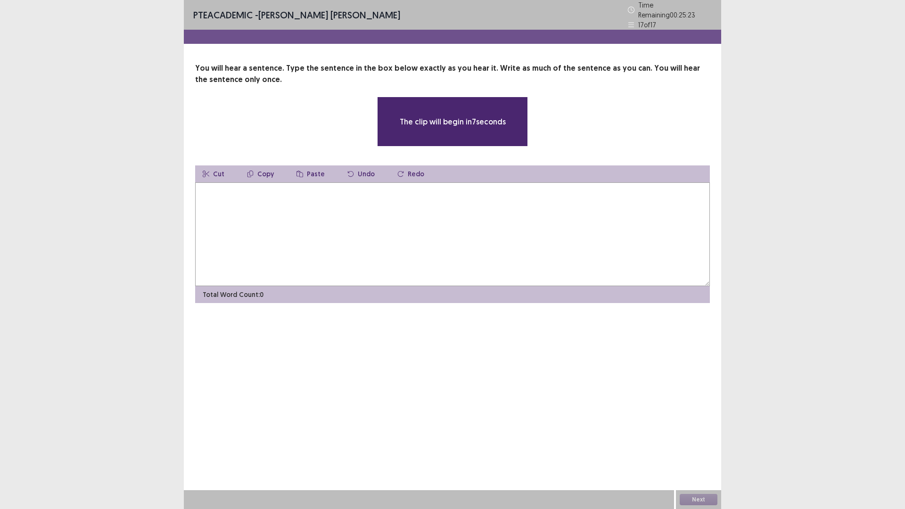
click at [271, 205] on textarea at bounding box center [452, 234] width 515 height 104
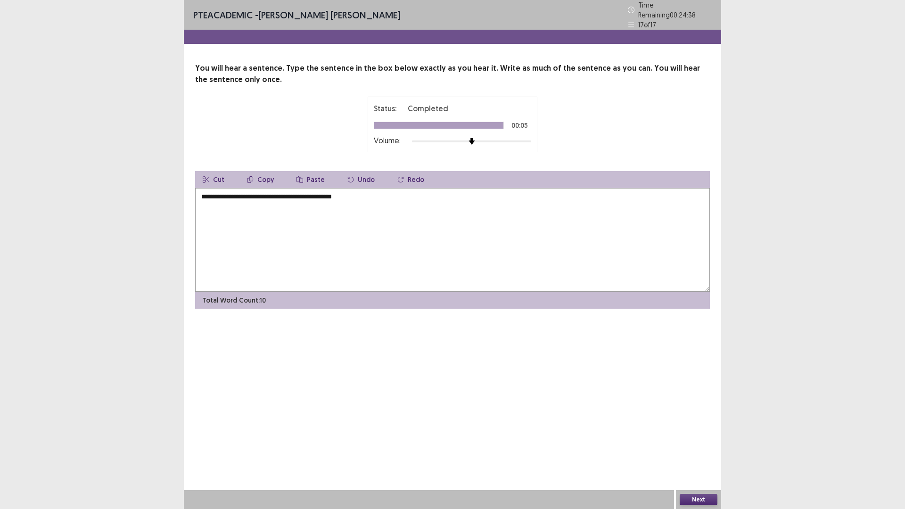
type textarea "**********"
click at [706, 445] on button "Next" at bounding box center [699, 499] width 38 height 11
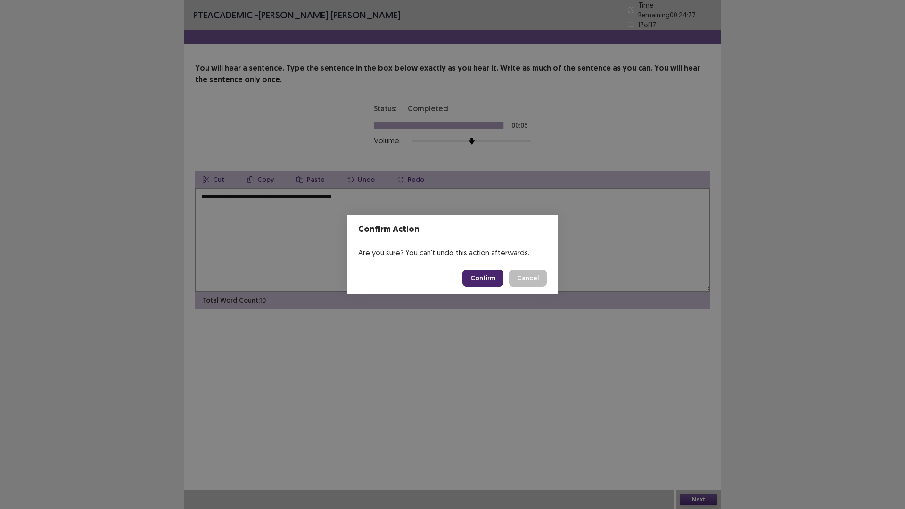
click at [492, 277] on button "Confirm" at bounding box center [482, 278] width 41 height 17
